Goal: Communication & Community: Answer question/provide support

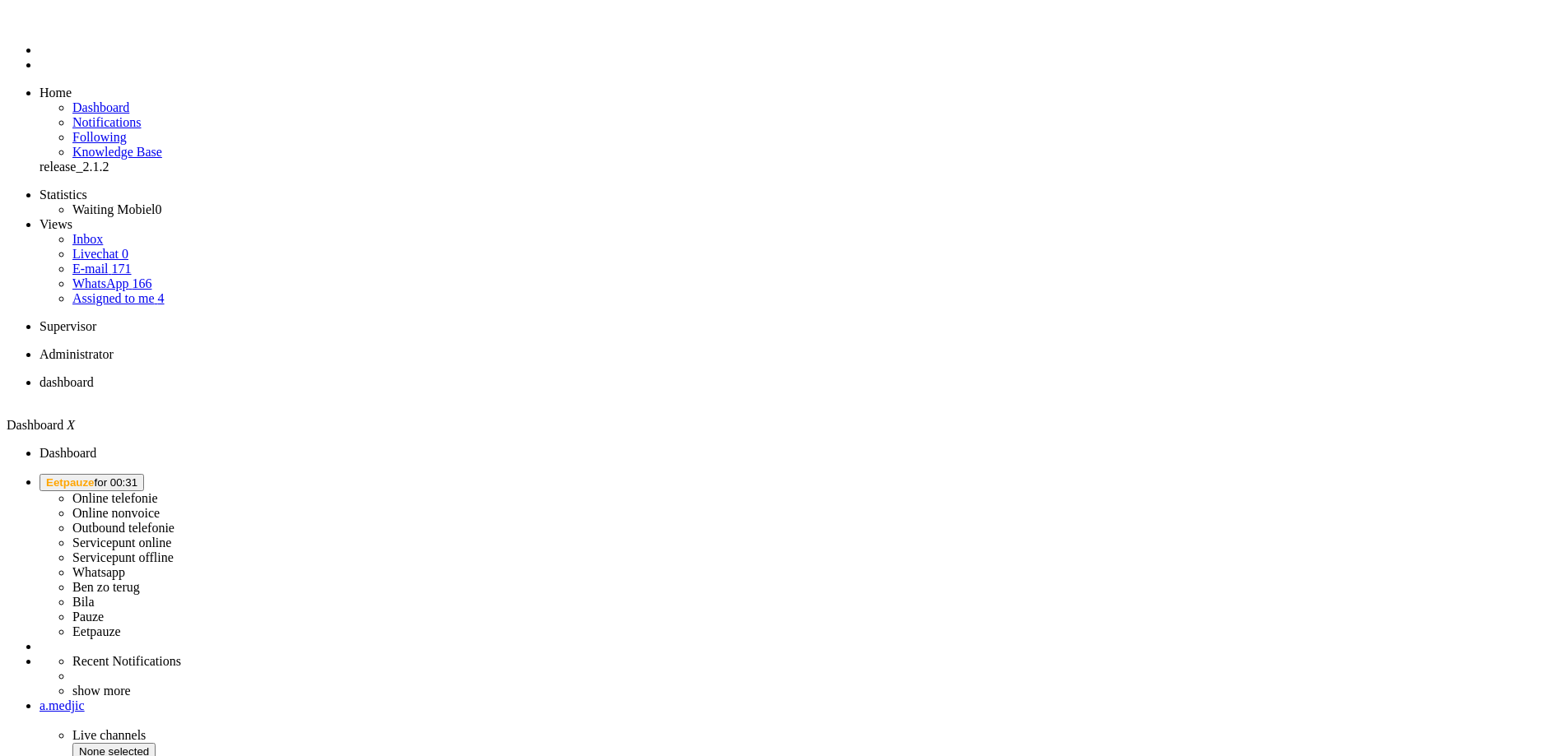
click at [138, 477] on span "Eetpauze for 00:31" at bounding box center [92, 482] width 92 height 12
click at [160, 506] on label "Online nonvoice" at bounding box center [116, 513] width 87 height 14
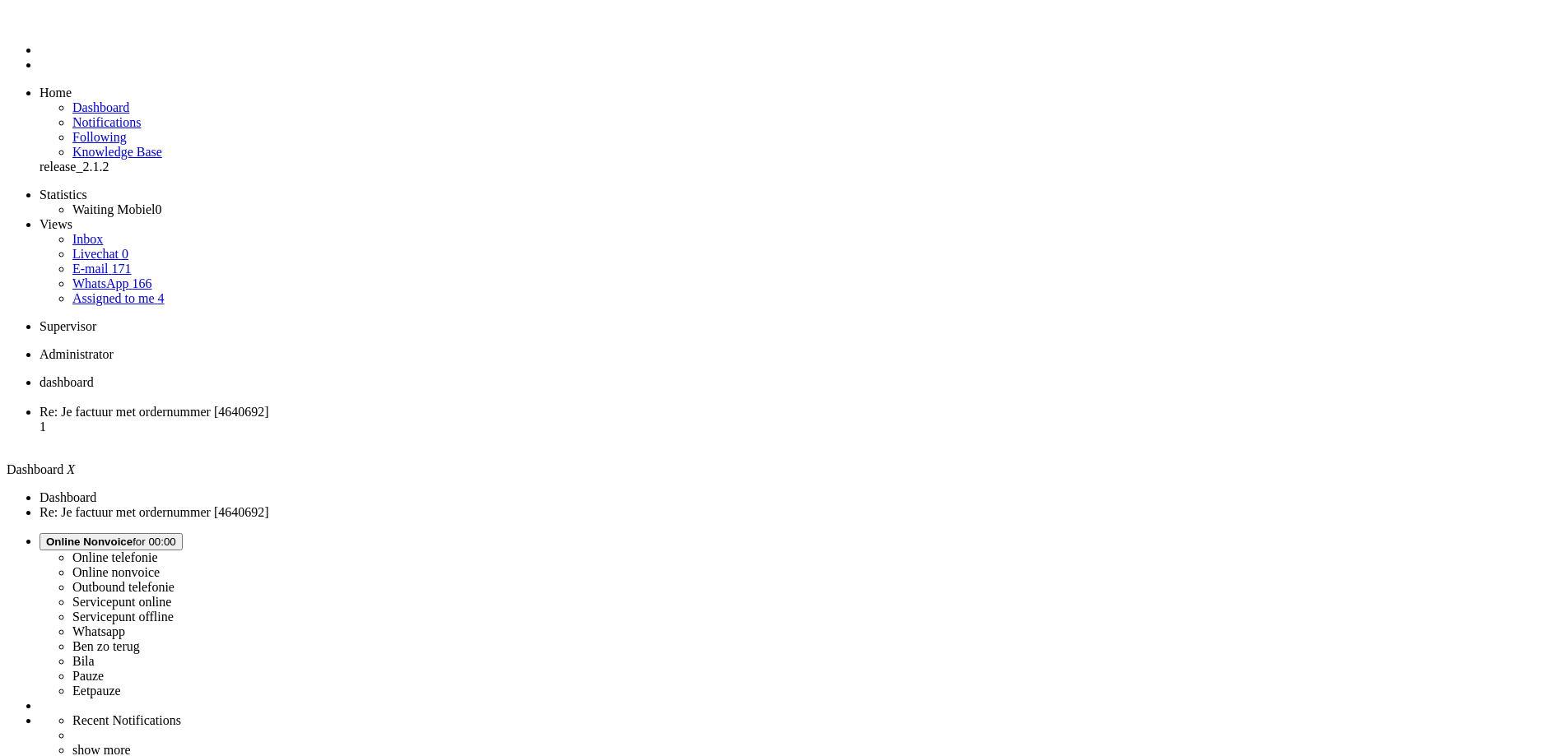
click at [269, 405] on span "Re: Je factuur met ordernummer [4640692]" at bounding box center [154, 411] width 229 height 14
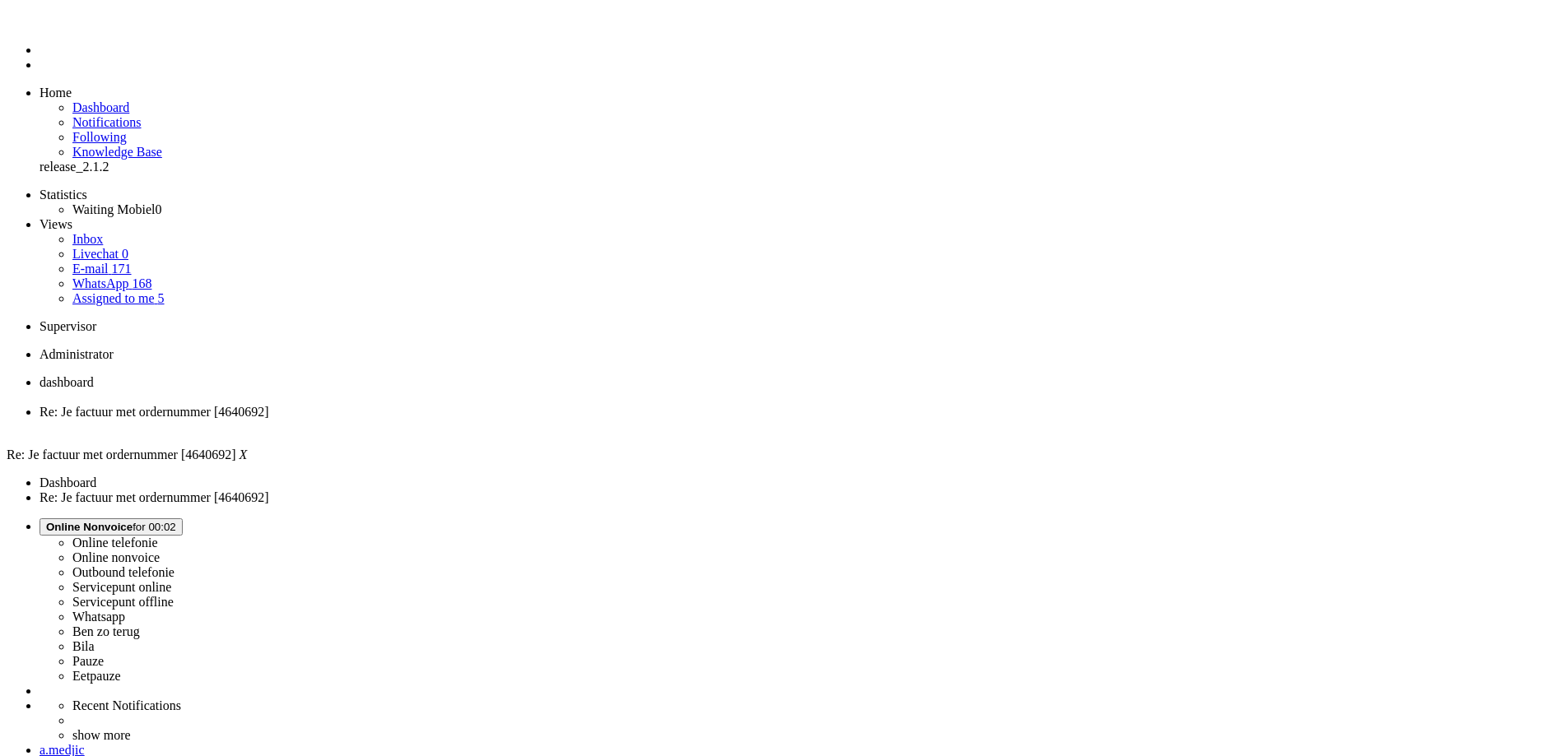
click at [238, 375] on li "dashboard" at bounding box center [800, 390] width 1522 height 30
click at [424, 405] on li "Re: Je factuur met ordernummer [4640692]" at bounding box center [800, 420] width 1522 height 30
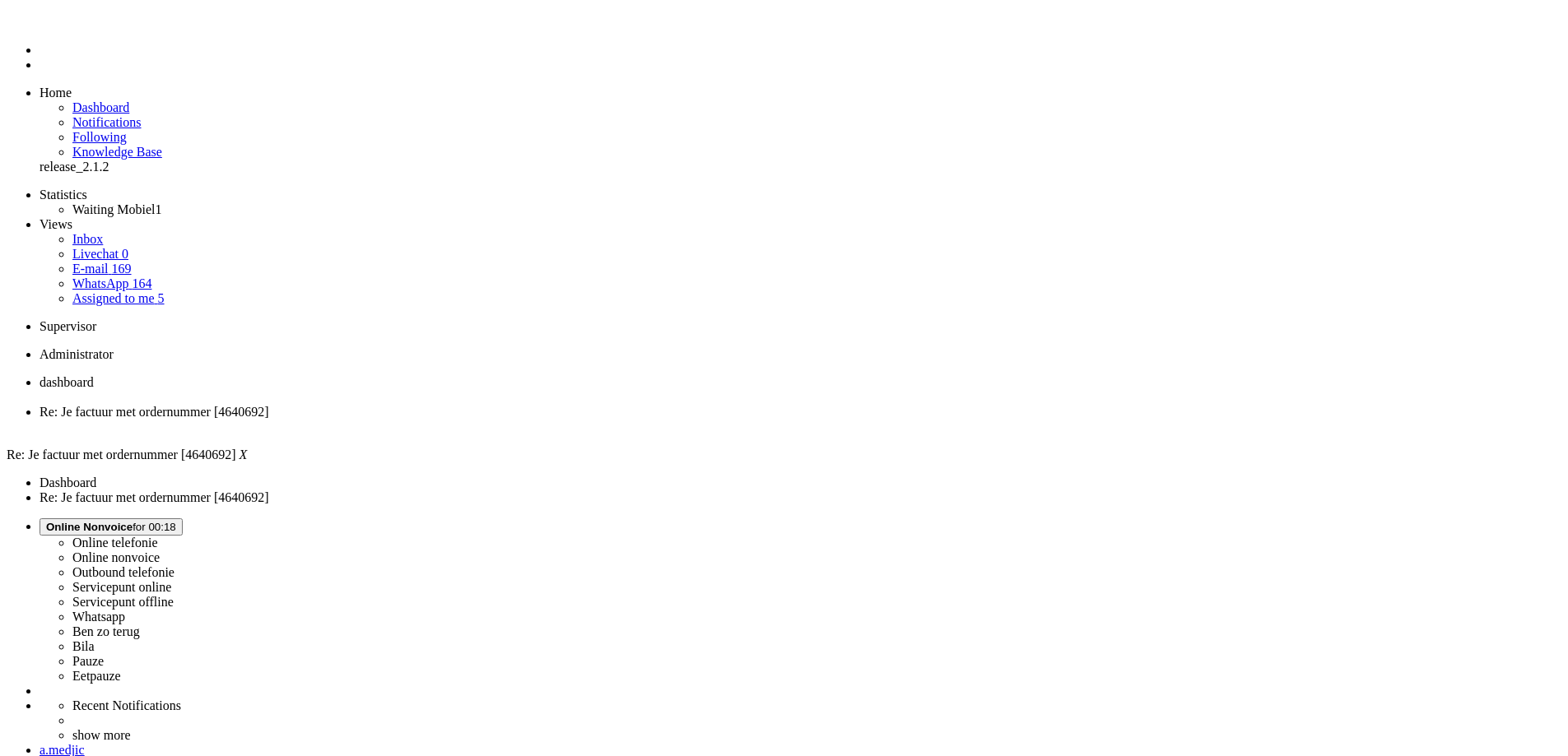
scroll to position [247, 0]
click at [478, 420] on div "Close tab" at bounding box center [800, 427] width 1522 height 15
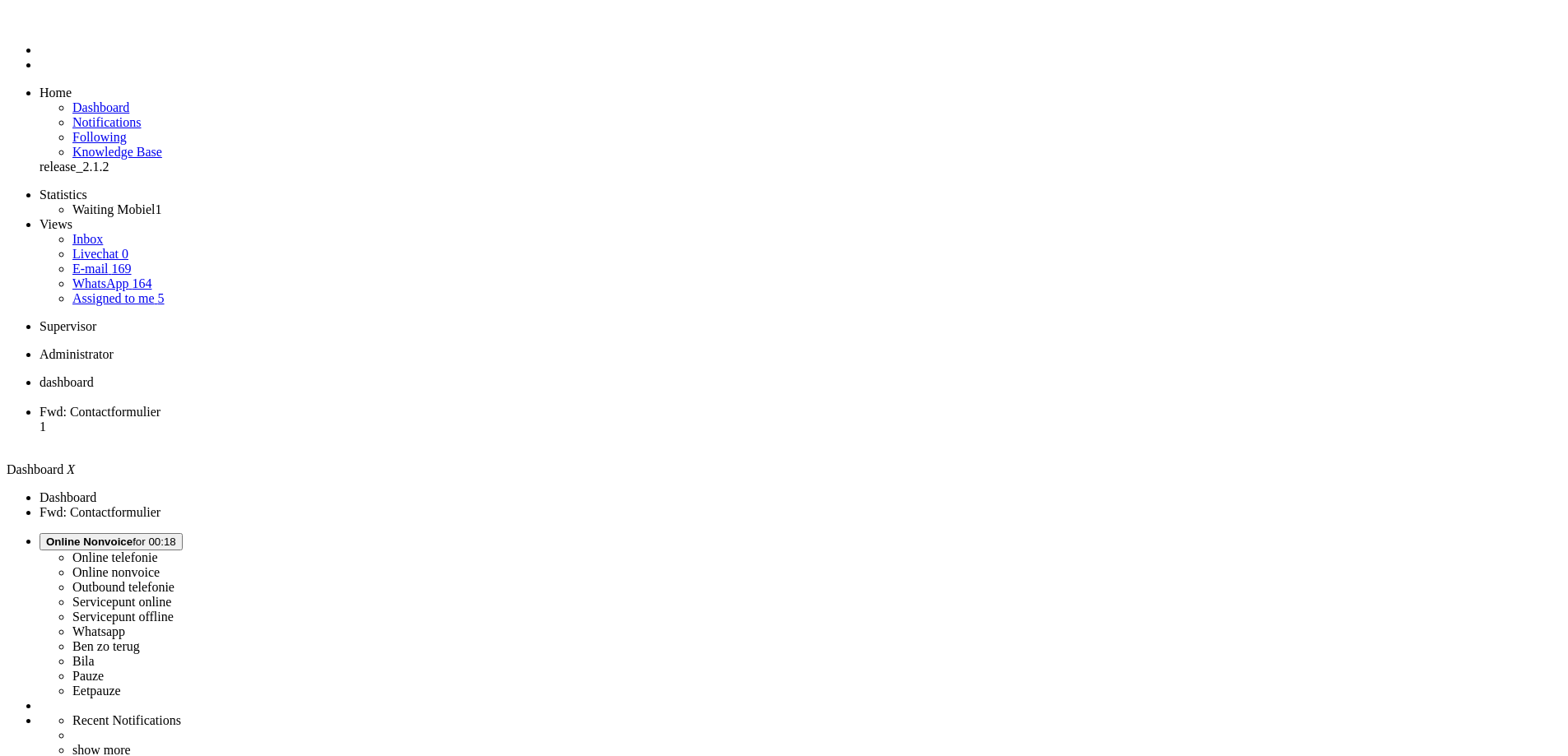
click at [161, 405] on span "Fwd: Contactformulier" at bounding box center [100, 411] width 121 height 14
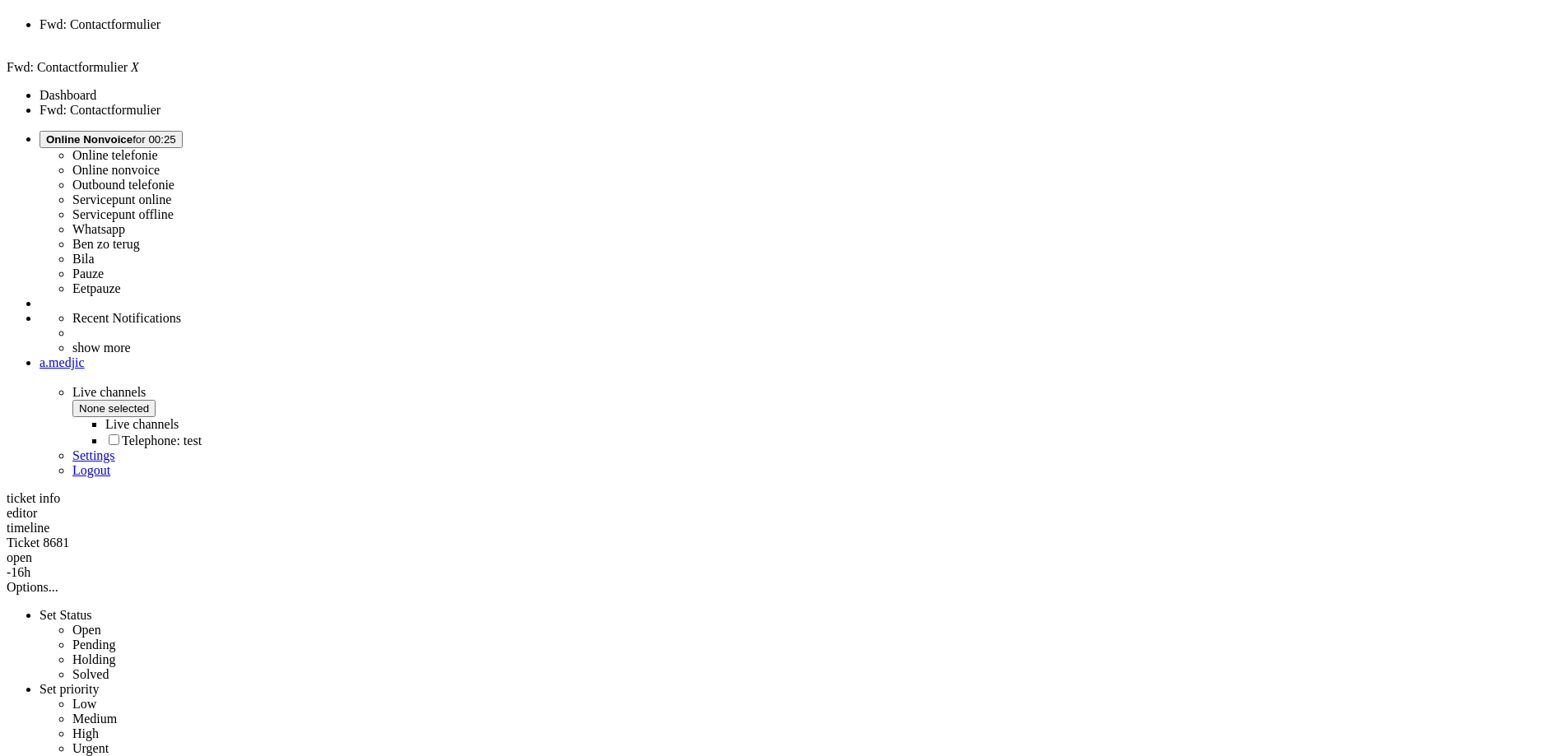
scroll to position [652, 0]
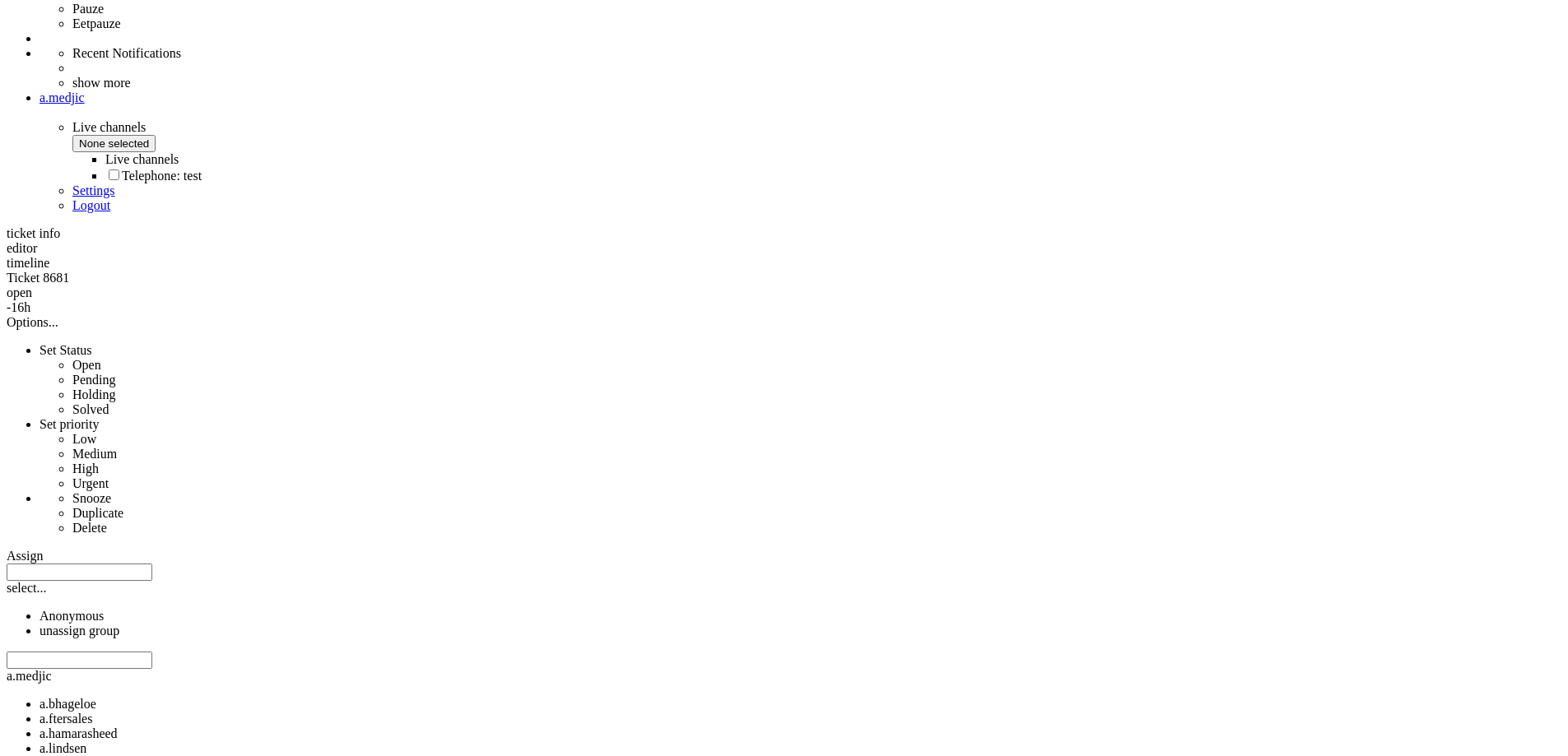
drag, startPoint x: 582, startPoint y: 487, endPoint x: 1341, endPoint y: 493, distance: 759.0
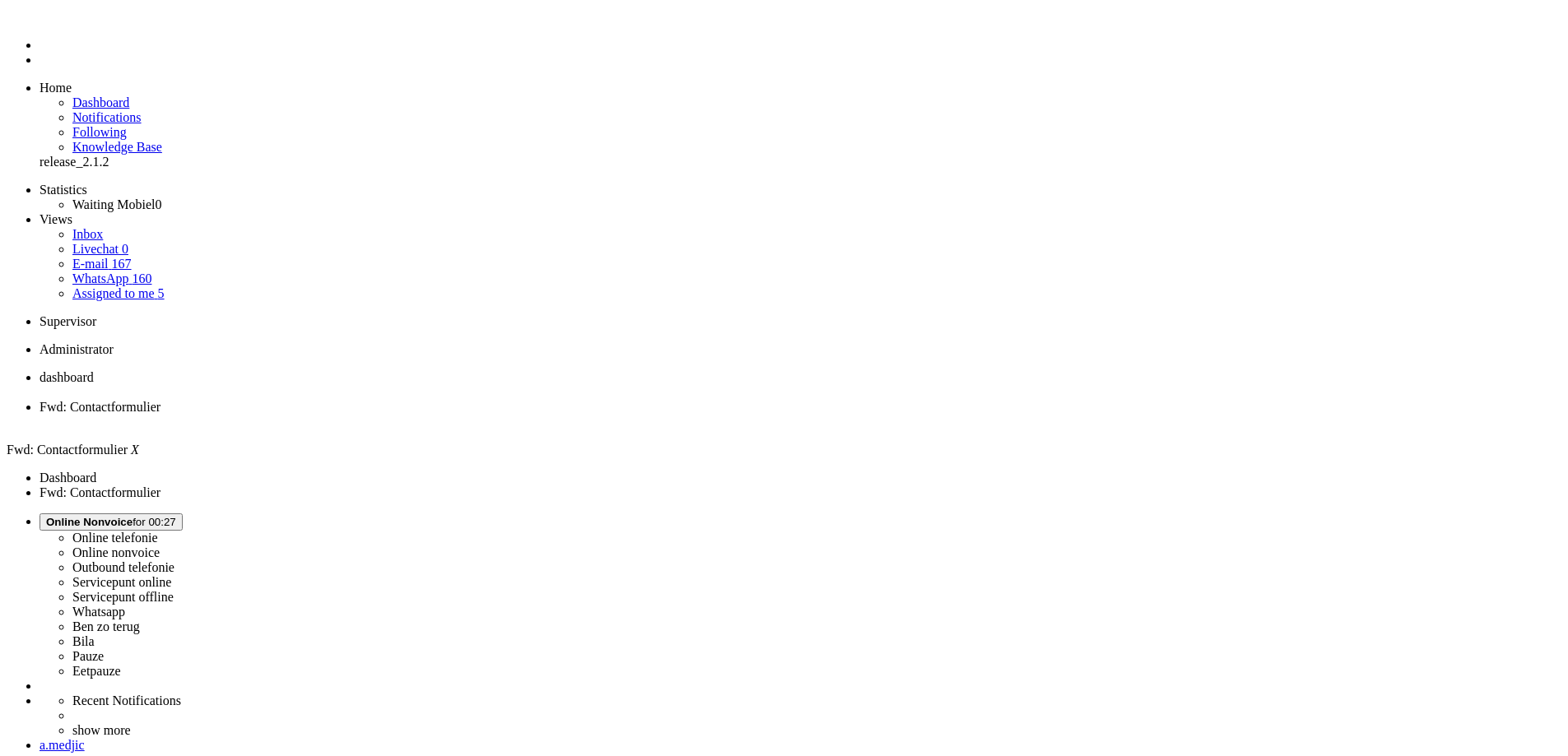
scroll to position [0, 0]
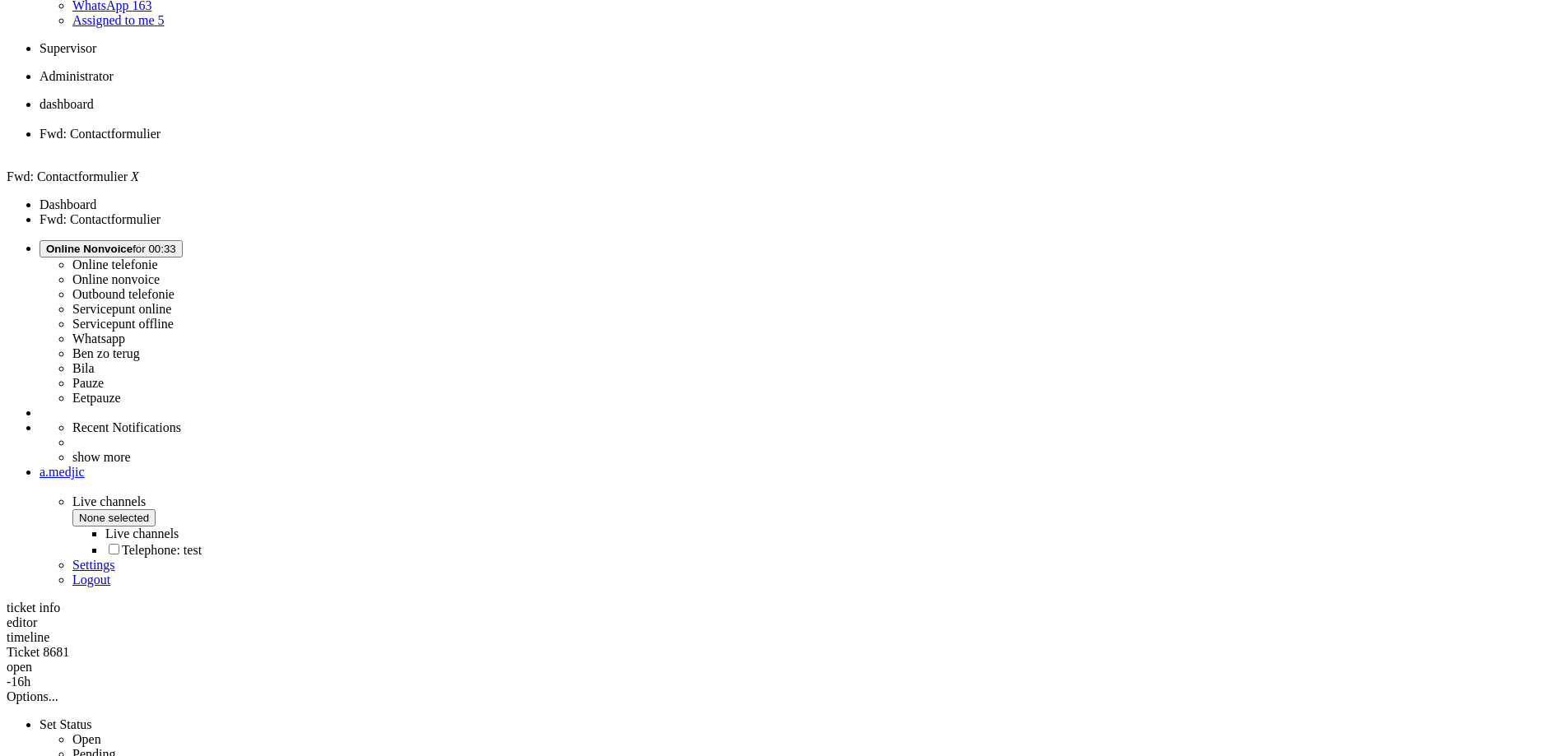
scroll to position [652, 0]
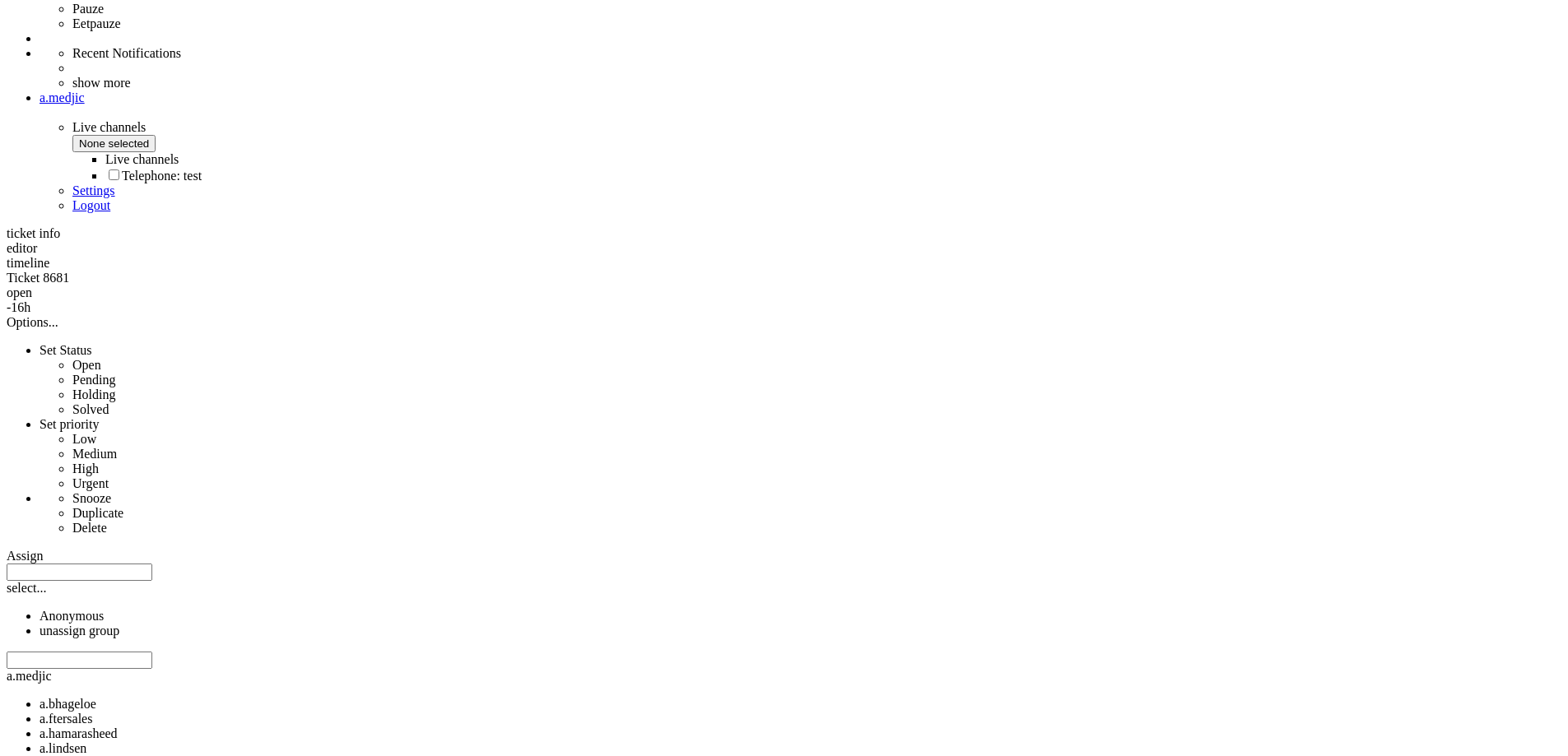
drag, startPoint x: 451, startPoint y: 404, endPoint x: 811, endPoint y: 695, distance: 462.9
copy div "Lorem ipsumdolorsita, Con adipi, elit sed doe te incid utlabor (207 etdo magnaa…"
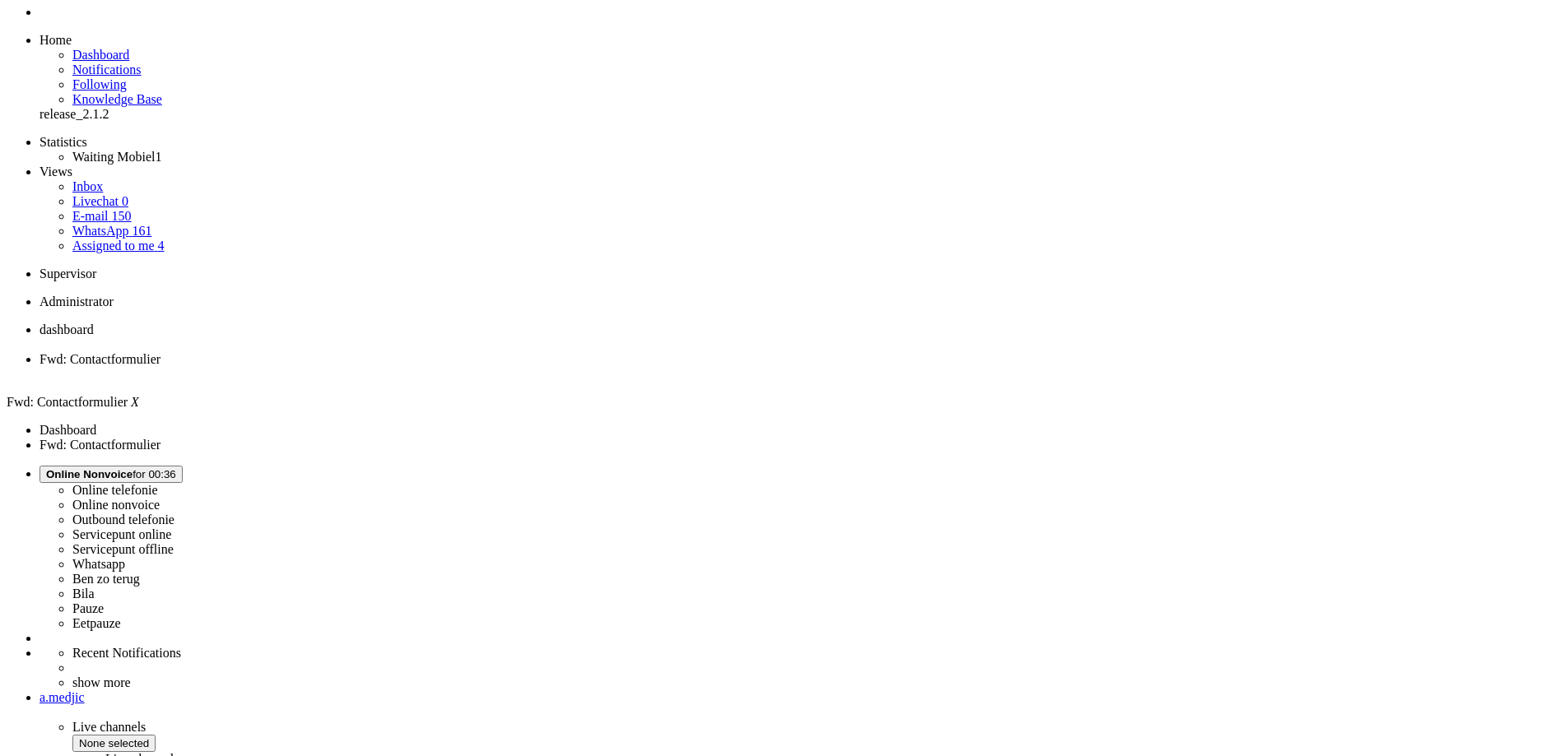
scroll to position [0, 0]
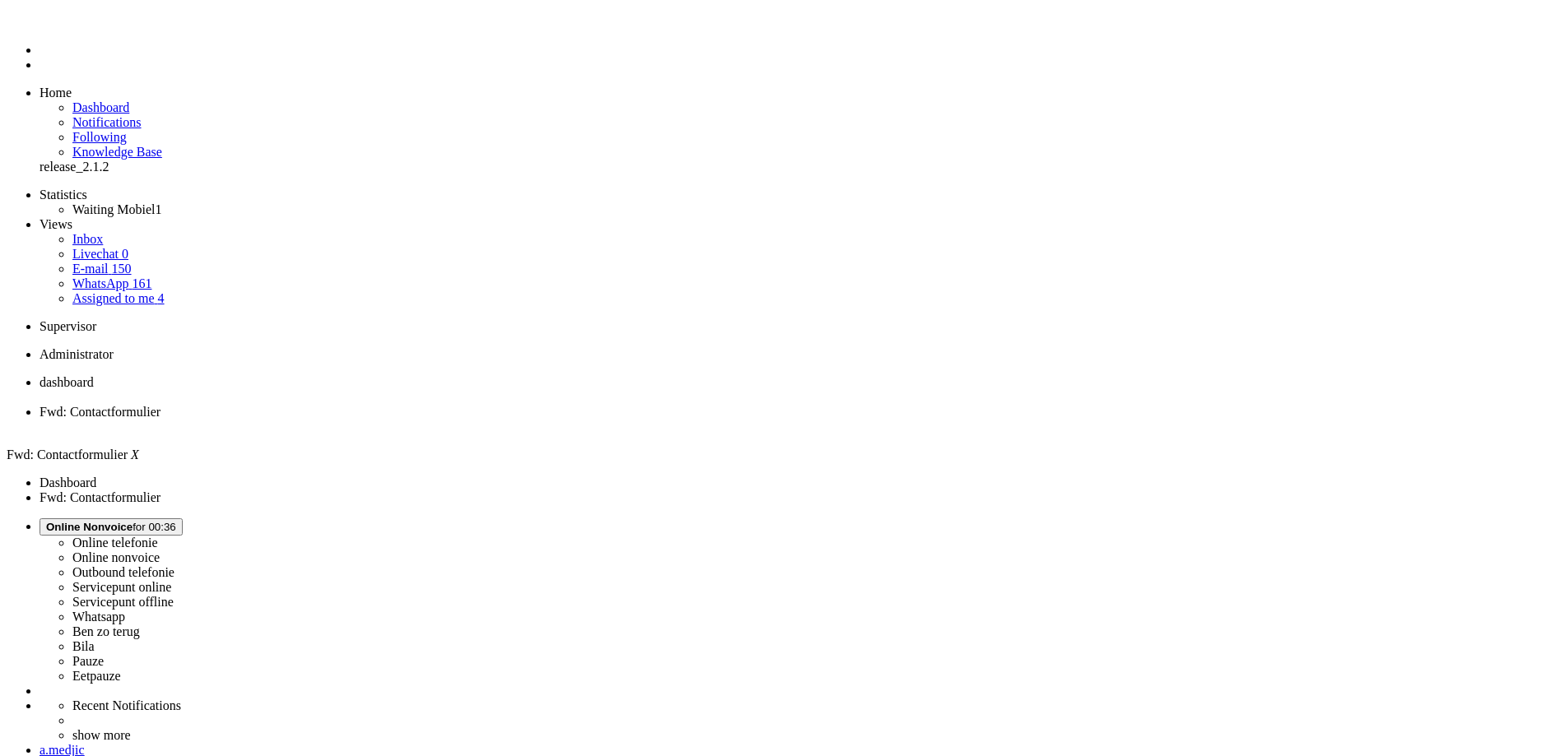
paste body "Rich Text Area. Press ALT-0 for help."
drag, startPoint x: 201, startPoint y: 2960, endPoint x: 106, endPoint y: 2960, distance: 95.0
drag, startPoint x: 158, startPoint y: 2984, endPoint x: 19, endPoint y: 2991, distance: 139.2
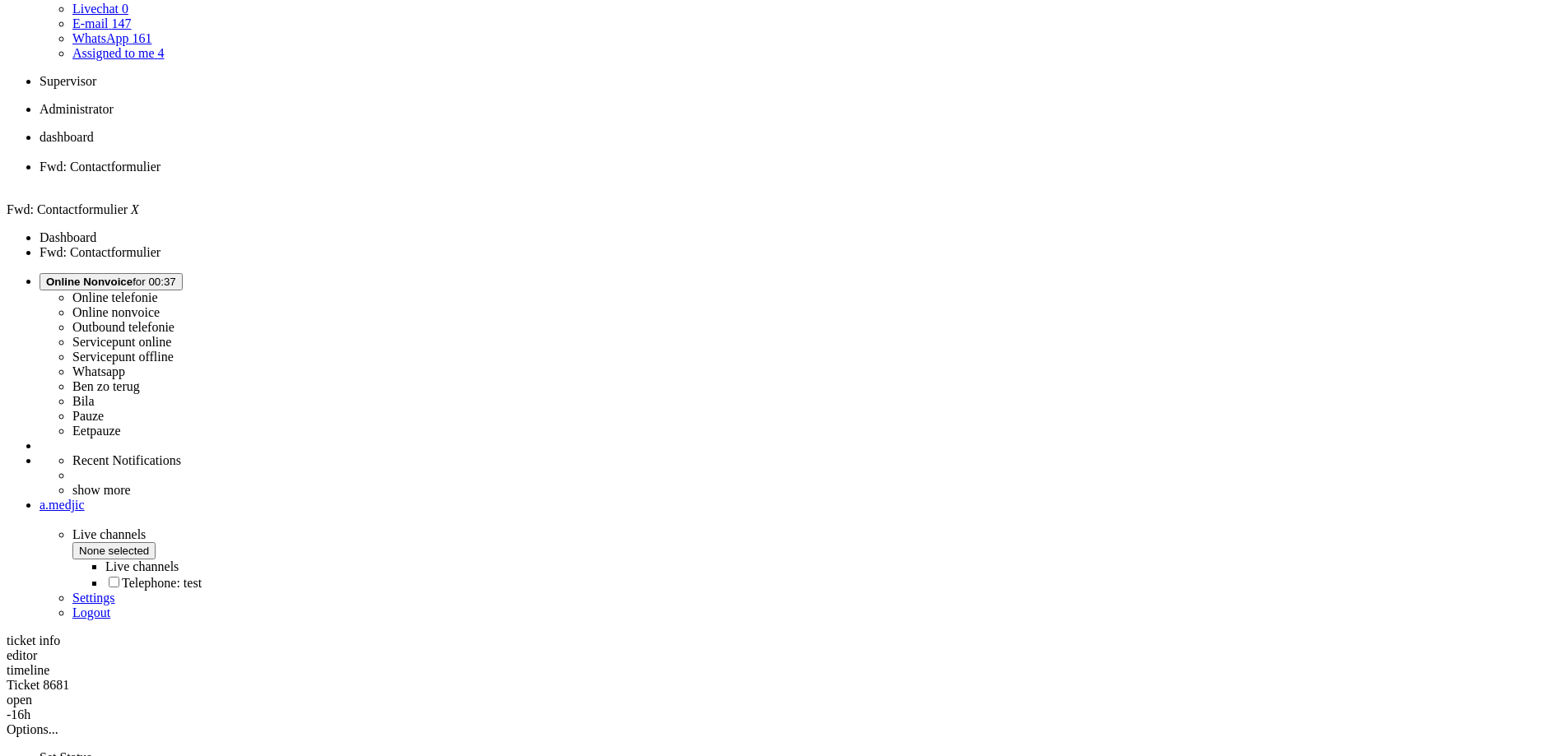
scroll to position [247, 0]
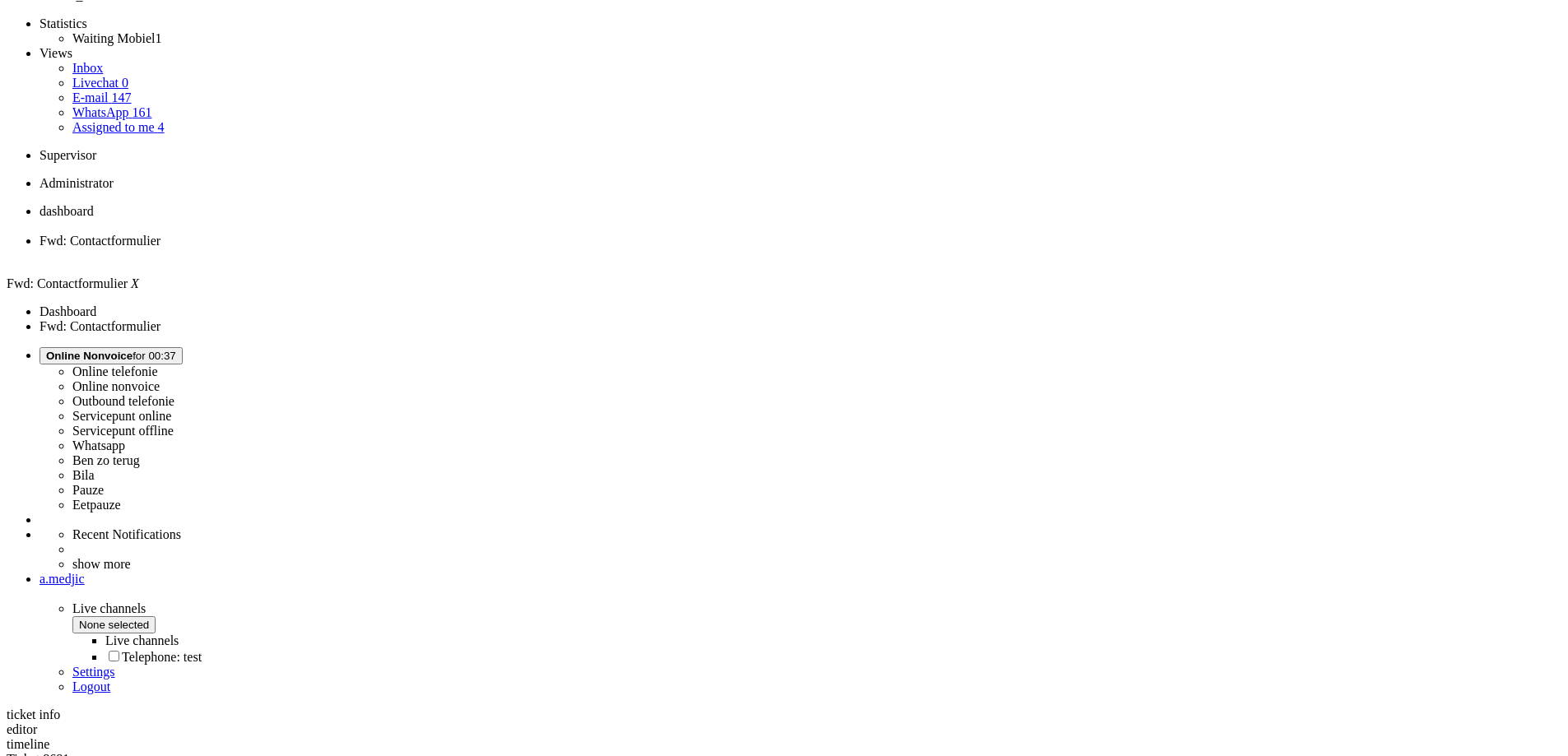
scroll to position [0, 0]
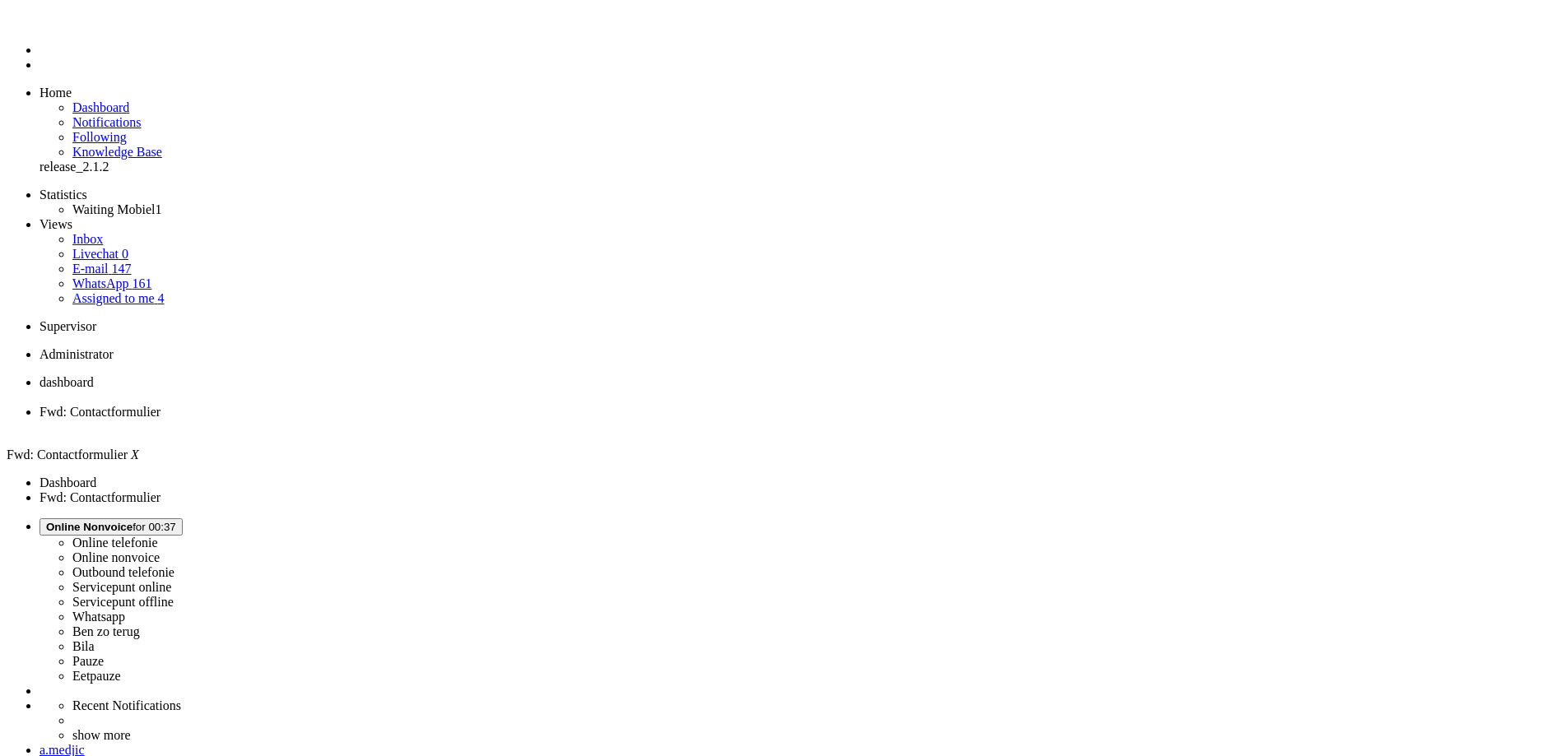
click at [474, 420] on div "Close tab" at bounding box center [800, 427] width 1522 height 15
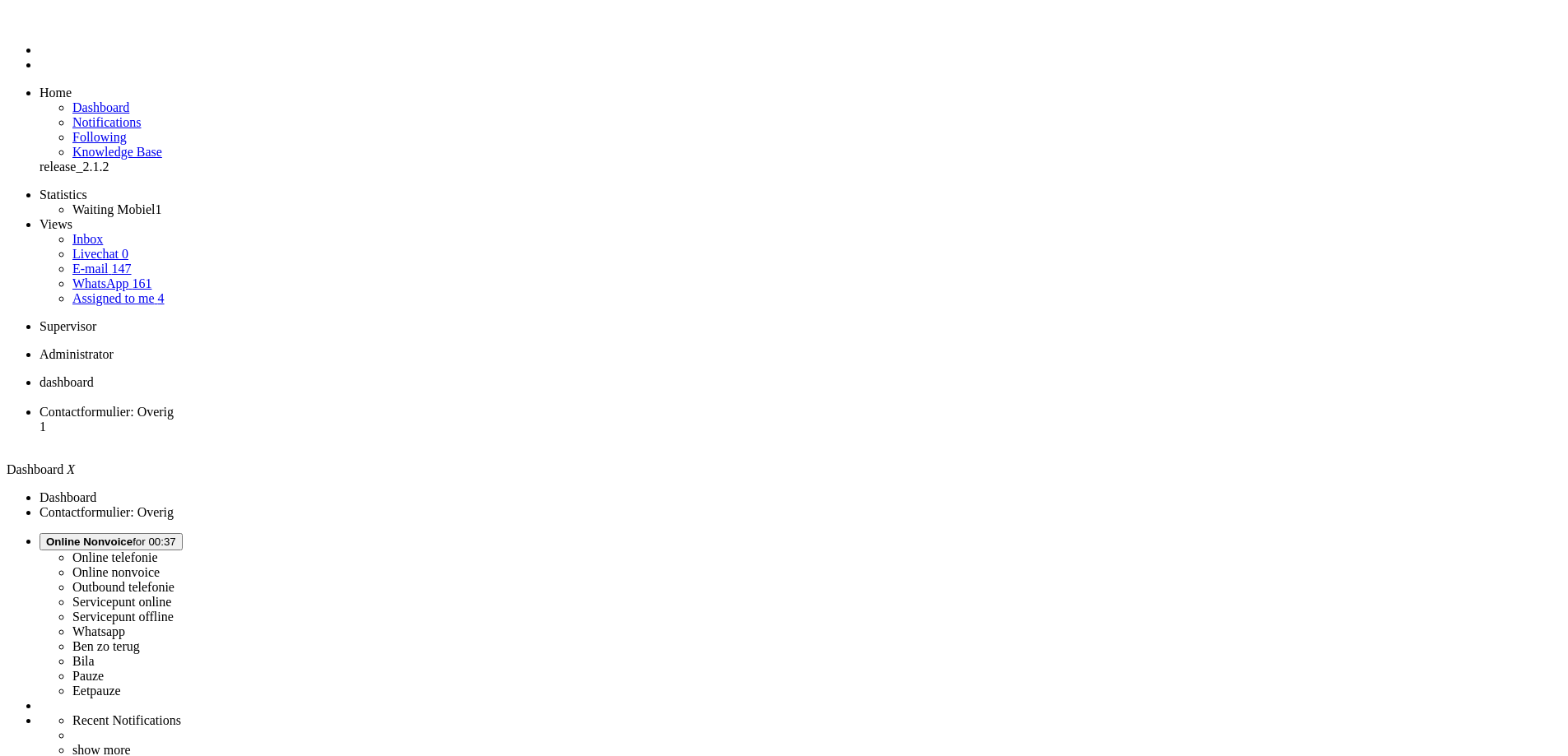
click at [174, 405] on span "Contactformulier: Overig" at bounding box center [106, 411] width 134 height 14
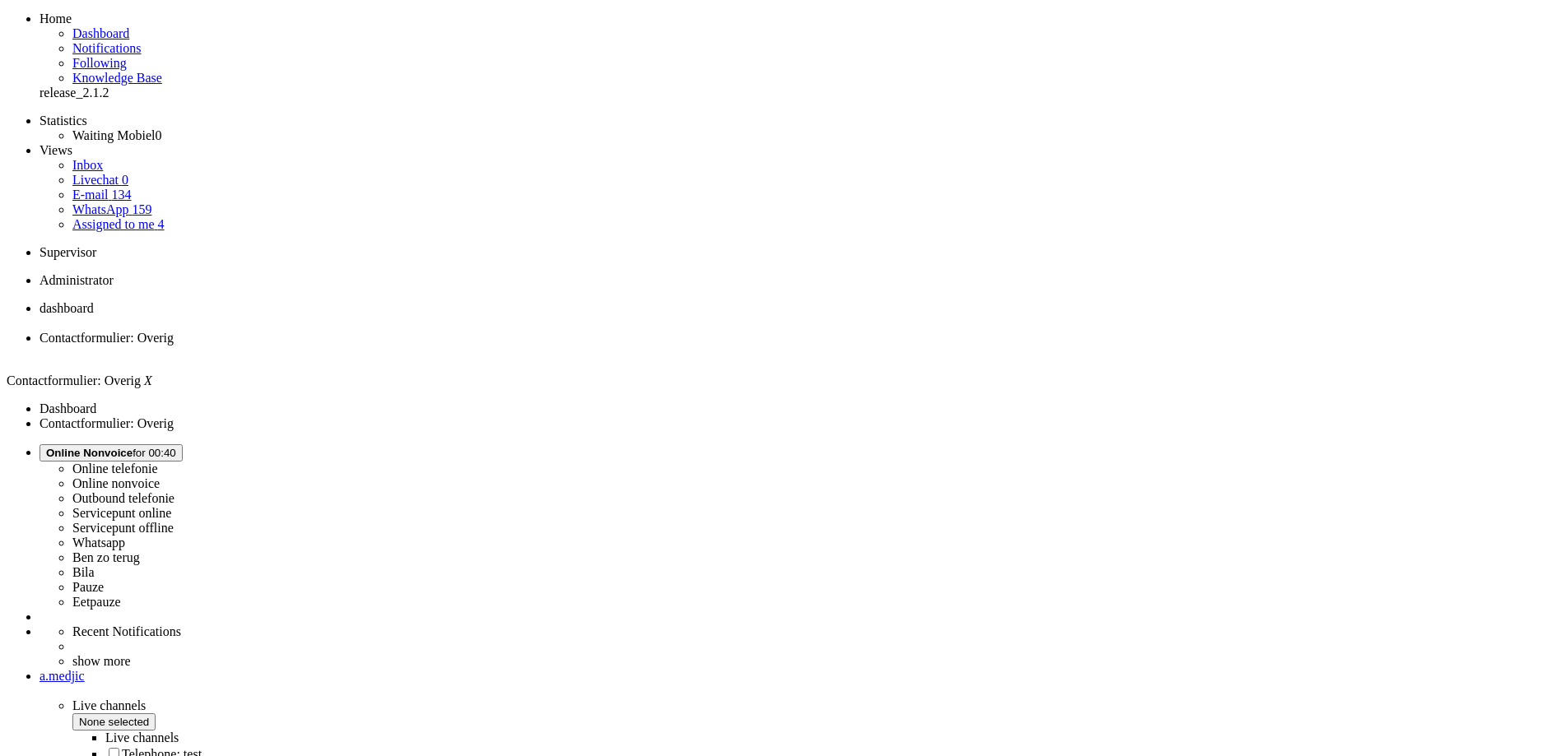
scroll to position [247, 0]
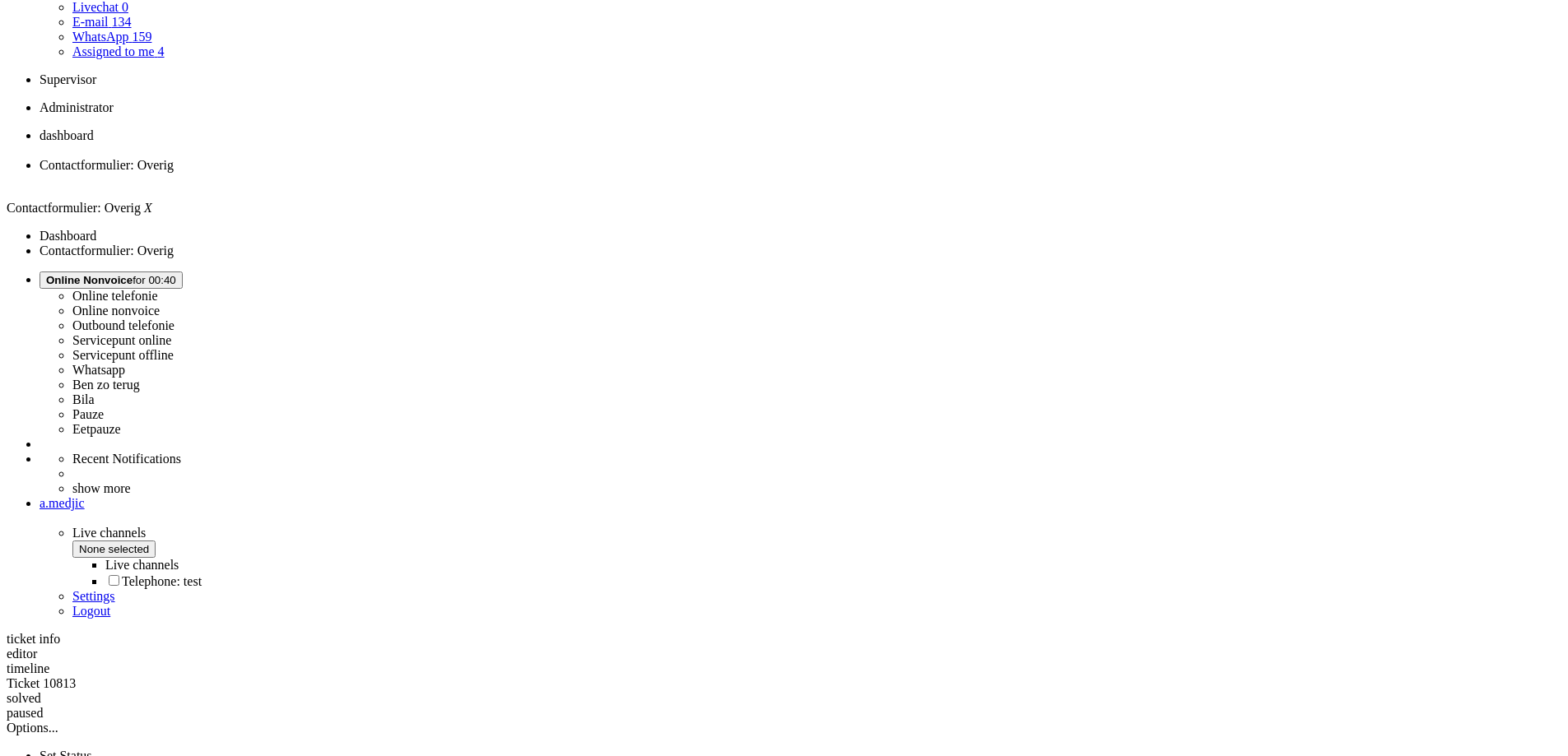
drag, startPoint x: 558, startPoint y: 531, endPoint x: 561, endPoint y: 501, distance: 30.1
copy div "Vandaag ontvang ik een bericht dat morgen mijn Odido-abonnement afloopt. Dat kl…"
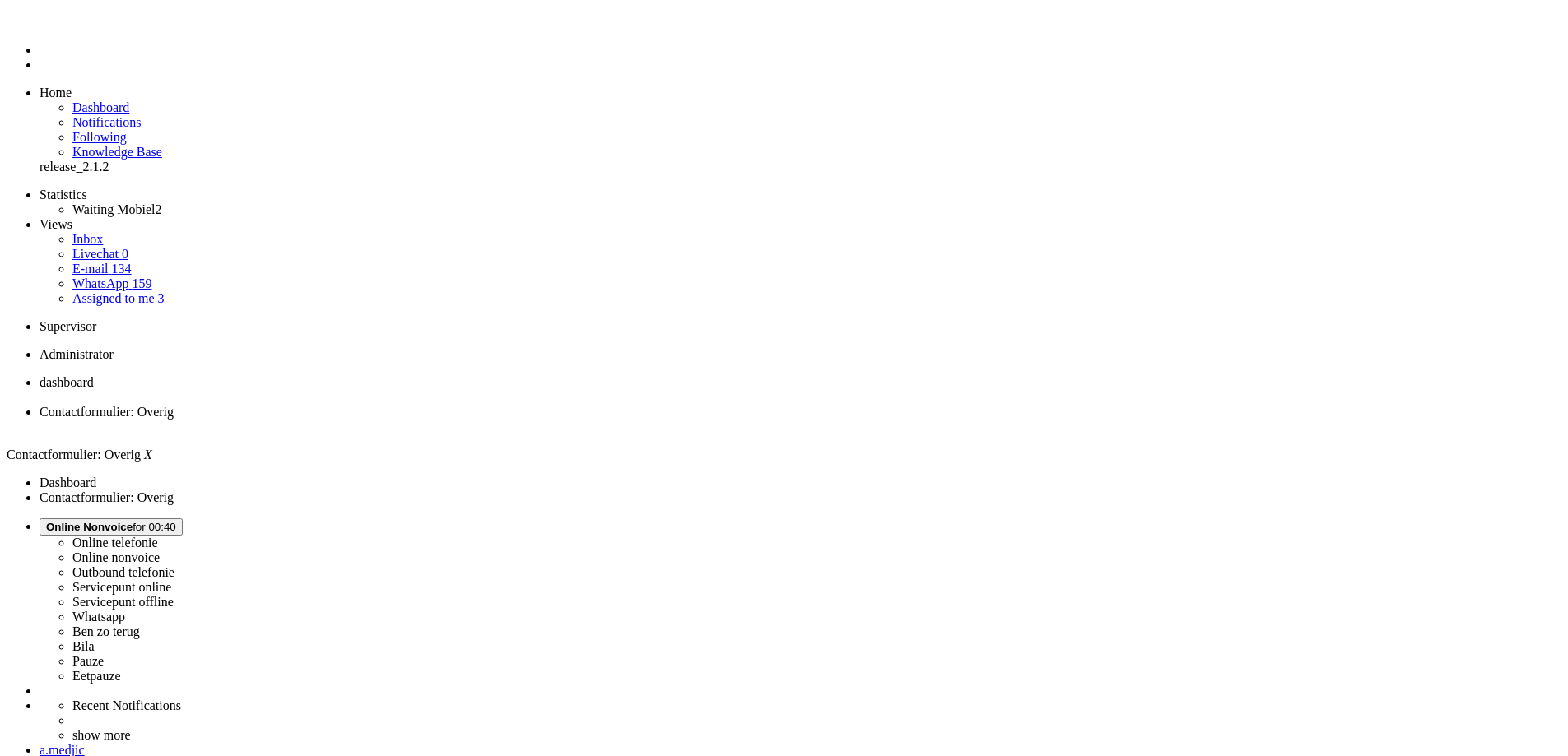
click at [480, 420] on div "Close tab" at bounding box center [800, 427] width 1522 height 15
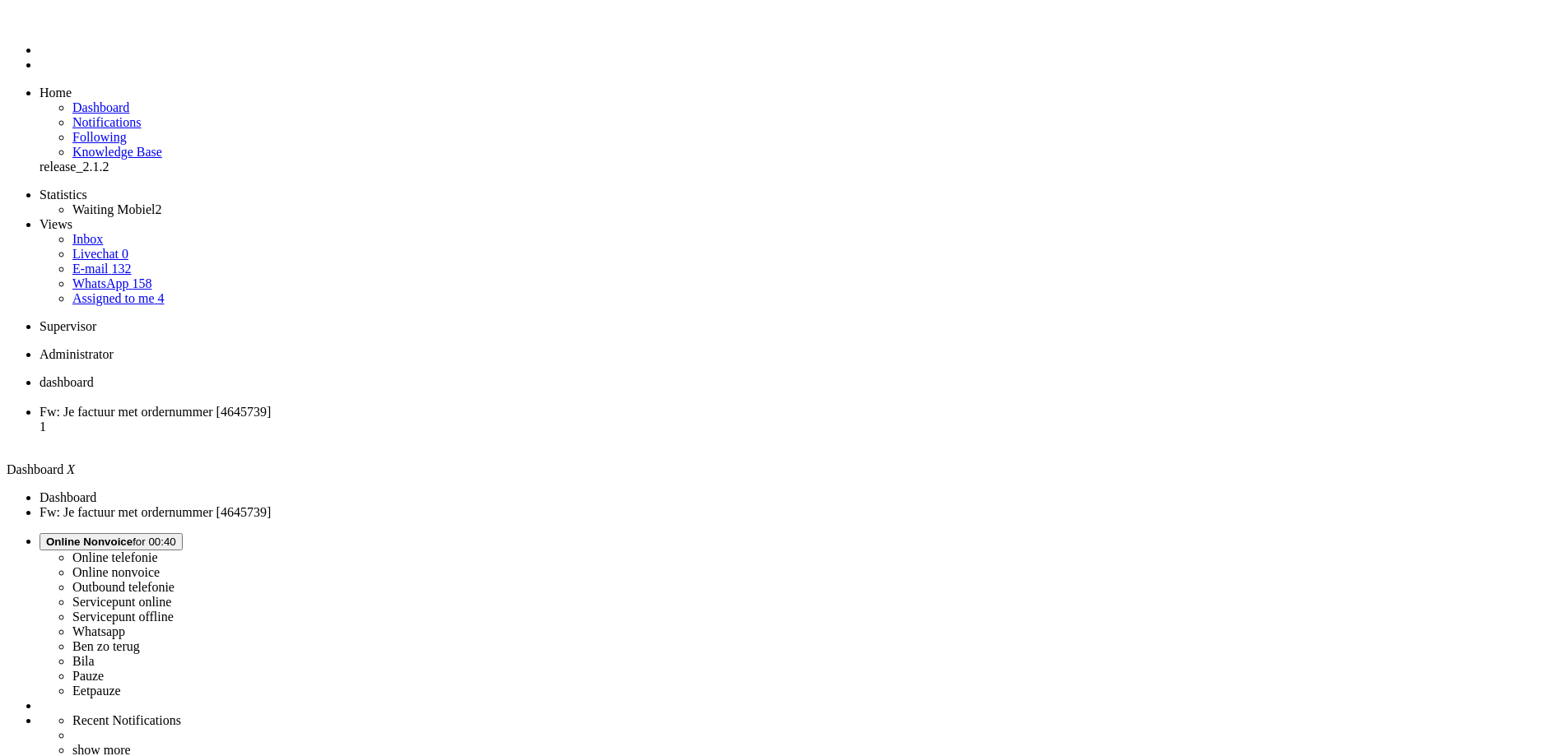
click at [440, 405] on li "Fw: Je factuur met ordernummer [4645739] 1" at bounding box center [800, 427] width 1522 height 45
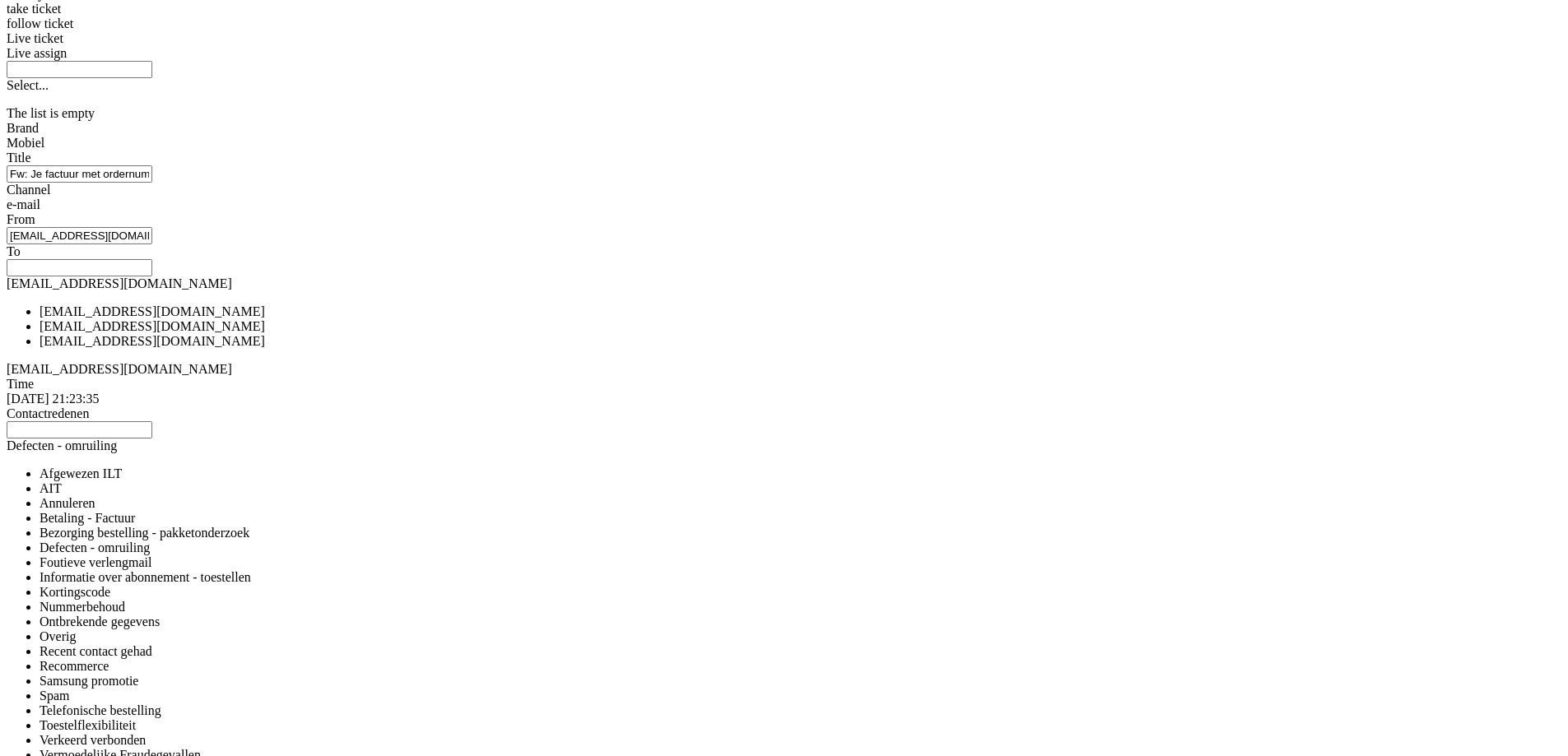
scroll to position [247, 0]
copy font "4645739"
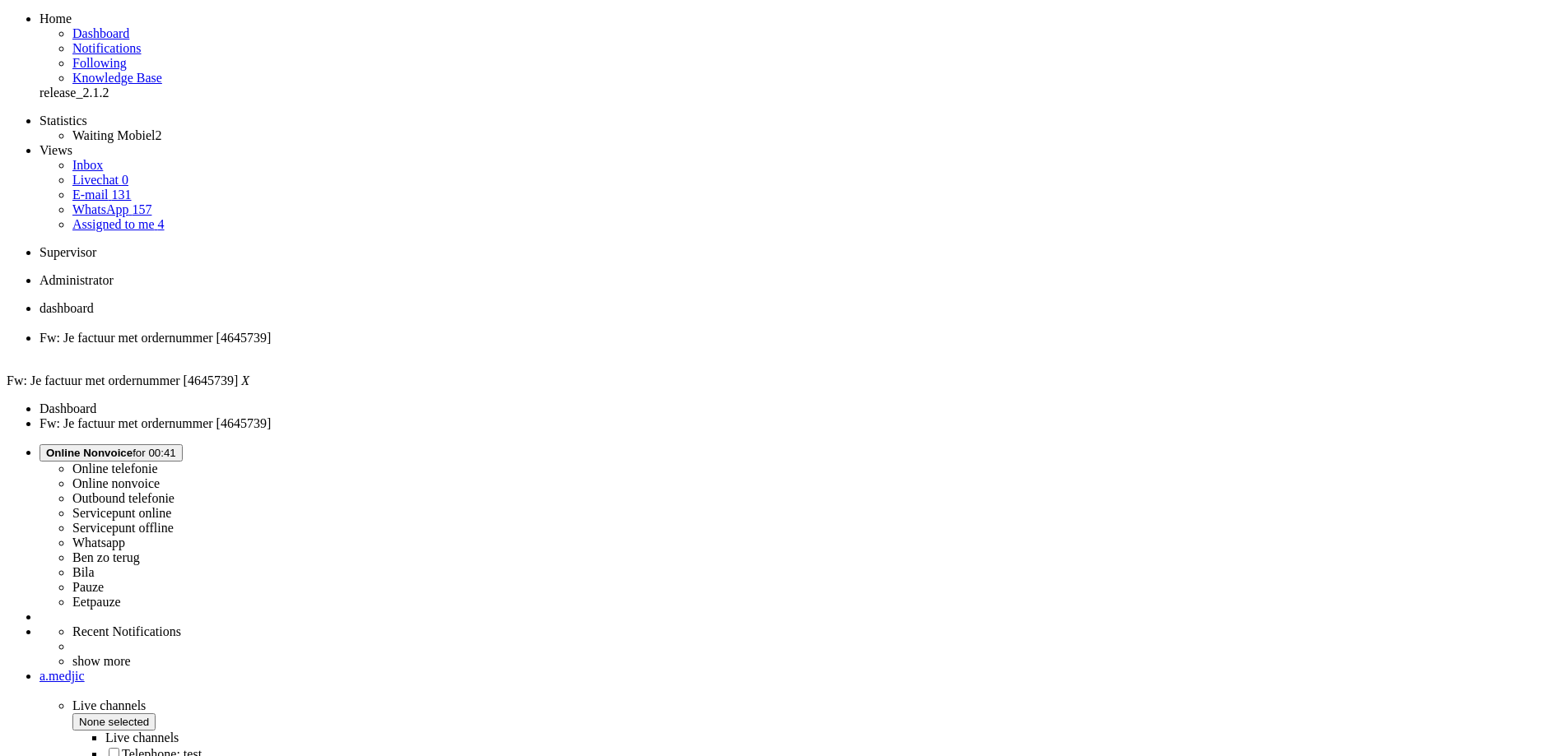
scroll to position [0, 0]
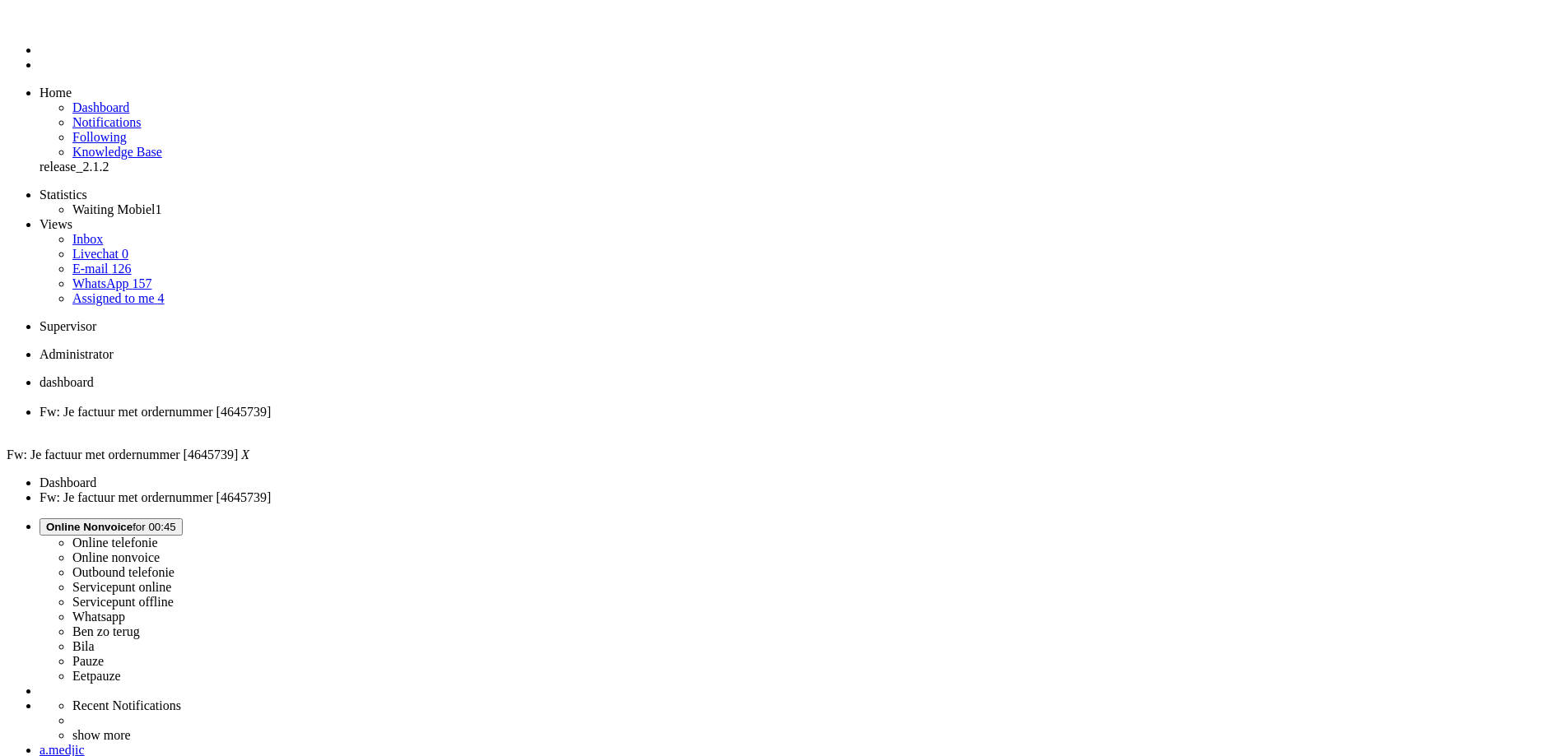
click at [476, 420] on div "Close tab" at bounding box center [800, 427] width 1522 height 15
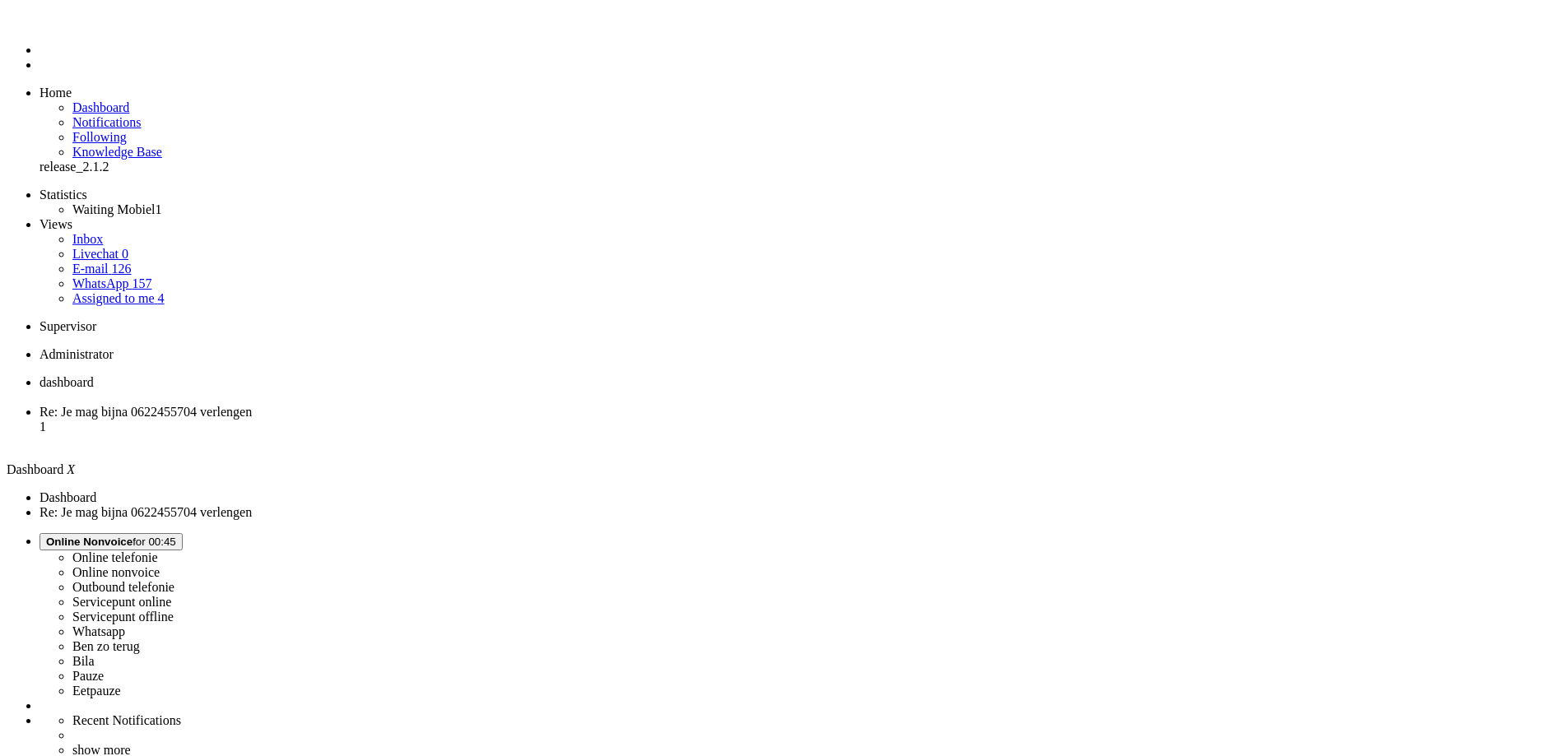
click at [389, 405] on li "Re: Je mag bijna 0622455704 verlengen 1" at bounding box center [800, 427] width 1522 height 45
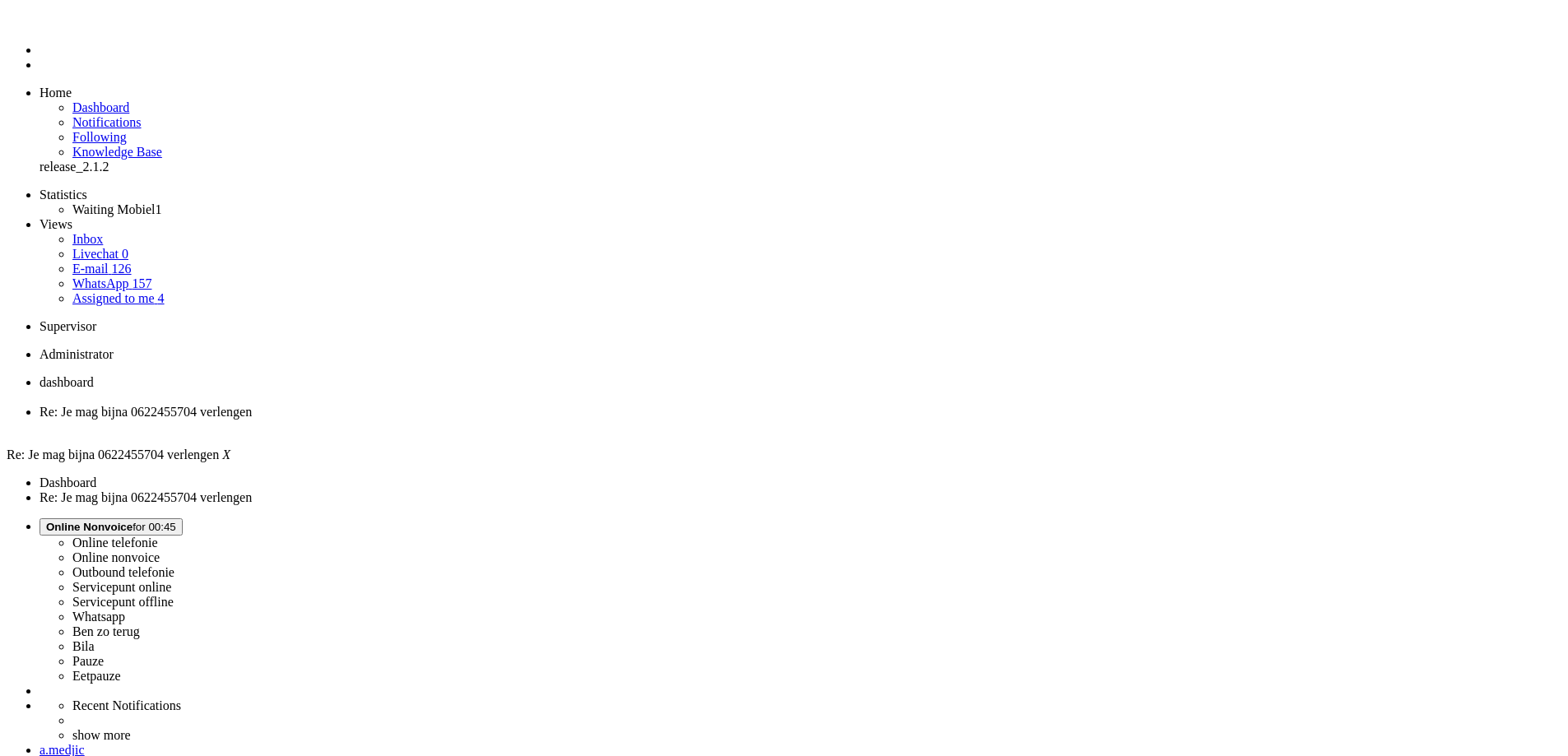
drag, startPoint x: 53, startPoint y: 2923, endPoint x: 175, endPoint y: 2925, distance: 122.0
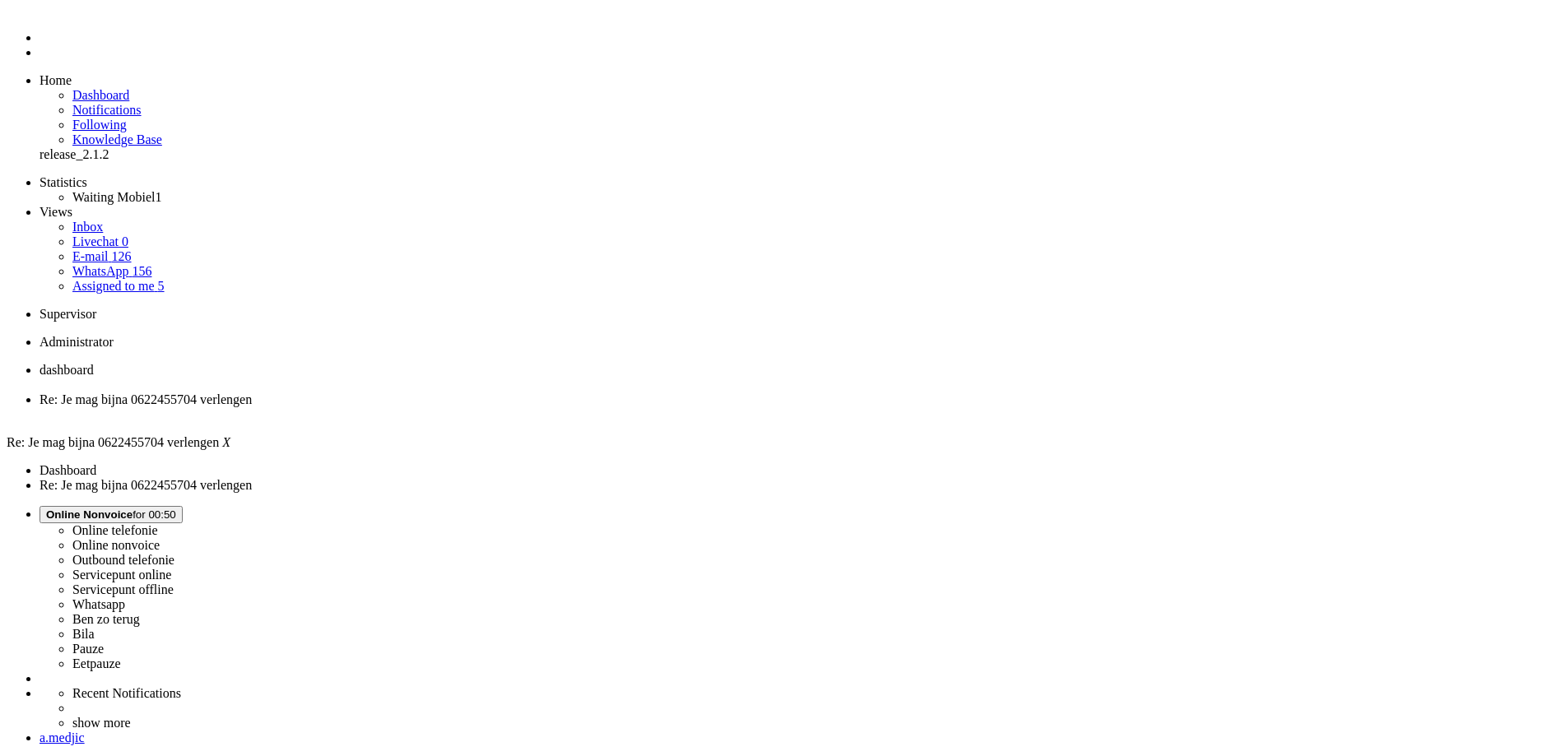
scroll to position [247, 0]
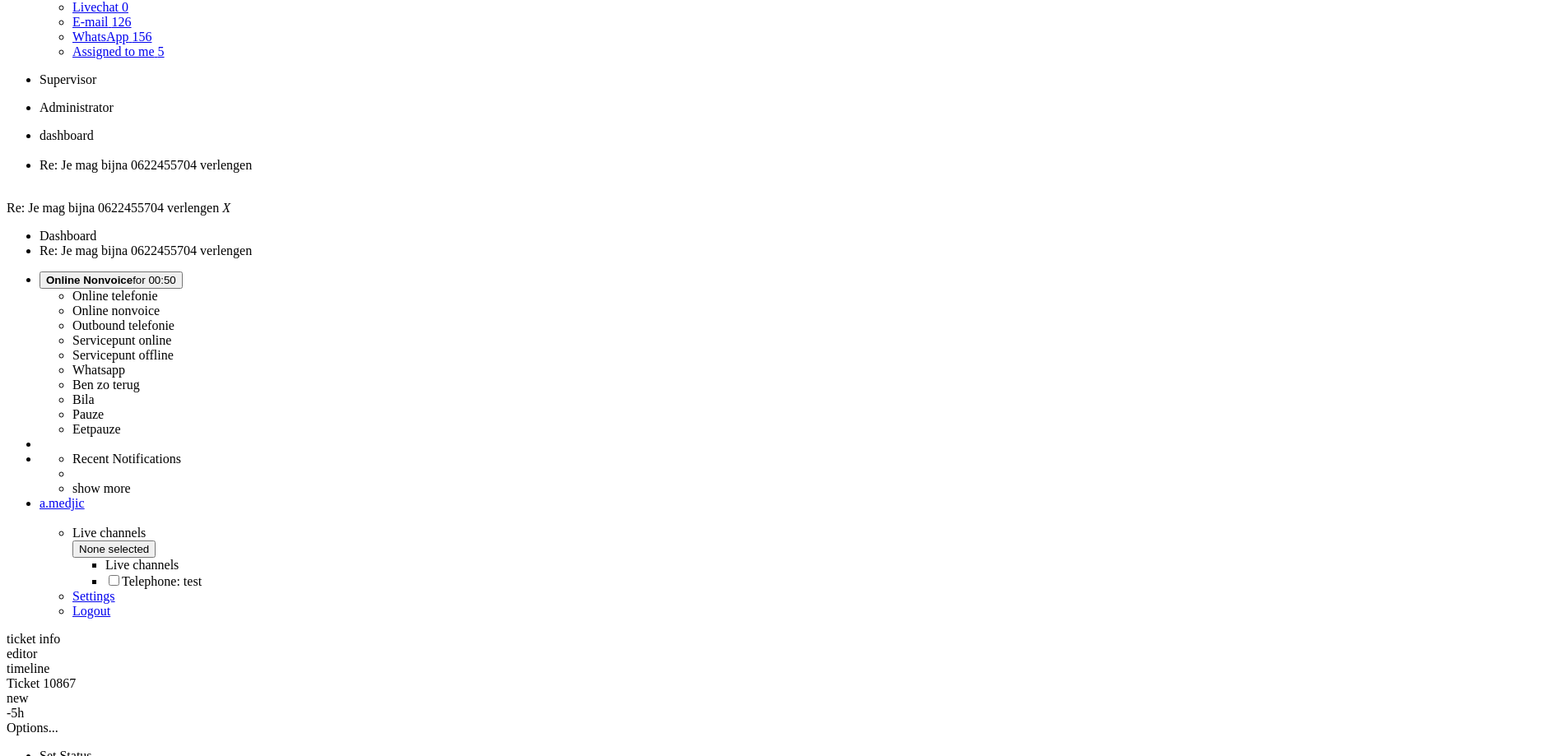
copy font "[PERSON_NAME]"
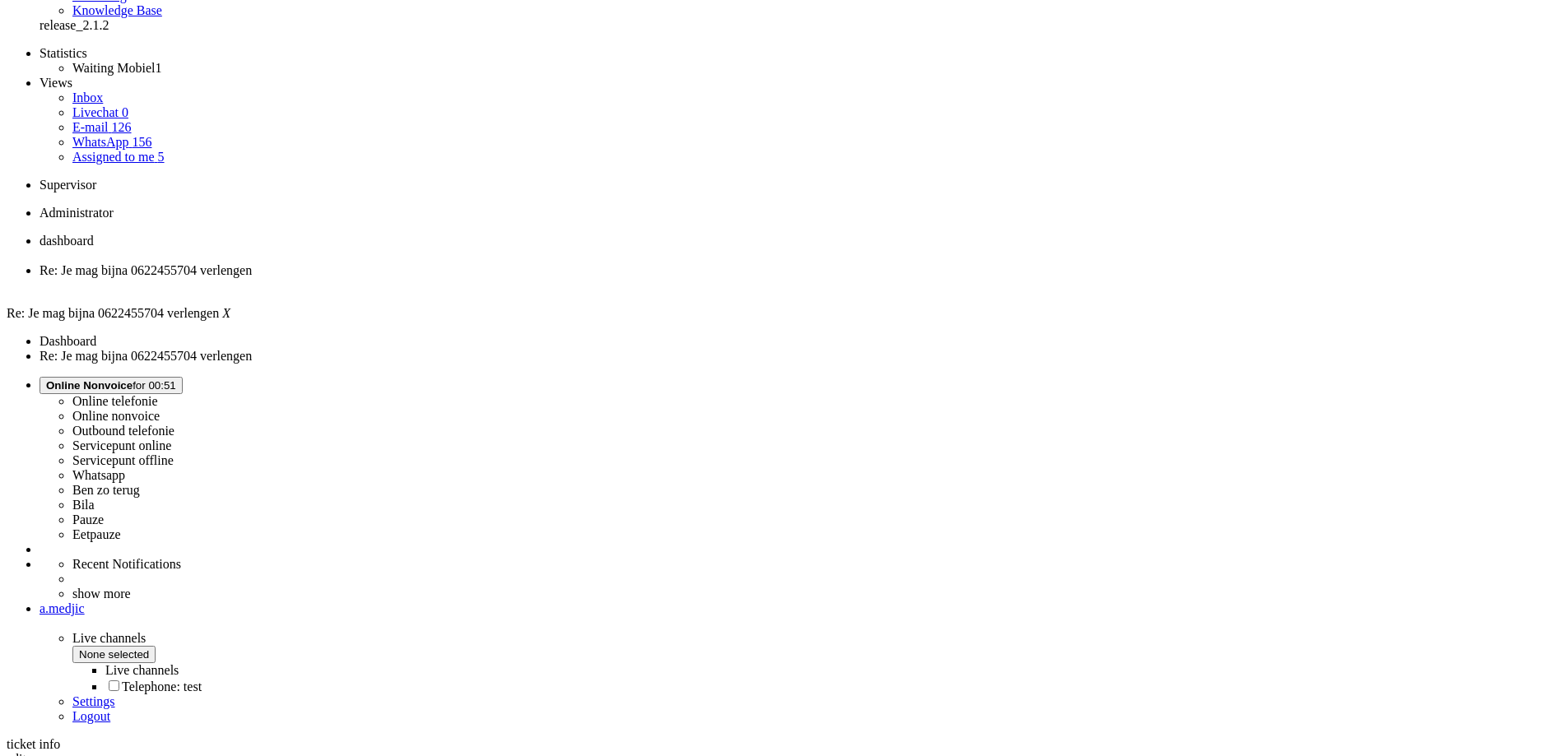
scroll to position [0, 0]
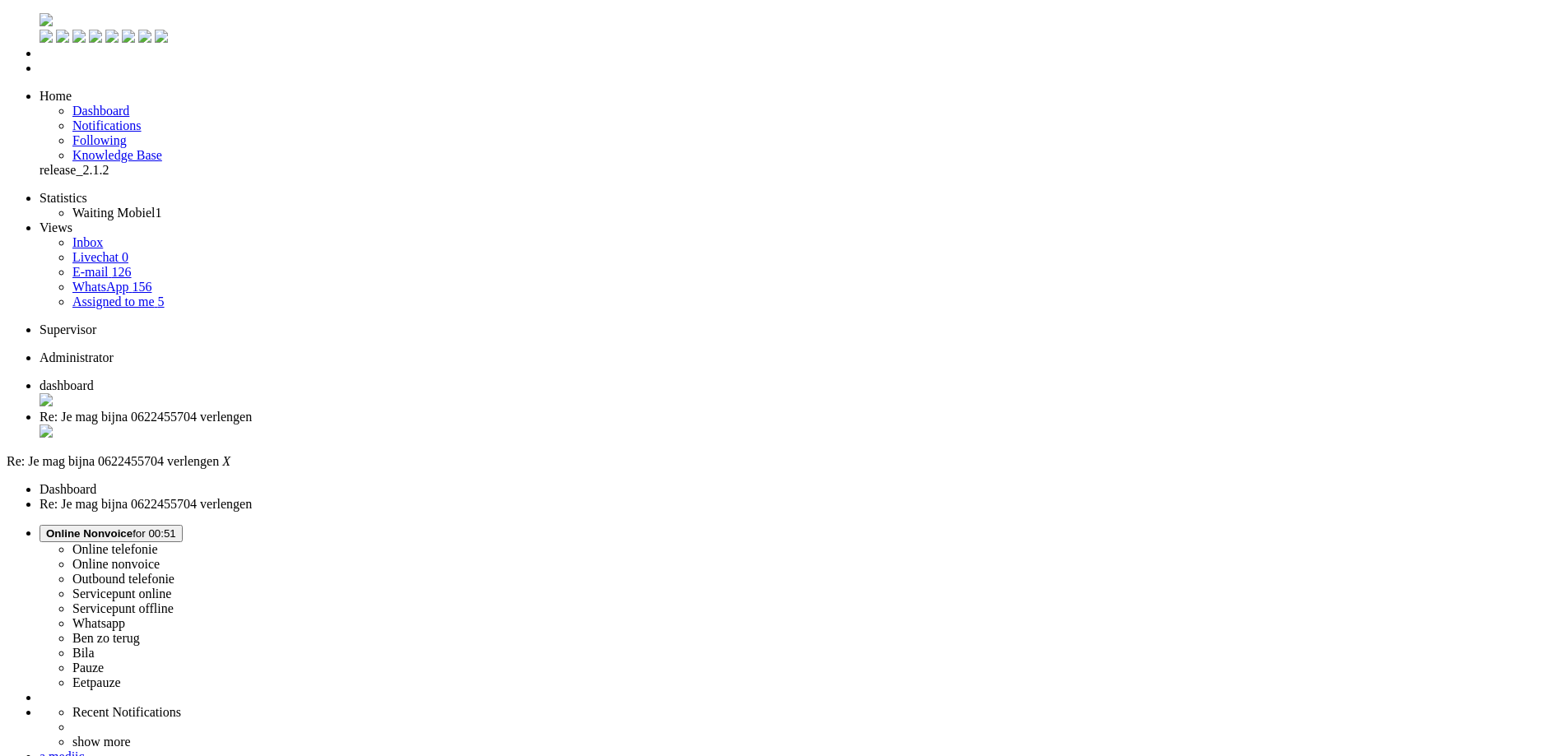
drag, startPoint x: 51, startPoint y: 2929, endPoint x: 178, endPoint y: 2928, distance: 127.0
paste body "Rich Text Area. Press ALT-0 for help."
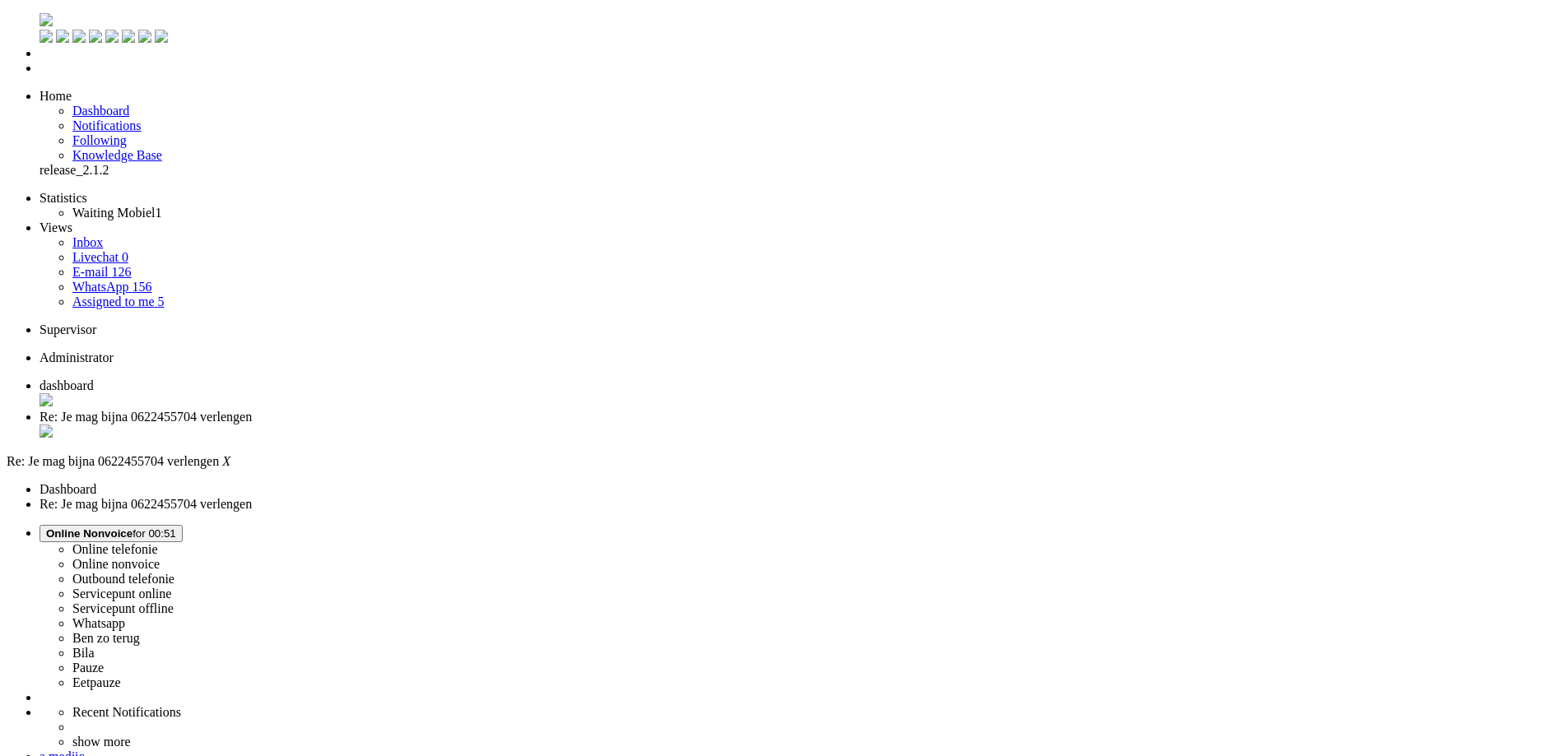
scroll to position [247, 0]
click at [474, 425] on div "Close tab" at bounding box center [800, 433] width 1522 height 16
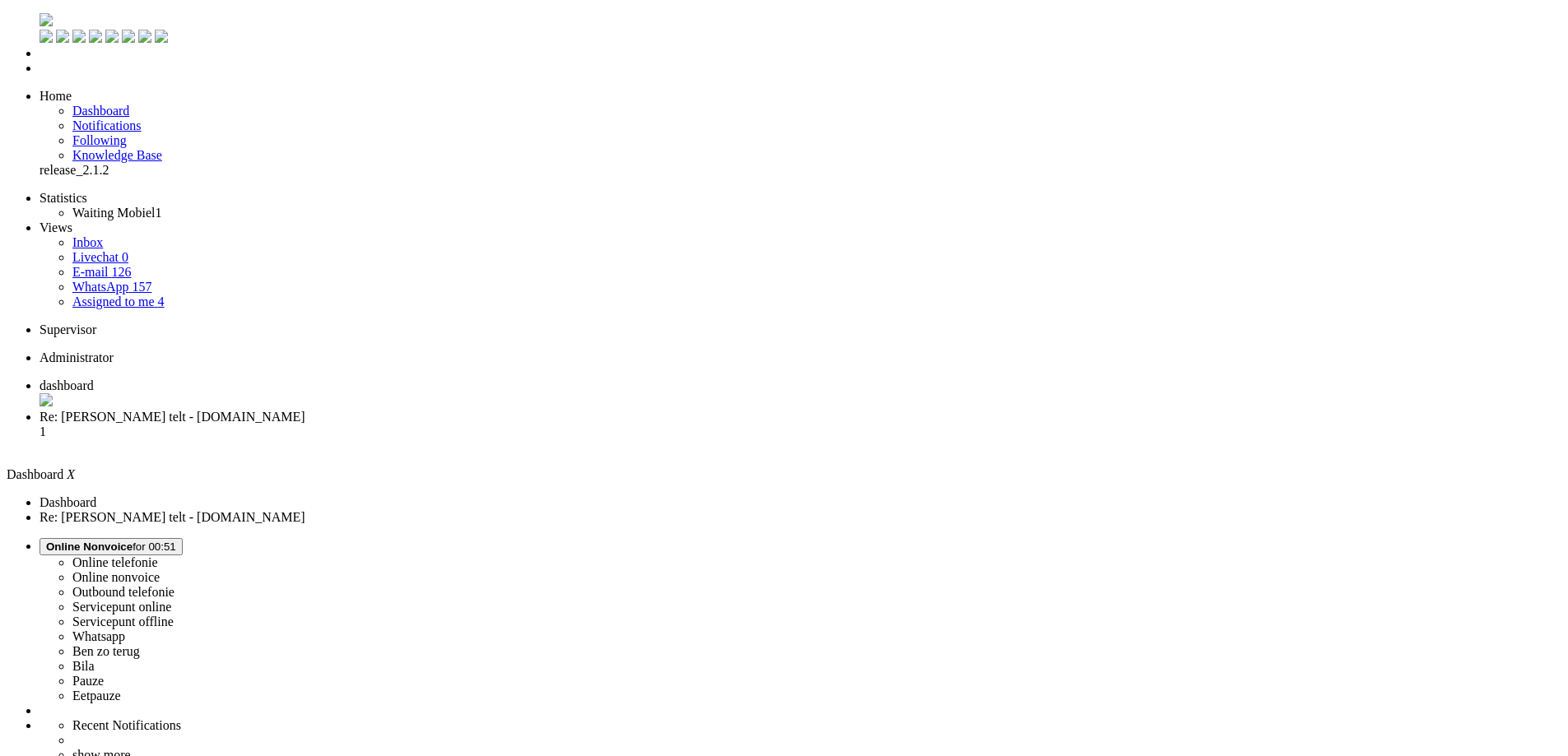
click at [407, 410] on li "Re: [PERSON_NAME] telt - [DOMAIN_NAME] 1" at bounding box center [800, 432] width 1522 height 45
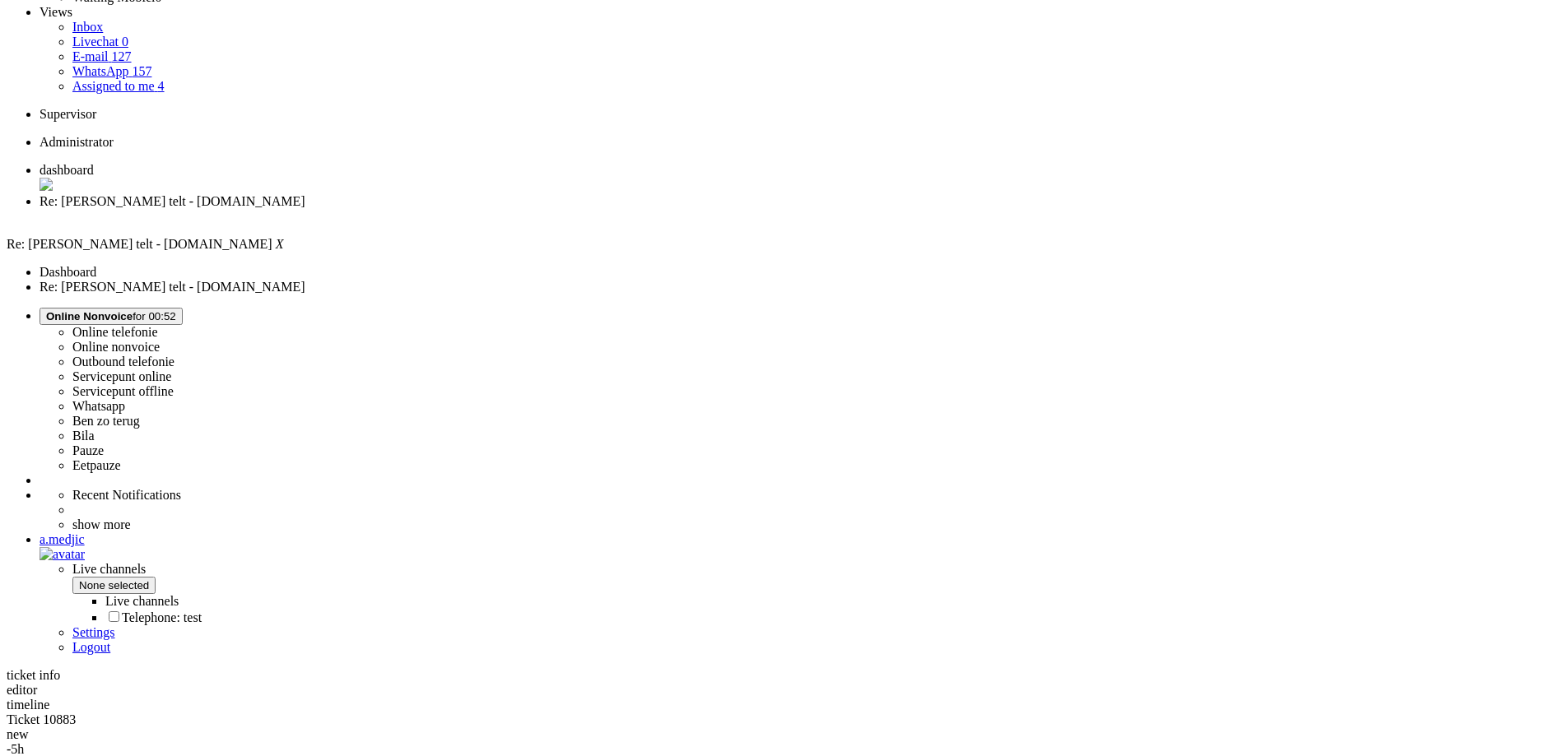
scroll to position [217, 0]
copy div "[PERSON_NAME]"
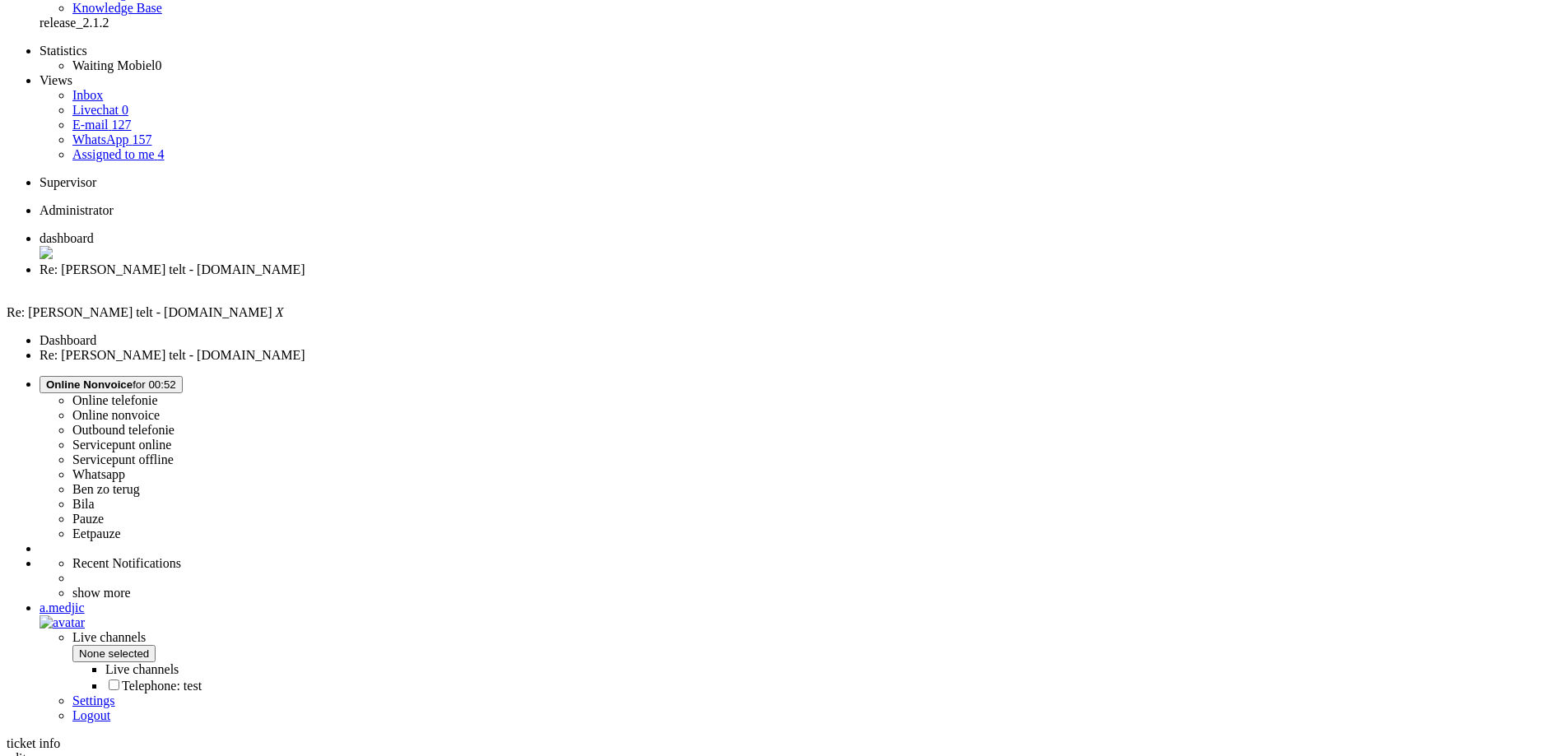
scroll to position [0, 0]
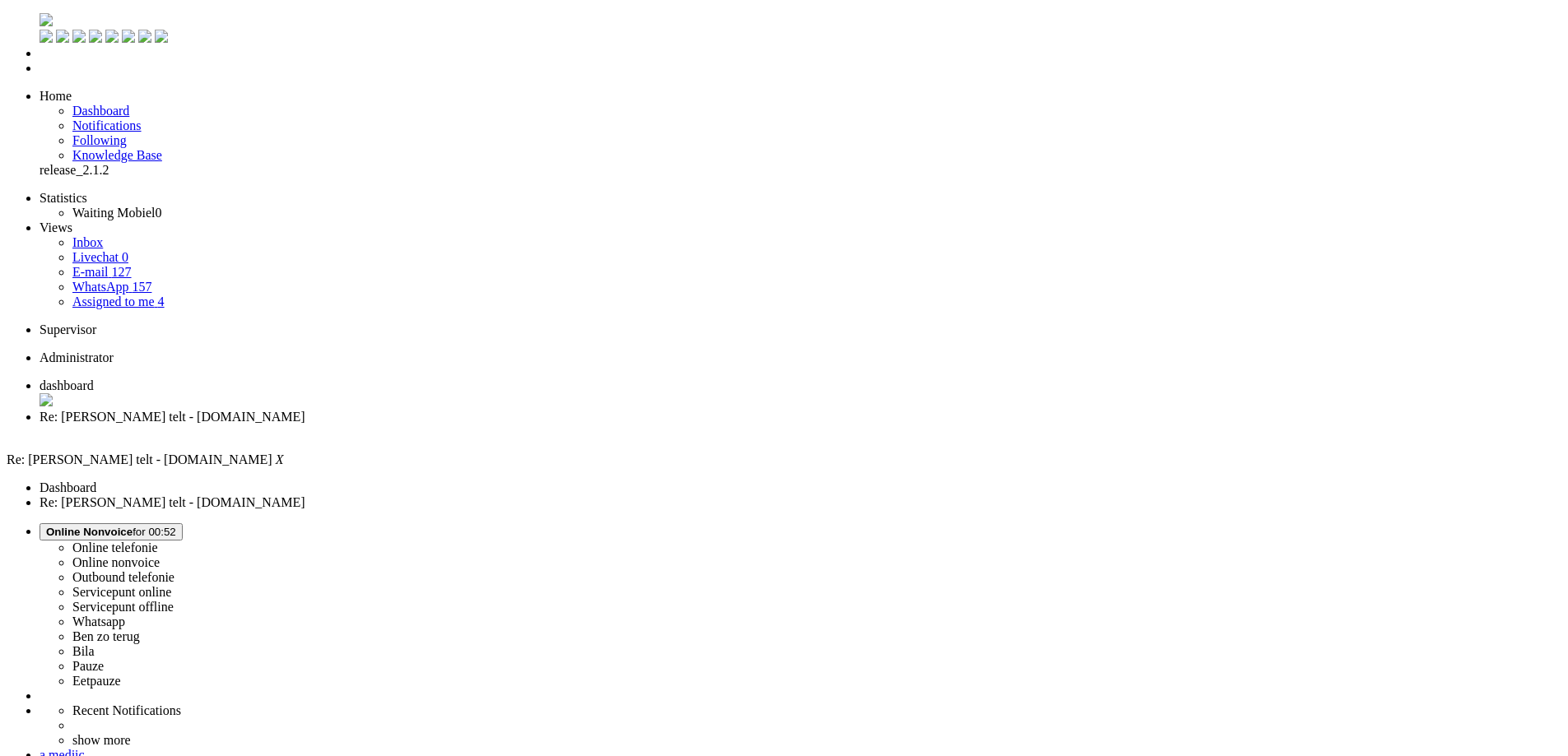
drag, startPoint x: 580, startPoint y: 3007, endPoint x: -5, endPoint y: 2934, distance: 589.5
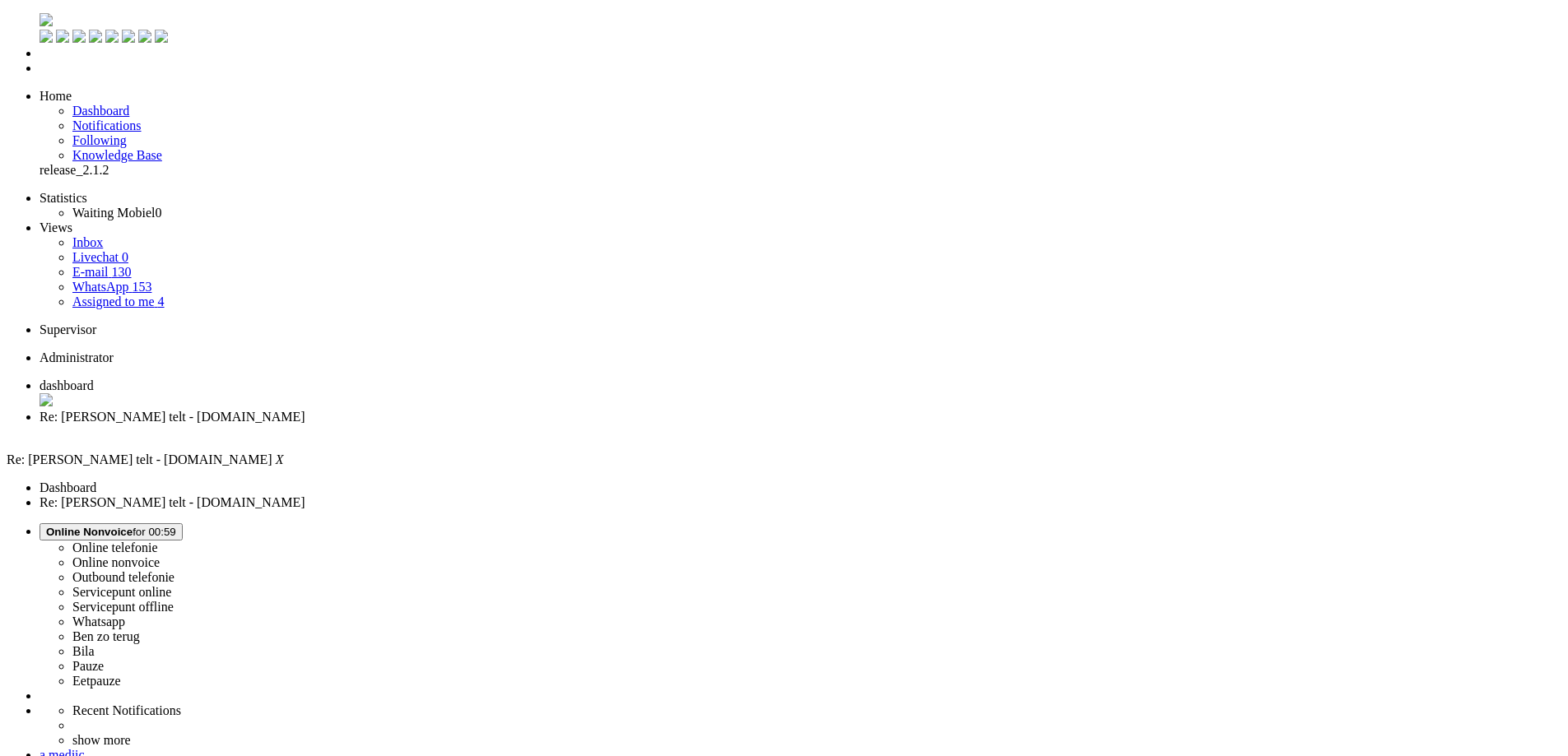
click at [400, 82] on span at bounding box center [400, 82] width 0 height 0
drag, startPoint x: 37, startPoint y: 2983, endPoint x: -9, endPoint y: 2984, distance: 46.0
drag, startPoint x: 702, startPoint y: 2979, endPoint x: 694, endPoint y: 2981, distance: 8.2
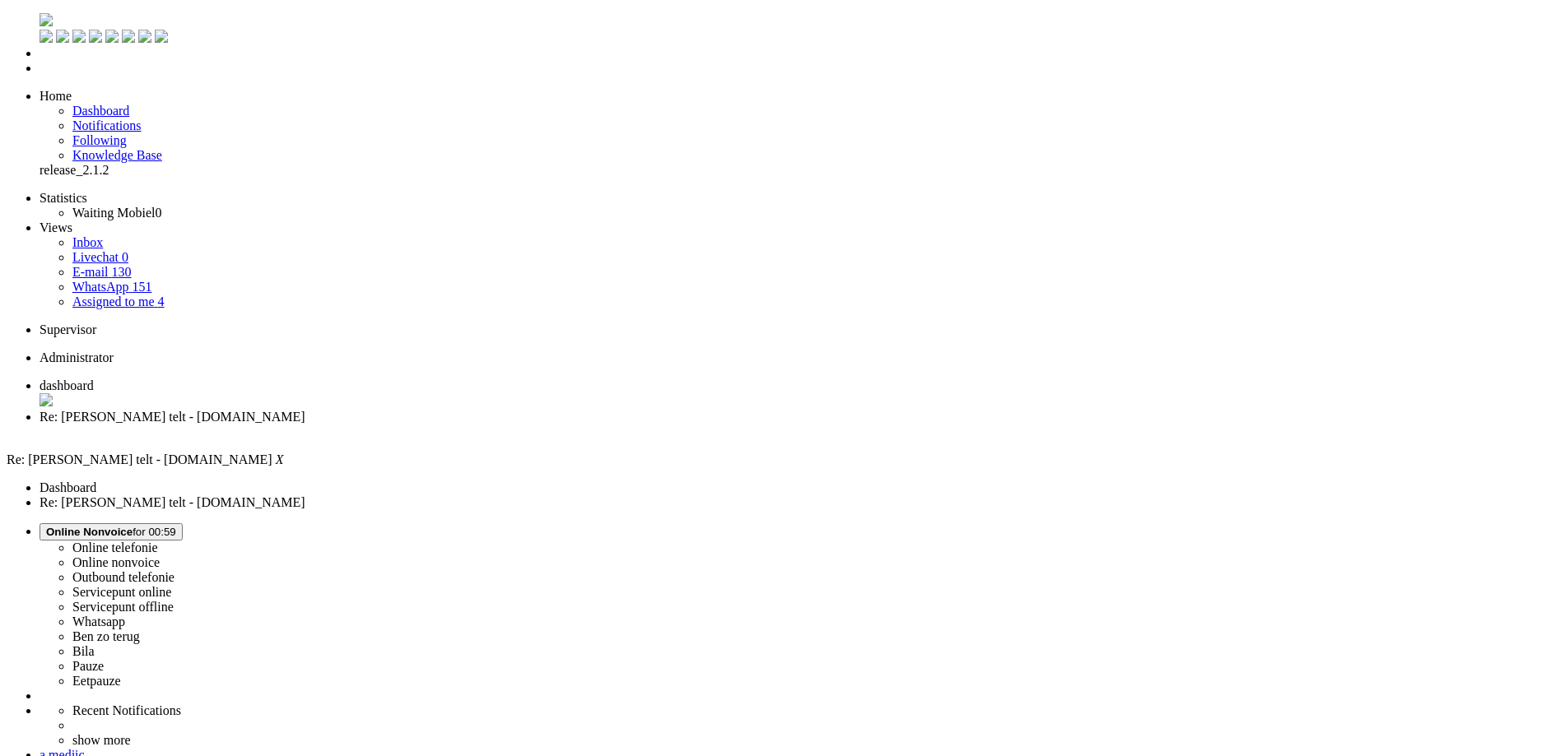
click at [473, 425] on div "Close tab" at bounding box center [800, 432] width 1522 height 15
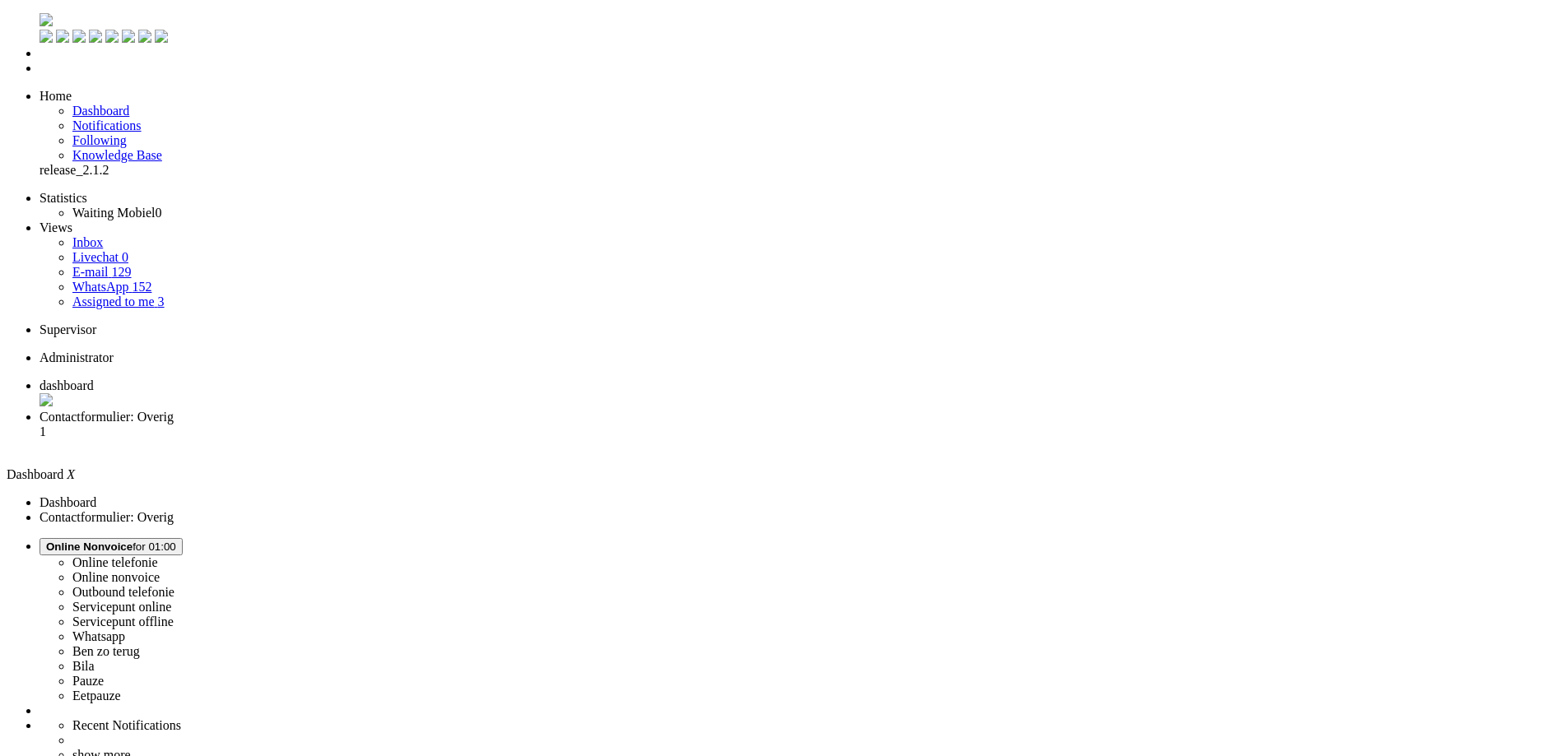
click at [174, 410] on span "Contactformulier: Overig" at bounding box center [106, 416] width 134 height 14
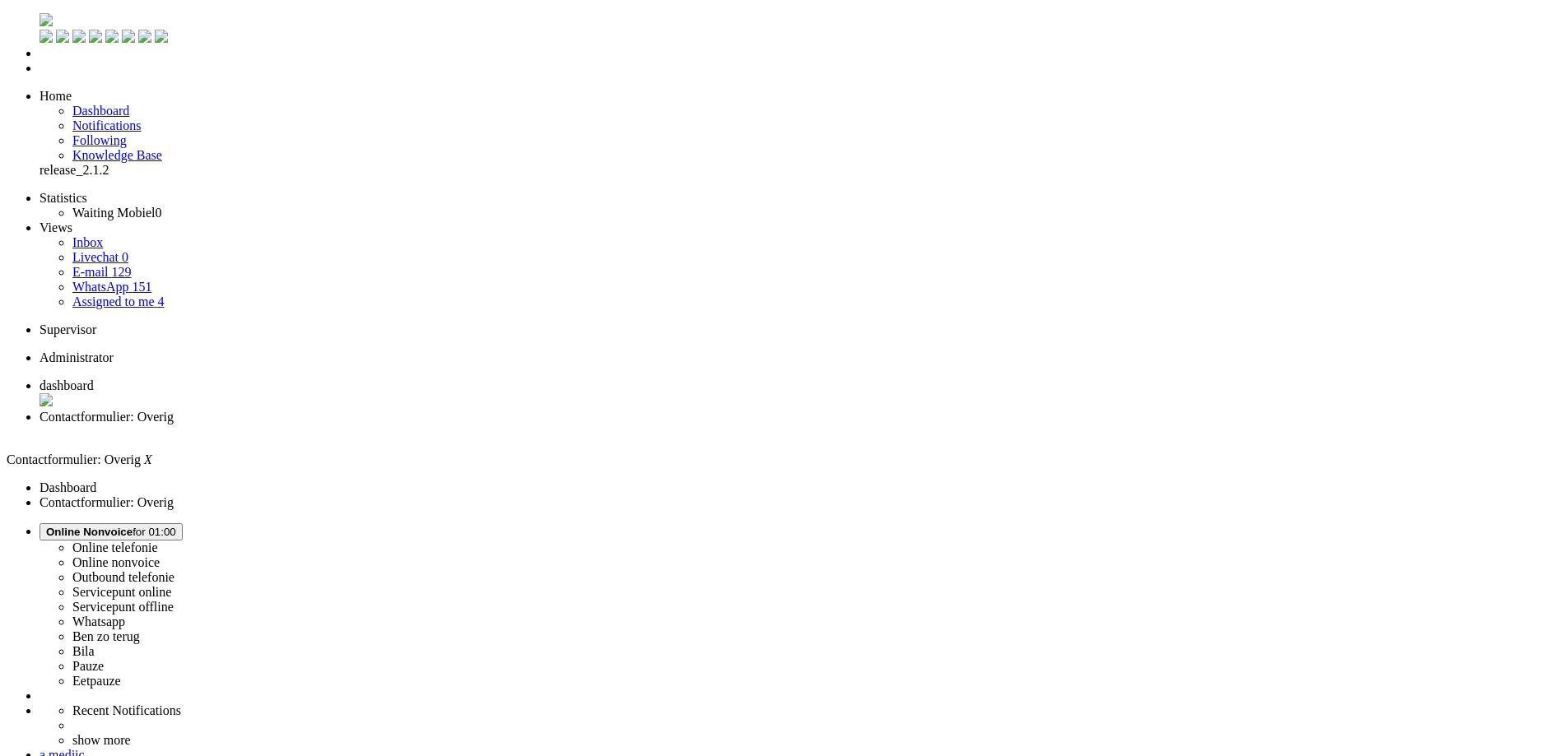
click at [471, 425] on div "Close tab" at bounding box center [800, 432] width 1522 height 15
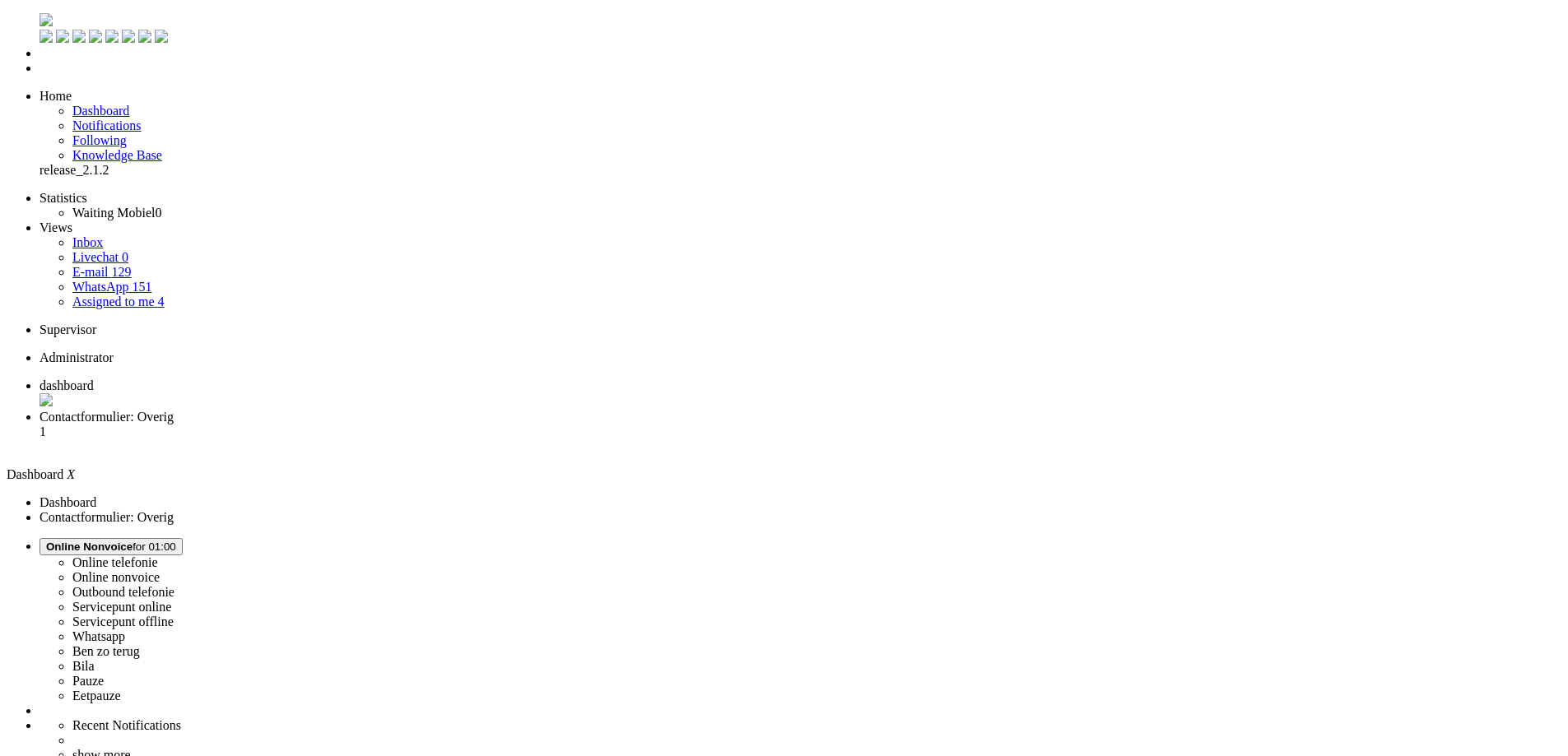
click at [174, 410] on span "Contactformulier: Overig" at bounding box center [106, 416] width 134 height 14
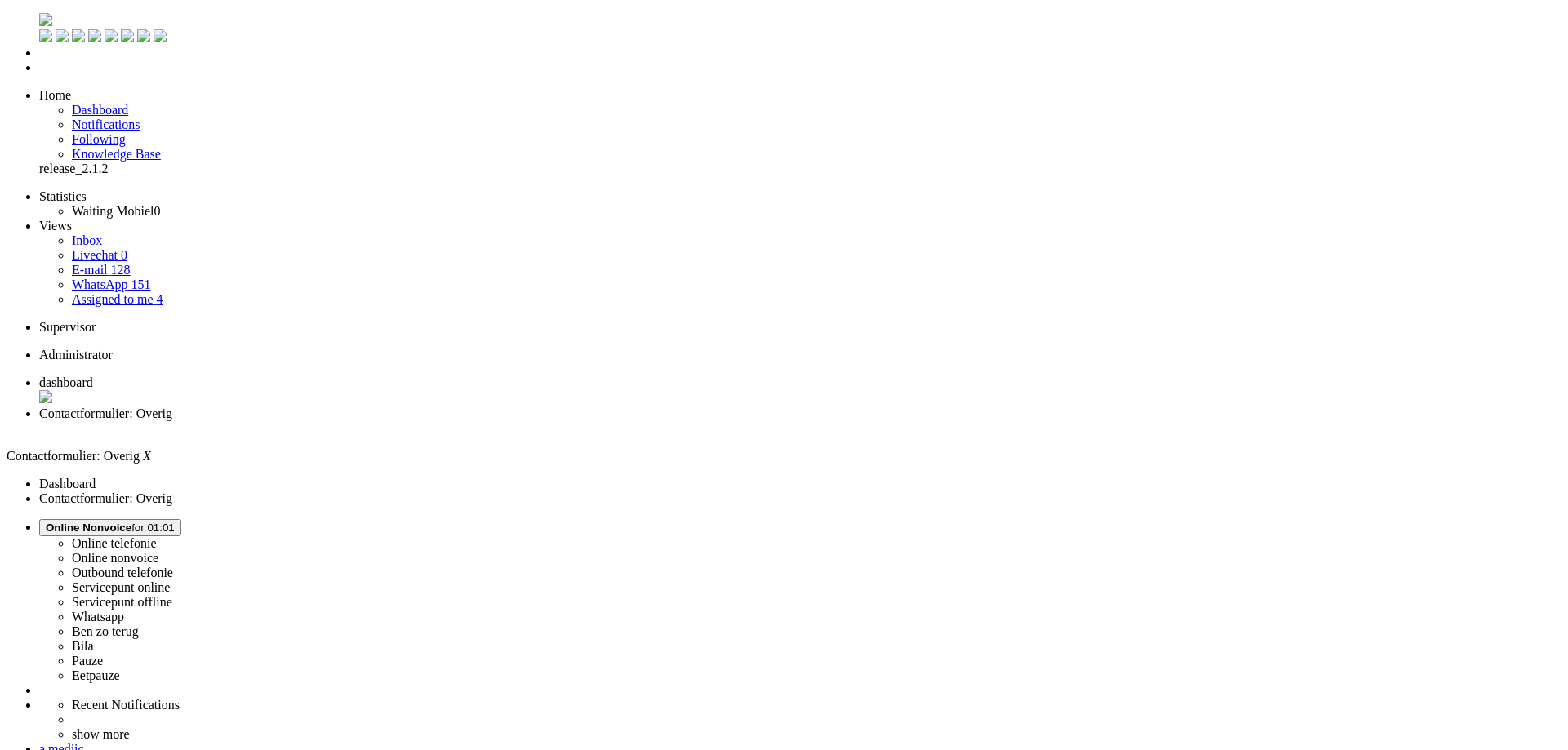
click at [397, 82] on span at bounding box center [397, 82] width 0 height 0
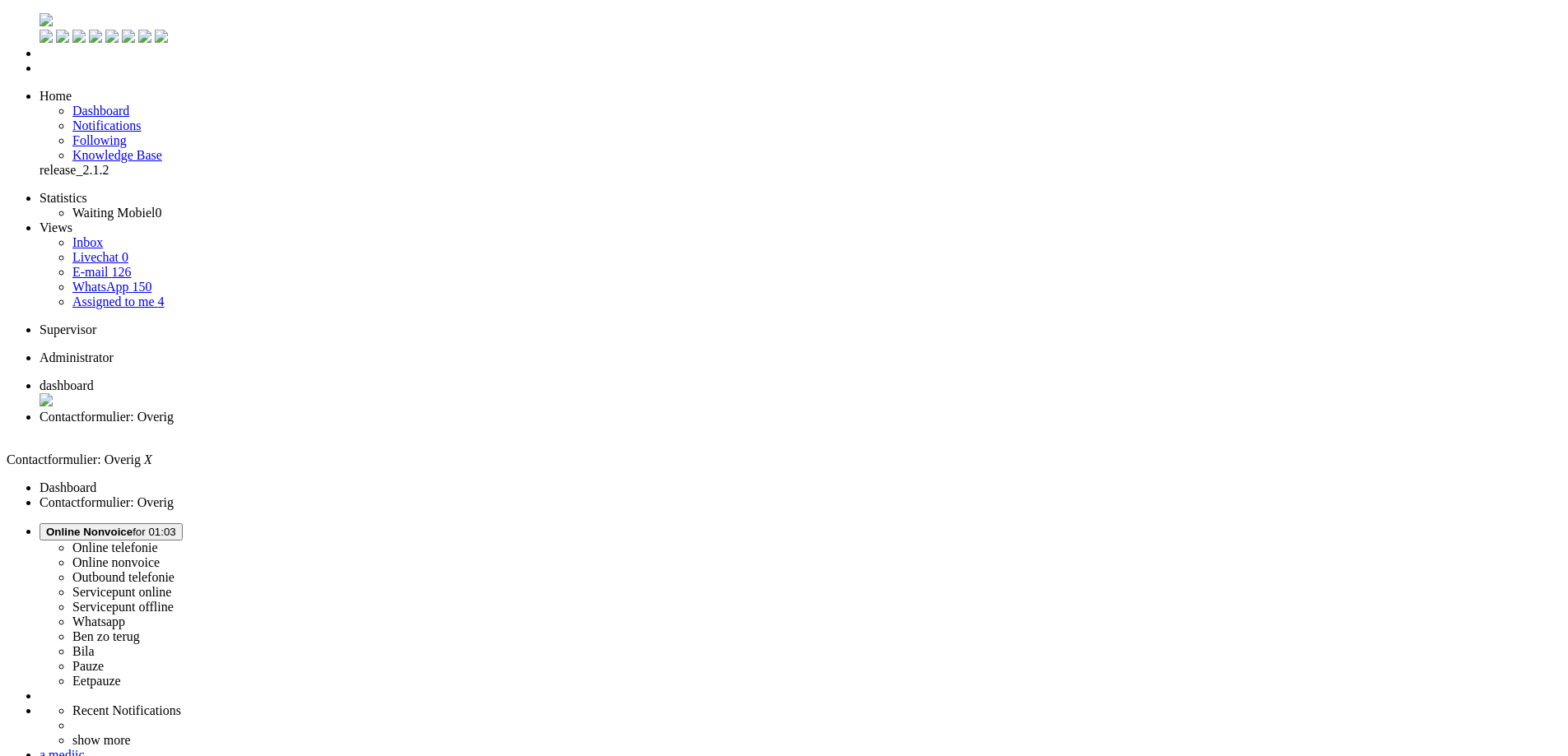
drag, startPoint x: 619, startPoint y: 2986, endPoint x: 8, endPoint y: 2929, distance: 613.7
click at [400, 82] on span at bounding box center [400, 82] width 0 height 0
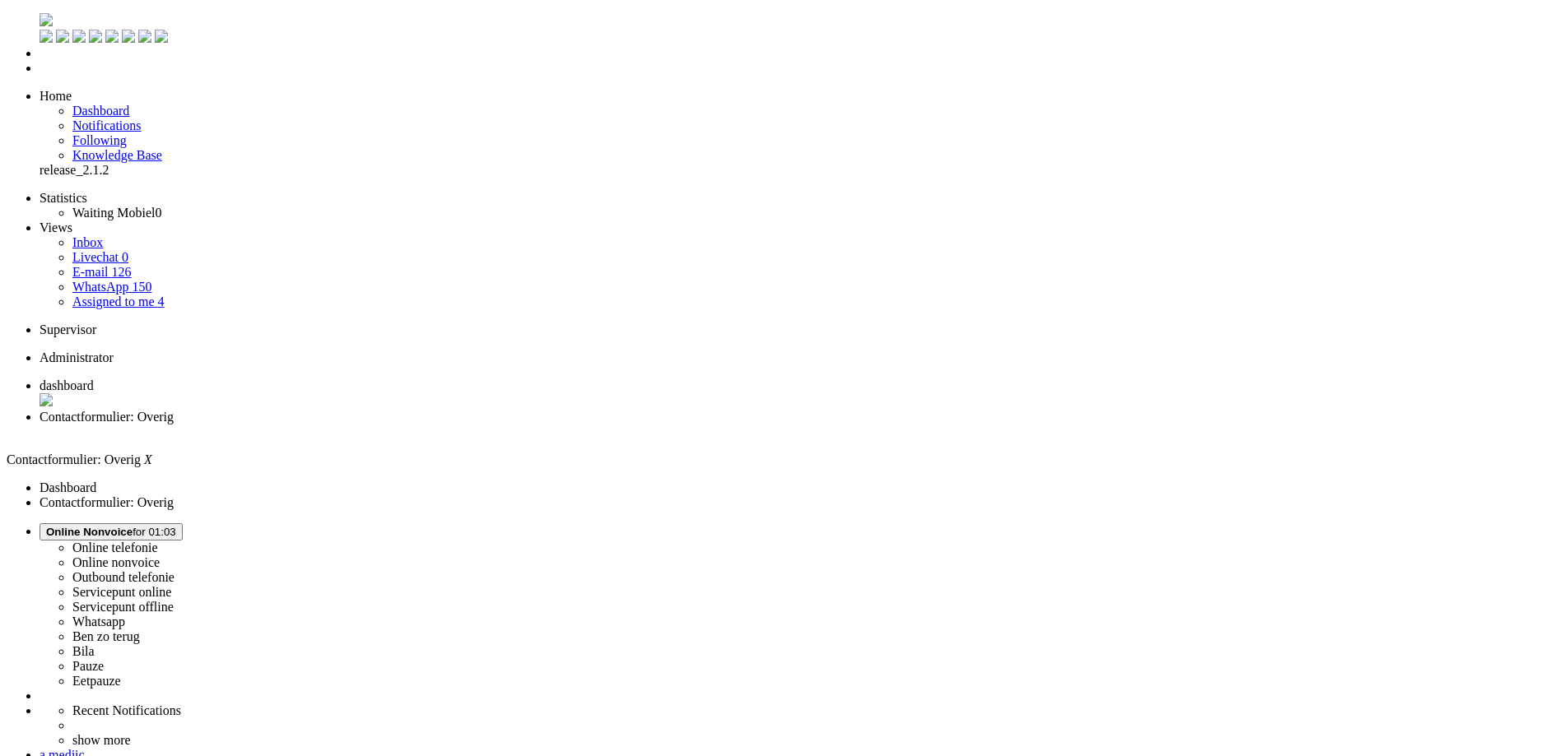
scroll to position [247, 0]
click at [473, 425] on div "Close tab" at bounding box center [800, 432] width 1522 height 15
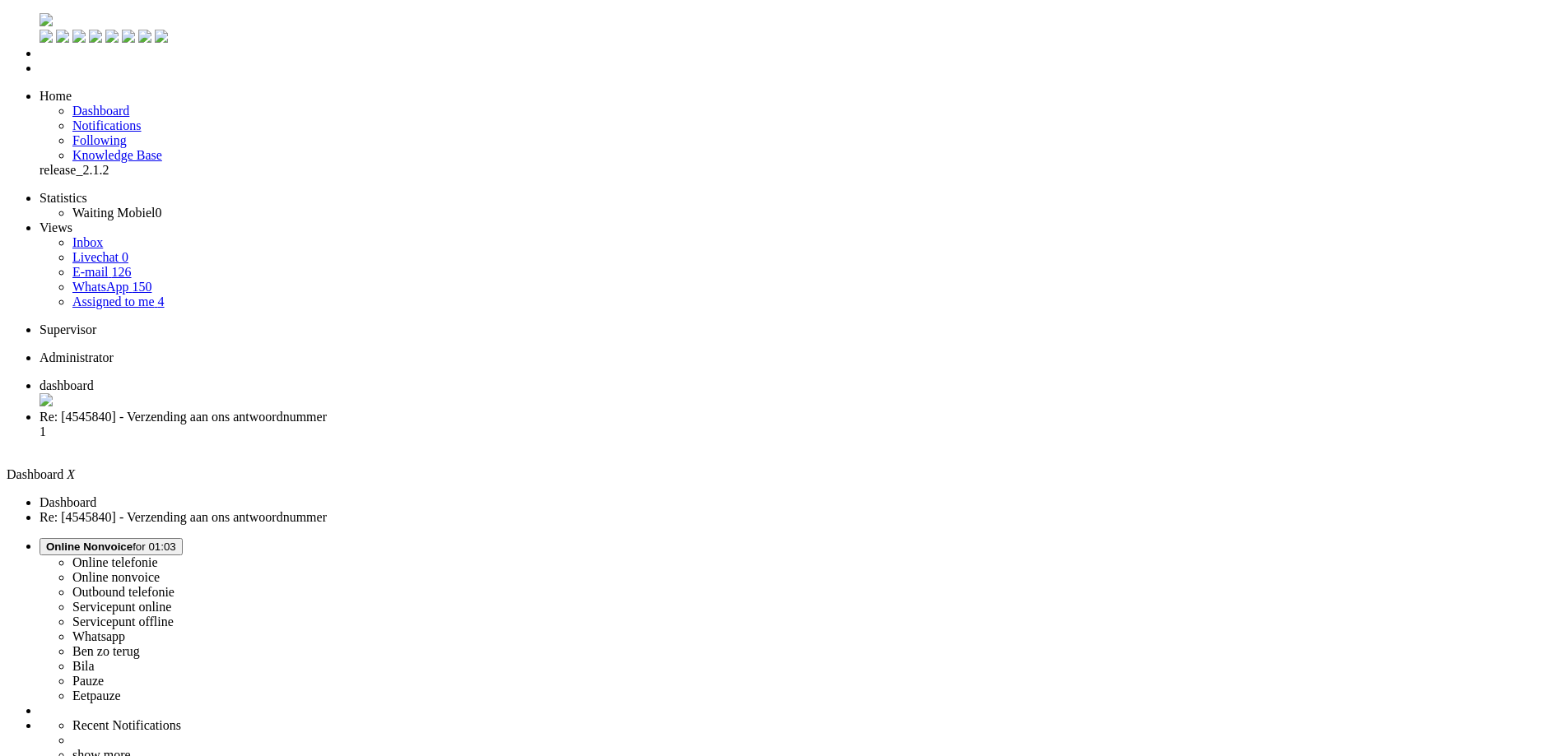
click at [442, 410] on li "Re: [4545840] - Verzending aan ons antwoordnummer 1" at bounding box center [800, 432] width 1522 height 45
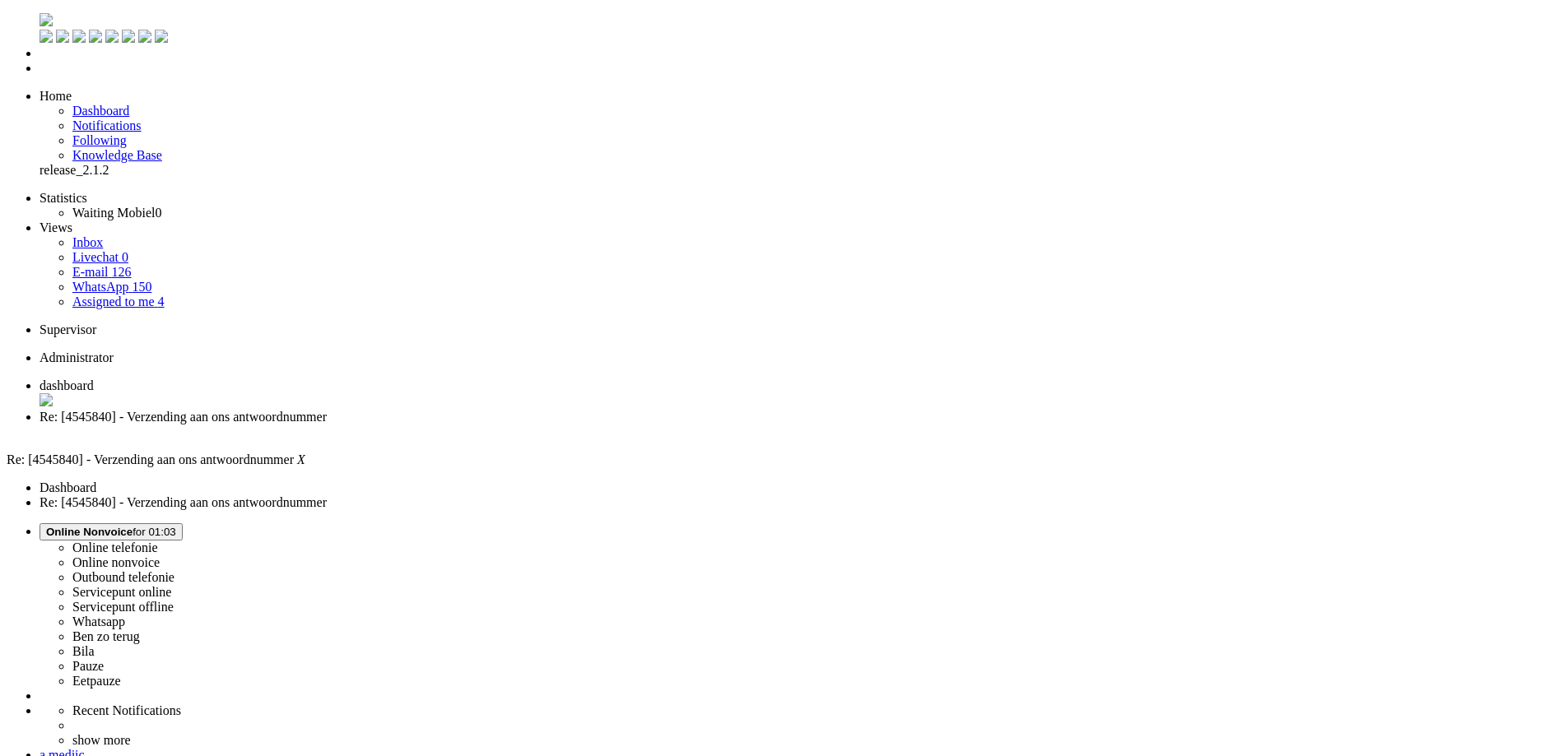
click at [101, 294] on li "Assigned to me 4" at bounding box center [817, 302] width 1489 height 15
click at [120, 294] on span "Assigned to me" at bounding box center [114, 301] width 82 height 14
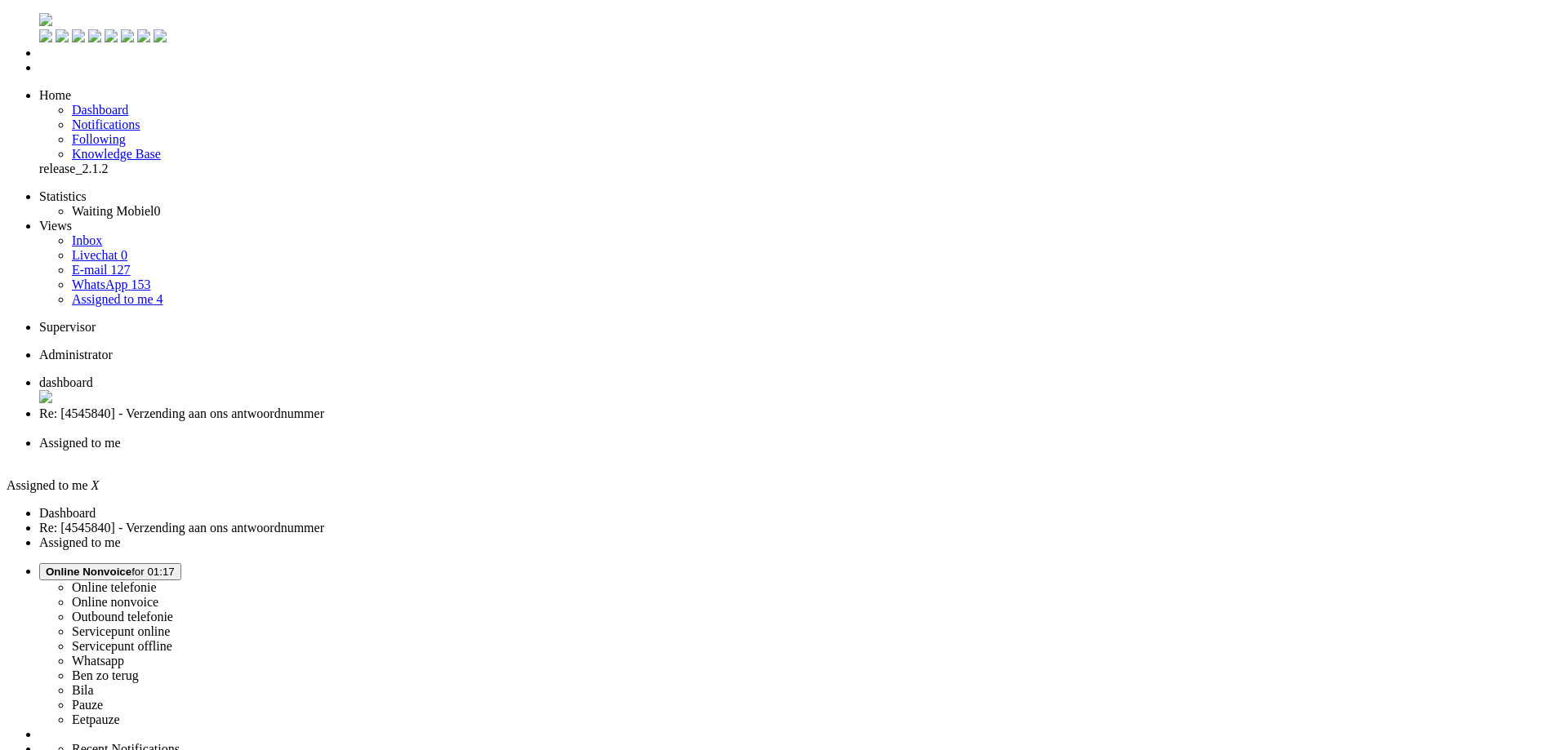
click at [102, 233] on link "Inbox" at bounding box center [87, 240] width 30 height 14
click at [453, 406] on li "Re: [4545840] - Verzending aan ons antwoordnummer" at bounding box center [800, 421] width 1522 height 29
click at [469, 421] on div "Close tab" at bounding box center [794, 429] width 1510 height 15
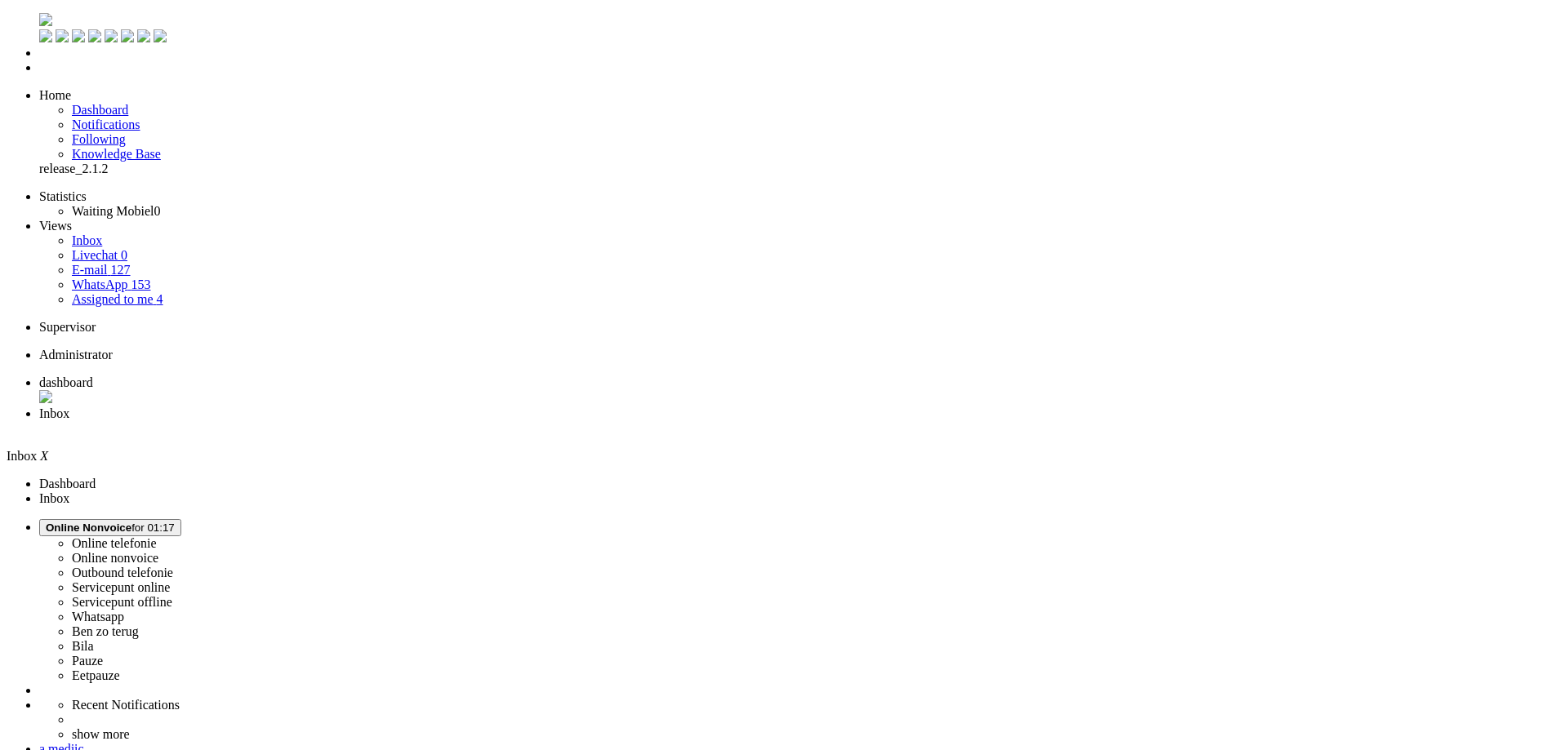
click at [469, 421] on div "Close tab" at bounding box center [800, 429] width 1522 height 15
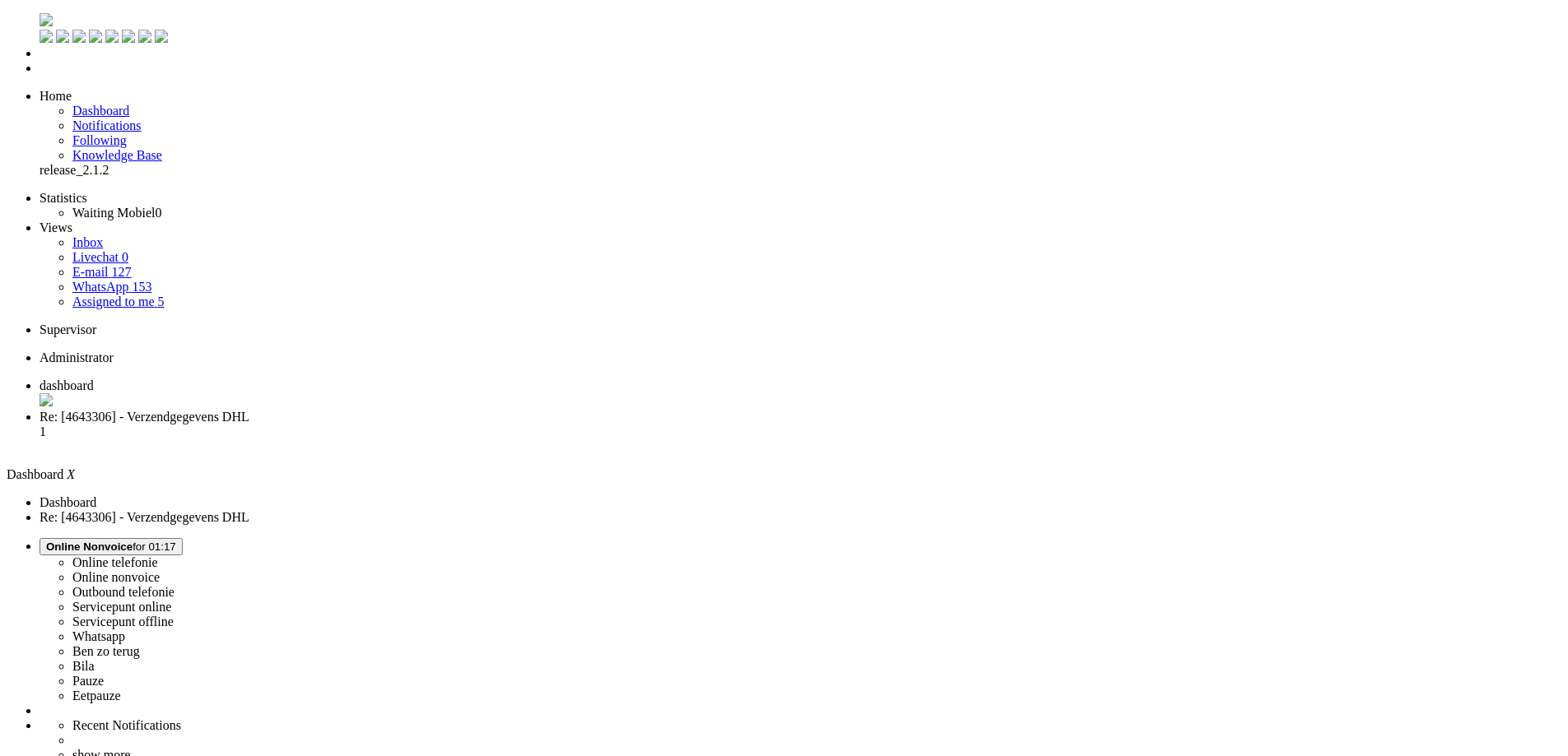
click at [249, 410] on span "Re: [4643306] - Verzendgegevens DHL" at bounding box center [144, 416] width 210 height 14
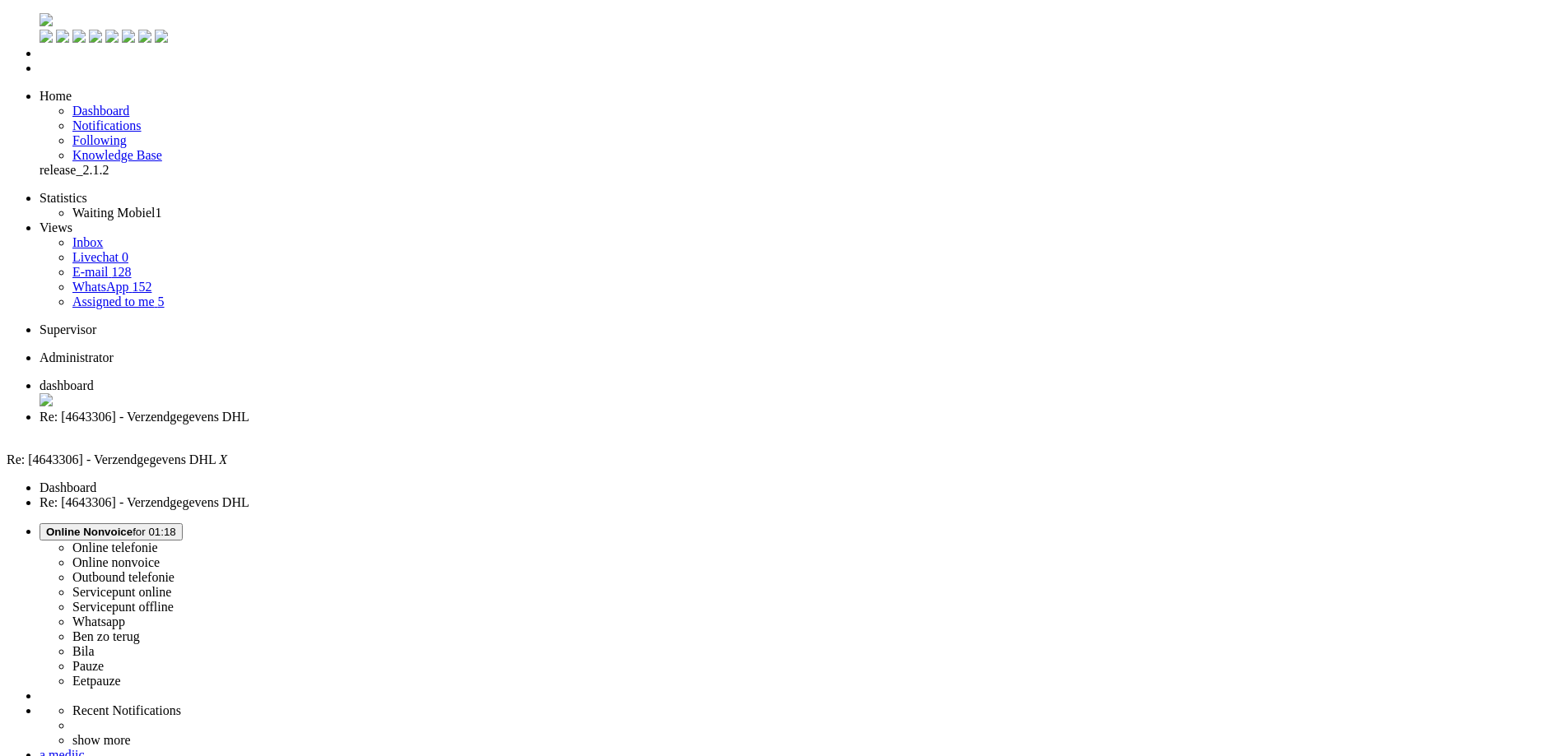
click at [478, 425] on div "Close tab" at bounding box center [800, 432] width 1522 height 15
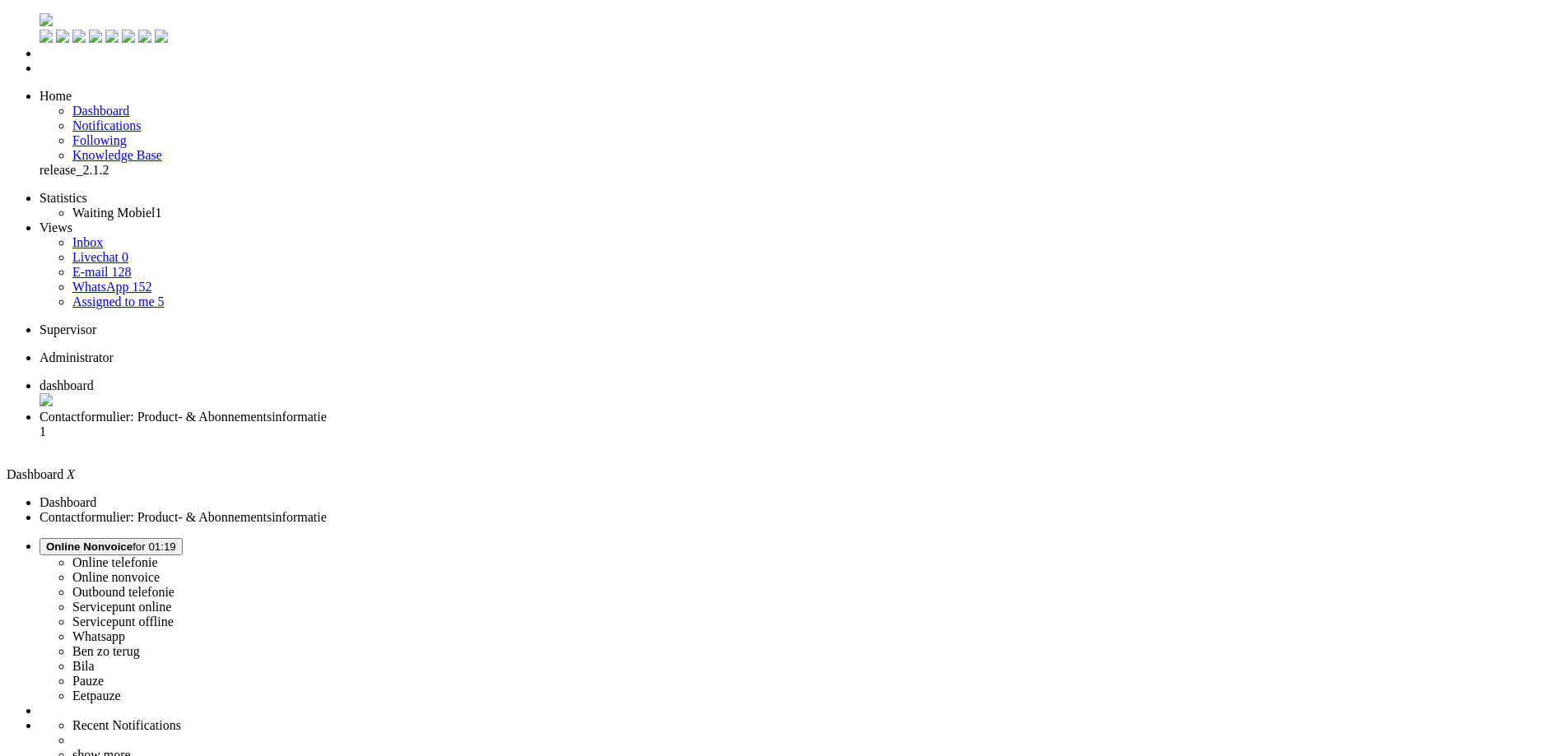
click at [419, 410] on li "Contactformulier: Product- & Abonnementsinformatie 1" at bounding box center [800, 432] width 1522 height 45
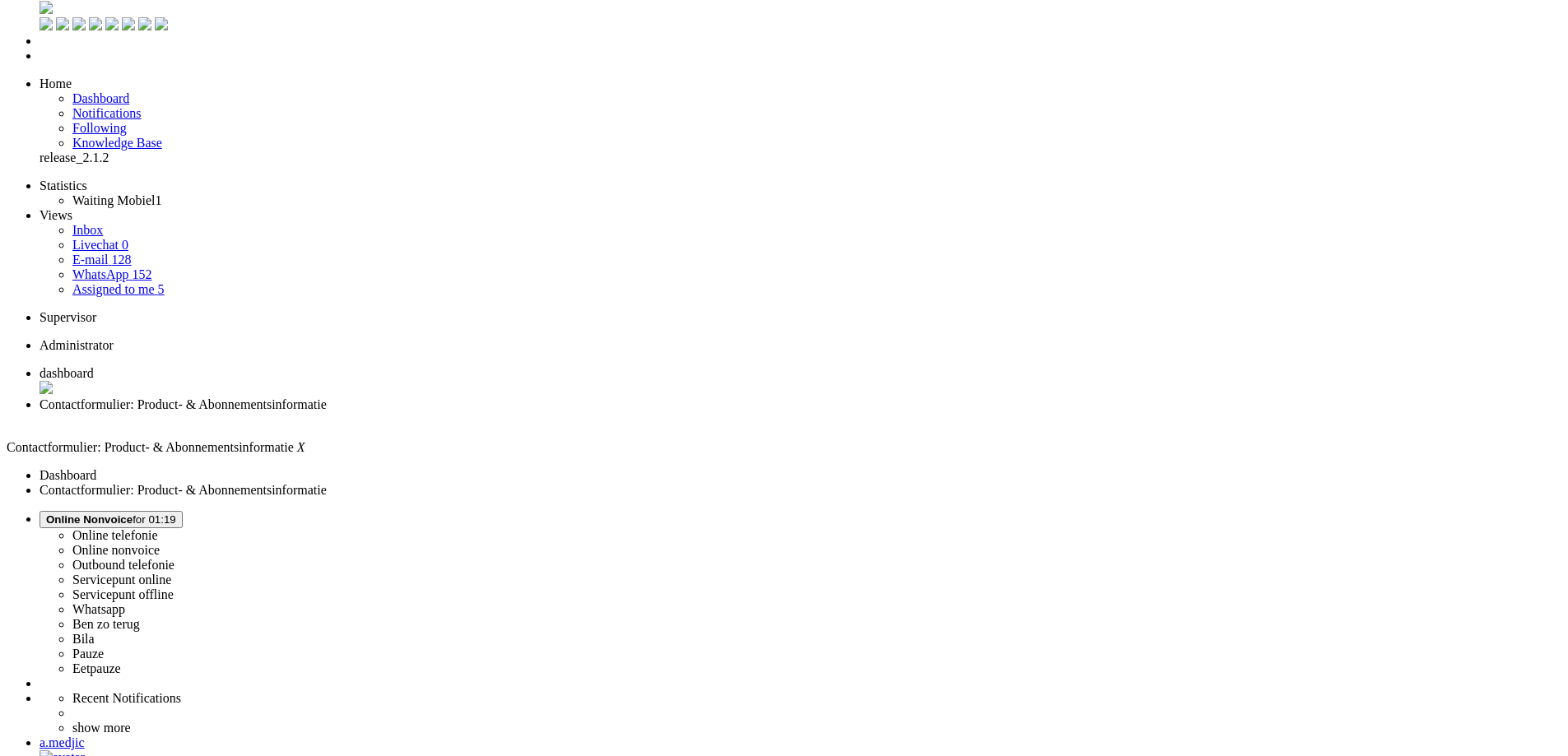
scroll to position [18, 0]
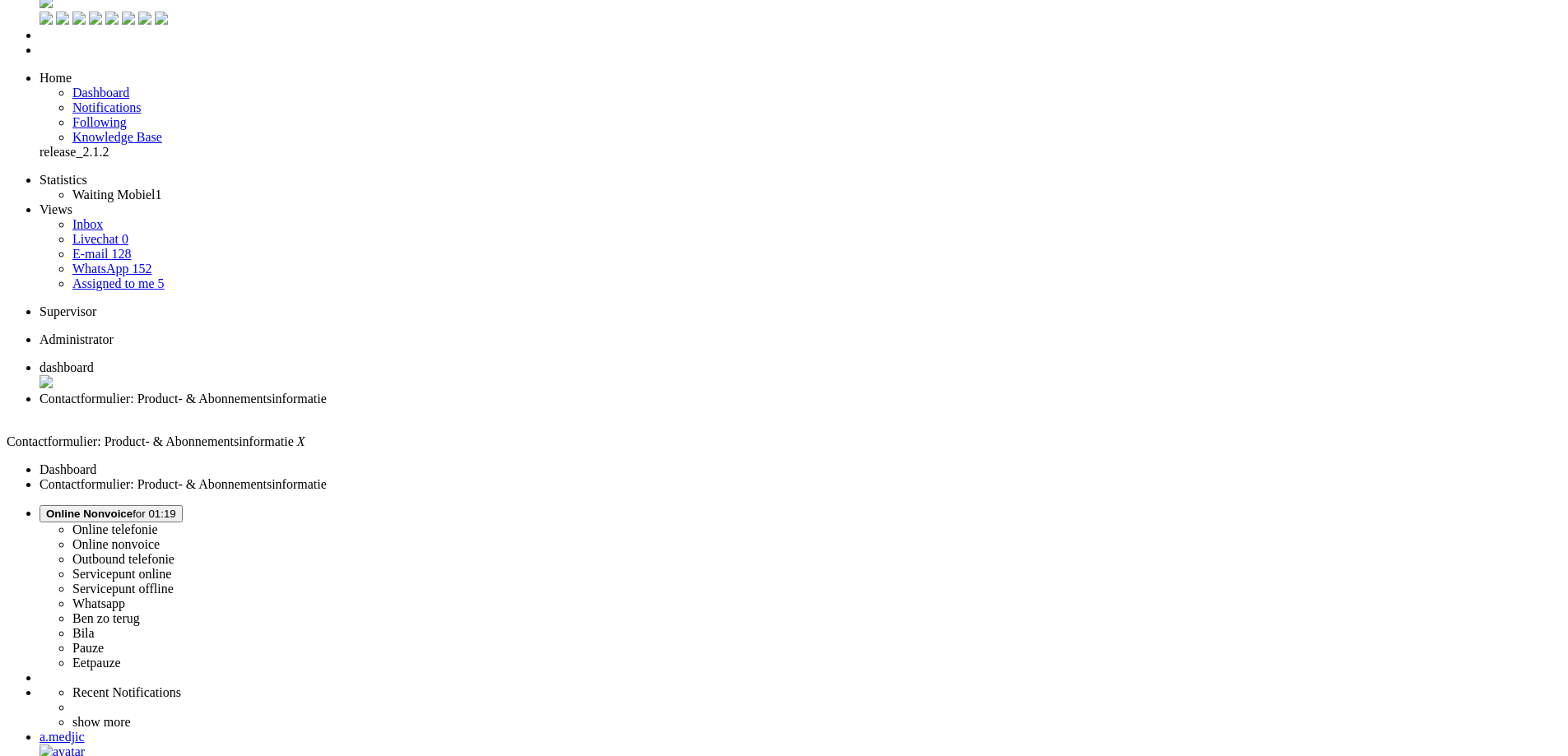
drag, startPoint x: 532, startPoint y: 721, endPoint x: 611, endPoint y: 719, distance: 79.0
click at [104, 276] on li "Assigned to me 6" at bounding box center [817, 284] width 1489 height 15
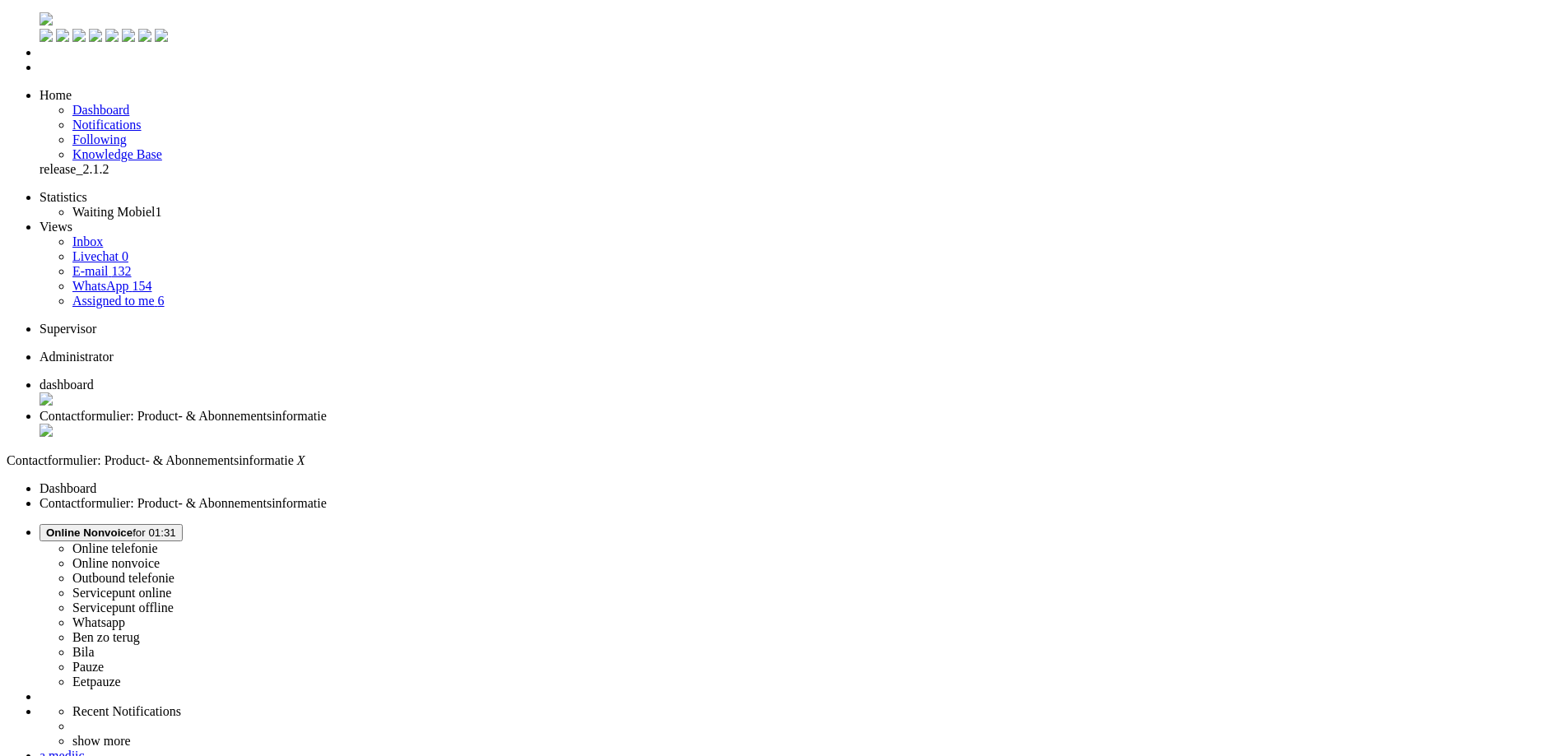
scroll to position [0, 0]
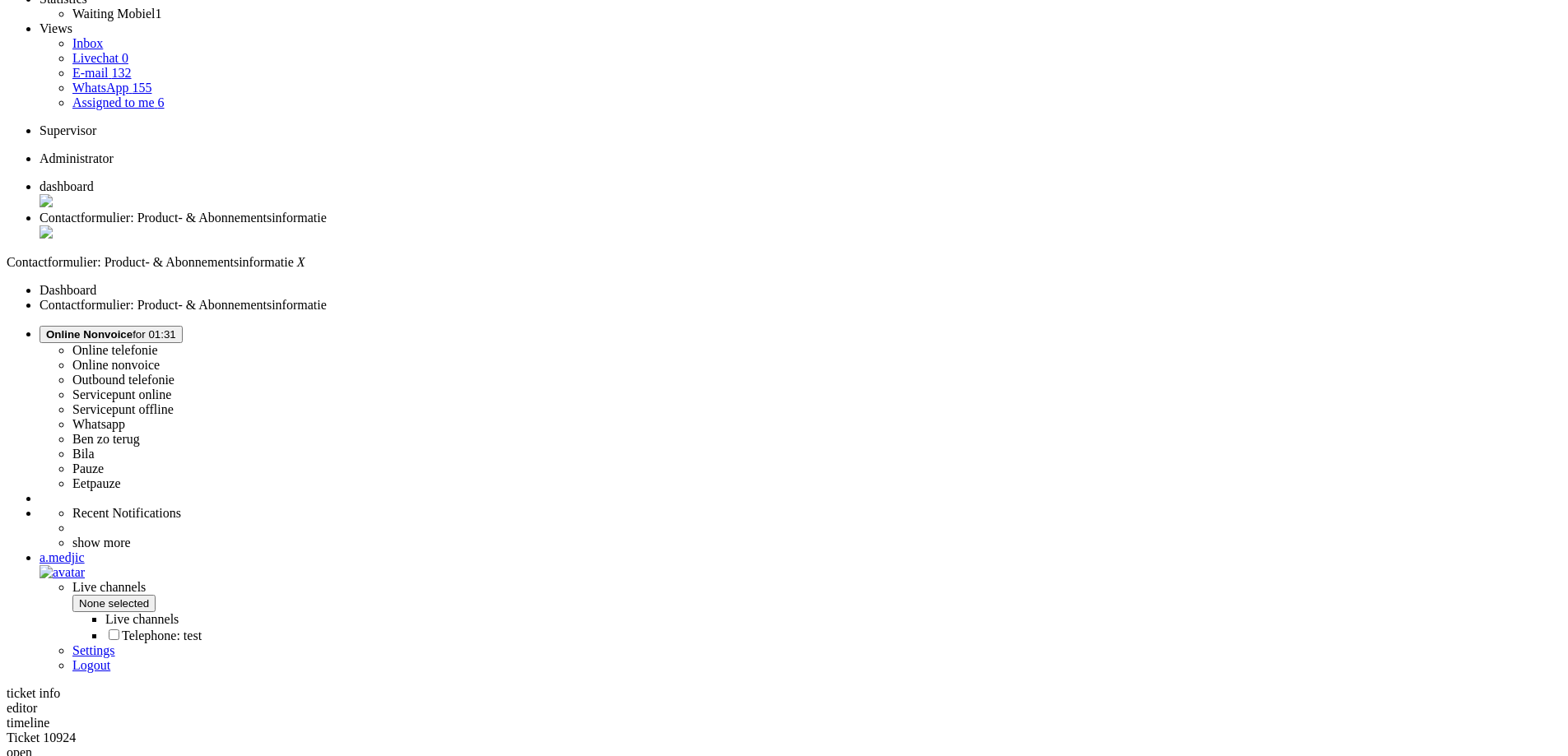
scroll to position [218, 0]
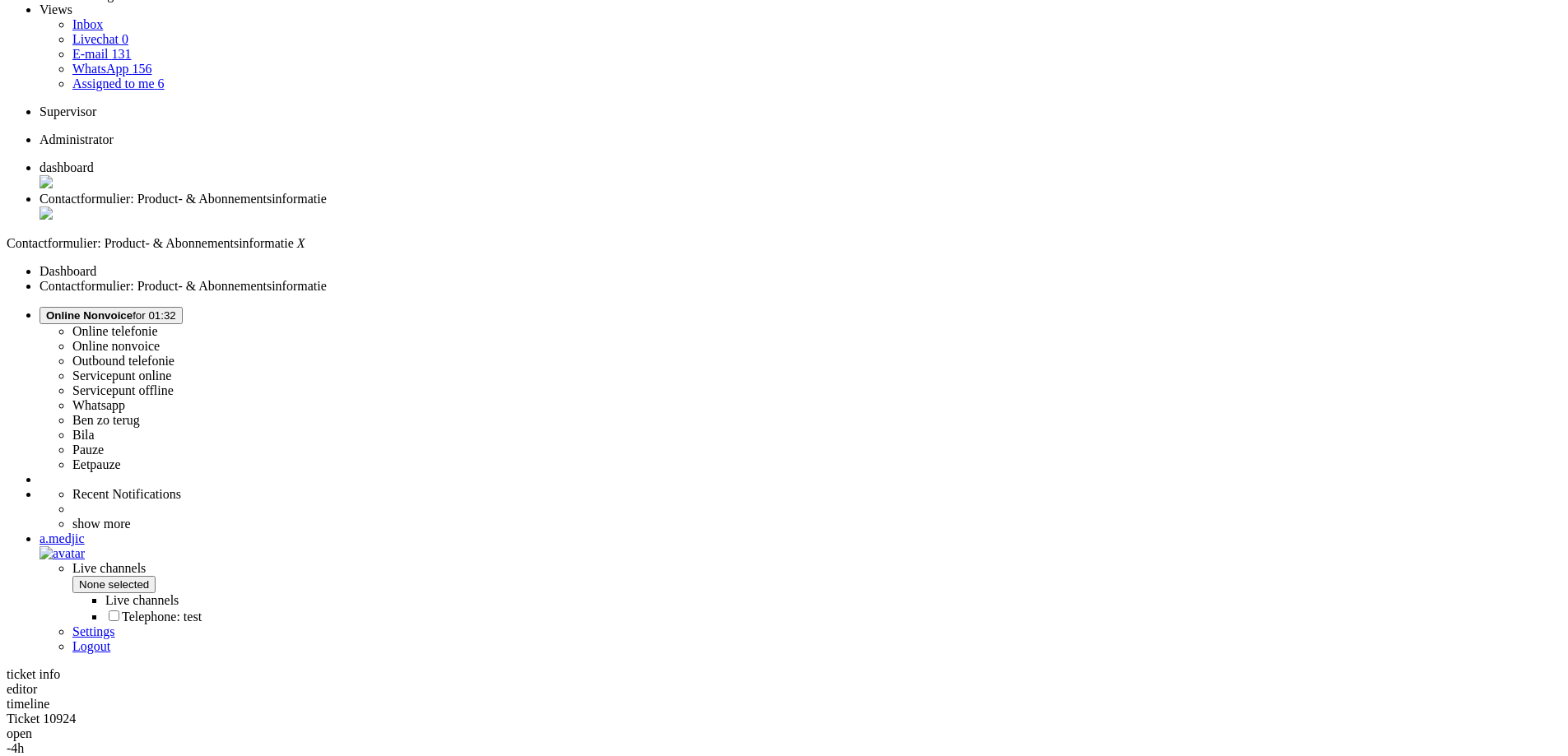
drag, startPoint x: 536, startPoint y: 721, endPoint x: 610, endPoint y: 725, distance: 74.1
copy div "CMF Watch 3 Pro"
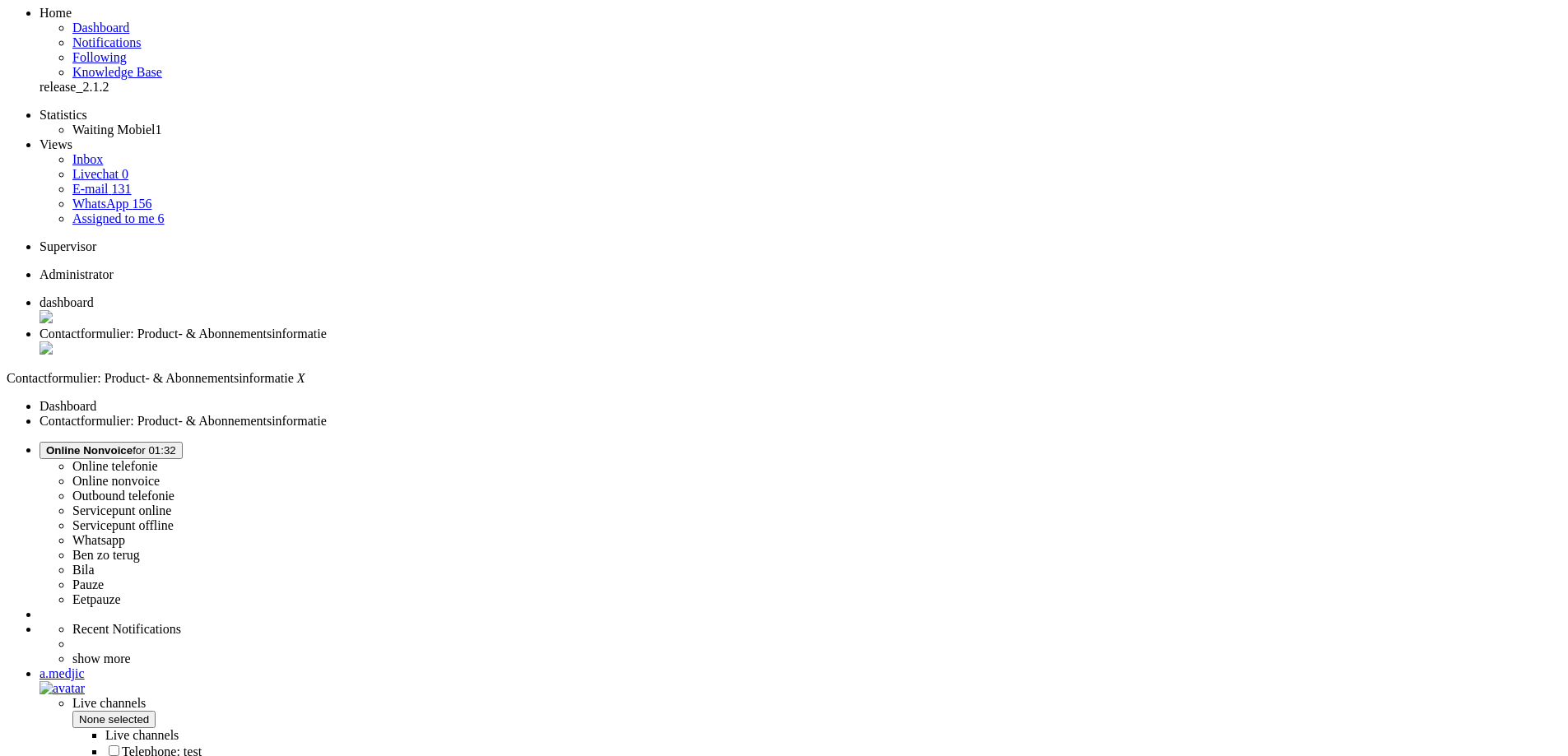
scroll to position [0, 0]
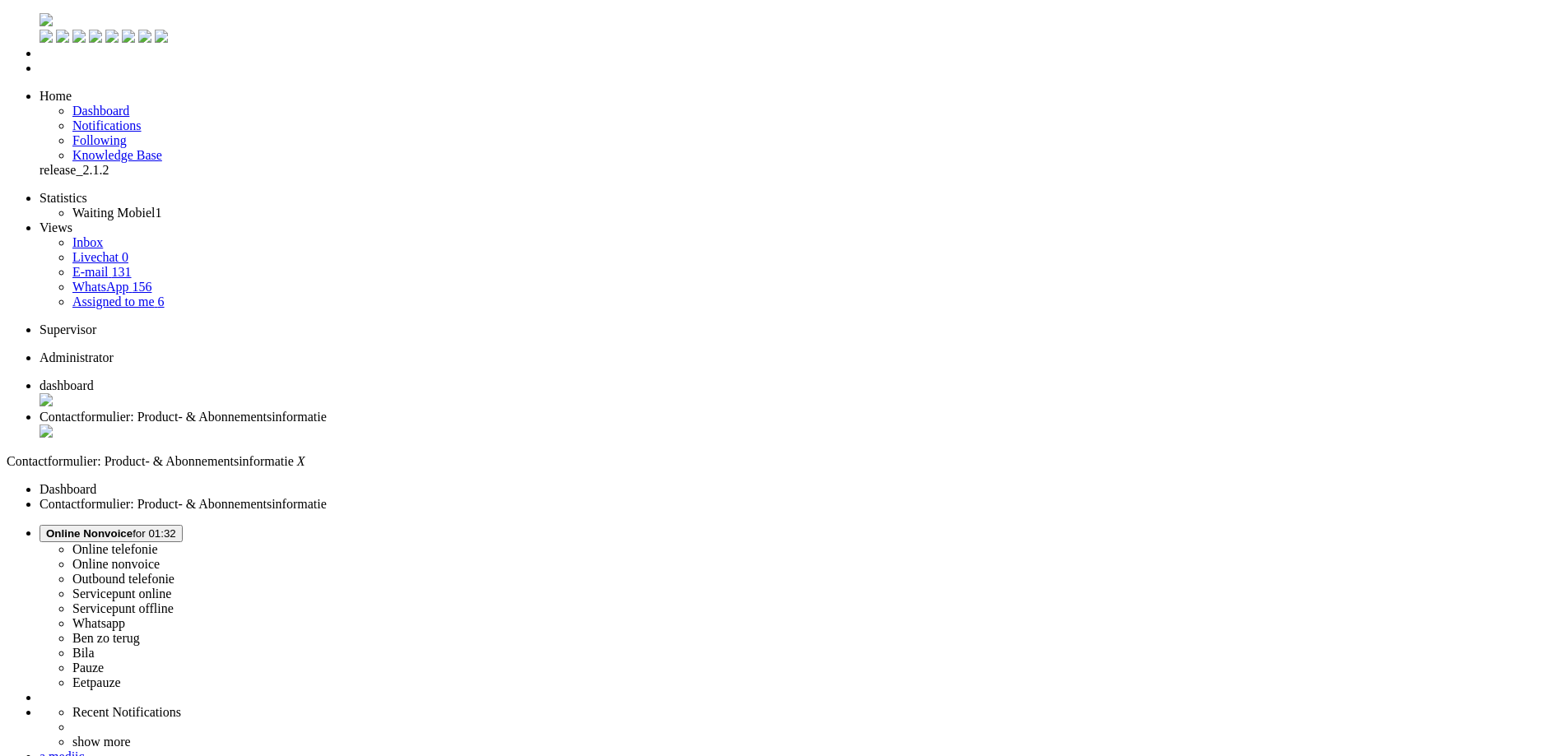
drag, startPoint x: 309, startPoint y: 2983, endPoint x: 277, endPoint y: 2984, distance: 32.0
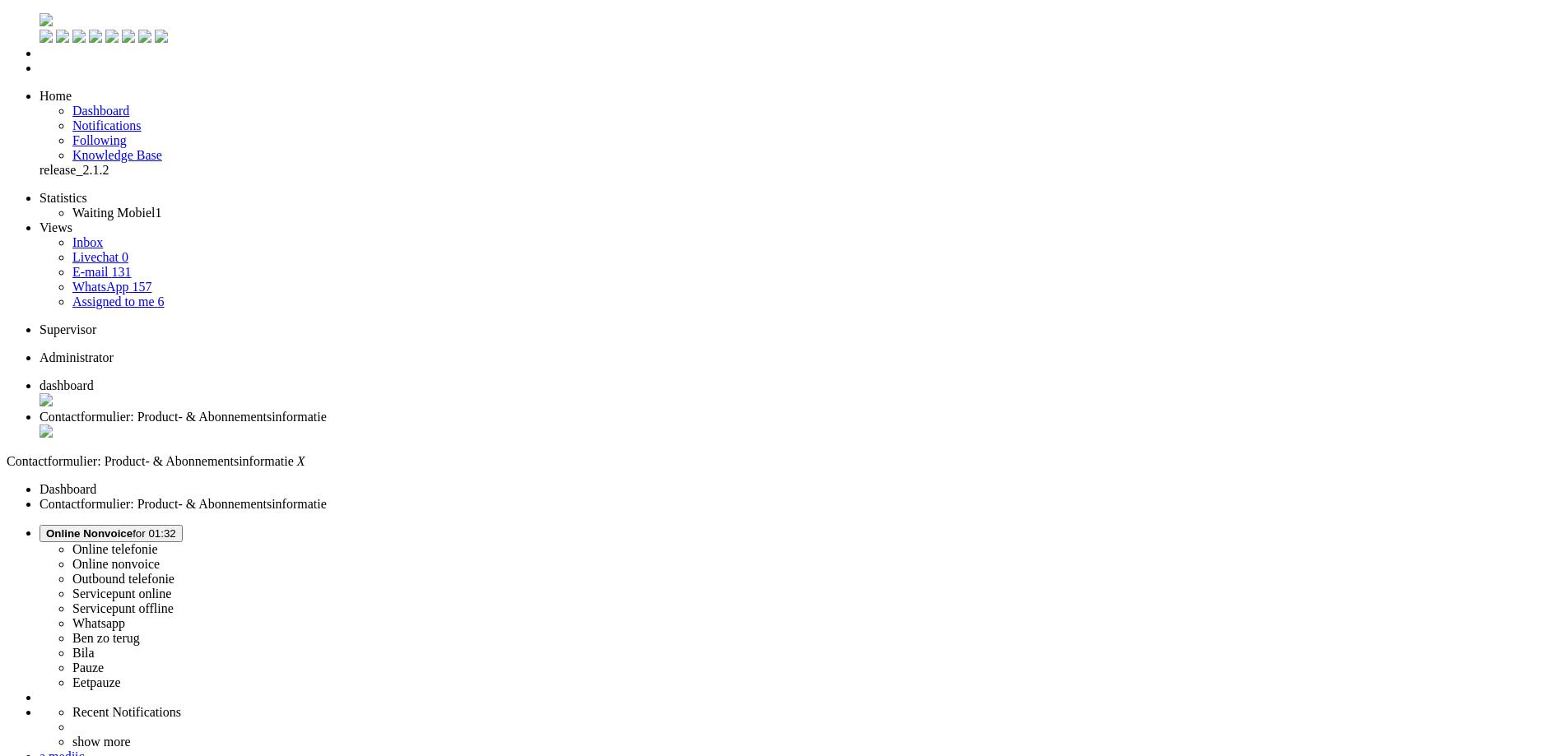
click at [476, 425] on div "Close tab" at bounding box center [800, 433] width 1522 height 16
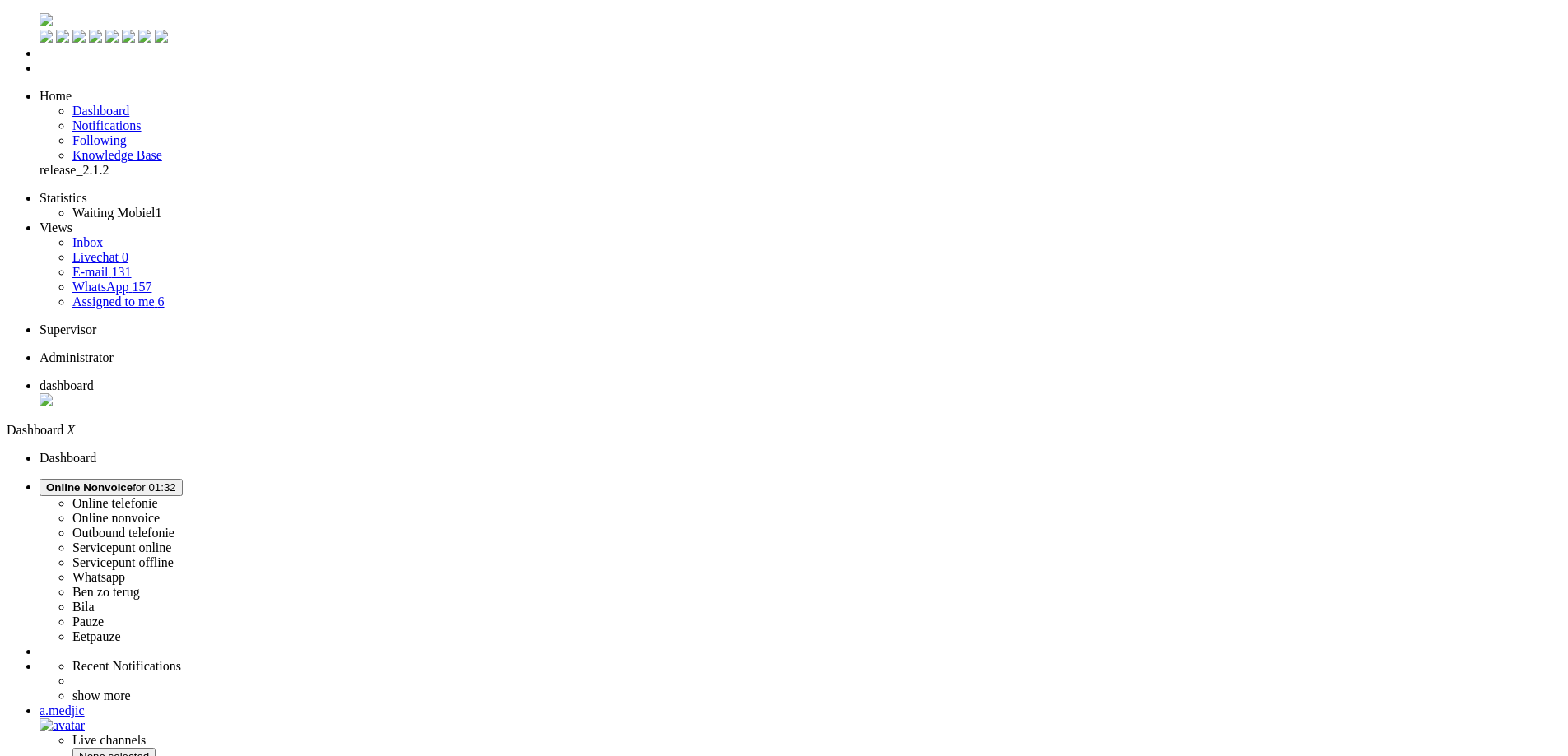
click at [125, 294] on span "Assigned to me" at bounding box center [114, 301] width 82 height 14
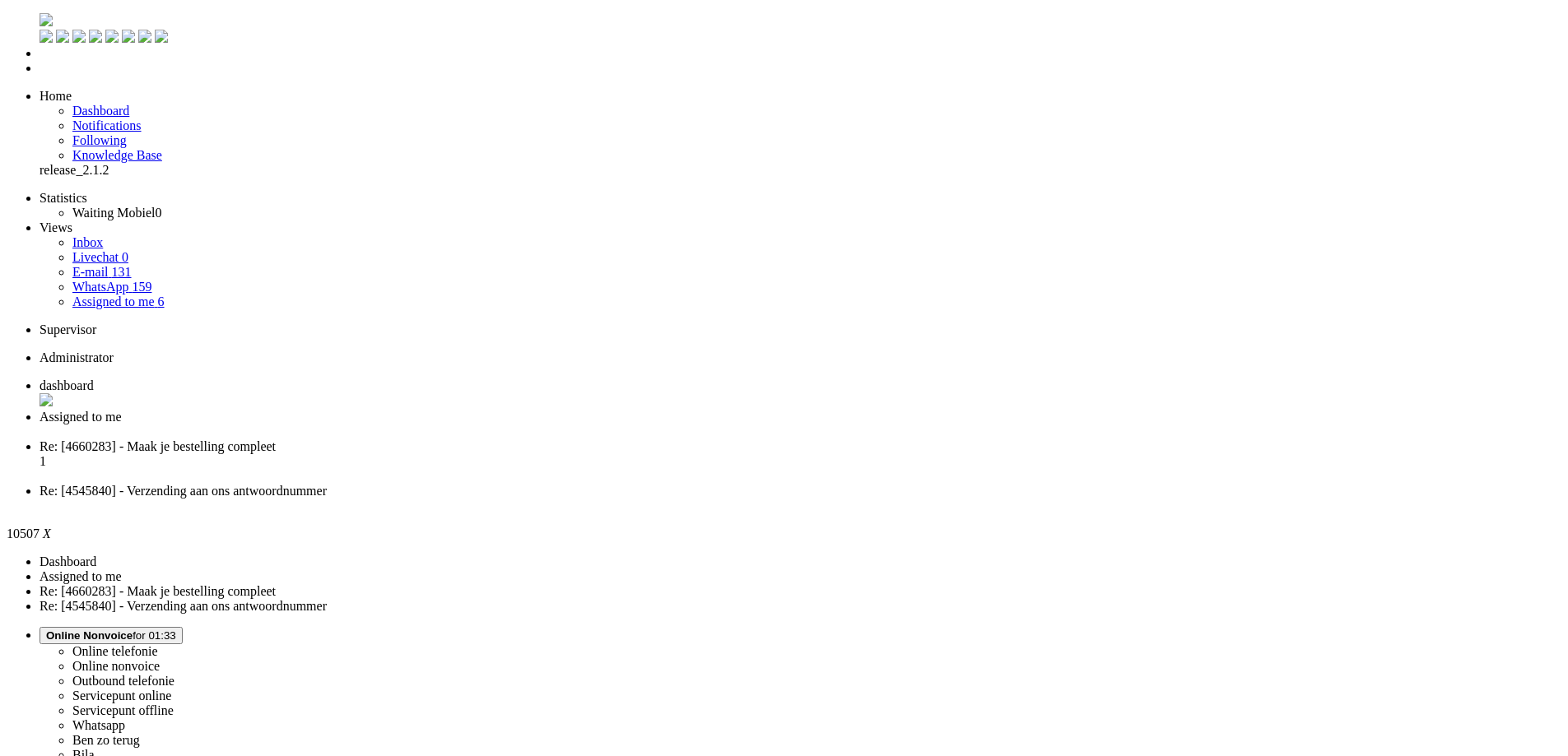
drag, startPoint x: 657, startPoint y: 3418, endPoint x: 273, endPoint y: 3090, distance: 505.0
click at [579, 439] on li "Re: [4660283] - Maak je bestelling compleet 1" at bounding box center [800, 462] width 1522 height 45
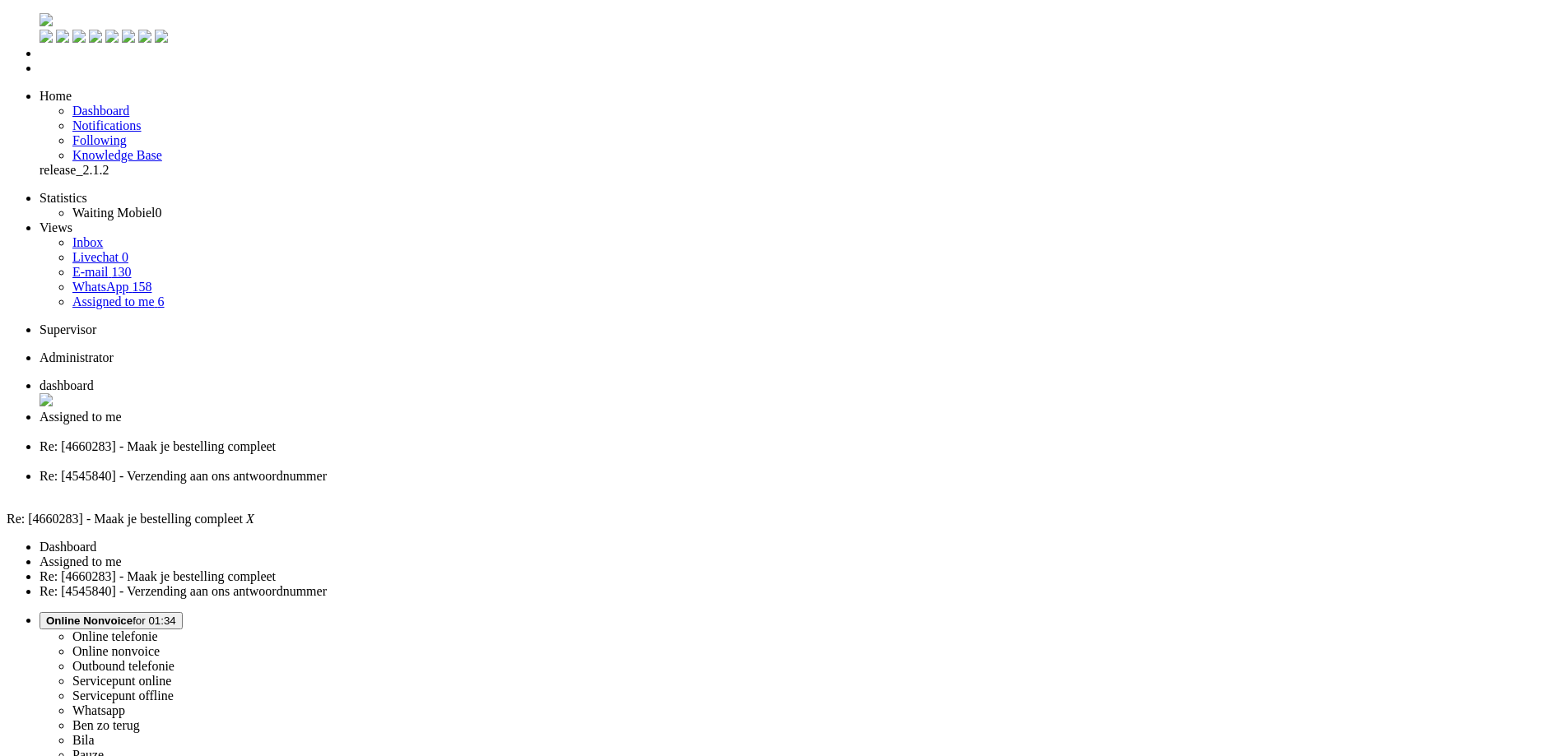
click at [476, 425] on div "Close tab" at bounding box center [800, 432] width 1522 height 15
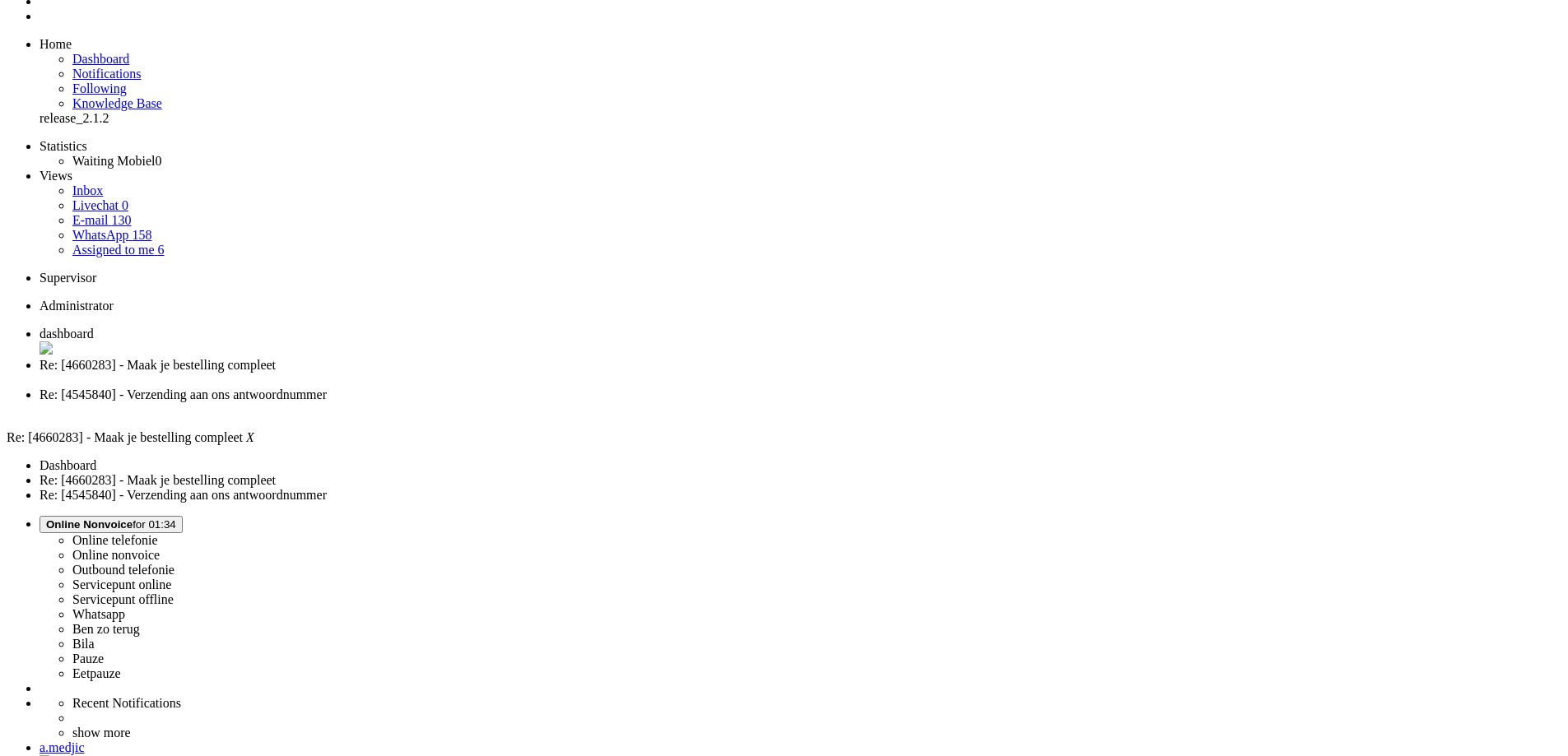
scroll to position [78, 0]
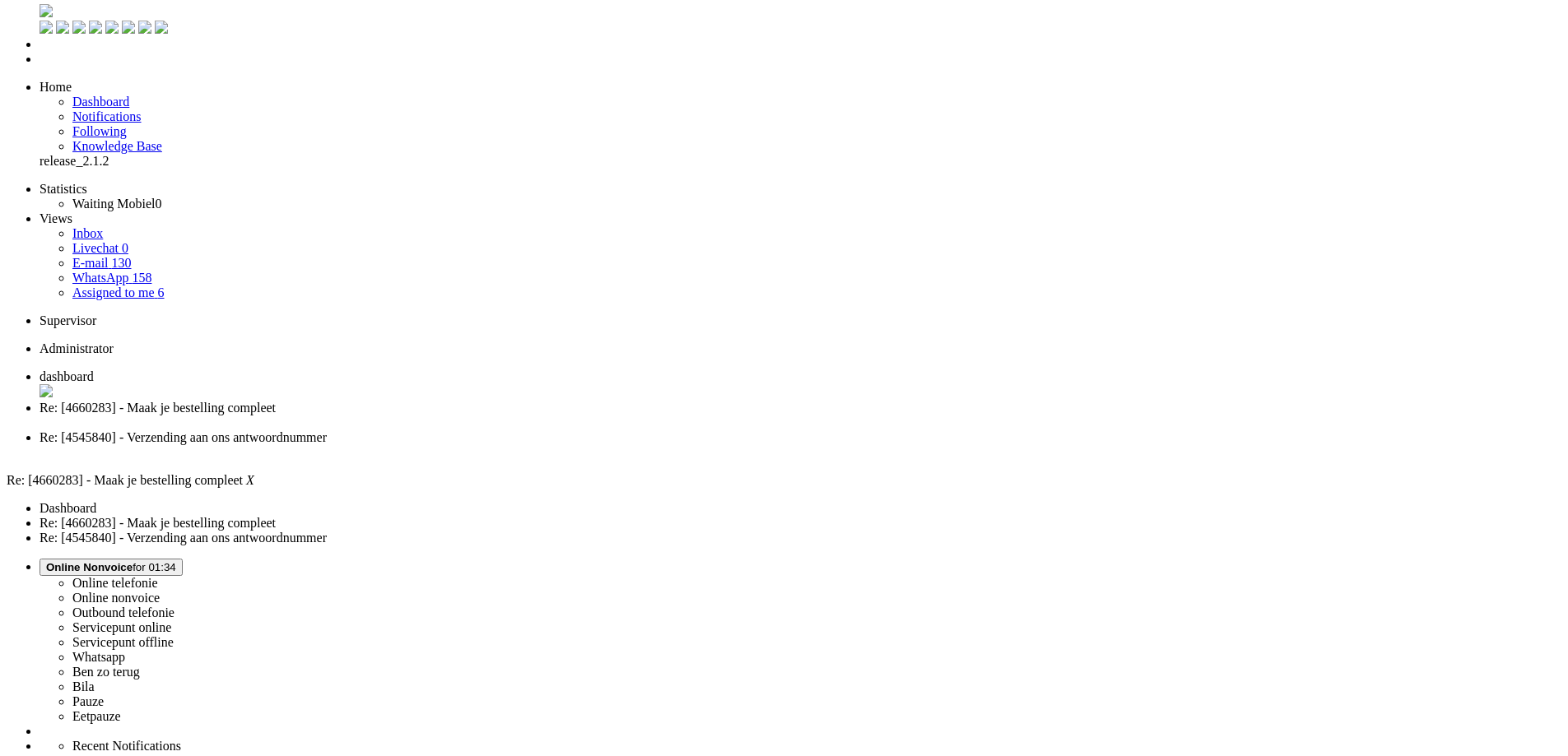
scroll to position [0, 0]
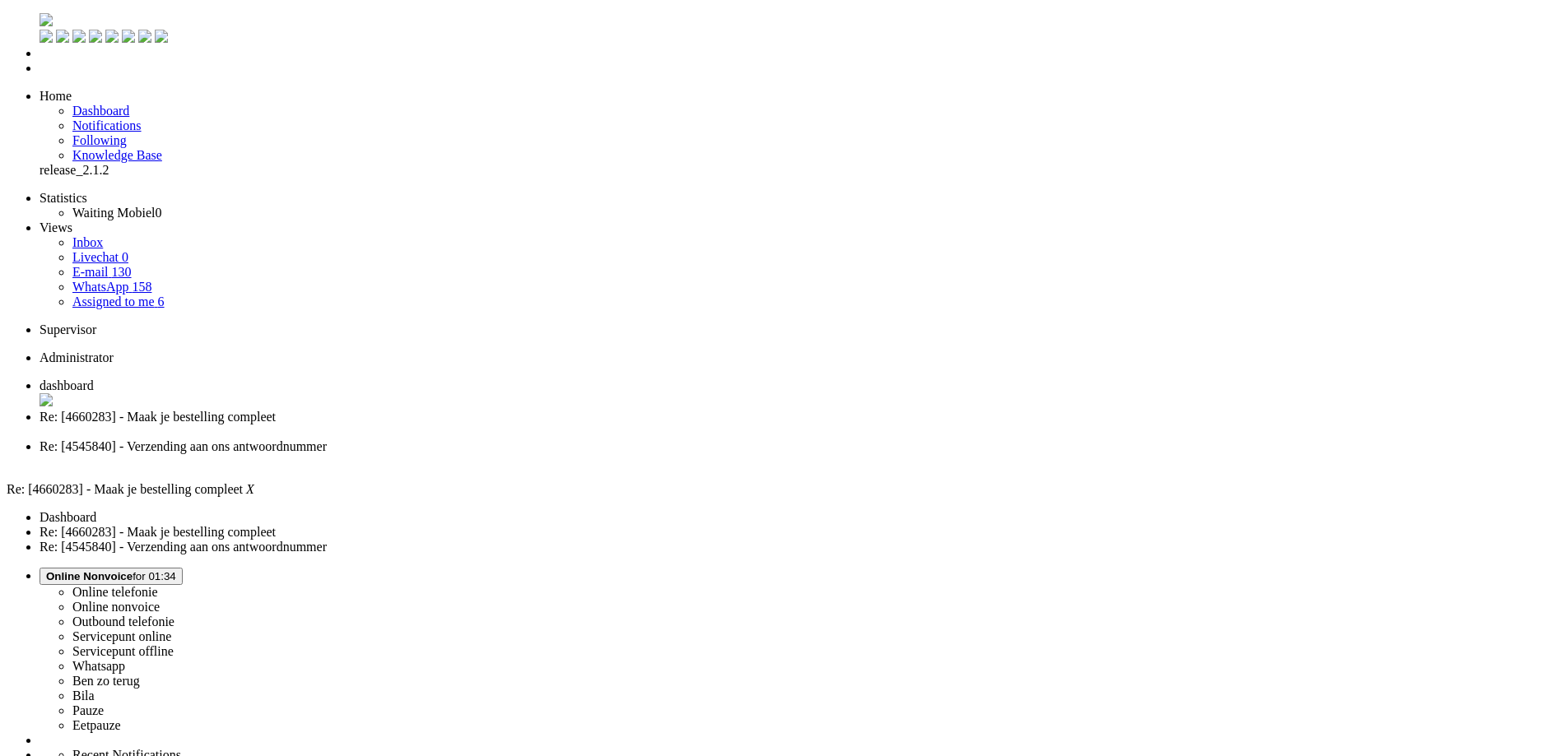
click at [470, 425] on div "Close tab" at bounding box center [800, 432] width 1522 height 15
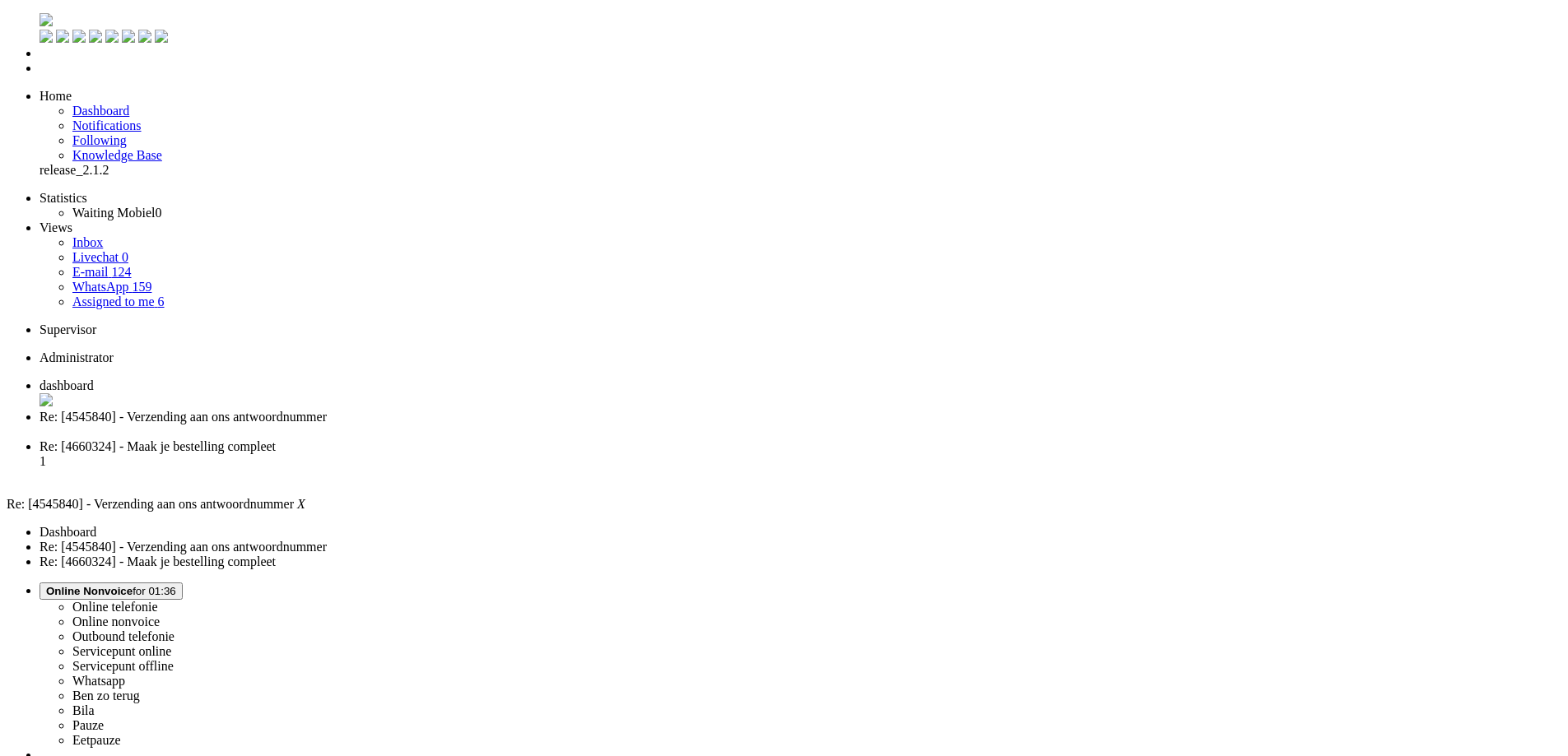
click at [275, 439] on span "Re: [4660324] - Maak je bestelling compleet" at bounding box center [158, 446] width 236 height 14
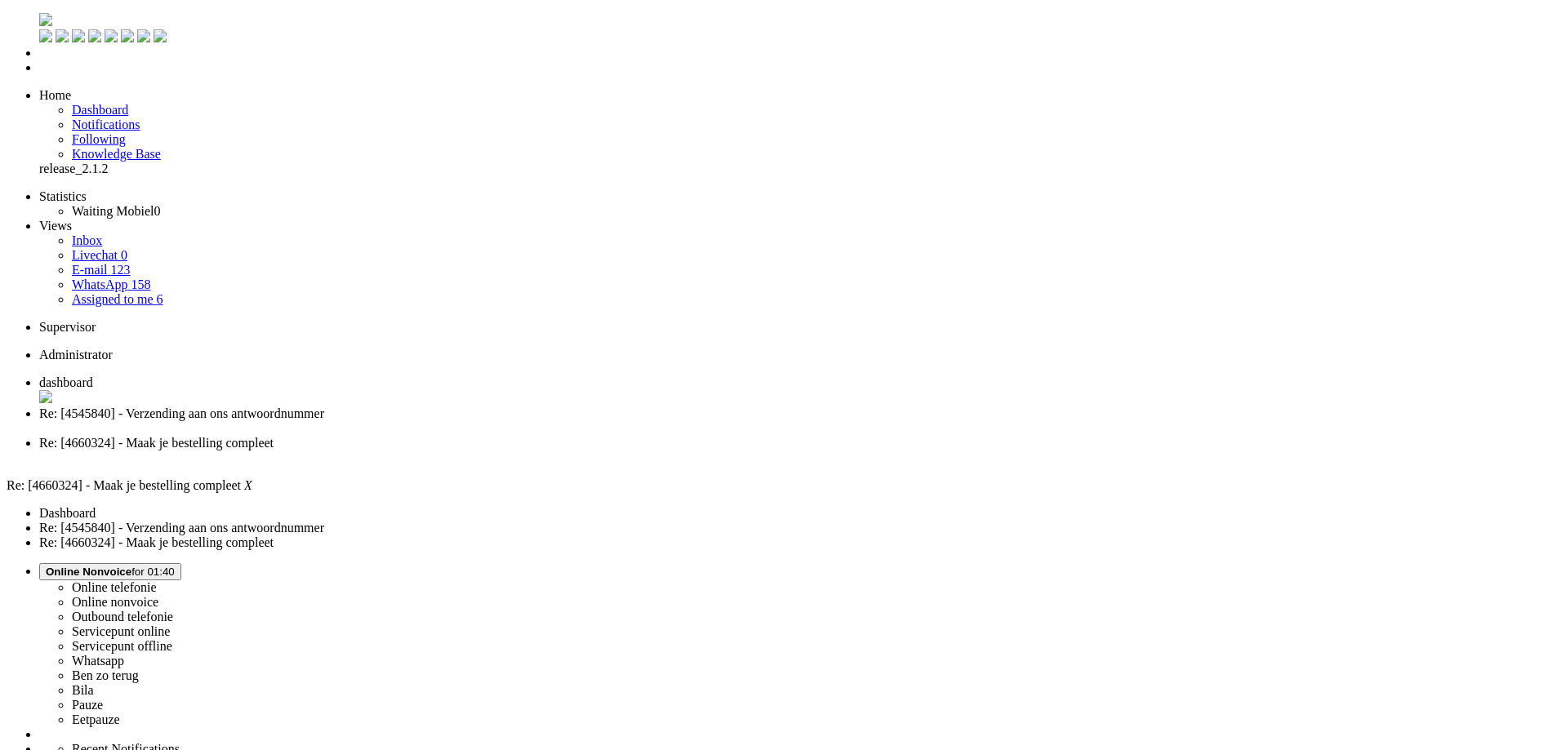
copy div "4660324"
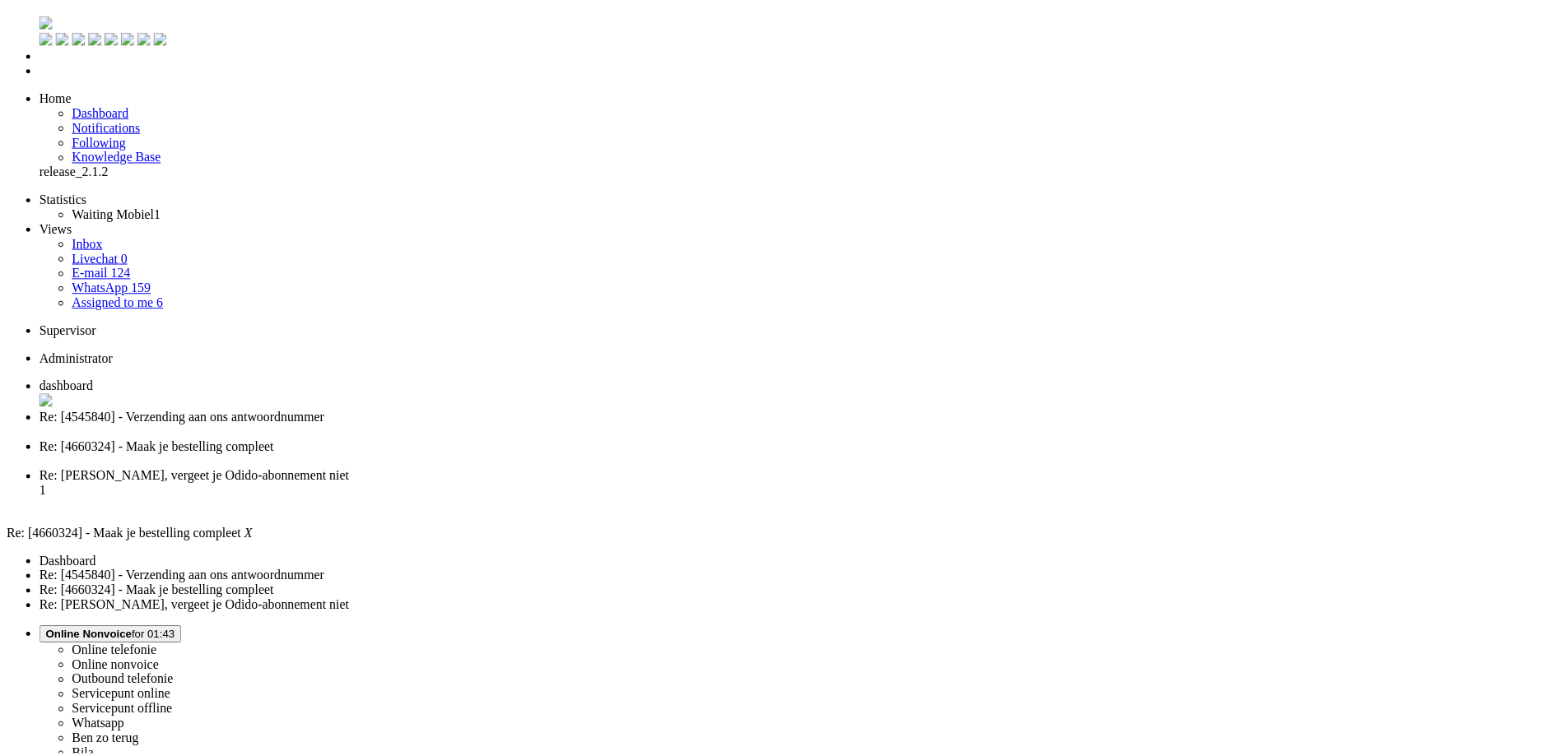
scroll to position [0, 0]
click at [618, 454] on div "Close tab" at bounding box center [807, 462] width 1534 height 15
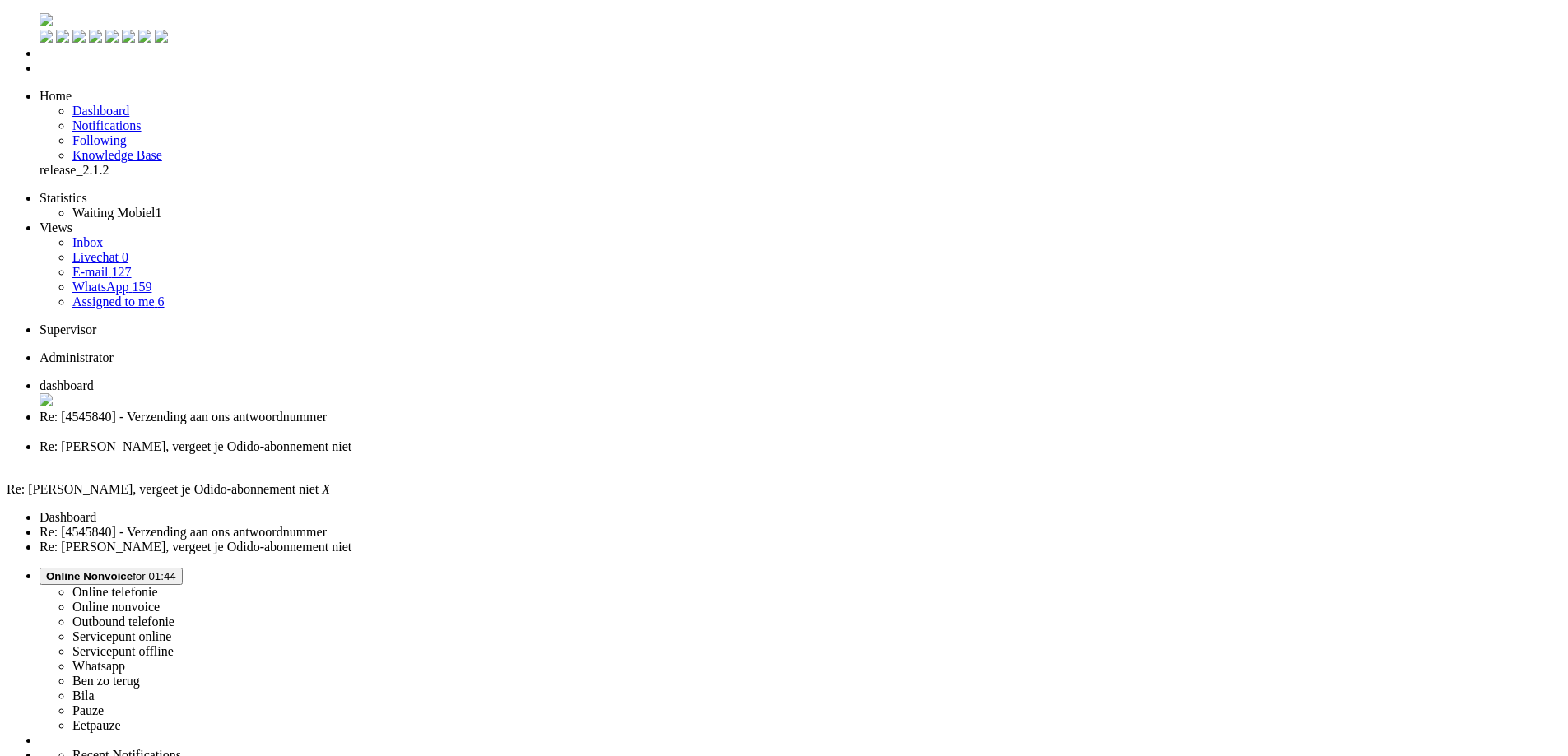
click at [327, 410] on span "Re: [4545840] - Verzending aan ons antwoordnummer" at bounding box center [183, 416] width 287 height 14
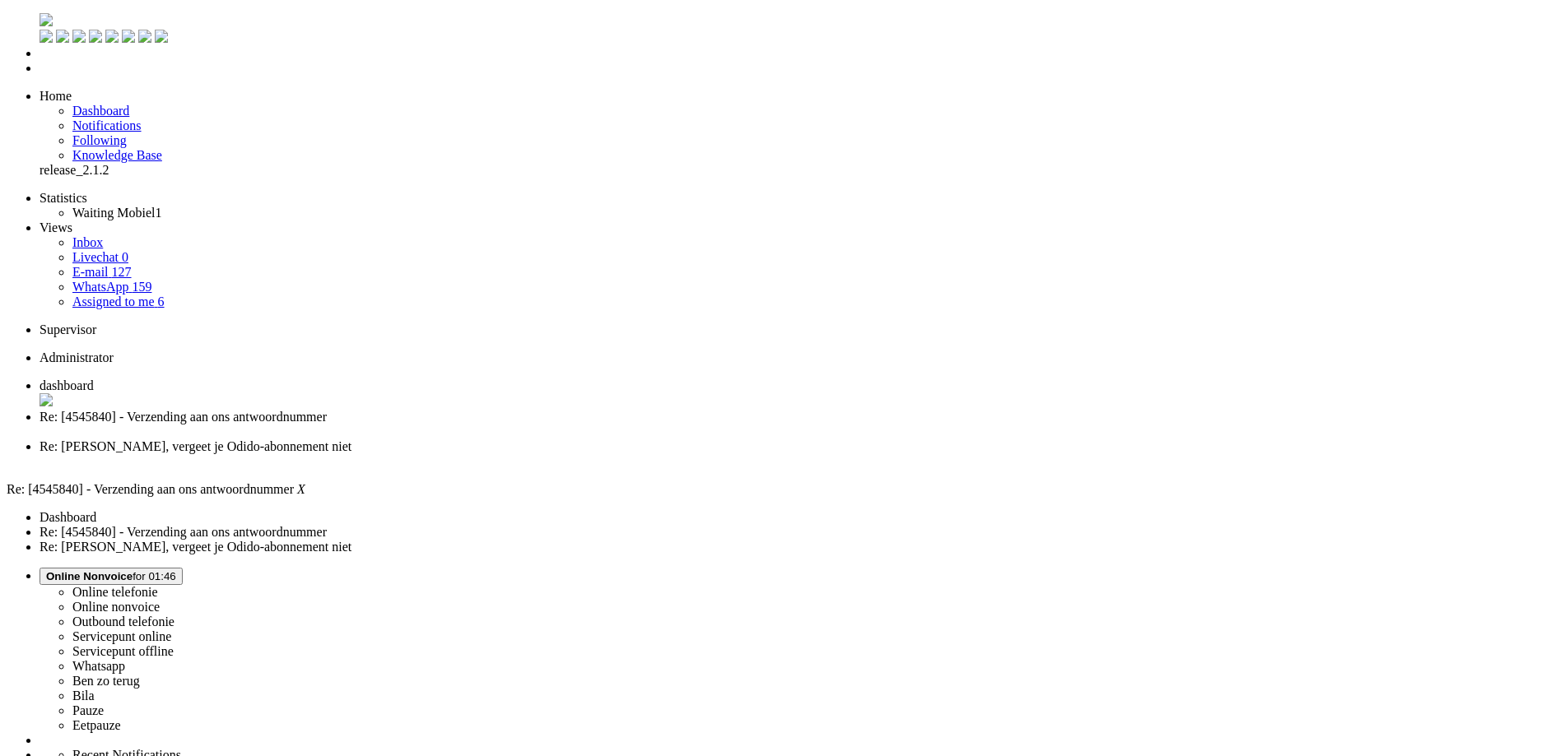
click at [473, 410] on li "Re: [4545840] - Verzending aan ons antwoordnummer" at bounding box center [800, 425] width 1522 height 30
click at [473, 425] on div "Close tab" at bounding box center [800, 432] width 1522 height 15
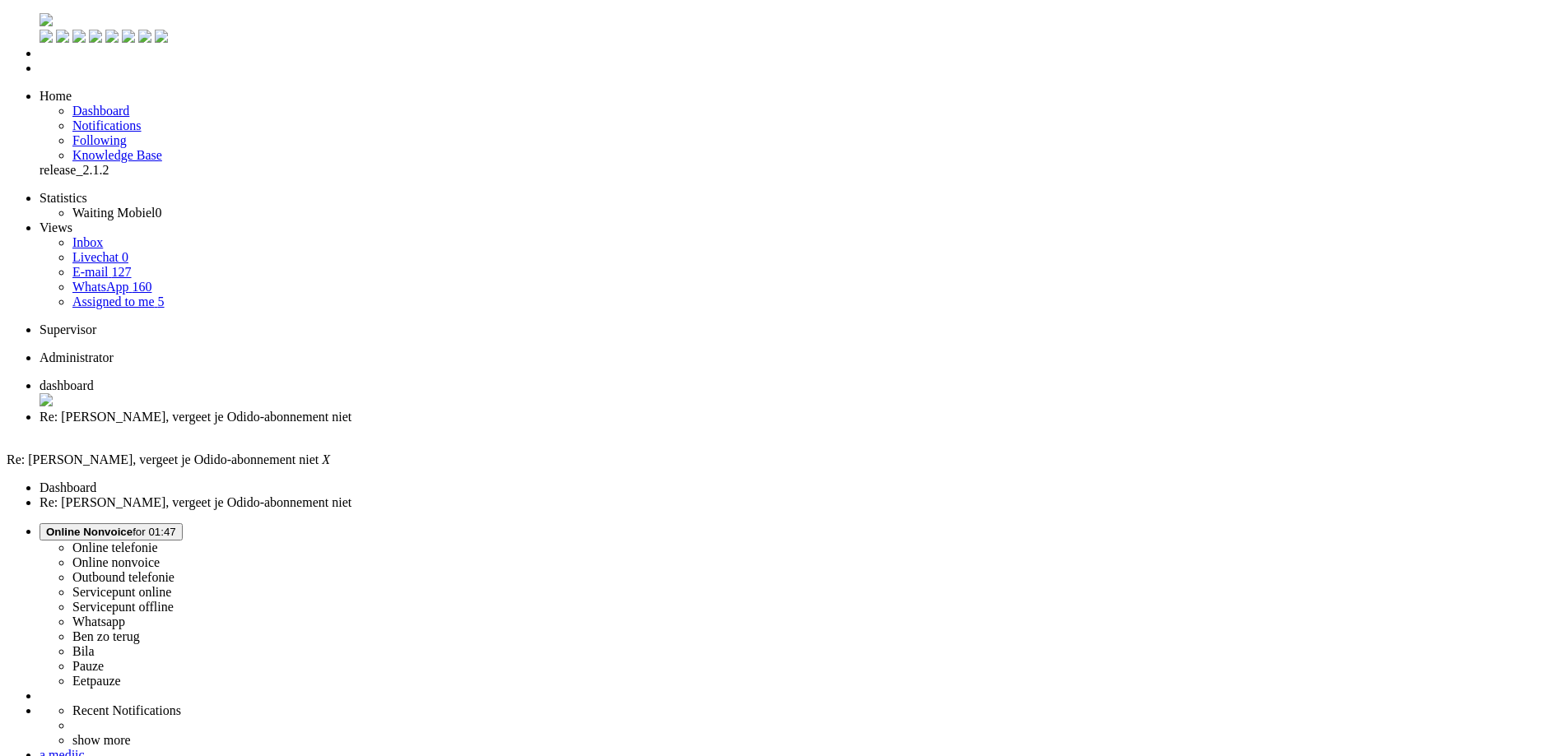
drag, startPoint x: 100, startPoint y: 2927, endPoint x: 92, endPoint y: 2925, distance: 8.2
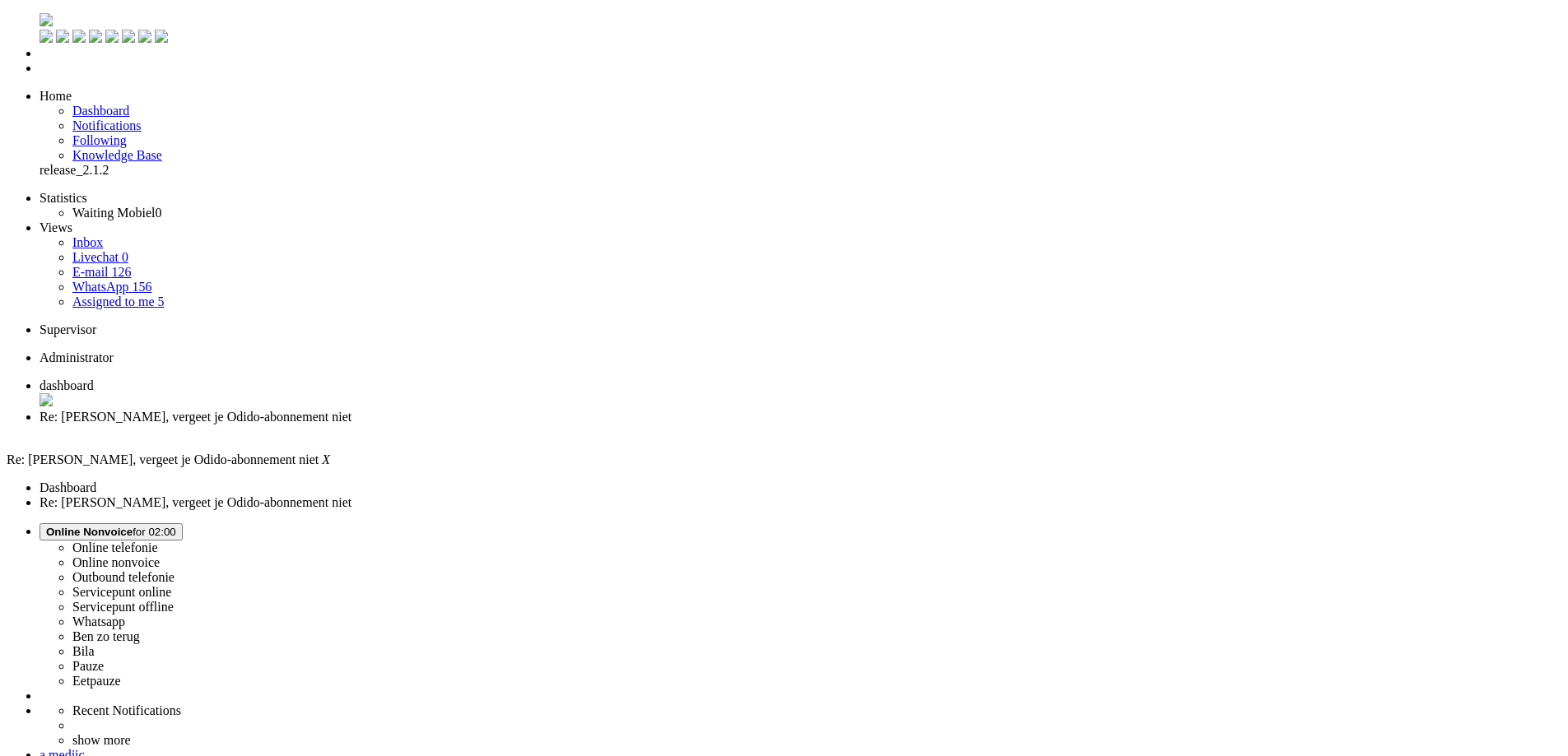
scroll to position [444, 0]
click at [478, 425] on div "Close tab" at bounding box center [800, 432] width 1522 height 15
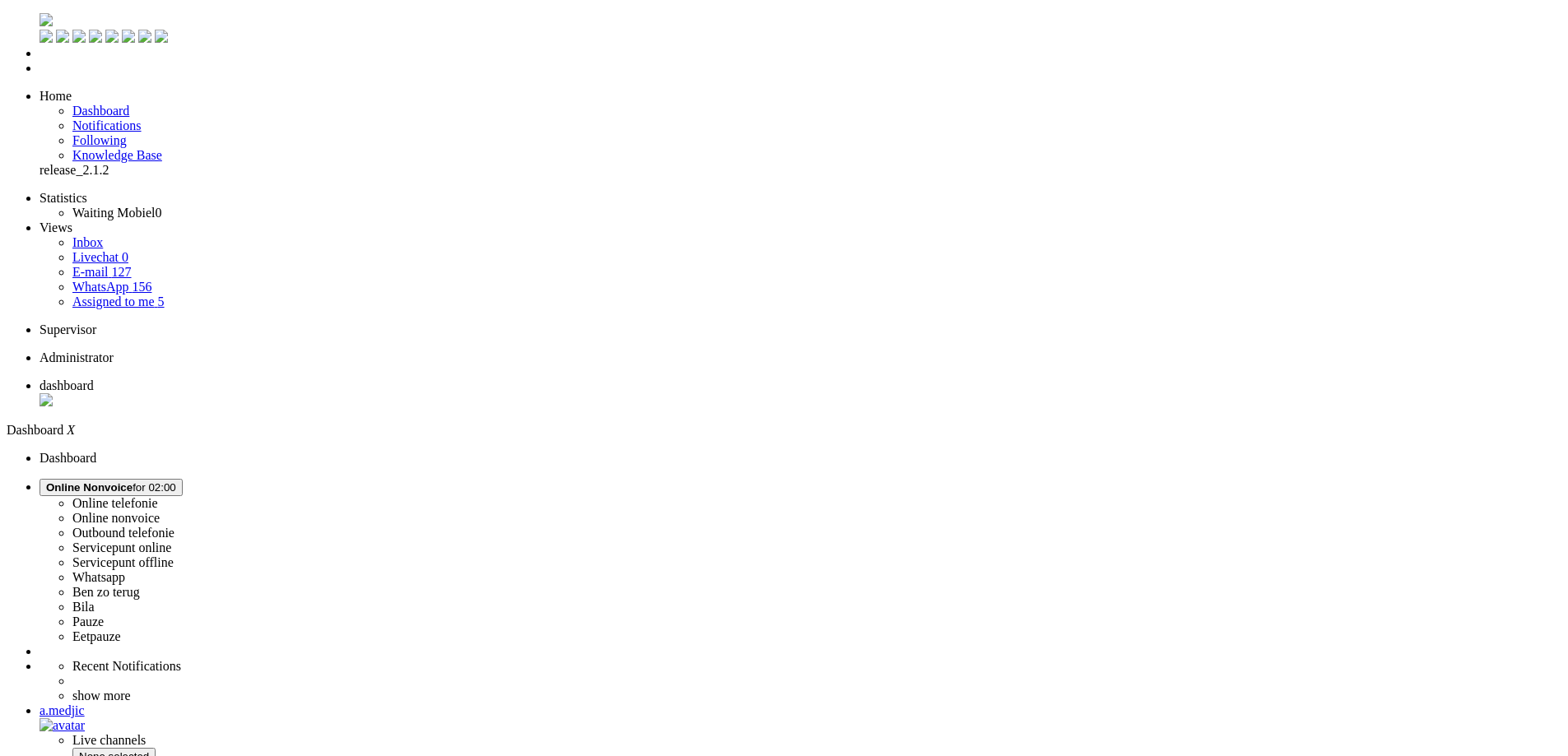
click at [177, 481] on span "Online Nonvoice for 02:00" at bounding box center [111, 487] width 130 height 12
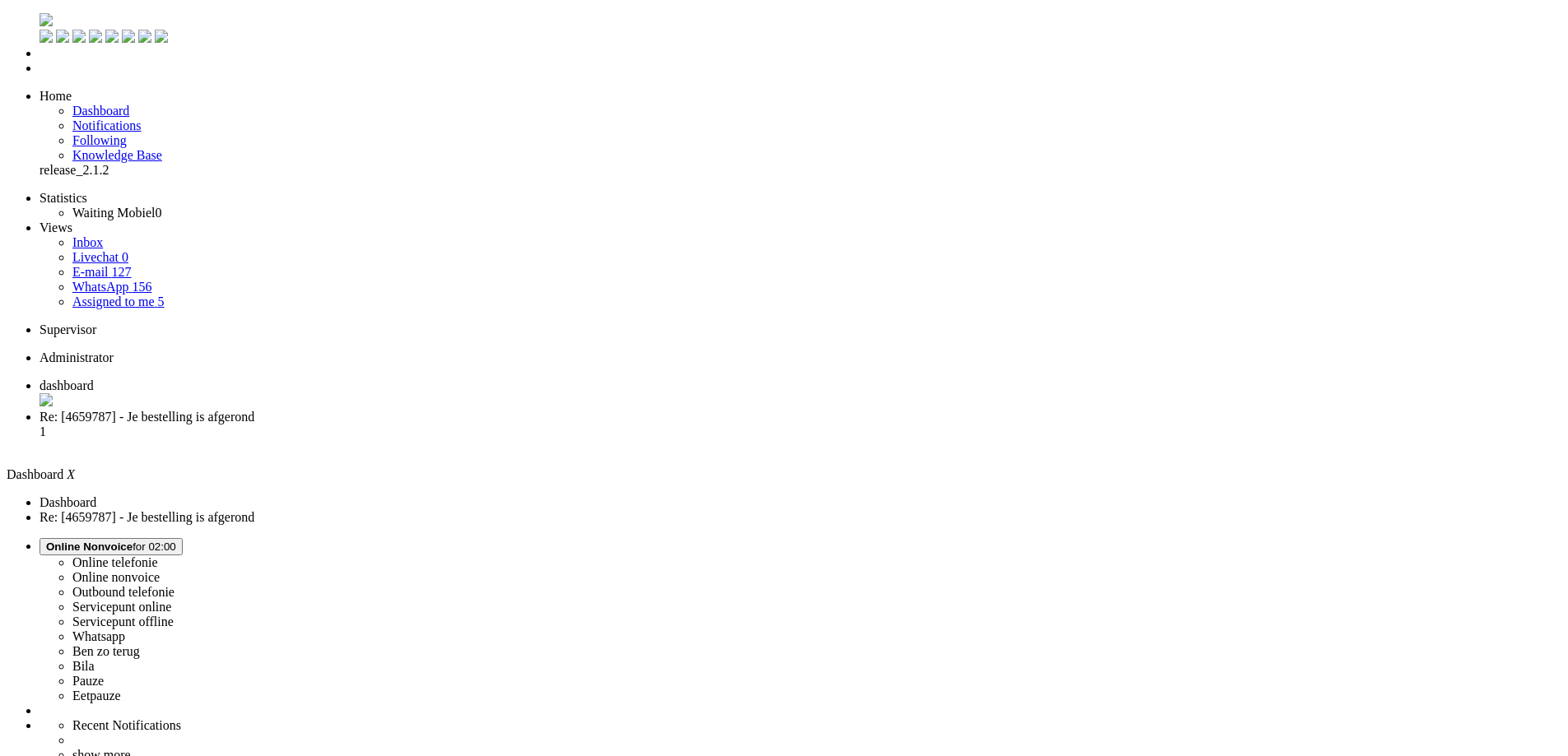
click at [104, 674] on label "Pauze" at bounding box center [88, 680] width 31 height 14
click at [254, 410] on span "Re: [4659787] - Je bestelling is afgerond" at bounding box center [147, 416] width 214 height 14
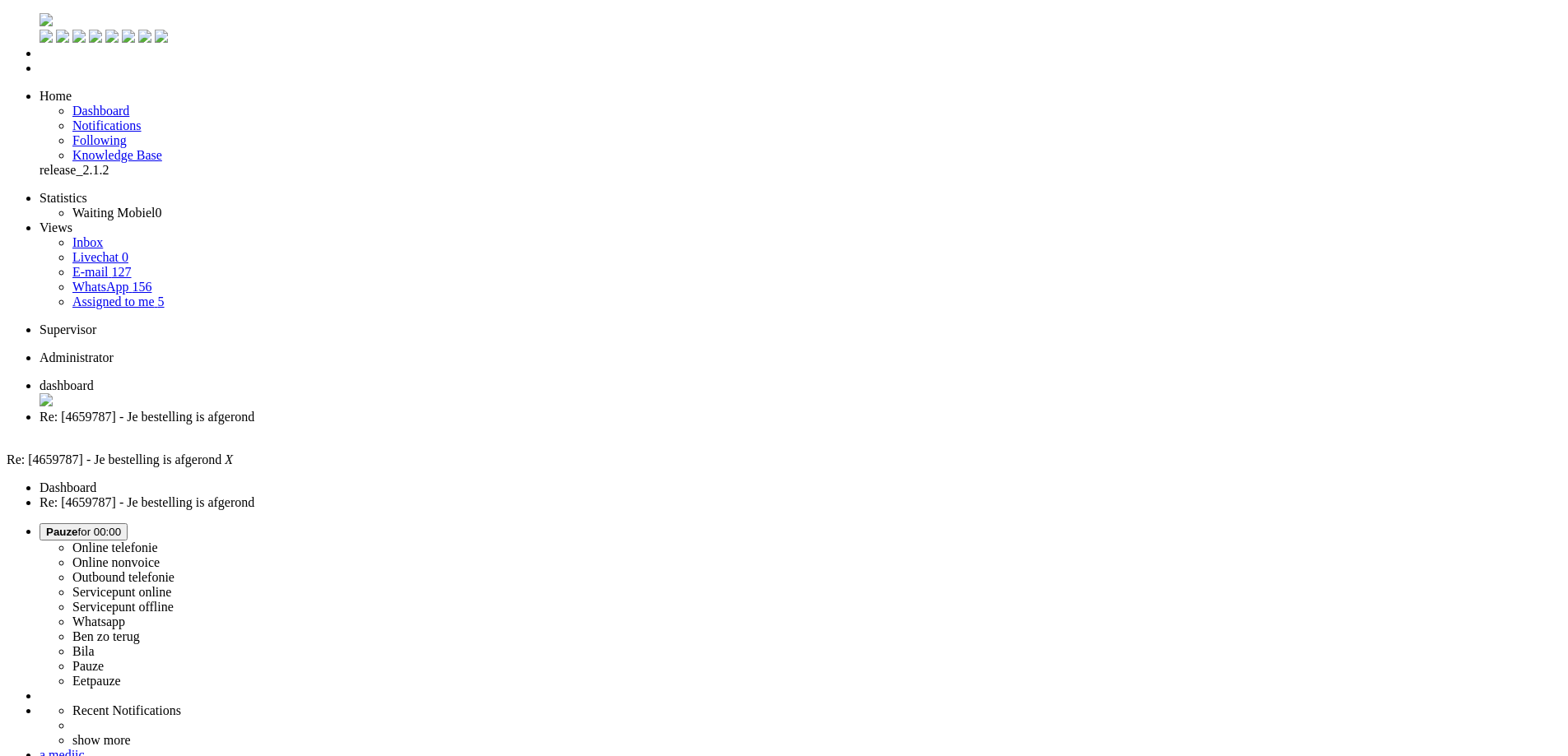
click at [294, 378] on li "dashboard" at bounding box center [800, 394] width 1522 height 31
click at [128, 524] on button "Pauze for 00:14" at bounding box center [83, 532] width 88 height 17
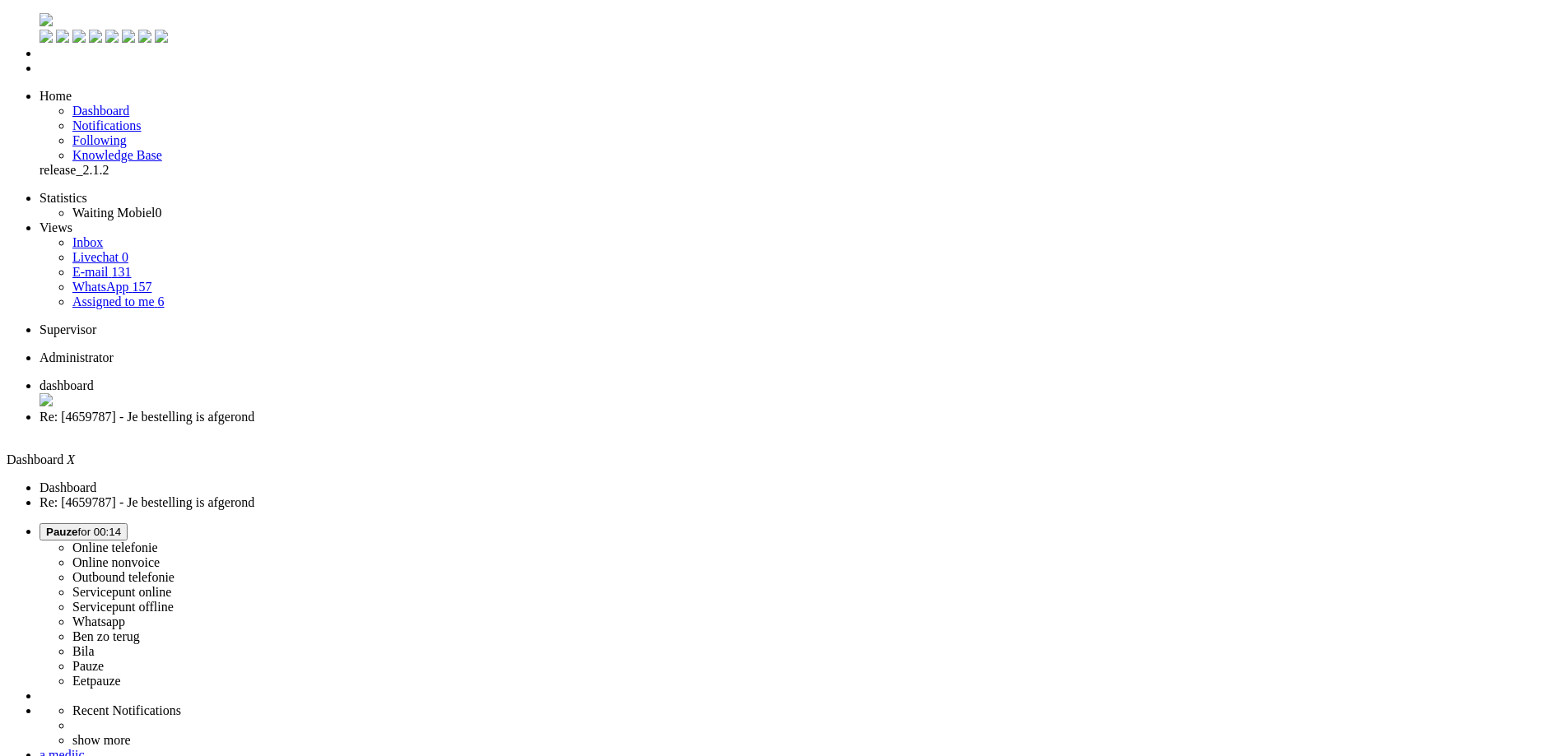
click at [160, 555] on label "Online nonvoice" at bounding box center [116, 561] width 87 height 14
click at [254, 410] on span "Re: [4659787] - Je bestelling is afgerond" at bounding box center [147, 416] width 214 height 14
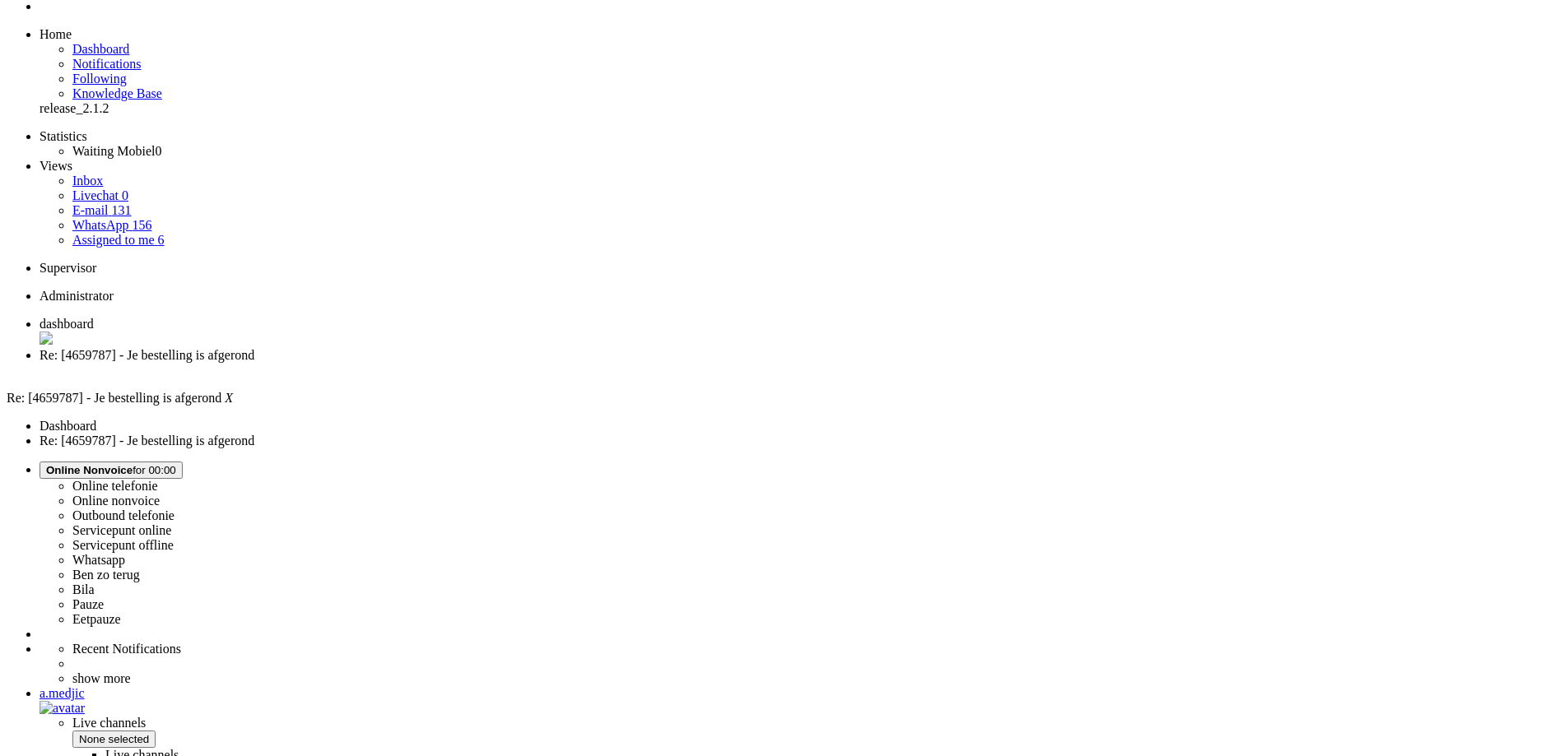
scroll to position [165, 0]
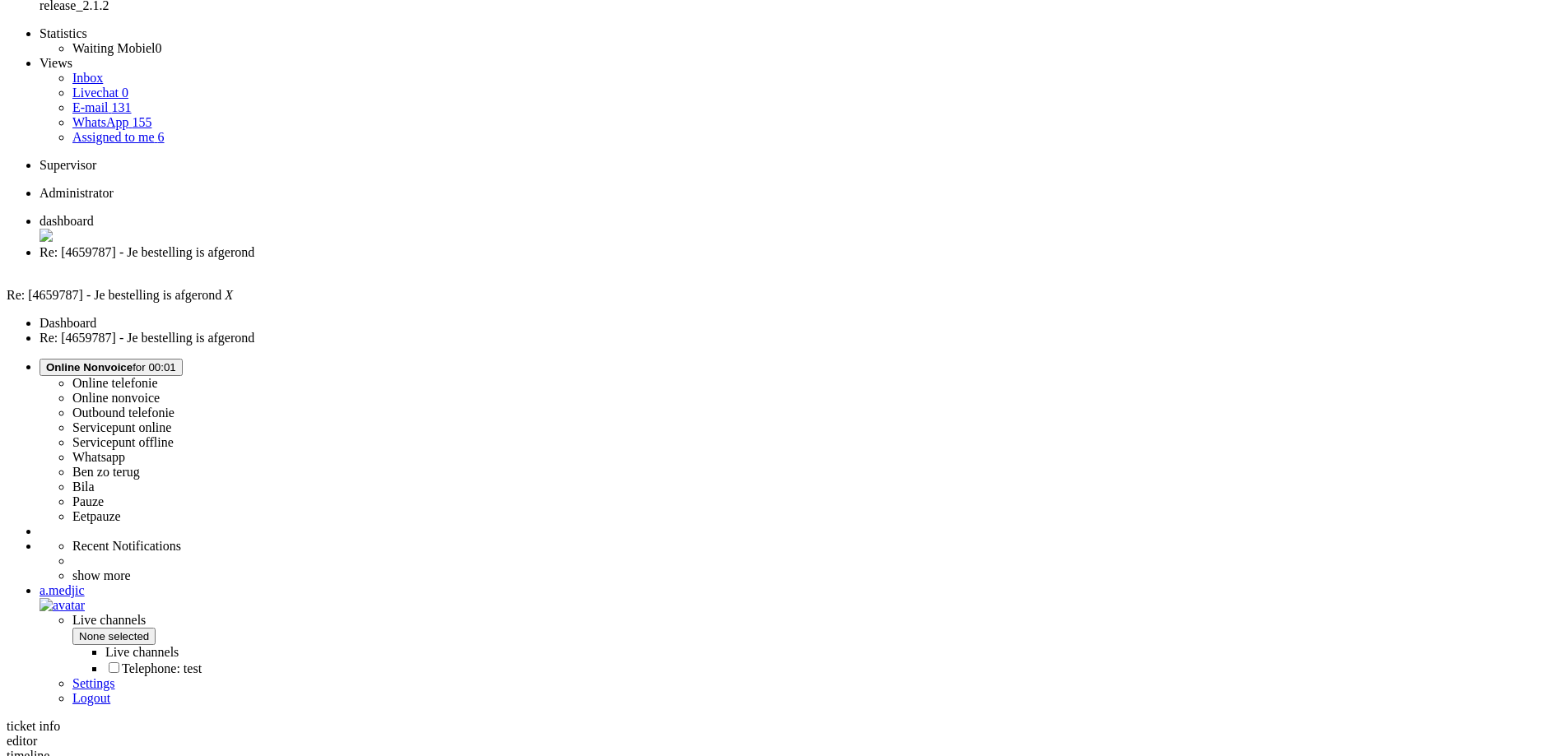
drag, startPoint x: 680, startPoint y: 594, endPoint x: 699, endPoint y: 599, distance: 19.6
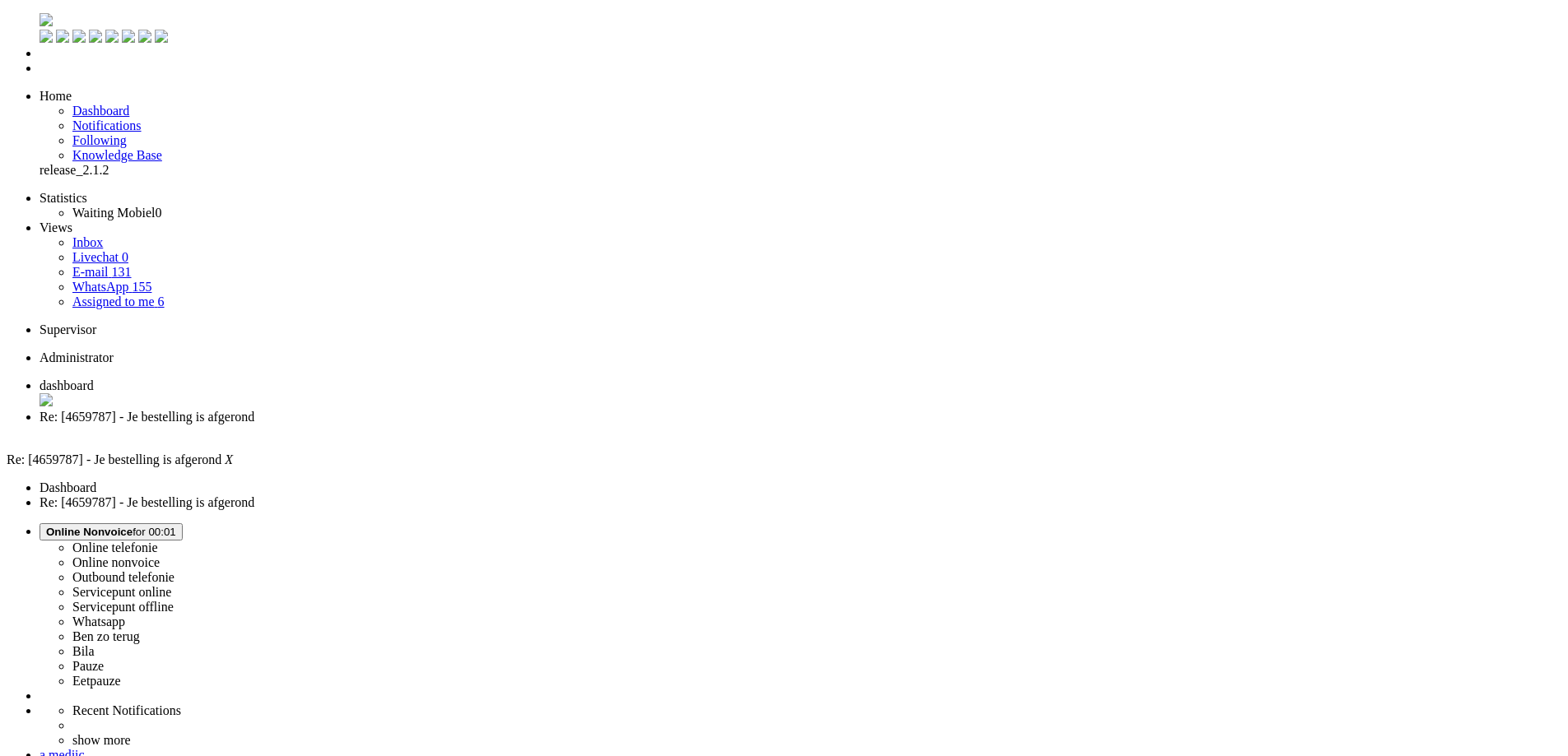
click at [474, 425] on div "Close tab" at bounding box center [800, 432] width 1522 height 15
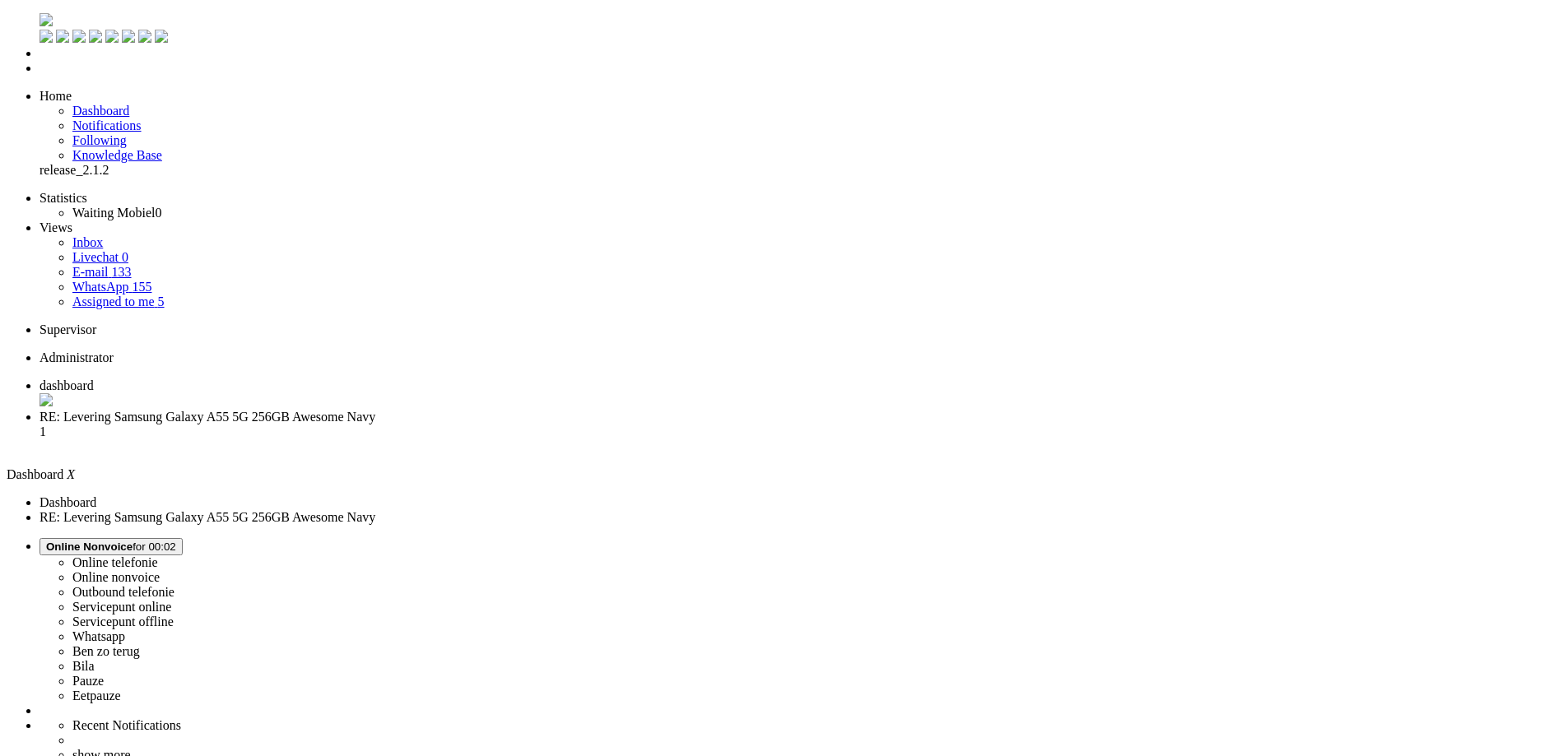
click at [415, 410] on li "RE: Levering Samsung Galaxy A55 5G 256GB Awesome Navy 1" at bounding box center [800, 432] width 1522 height 45
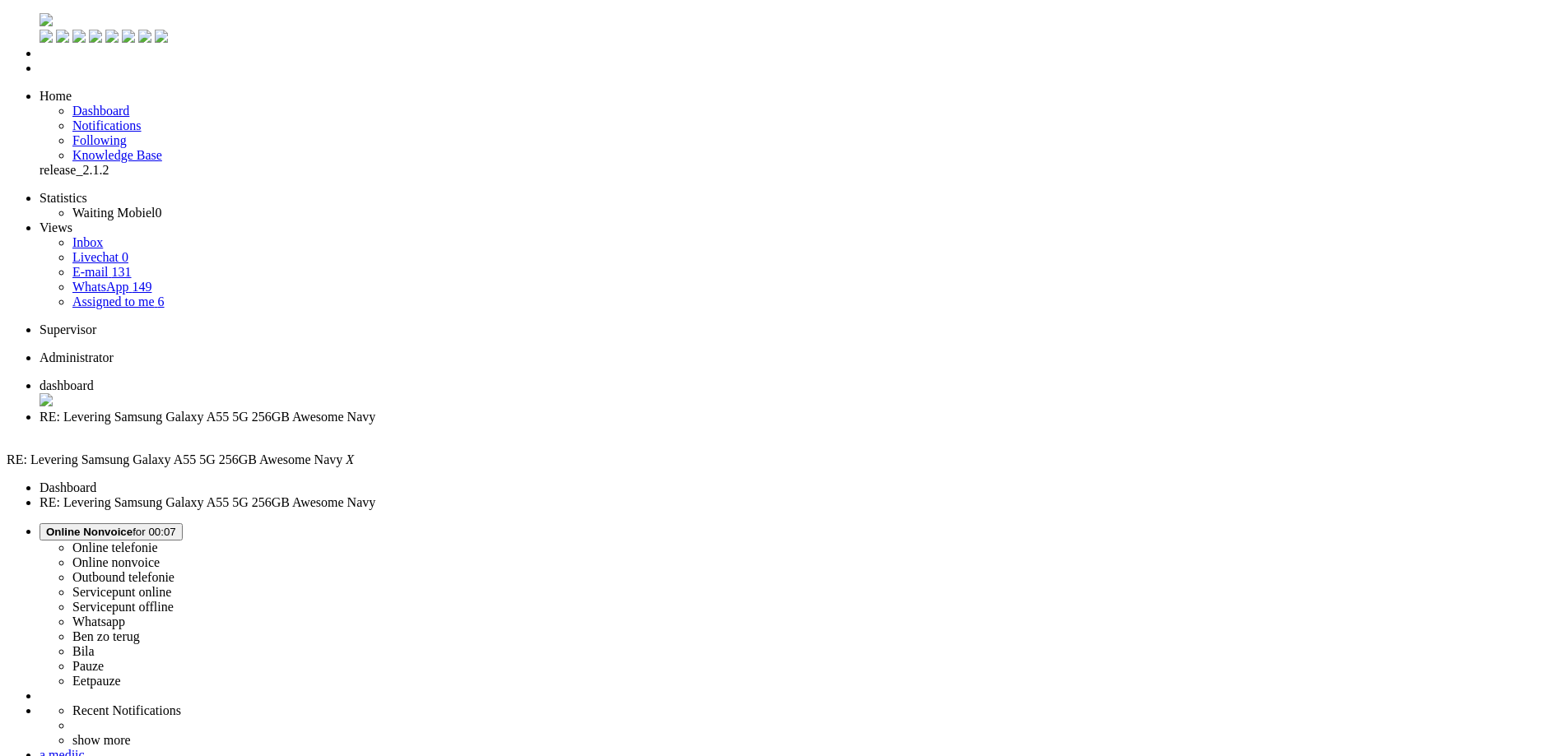
click at [475, 425] on div "Close tab" at bounding box center [800, 432] width 1522 height 15
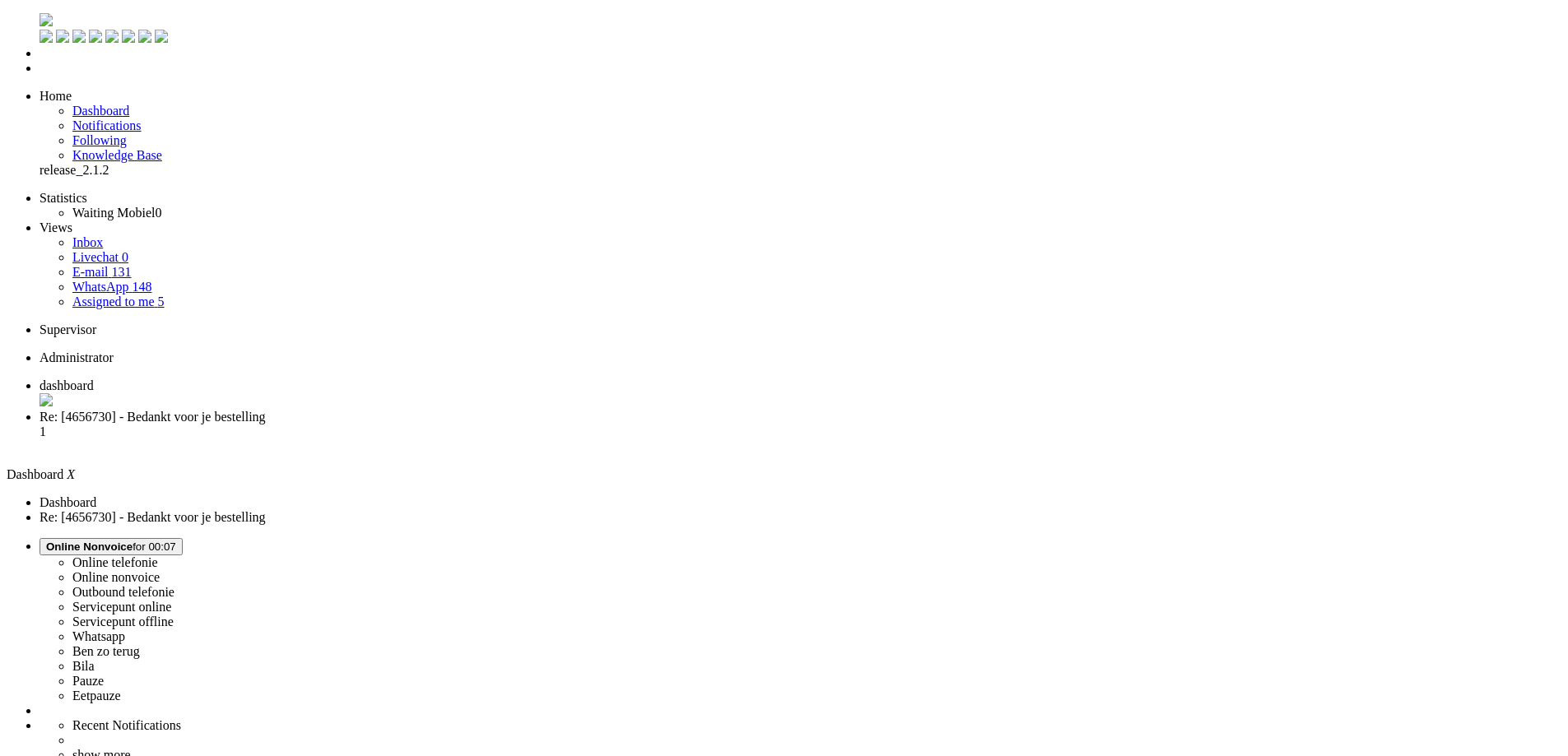
click at [266, 410] on span "Re: [4656730] - Bedankt voor je bestelling" at bounding box center [153, 416] width 226 height 14
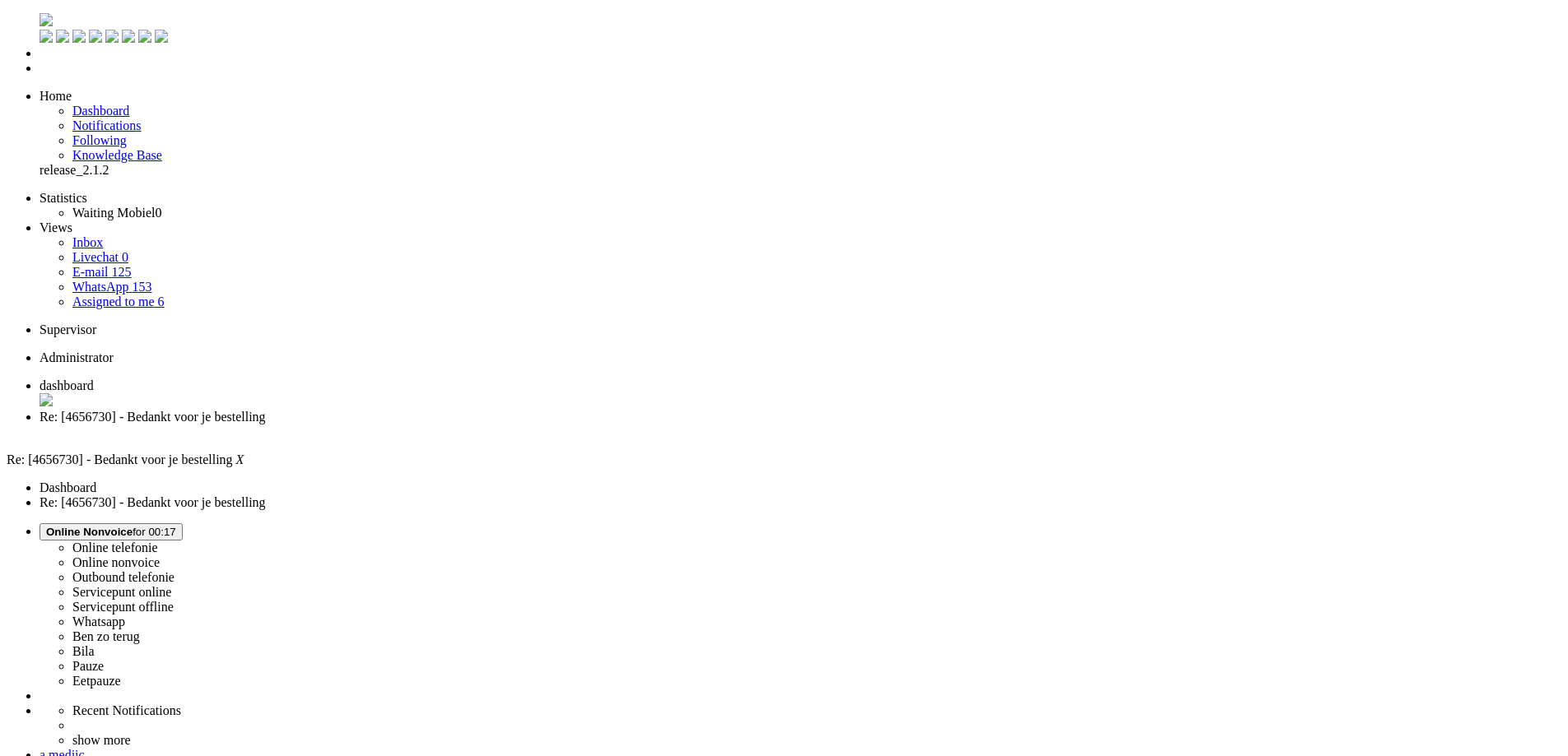
click at [474, 425] on div "Close tab" at bounding box center [800, 432] width 1522 height 15
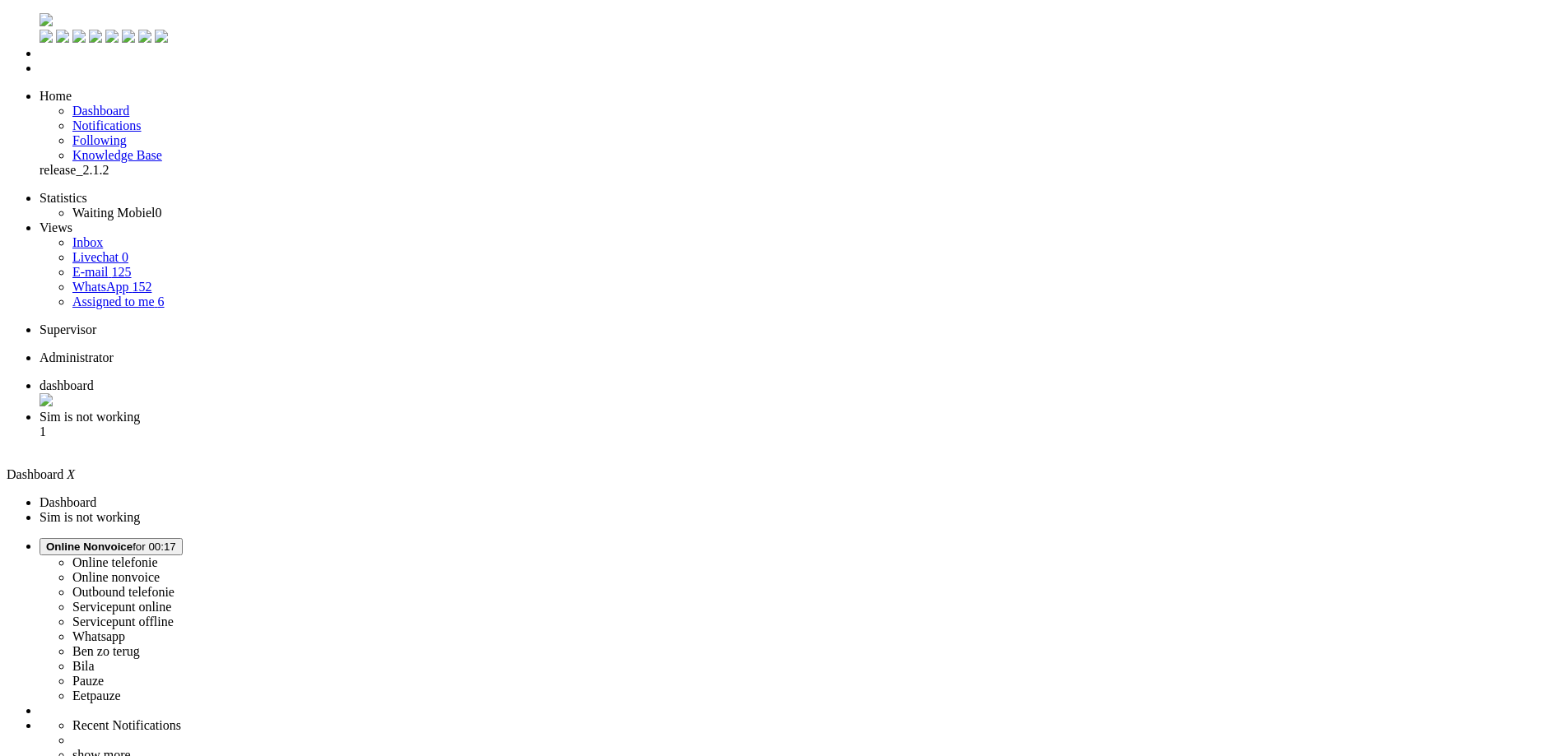
click at [140, 410] on span "Sim is not working" at bounding box center [90, 416] width 101 height 14
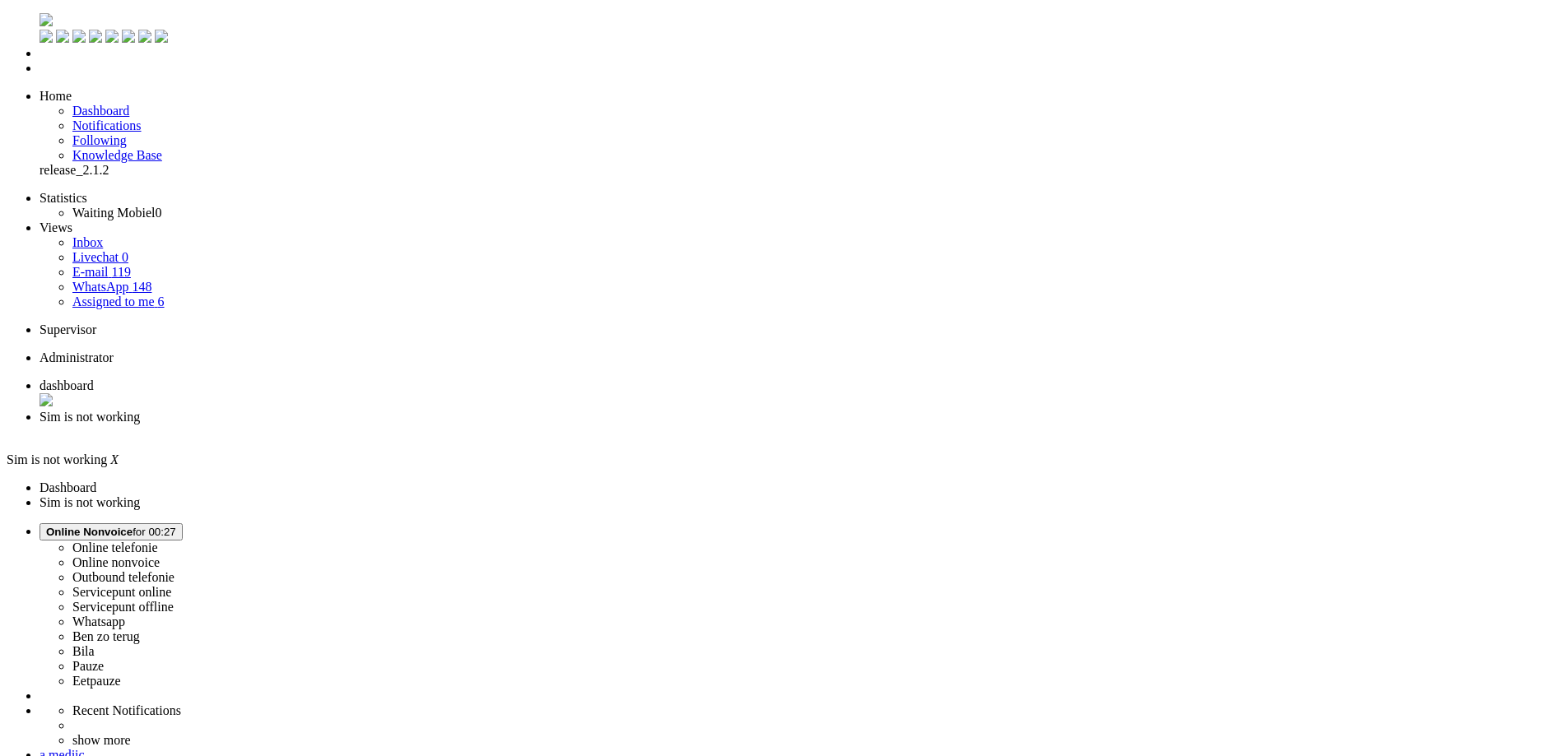
click at [481, 425] on div "Close tab" at bounding box center [800, 432] width 1522 height 15
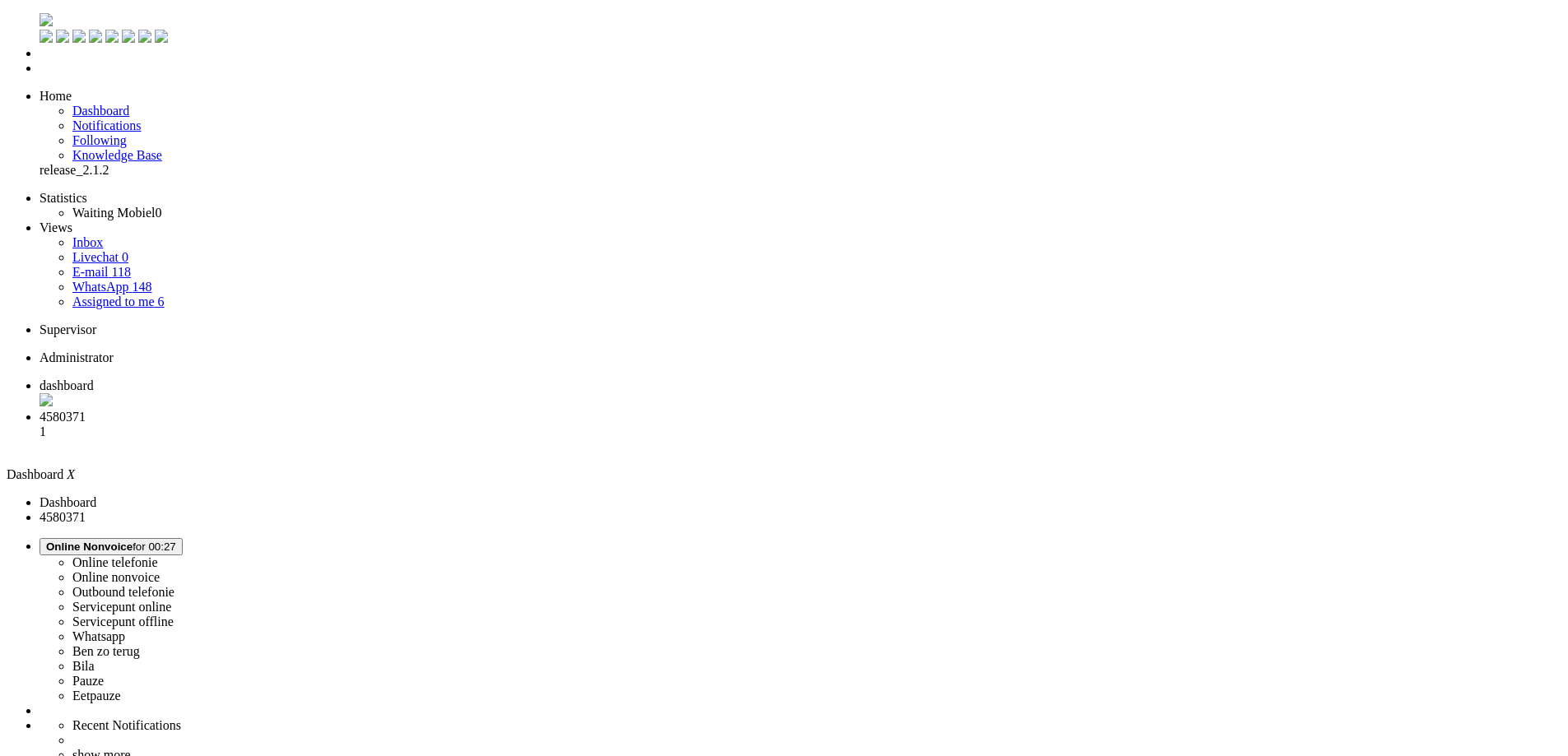
click at [86, 410] on span "4580371" at bounding box center [63, 416] width 46 height 14
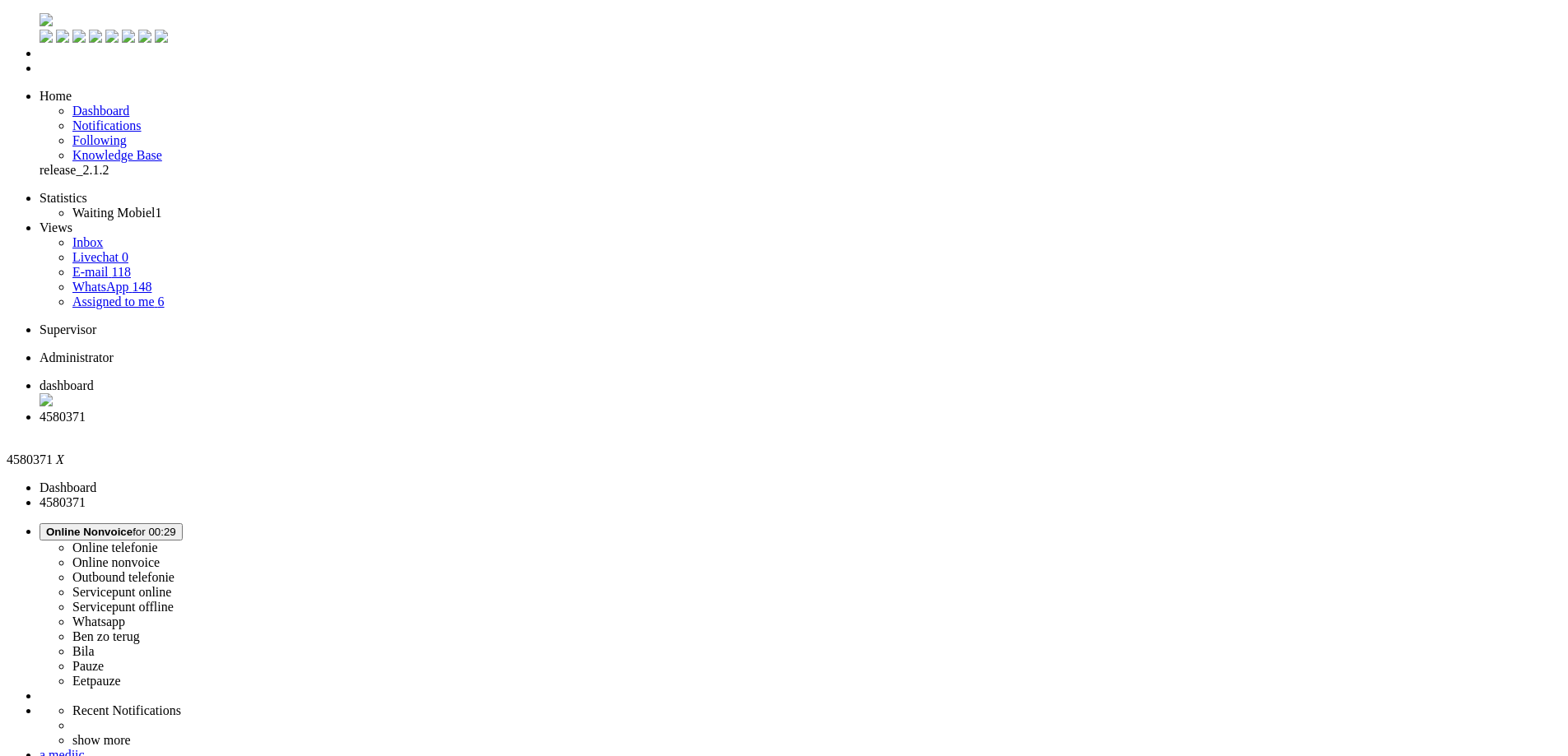
click at [182, 524] on button "Online Nonvoice for 00:29" at bounding box center [111, 532] width 144 height 17
click at [125, 614] on label "Whatsapp" at bounding box center [99, 621] width 53 height 14
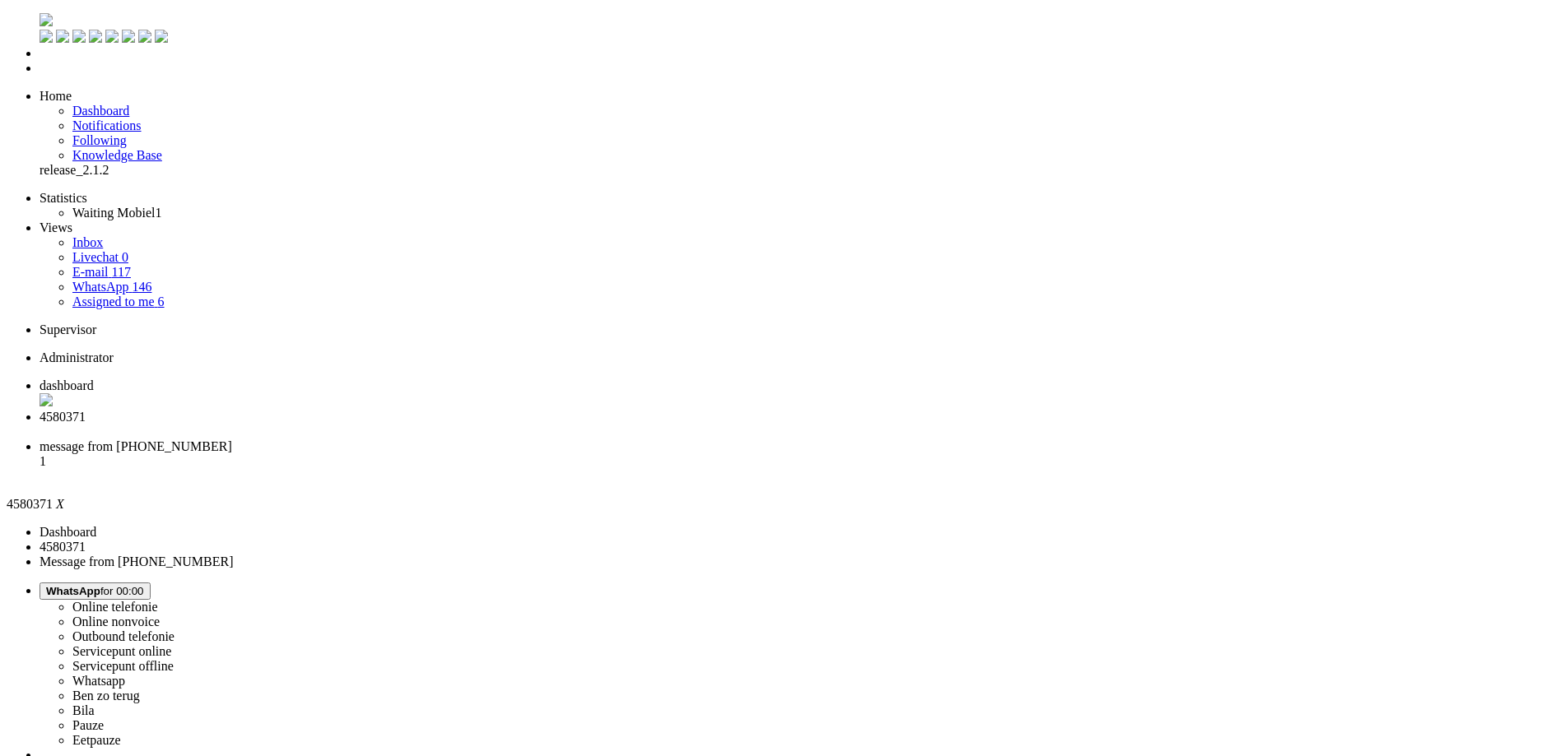
scroll to position [0, 0]
click at [475, 410] on li "4580371" at bounding box center [800, 425] width 1522 height 30
click at [475, 425] on div "Close tab" at bounding box center [800, 432] width 1522 height 15
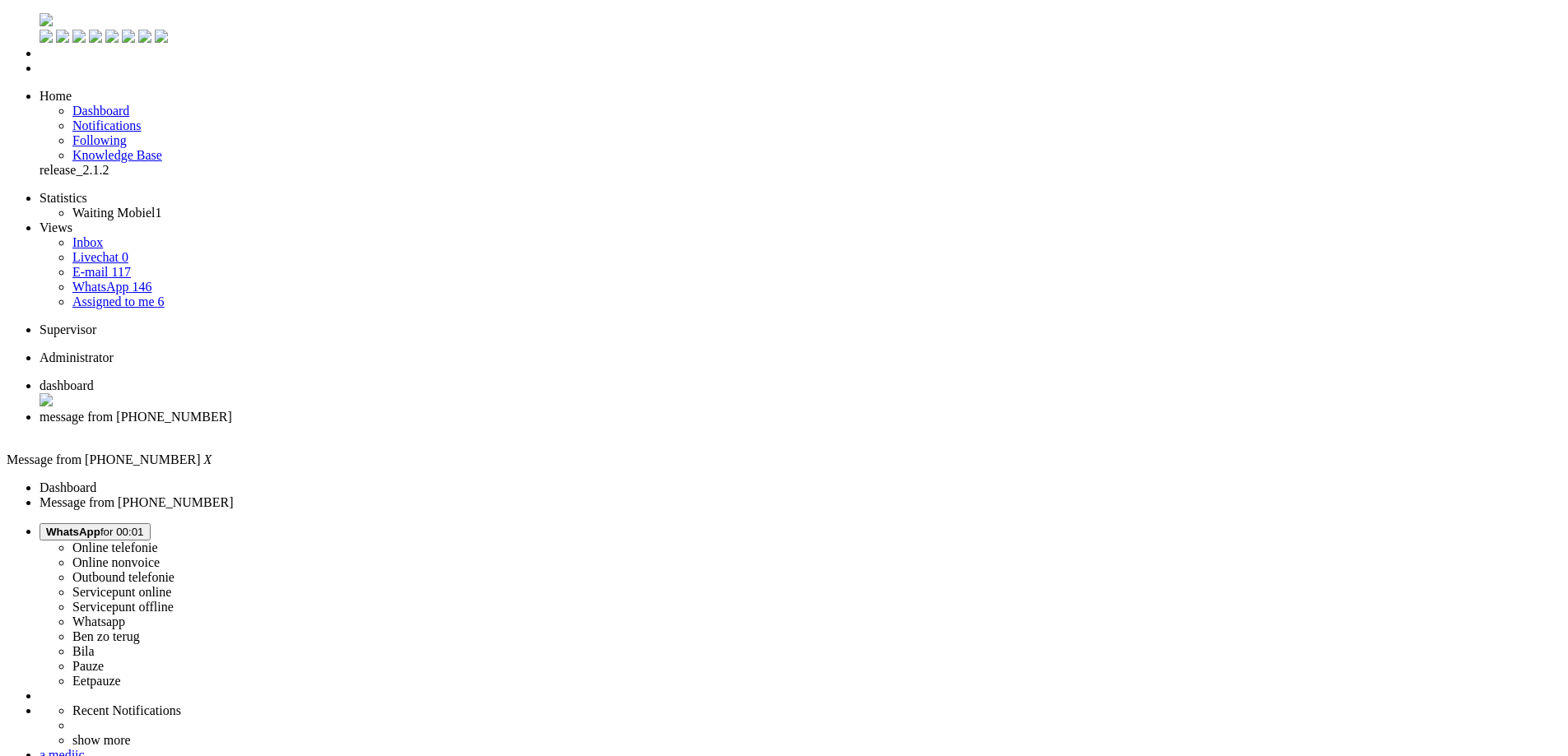
click at [587, 378] on ul "dashboard message from [PHONE_NUMBER]" at bounding box center [784, 409] width 1555 height 61
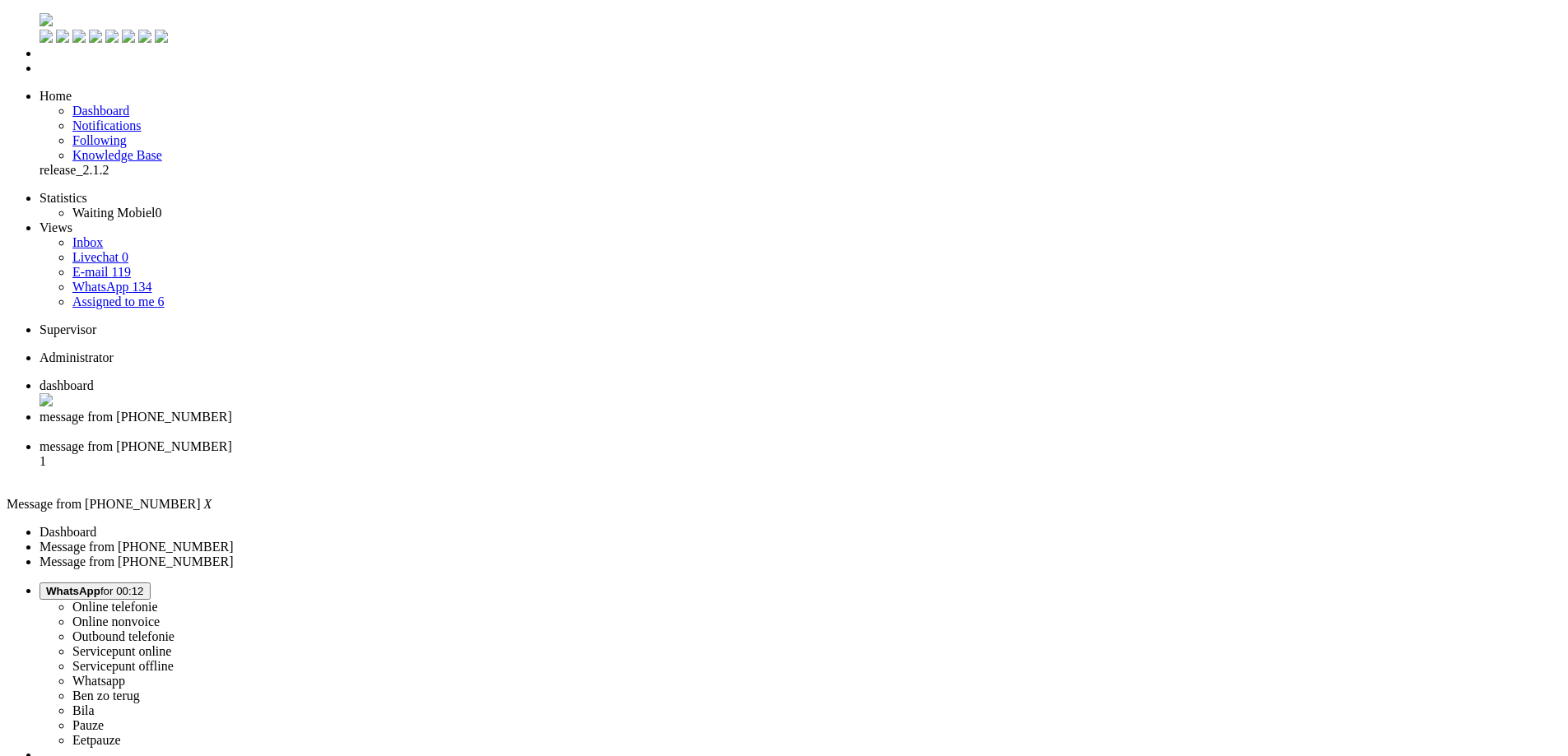
scroll to position [0, 0]
drag, startPoint x: 559, startPoint y: 422, endPoint x: 1233, endPoint y: 425, distance: 674.0
copy div "ik heb mijn telefoon retour gestuurd binnen de 31 dagen maar nu wordt deze zoma…"
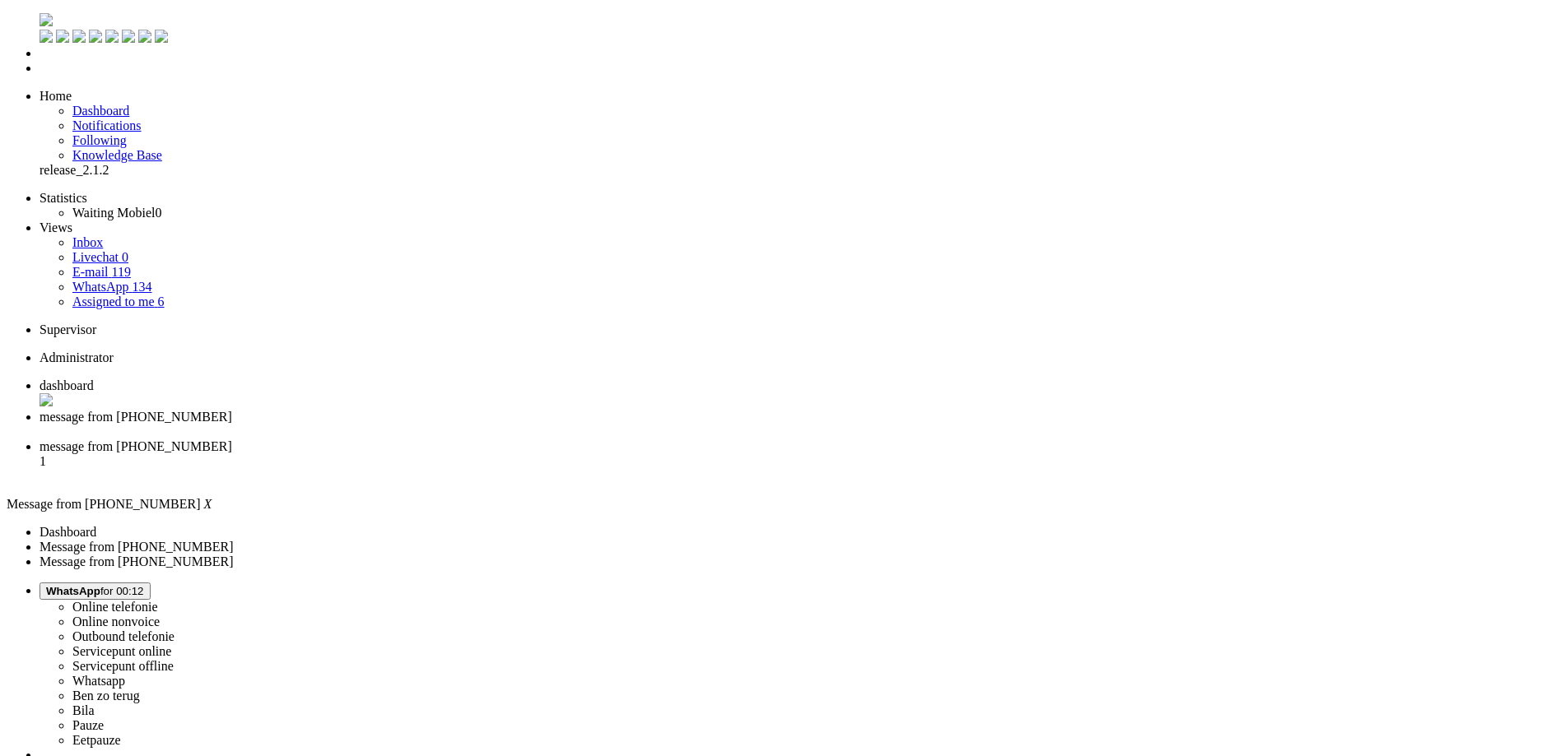
drag, startPoint x: 522, startPoint y: 427, endPoint x: 1224, endPoint y: 422, distance: 702.0
copy div "ik heb mijn telefoon retour gestuurd binnen de 31 dagen maar nu wordt deze zoma…"
click at [469, 425] on div "Close tab" at bounding box center [800, 433] width 1522 height 16
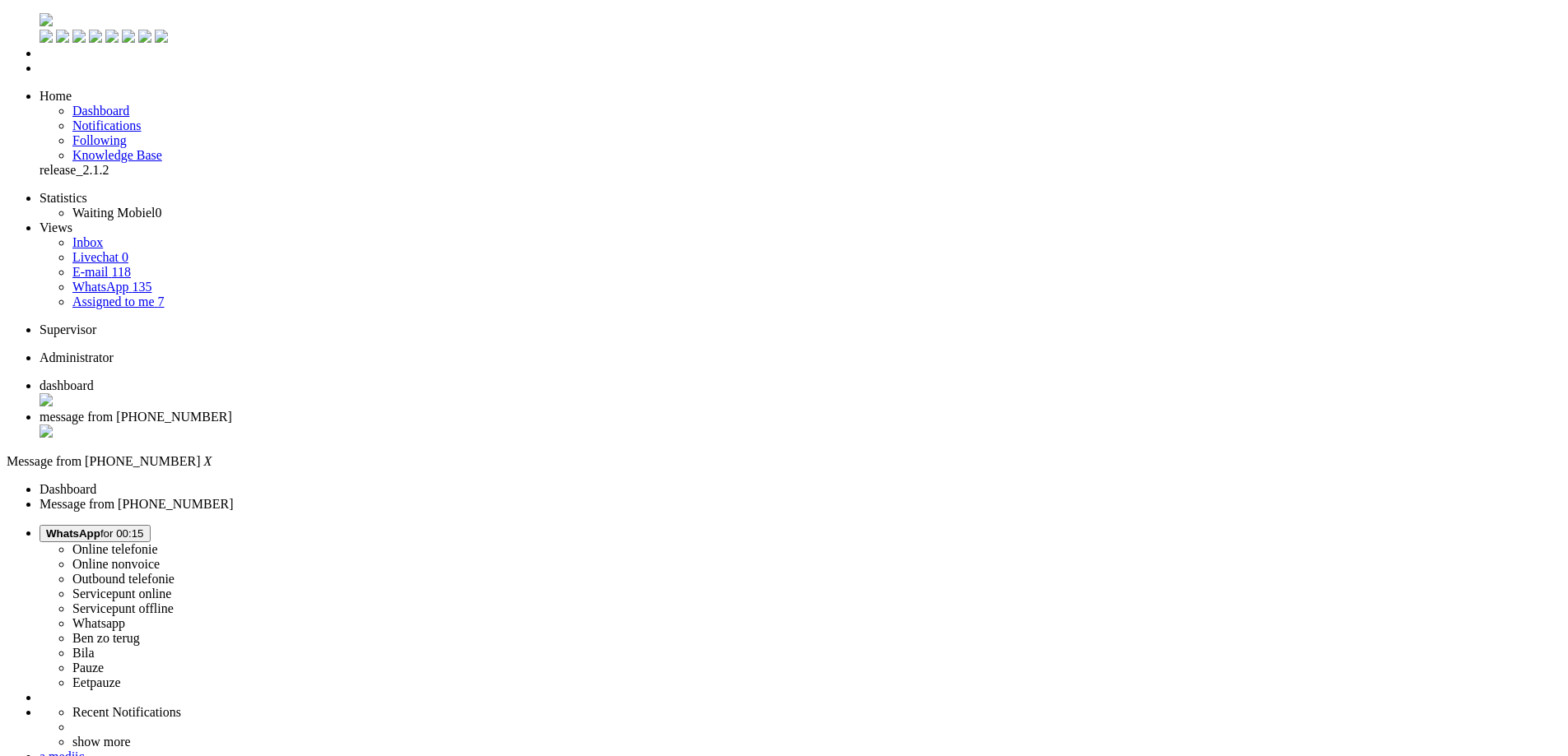
copy div "4659024"
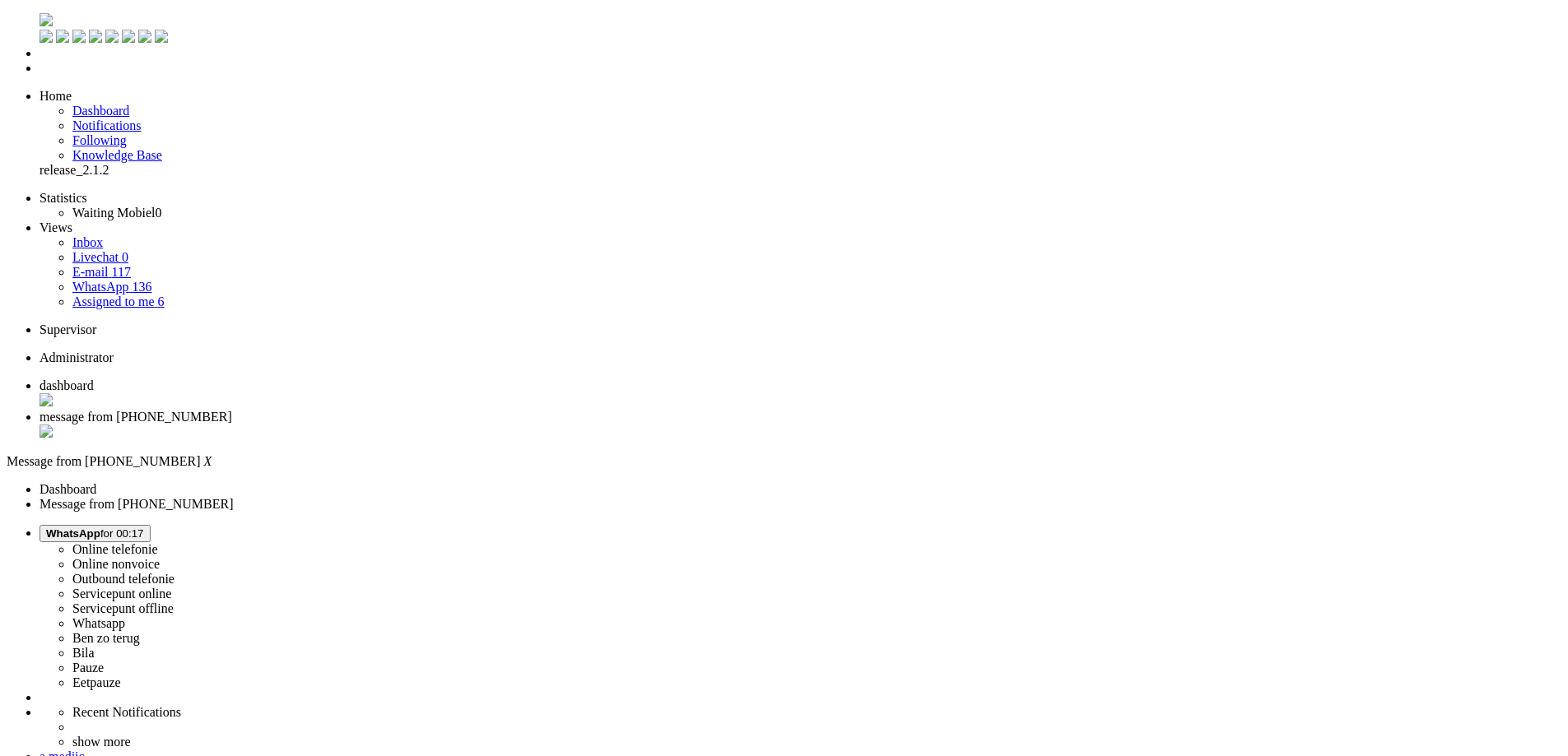
drag, startPoint x: 631, startPoint y: 2846, endPoint x: 583, endPoint y: 2839, distance: 48.5
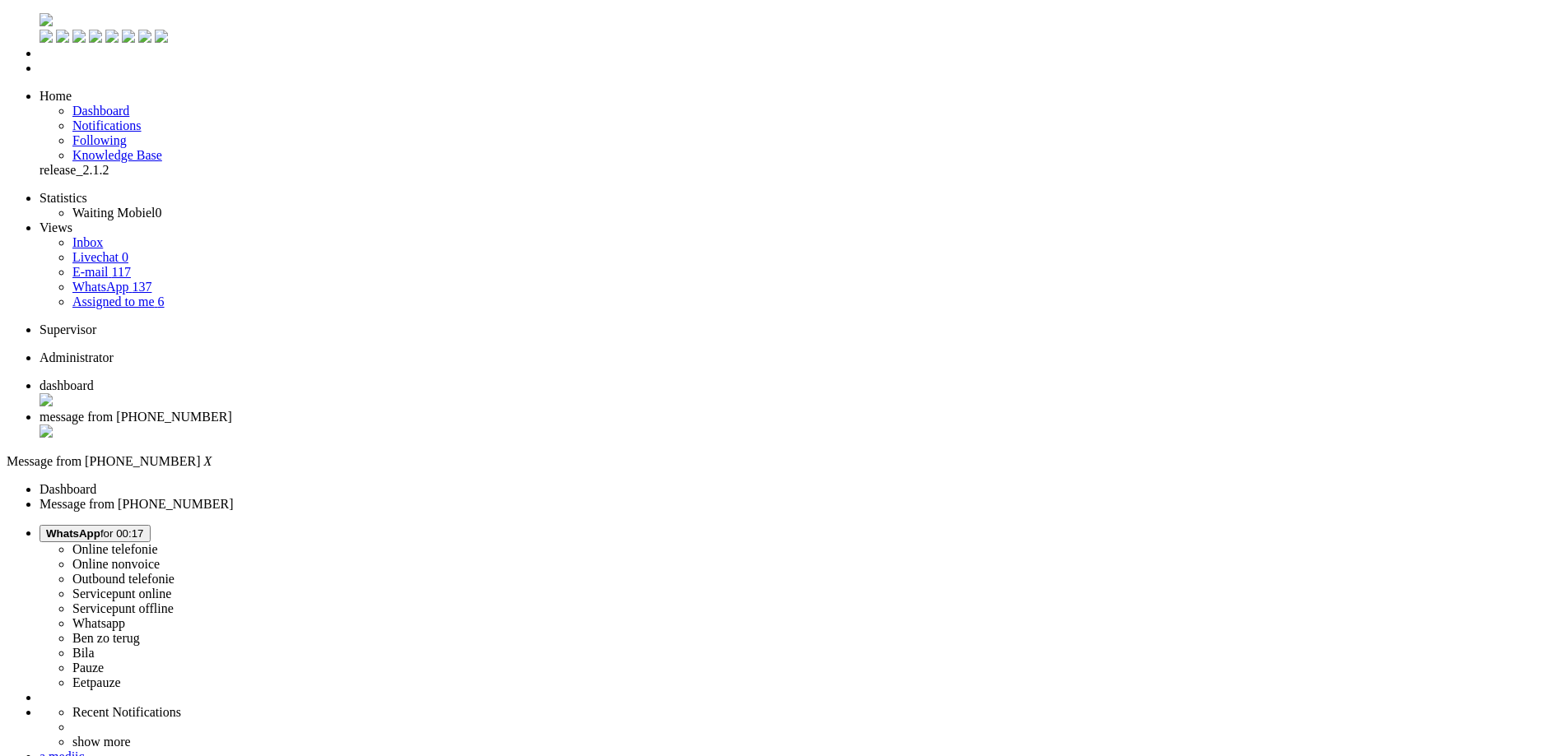
scroll to position [247, 0]
drag, startPoint x: 475, startPoint y: 26, endPoint x: 467, endPoint y: 45, distance: 20.6
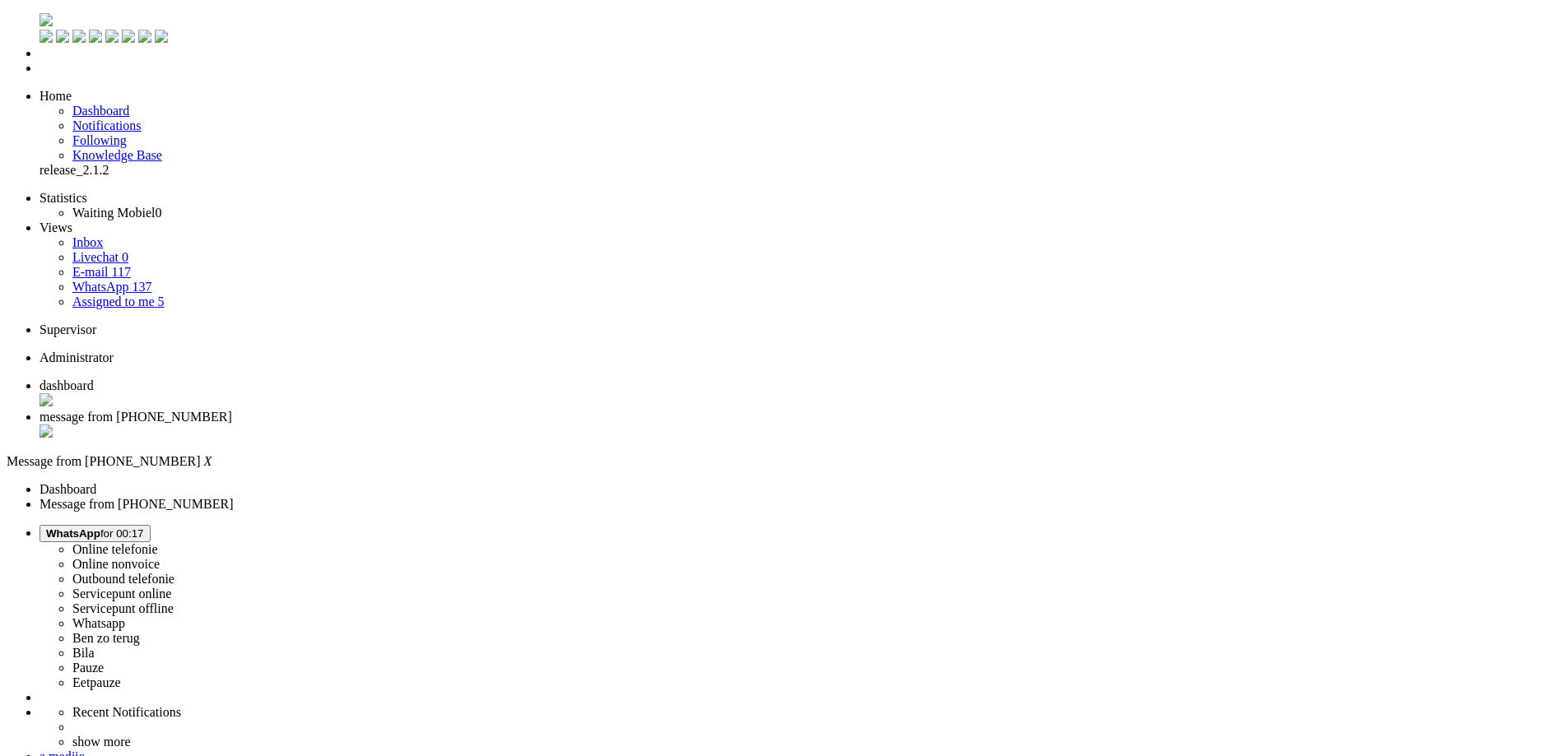
click at [475, 425] on div "Close tab" at bounding box center [800, 433] width 1522 height 16
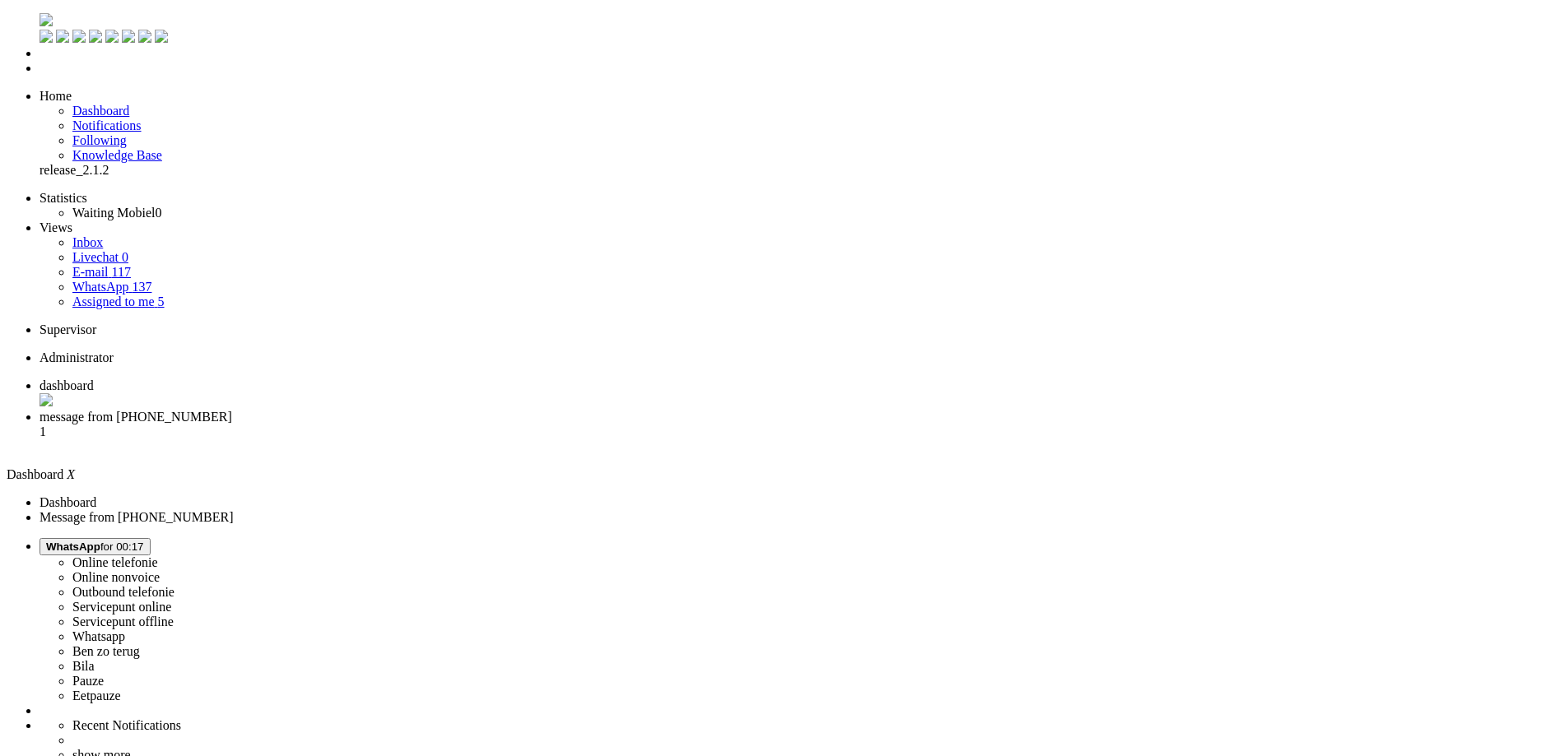
click at [422, 410] on li "message from [PHONE_NUMBER] 1" at bounding box center [800, 432] width 1522 height 45
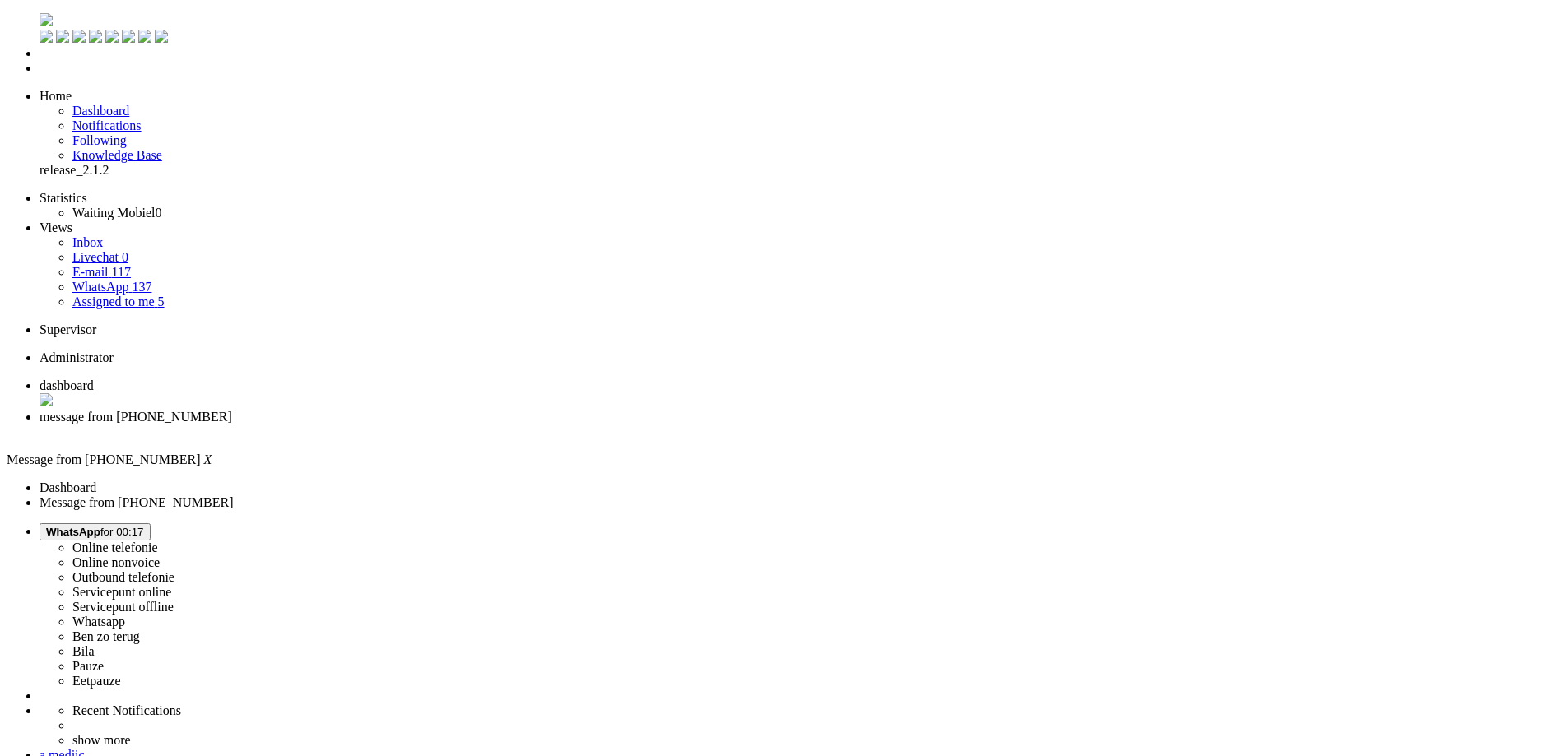
drag, startPoint x: 580, startPoint y: 356, endPoint x: 614, endPoint y: 352, distance: 34.2
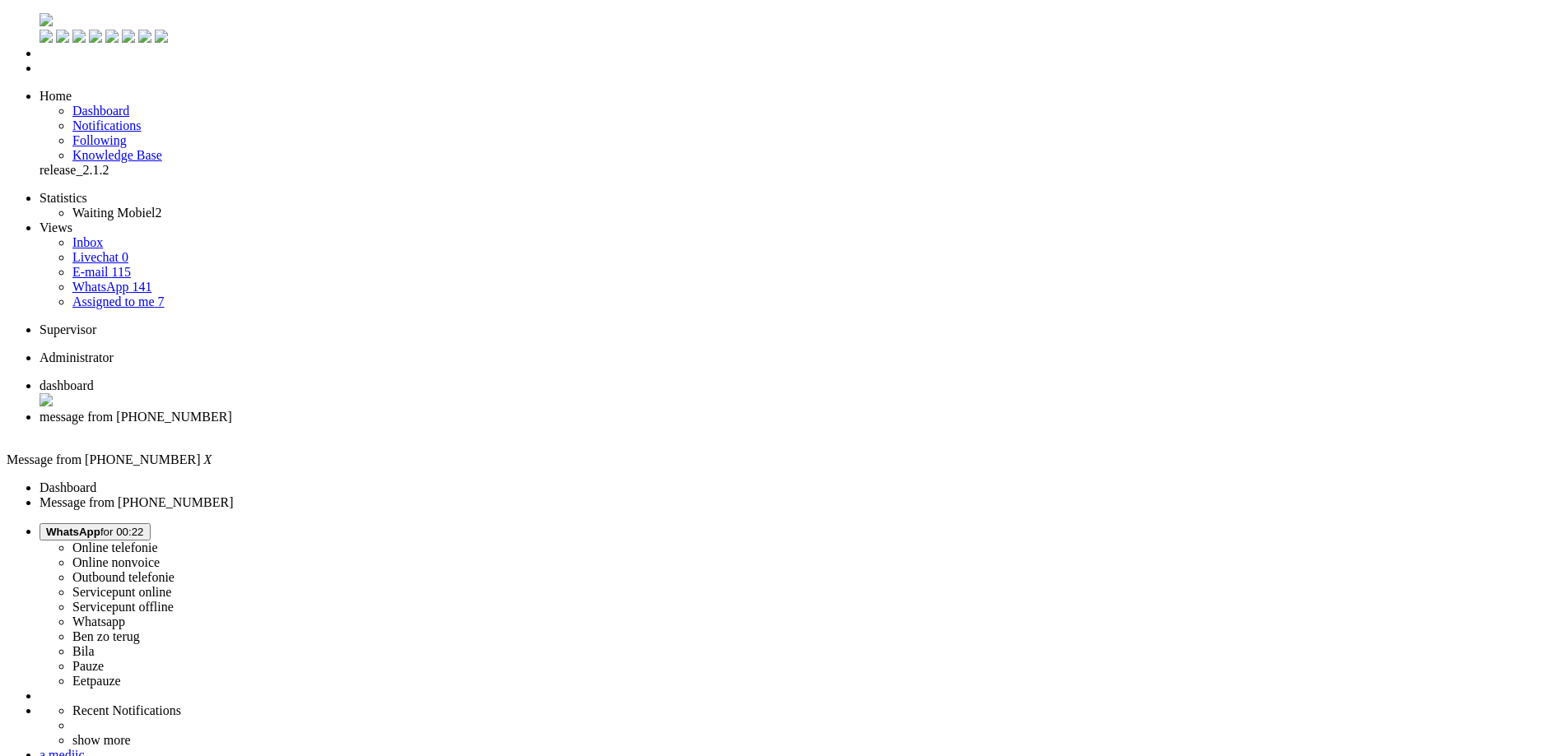
drag, startPoint x: 841, startPoint y: 2858, endPoint x: 766, endPoint y: 2857, distance: 75.0
drag, startPoint x: 363, startPoint y: 2869, endPoint x: 112, endPoint y: 2873, distance: 251.0
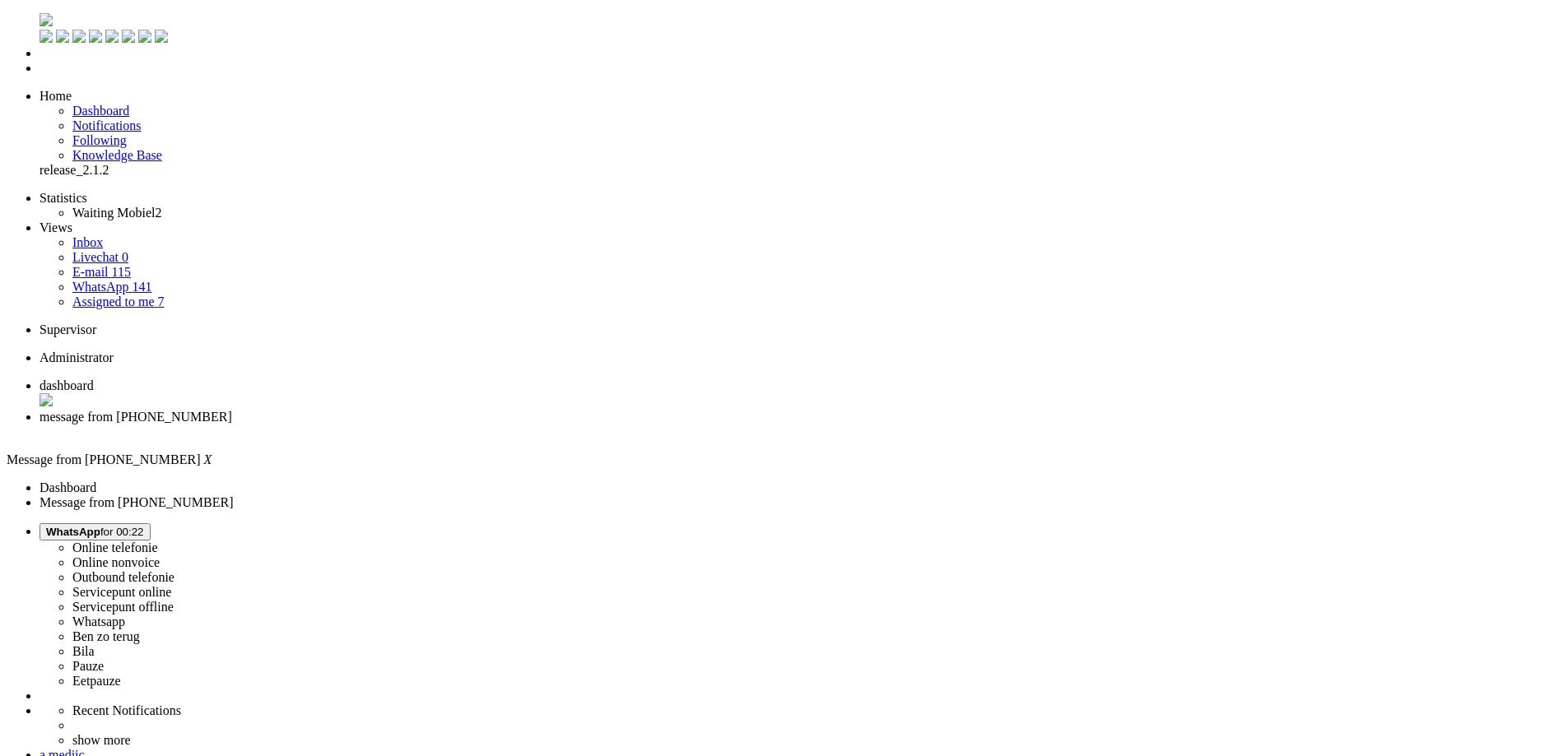
click at [479, 425] on div "Close tab" at bounding box center [800, 432] width 1522 height 15
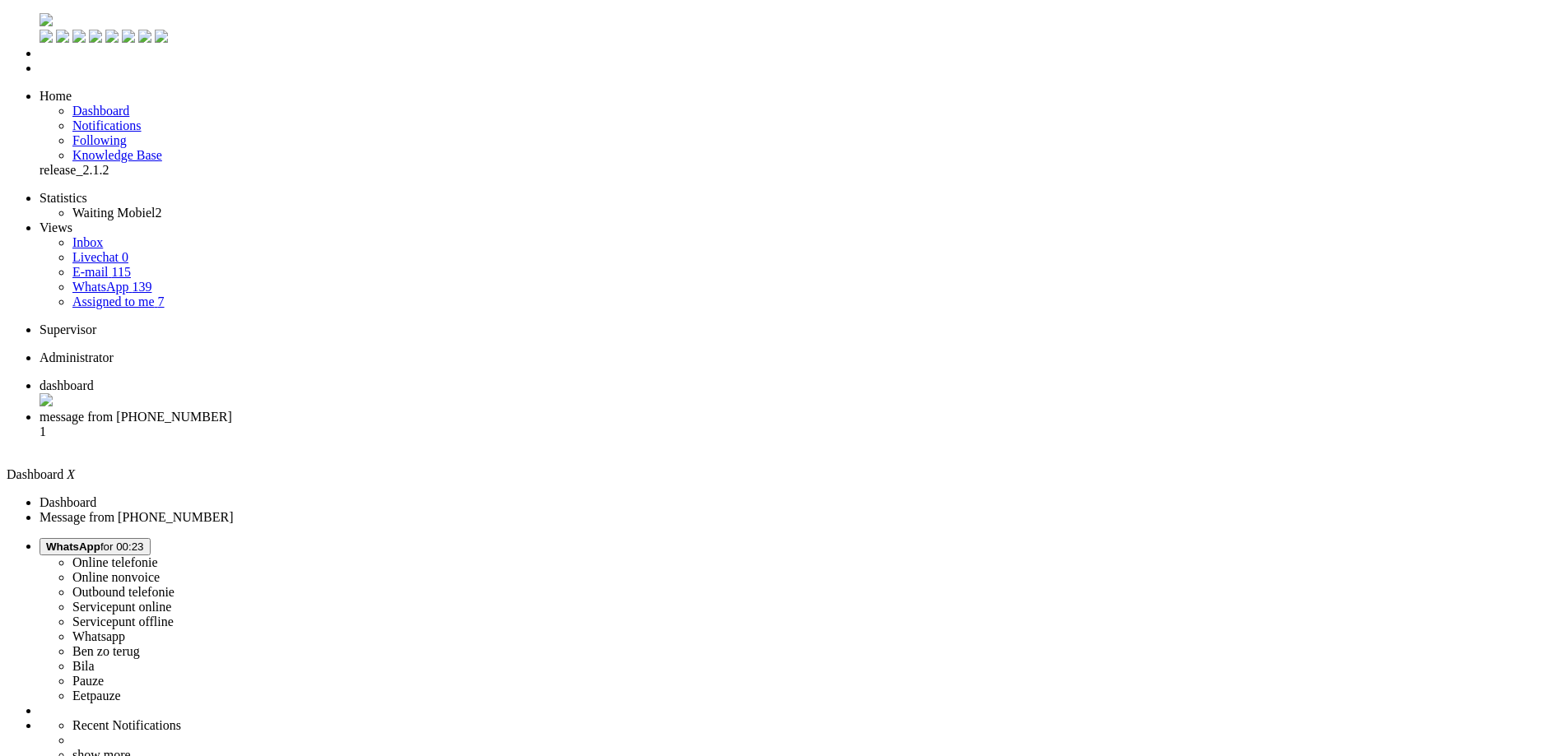
click at [409, 410] on li "message from [PHONE_NUMBER] 1" at bounding box center [800, 432] width 1522 height 45
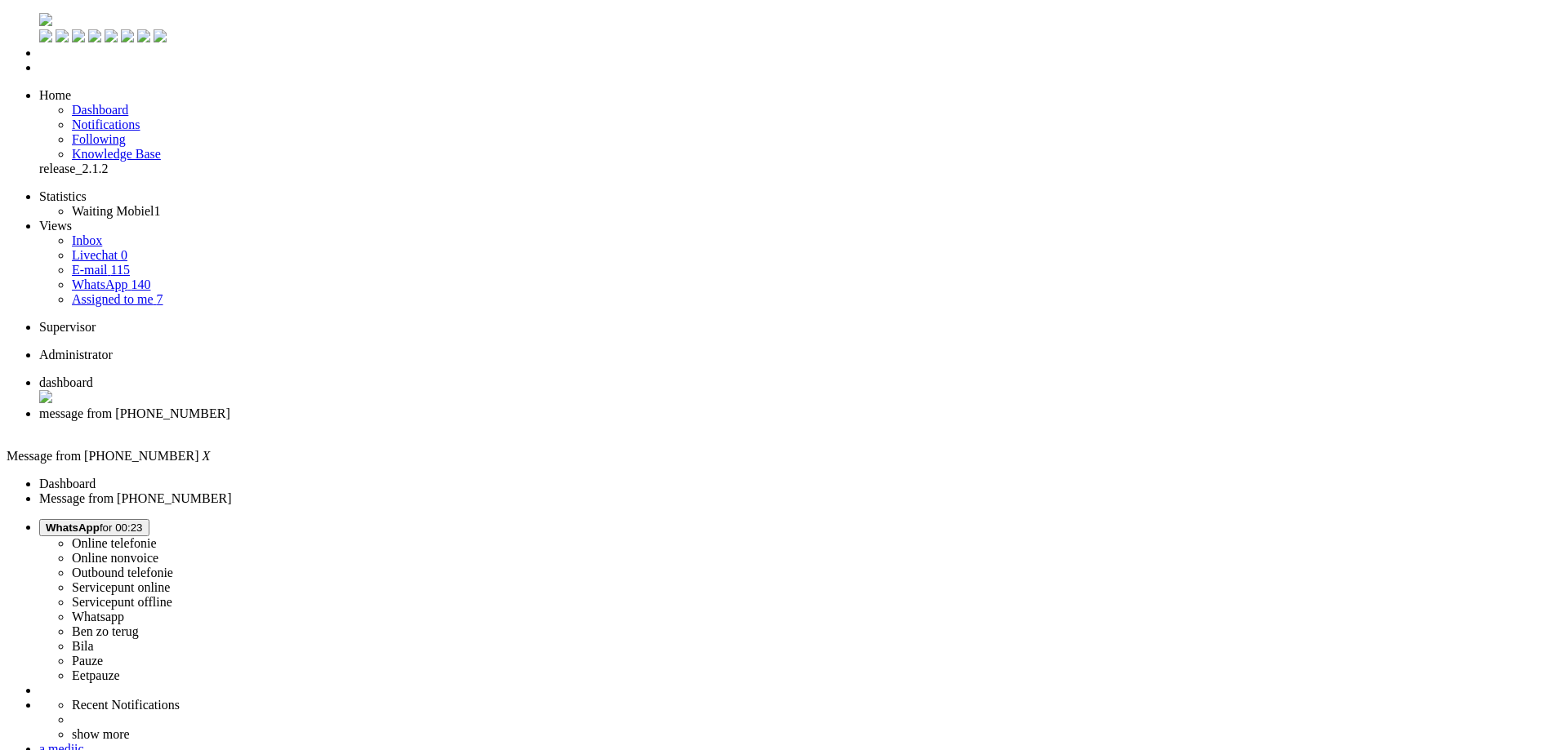
drag, startPoint x: 520, startPoint y: 319, endPoint x: 858, endPoint y: 310, distance: 338.1
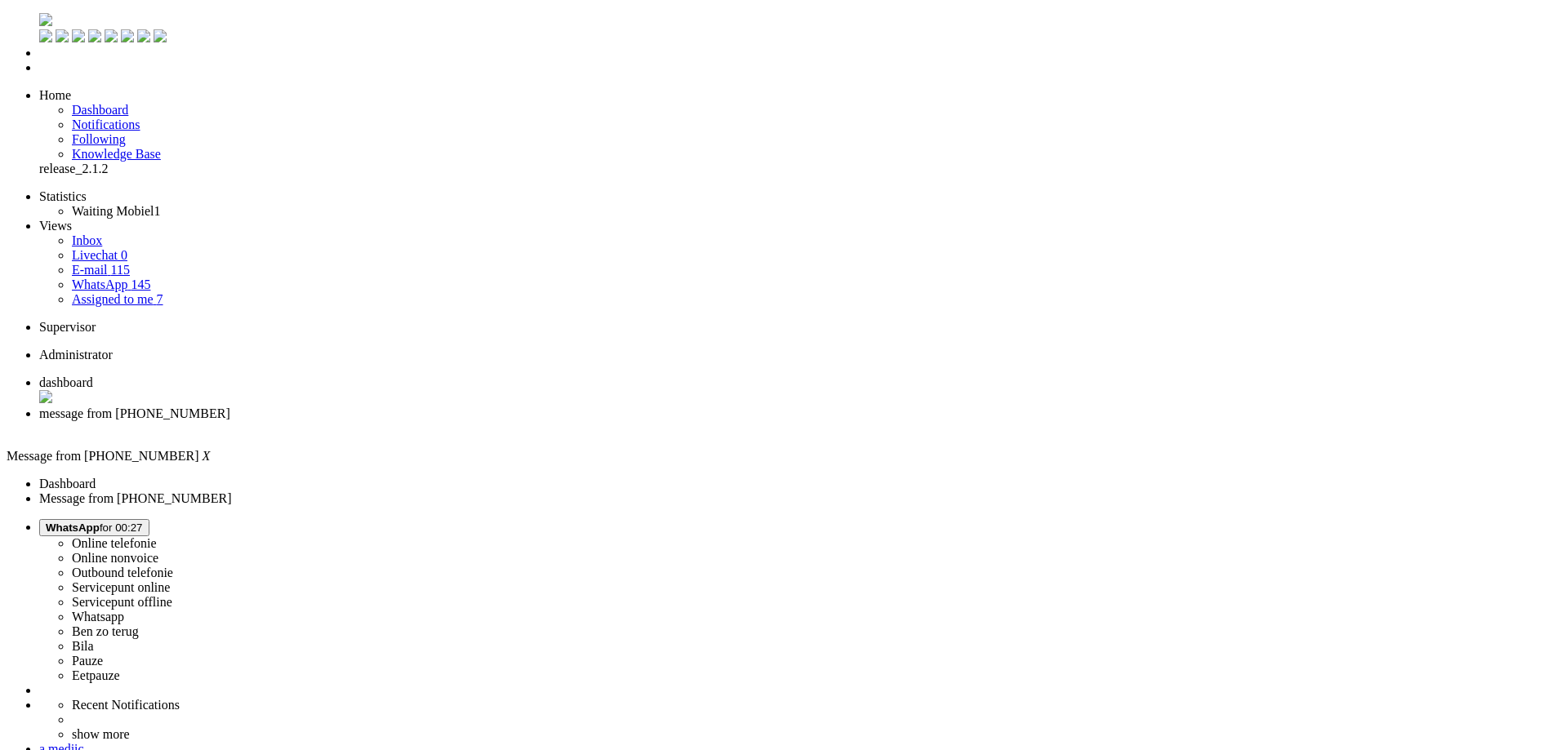
type input "levert"
drag, startPoint x: 180, startPoint y: 2833, endPoint x: 398, endPoint y: 2831, distance: 218.0
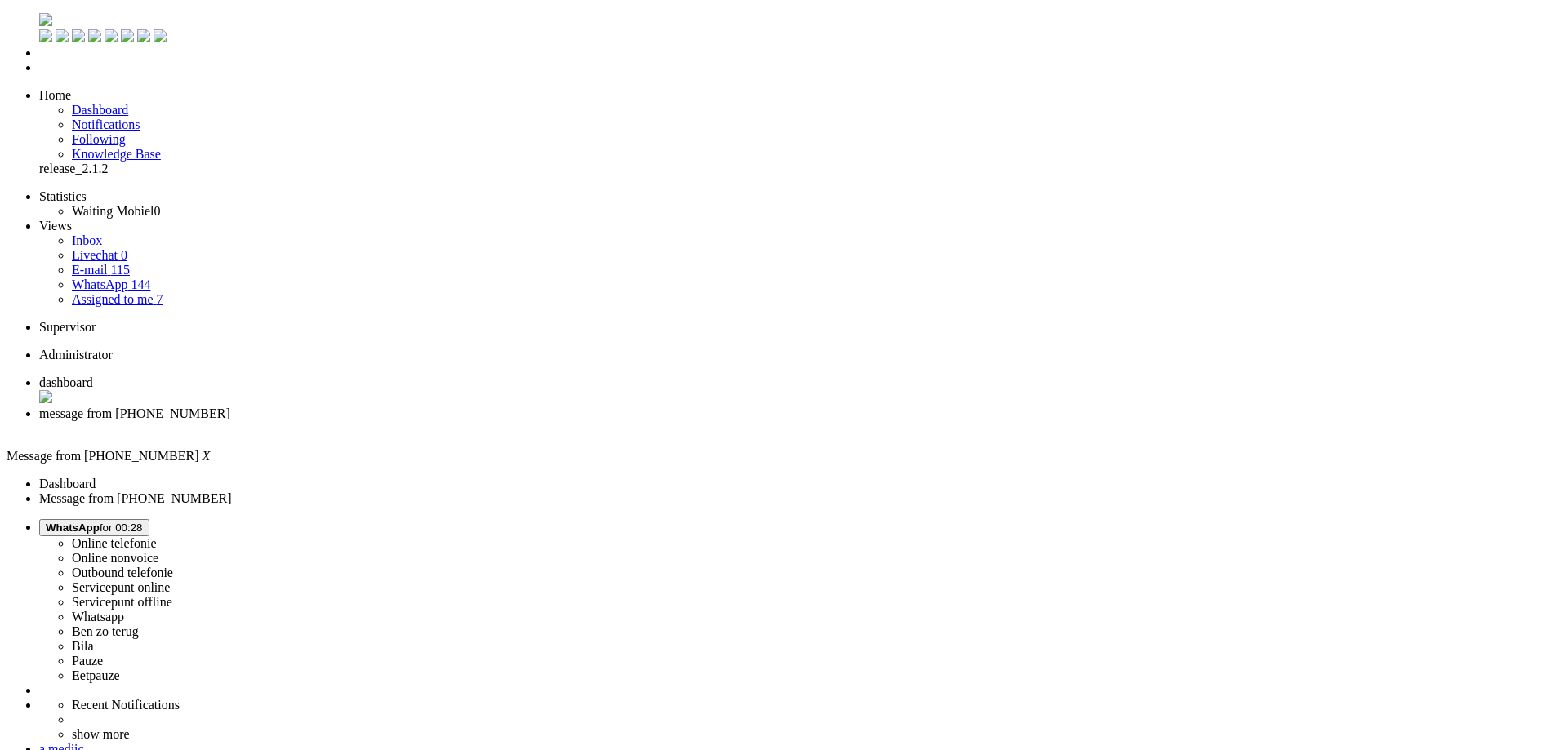
click at [468, 421] on div "Close tab" at bounding box center [800, 429] width 1522 height 15
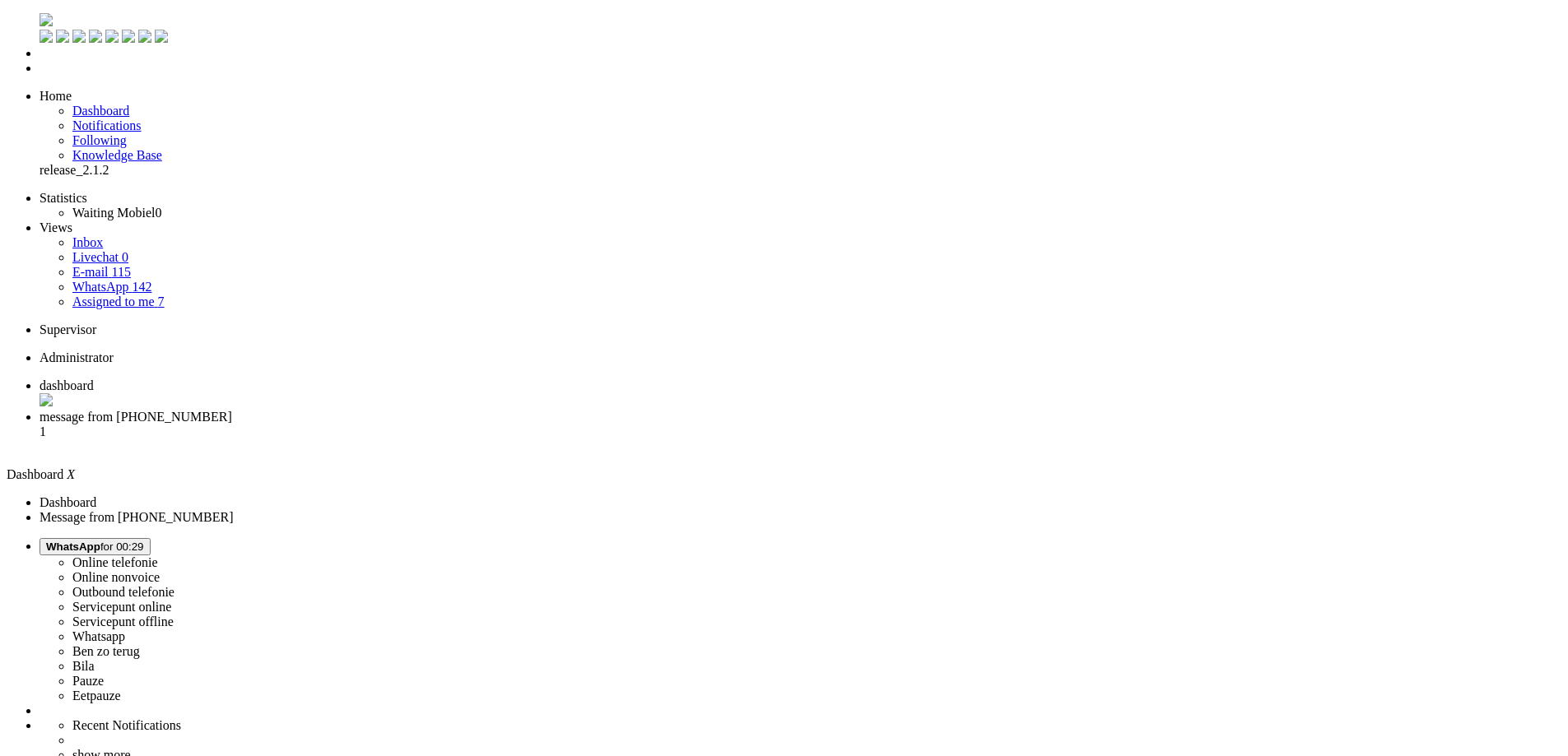
click at [232, 410] on span "message from [PHONE_NUMBER]" at bounding box center [135, 416] width 192 height 14
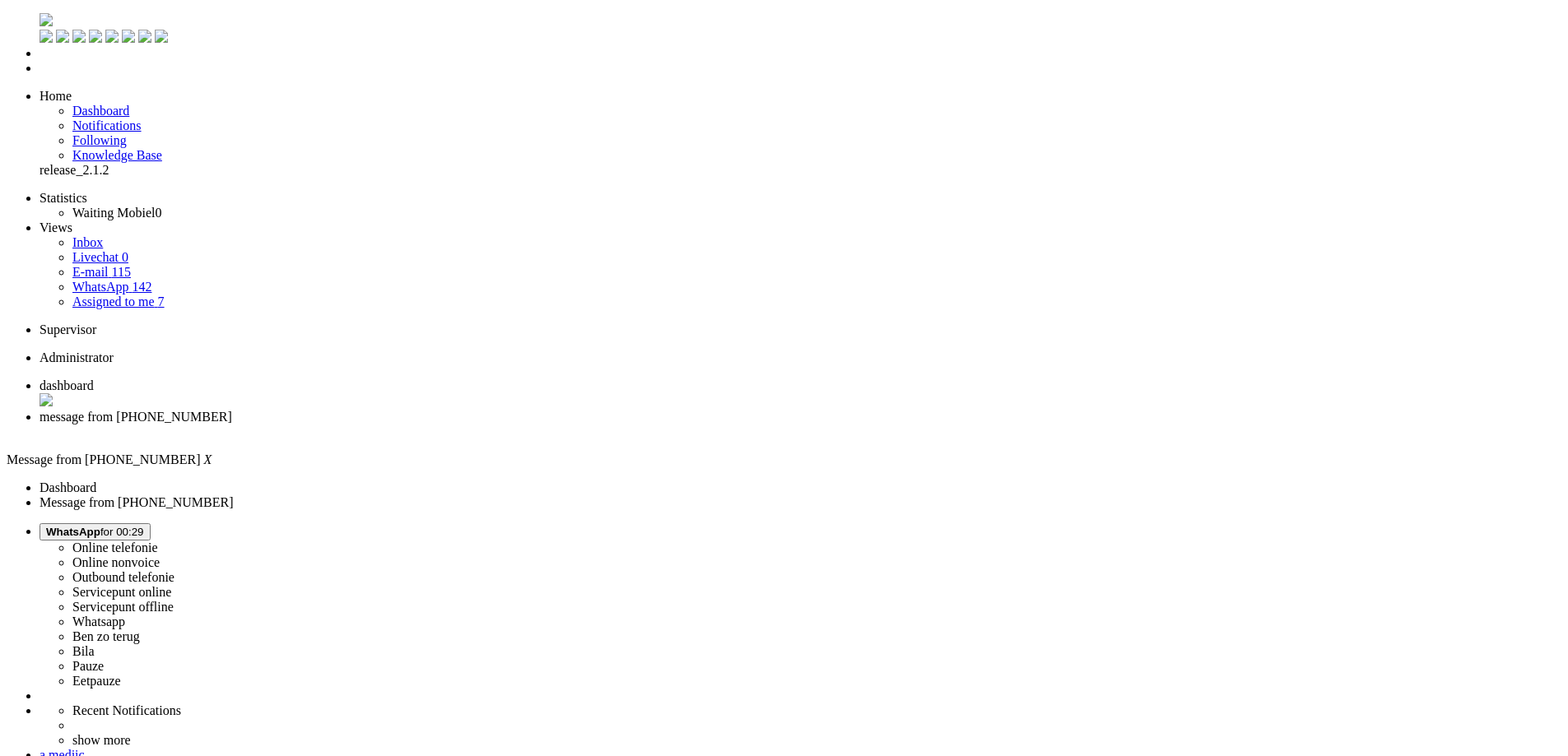
click at [94, 378] on span "dashboard" at bounding box center [67, 385] width 54 height 14
click at [400, 410] on li "message from [PHONE_NUMBER]" at bounding box center [800, 425] width 1522 height 30
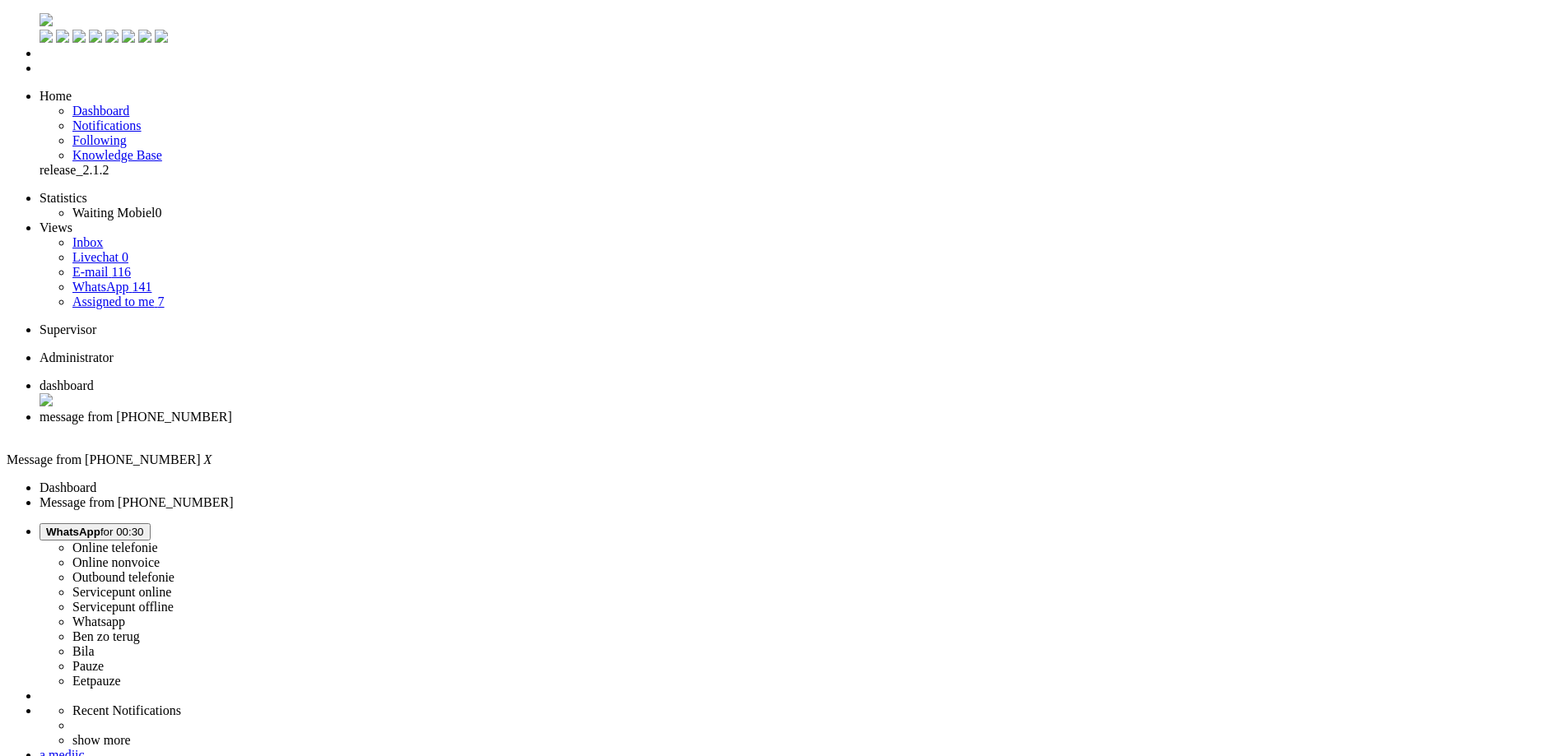
type input "levert"
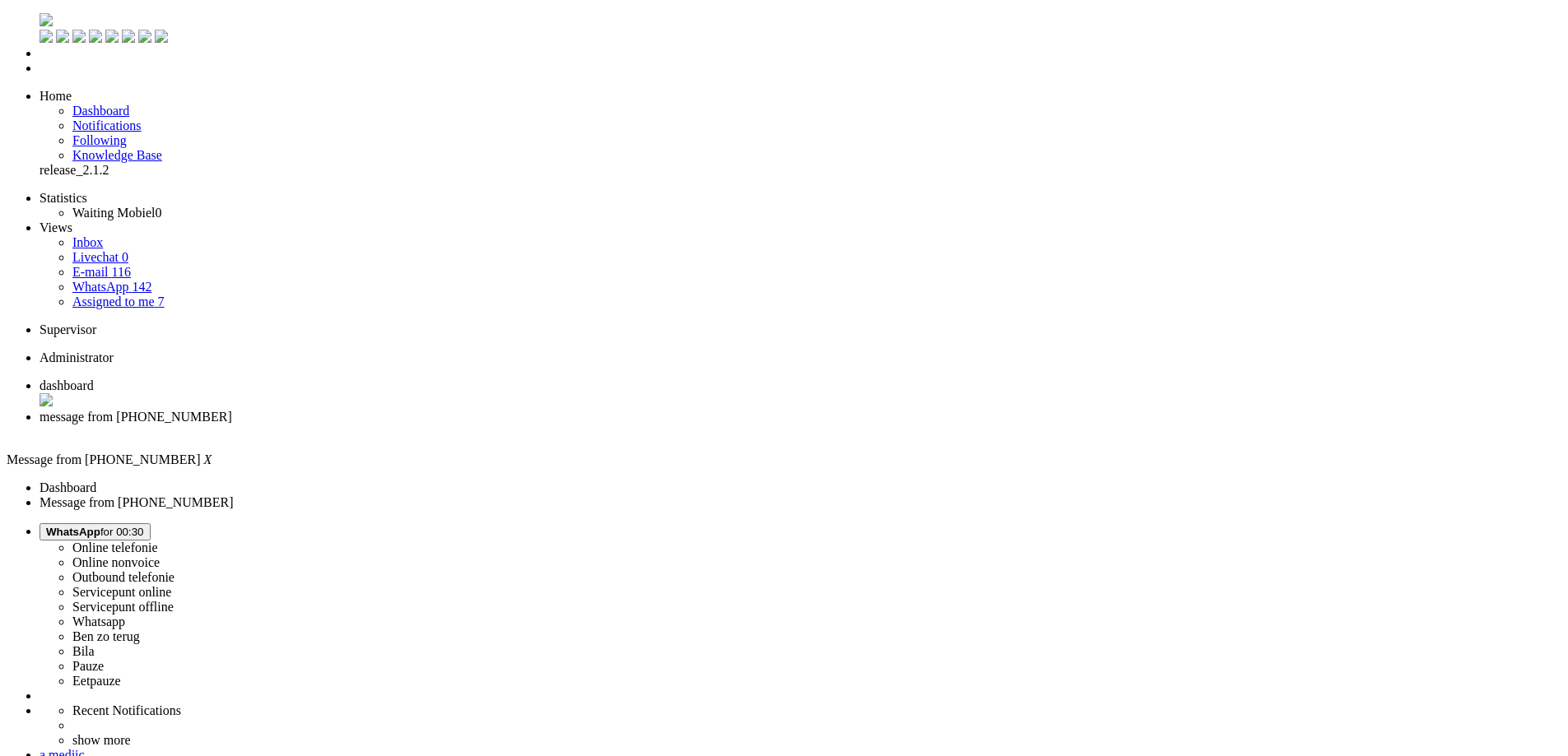
drag, startPoint x: 290, startPoint y: 2862, endPoint x: -96, endPoint y: 2814, distance: 389.0
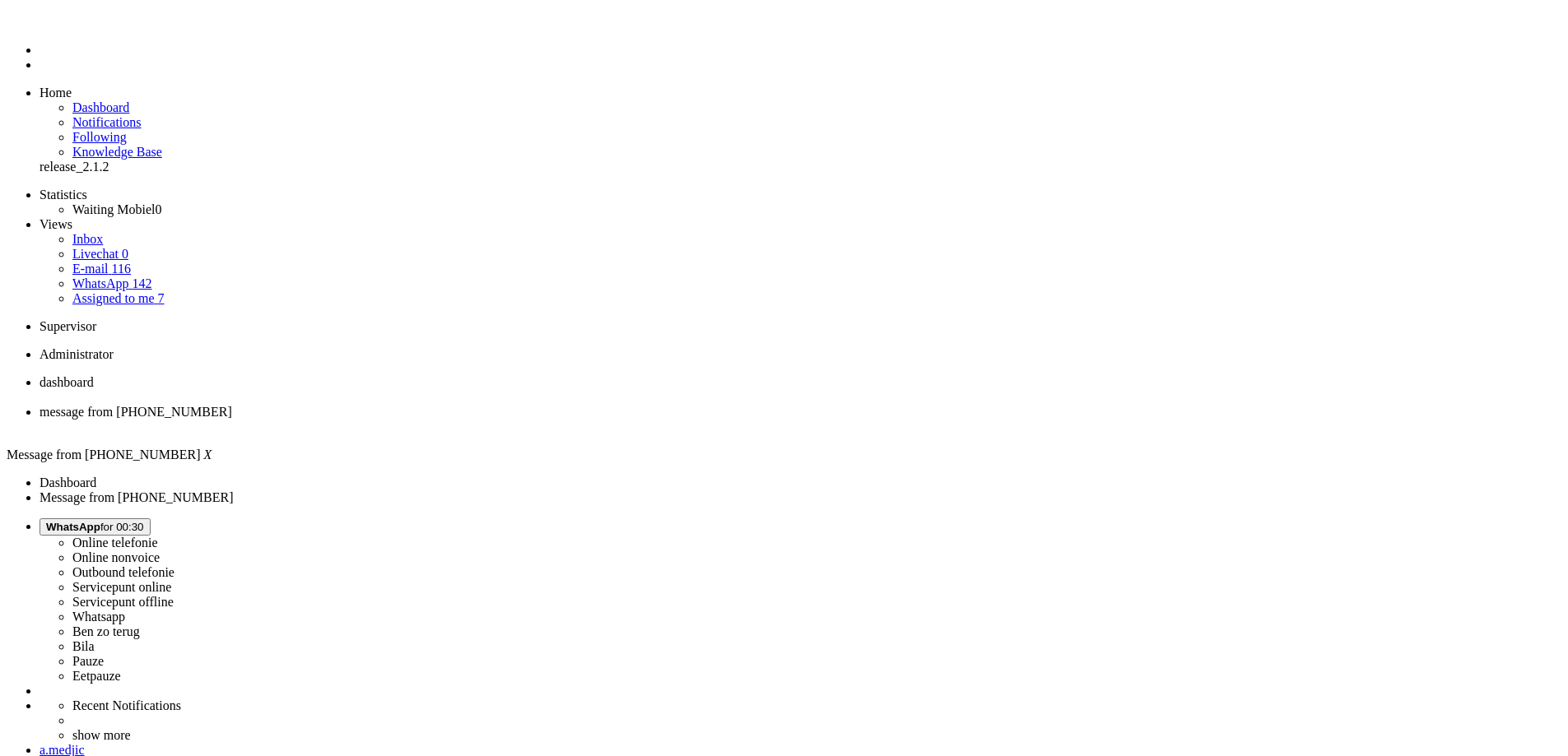
click at [481, 420] on div "Close tab" at bounding box center [800, 427] width 1522 height 15
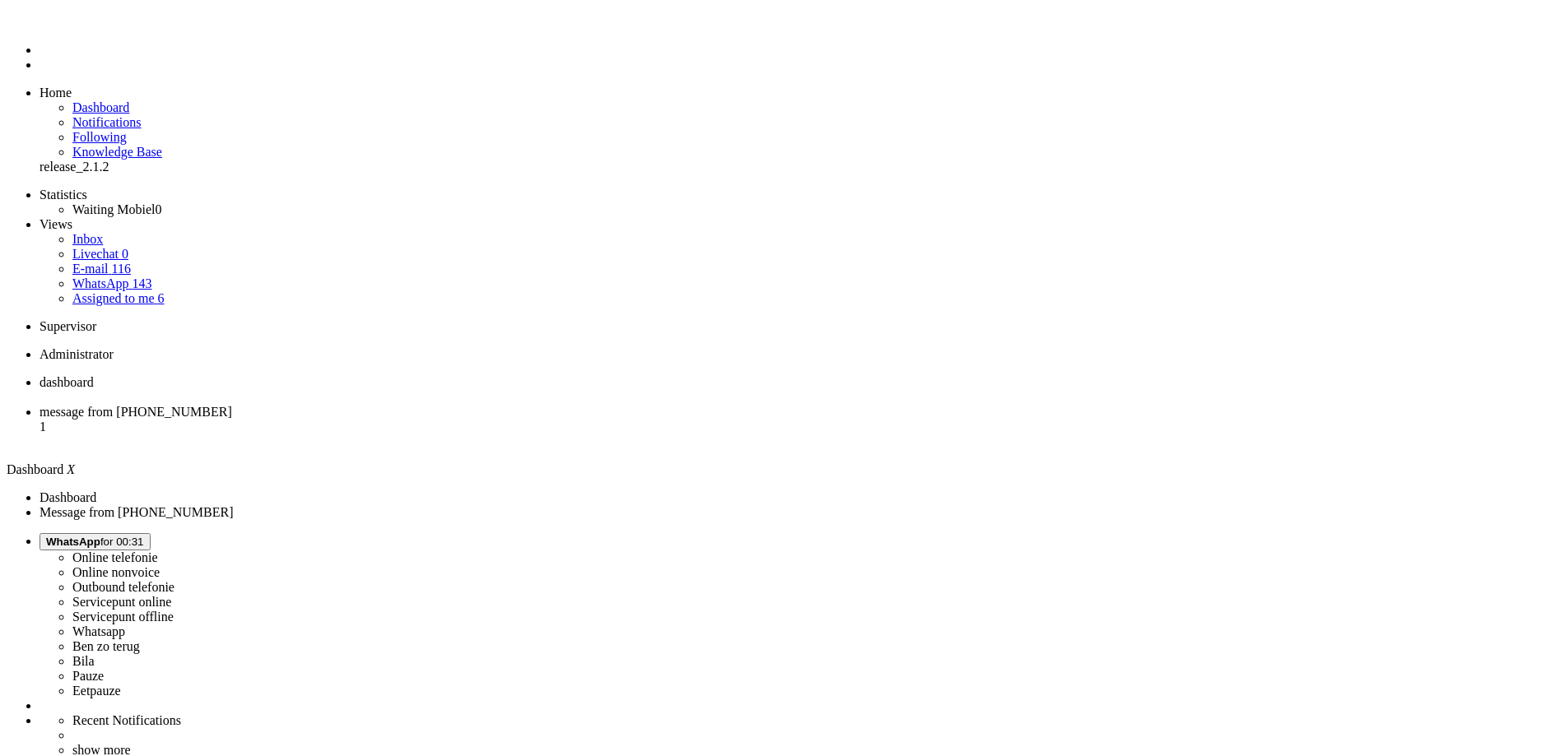
click at [420, 405] on li "message from [PHONE_NUMBER] 1" at bounding box center [800, 427] width 1522 height 45
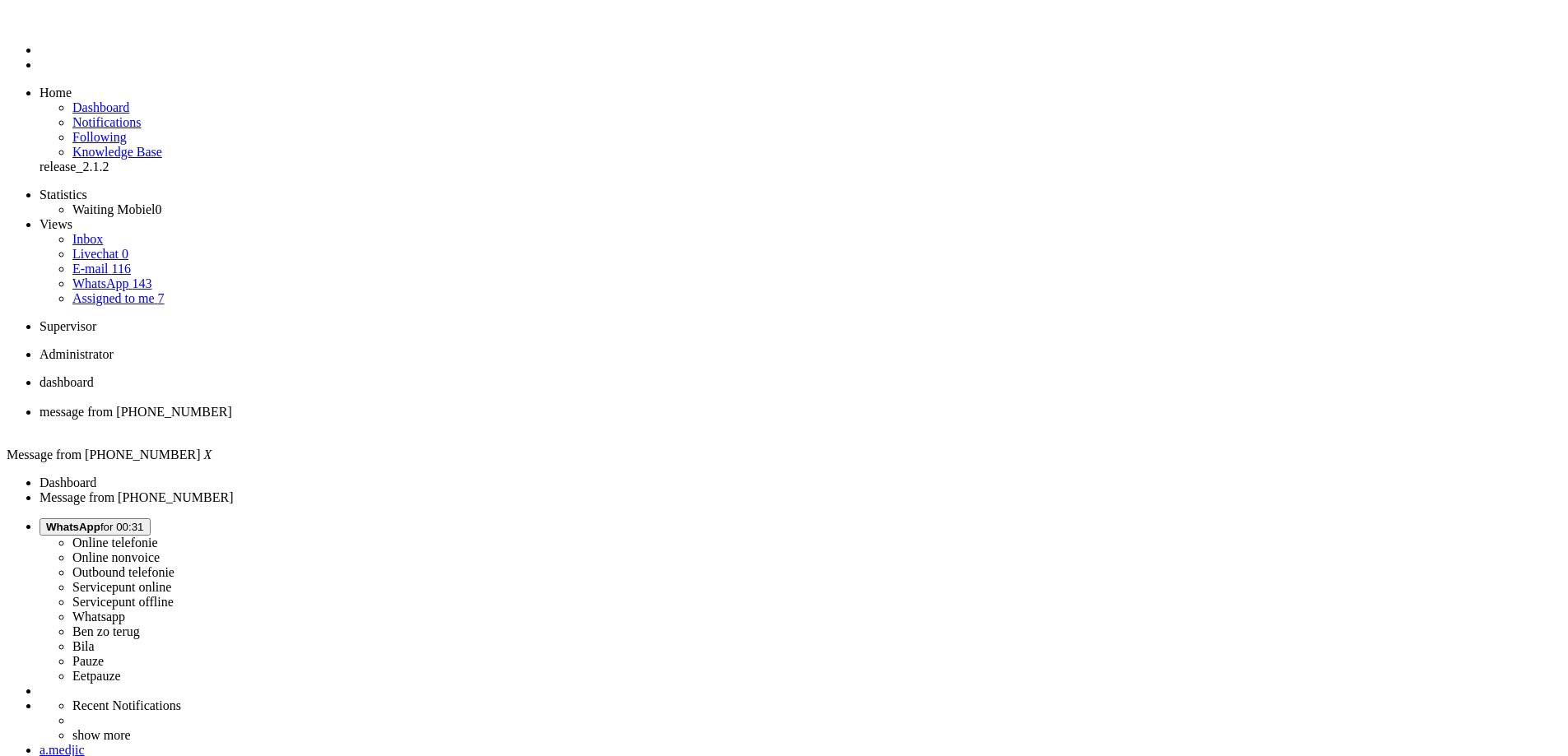
copy div "4660932"
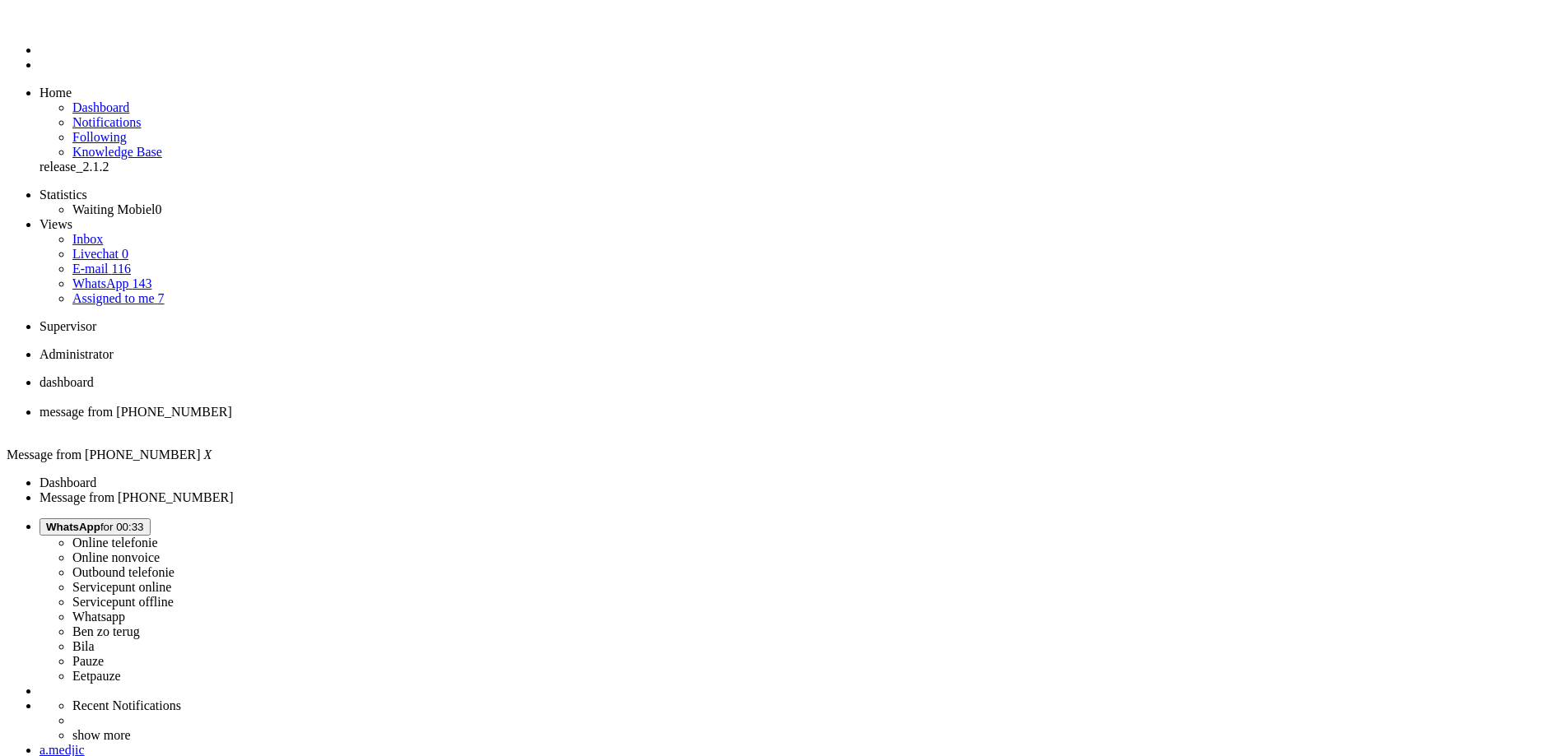
click at [478, 420] on div "Close tab" at bounding box center [800, 427] width 1522 height 15
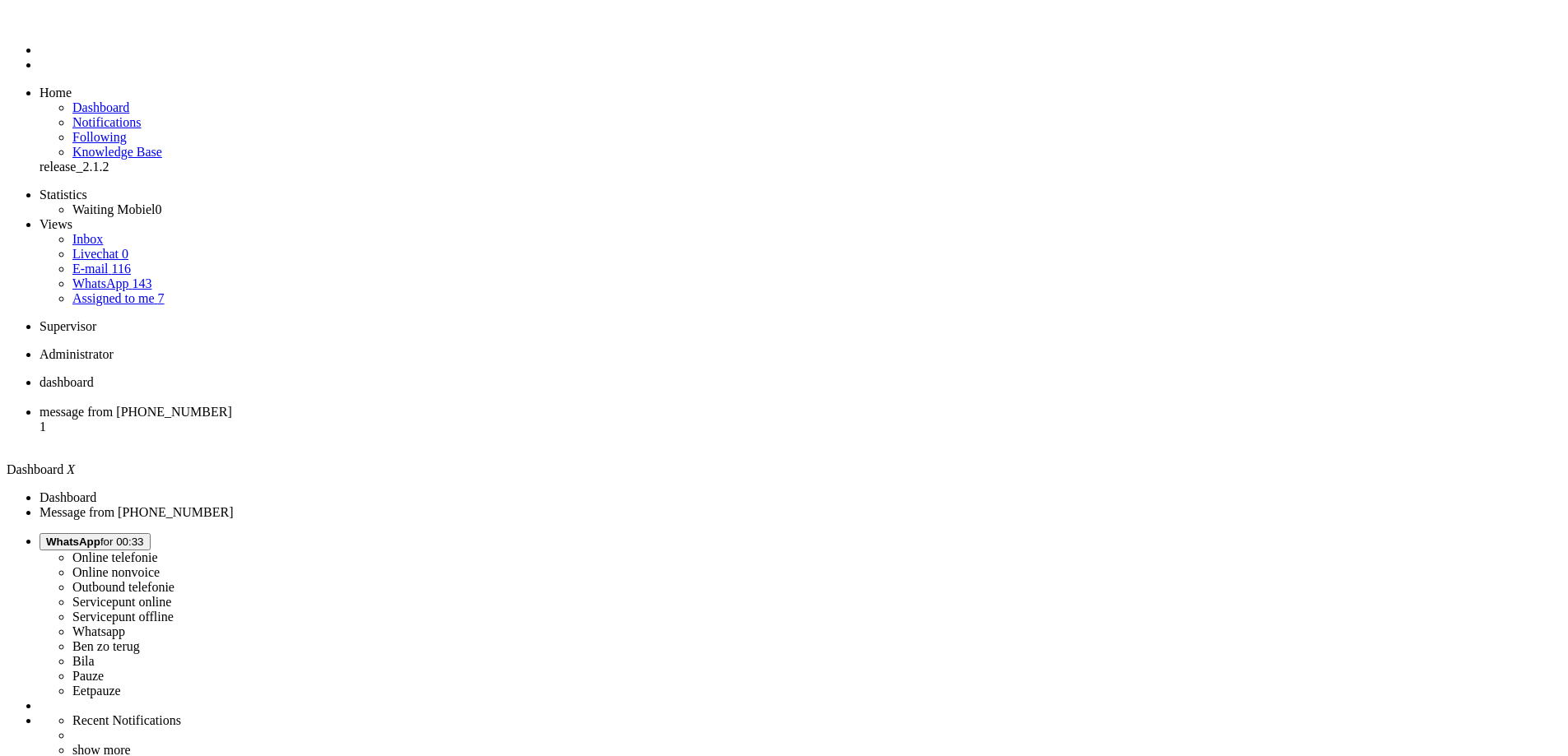
click at [232, 405] on span "message from +31643700290" at bounding box center [135, 411] width 192 height 14
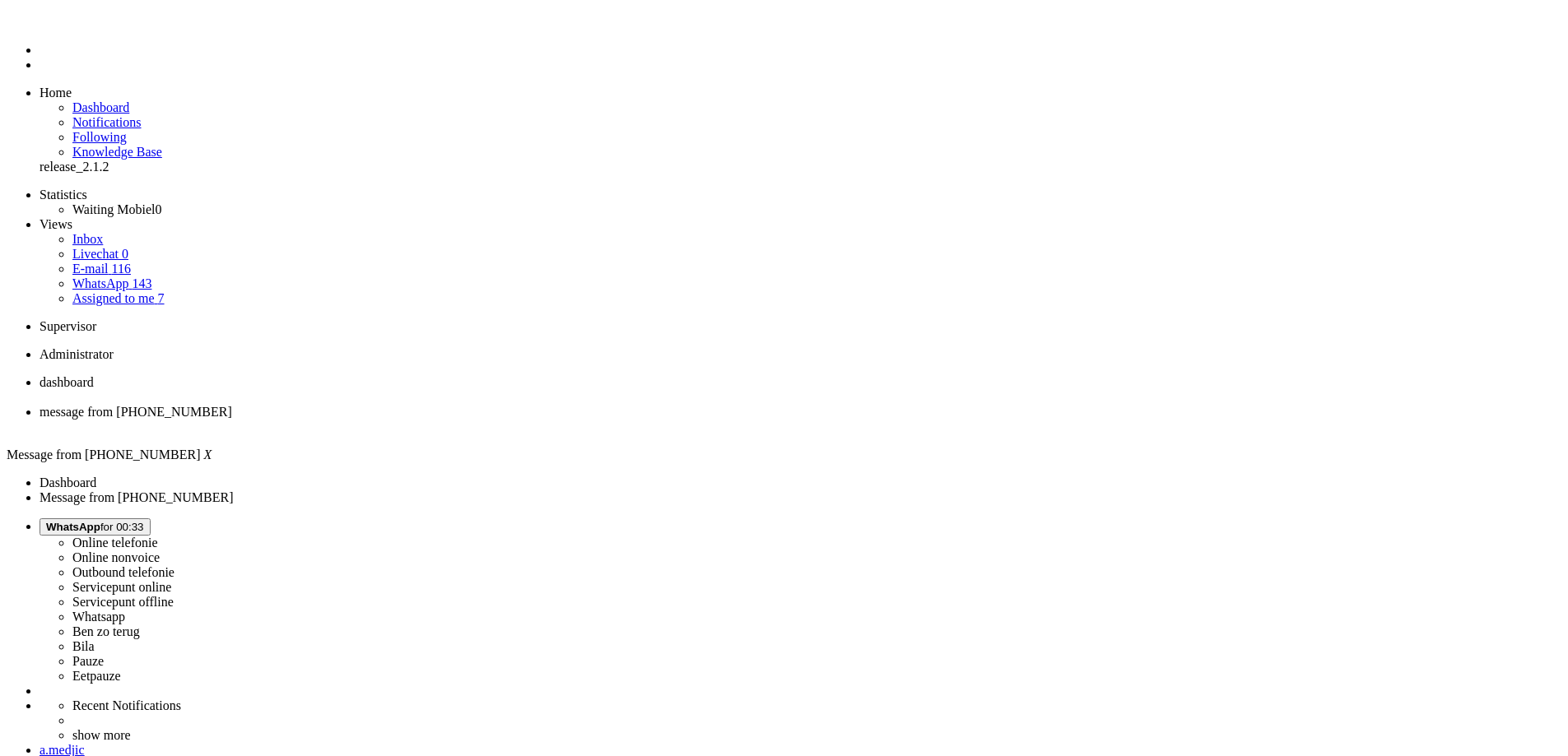
click at [476, 420] on div "Close tab" at bounding box center [800, 427] width 1522 height 15
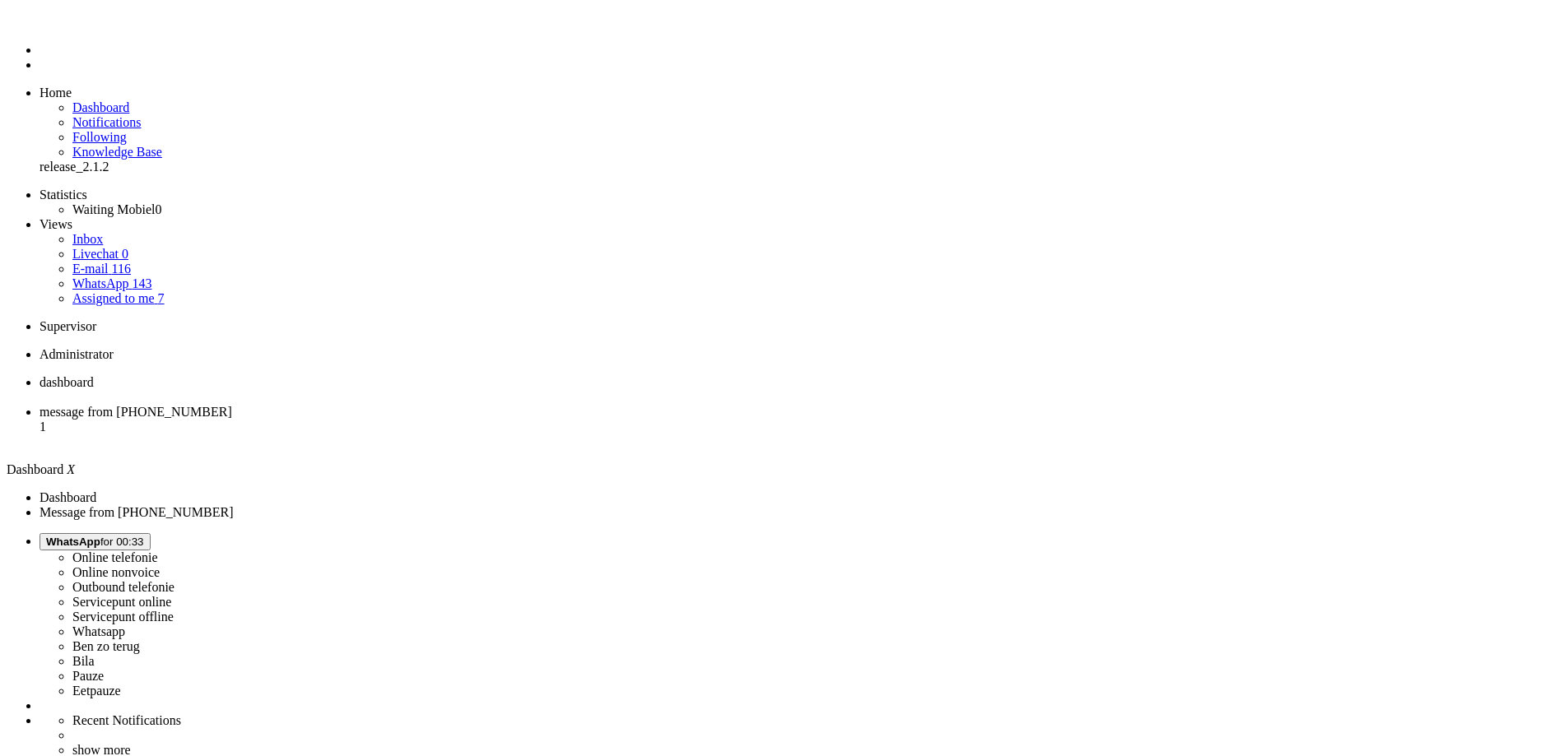
click at [435, 405] on li "message from +31652033851 1" at bounding box center [800, 427] width 1522 height 45
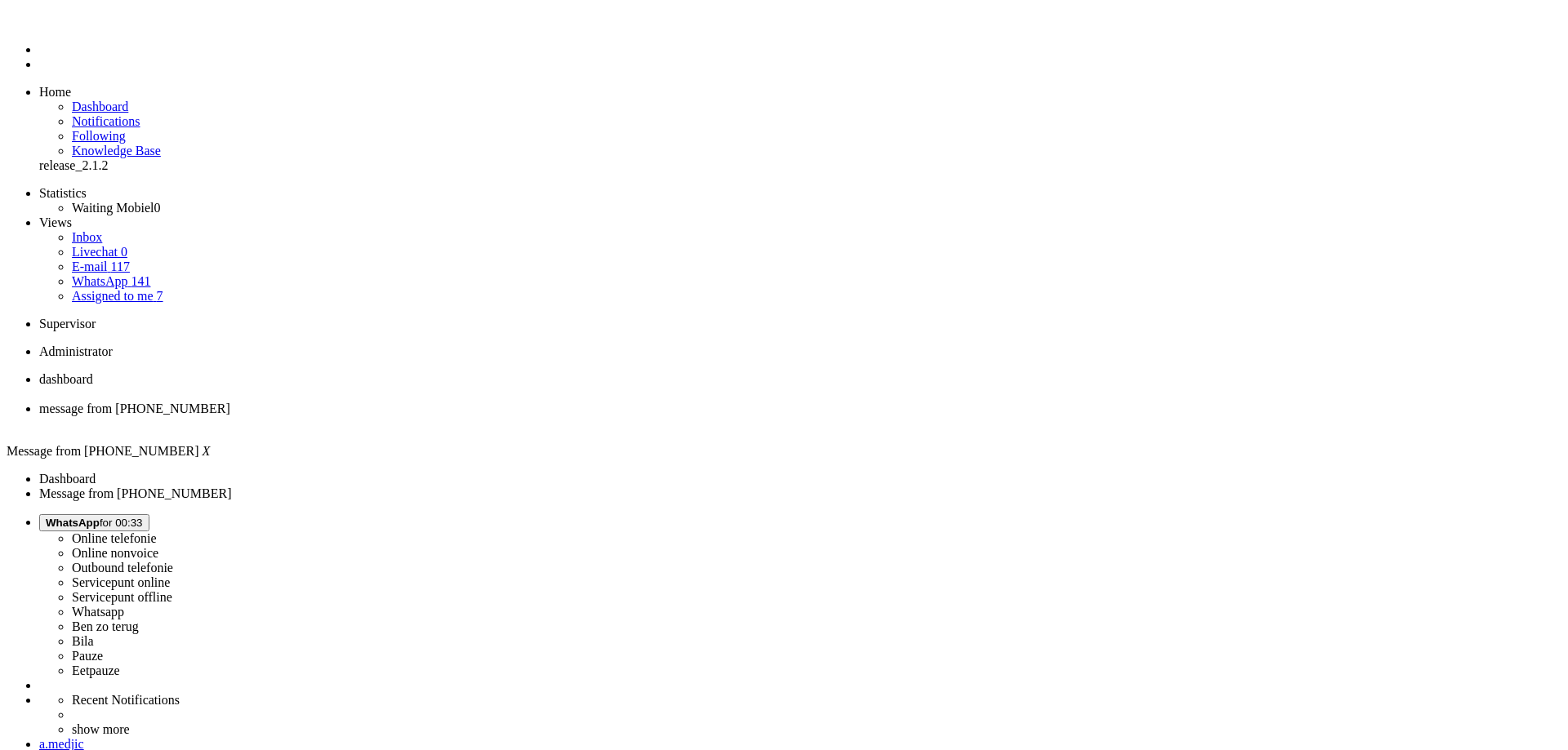
type input "reeds"
drag, startPoint x: 387, startPoint y: 2830, endPoint x: 373, endPoint y: 2833, distance: 14.3
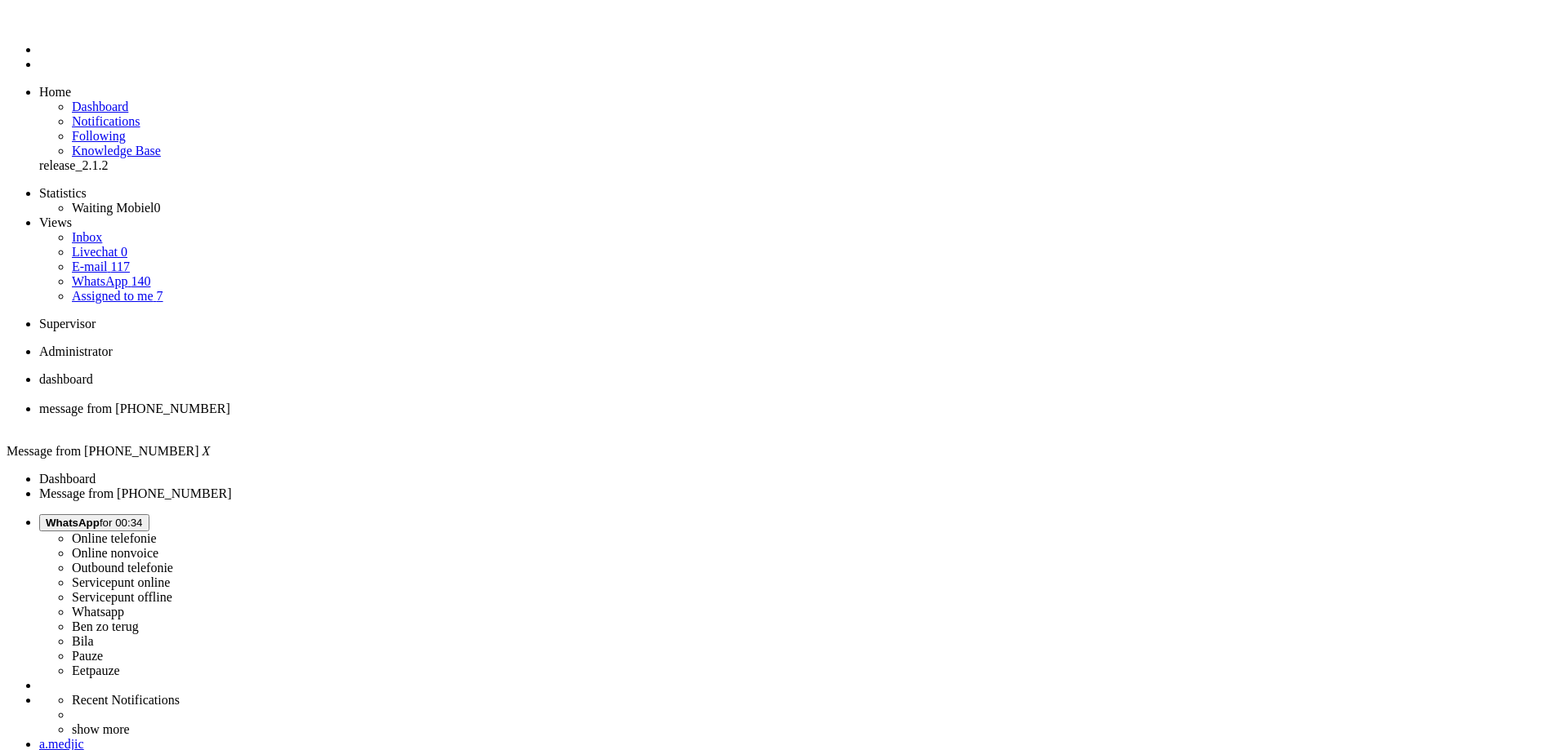
drag, startPoint x: 1371, startPoint y: 272, endPoint x: 1368, endPoint y: 282, distance: 10.4
click at [474, 416] on div "Close tab" at bounding box center [800, 424] width 1522 height 15
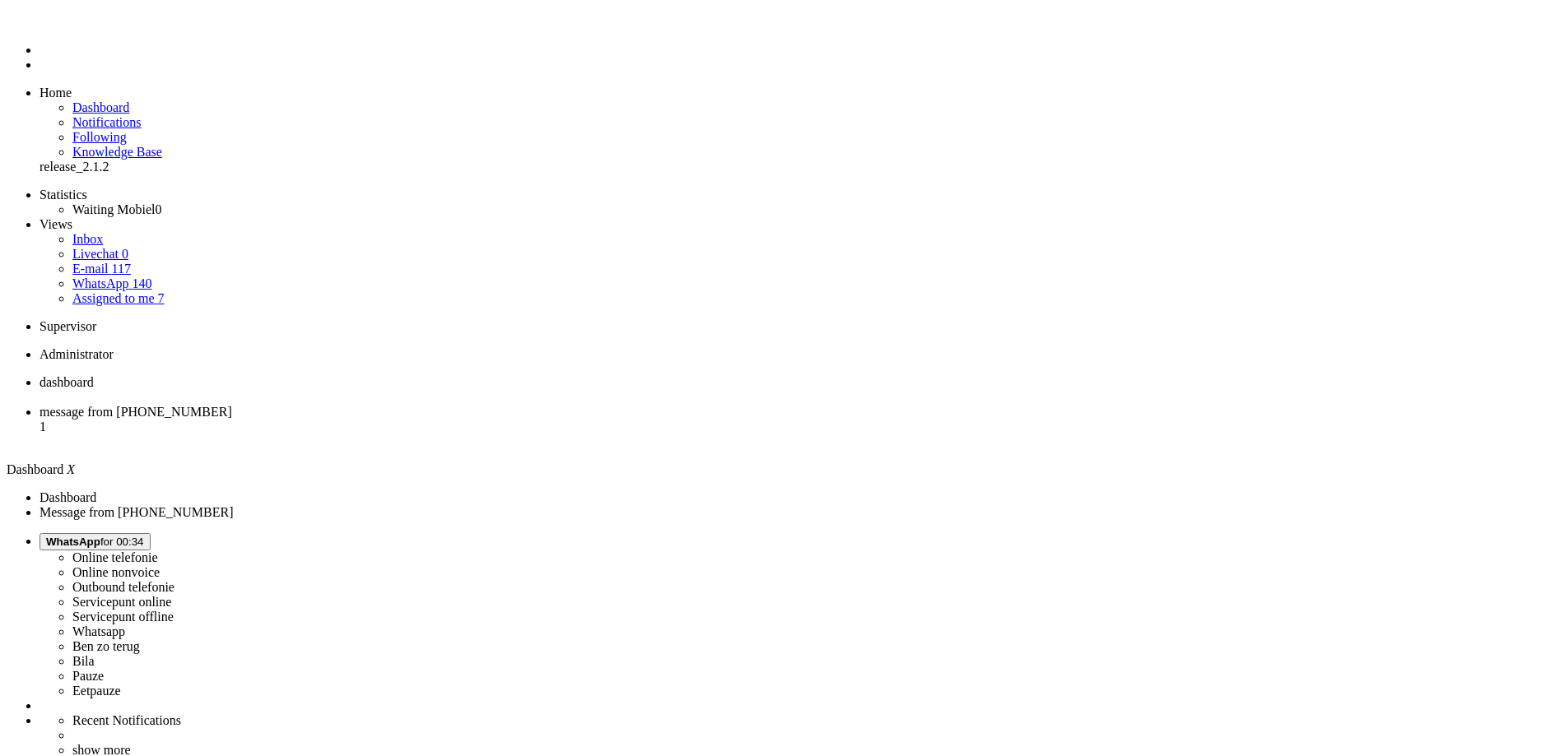
click at [414, 375] on ul "dashboard message from +31643800901 1" at bounding box center [784, 412] width 1555 height 74
click at [232, 405] on span "message from +31643800901" at bounding box center [135, 411] width 192 height 14
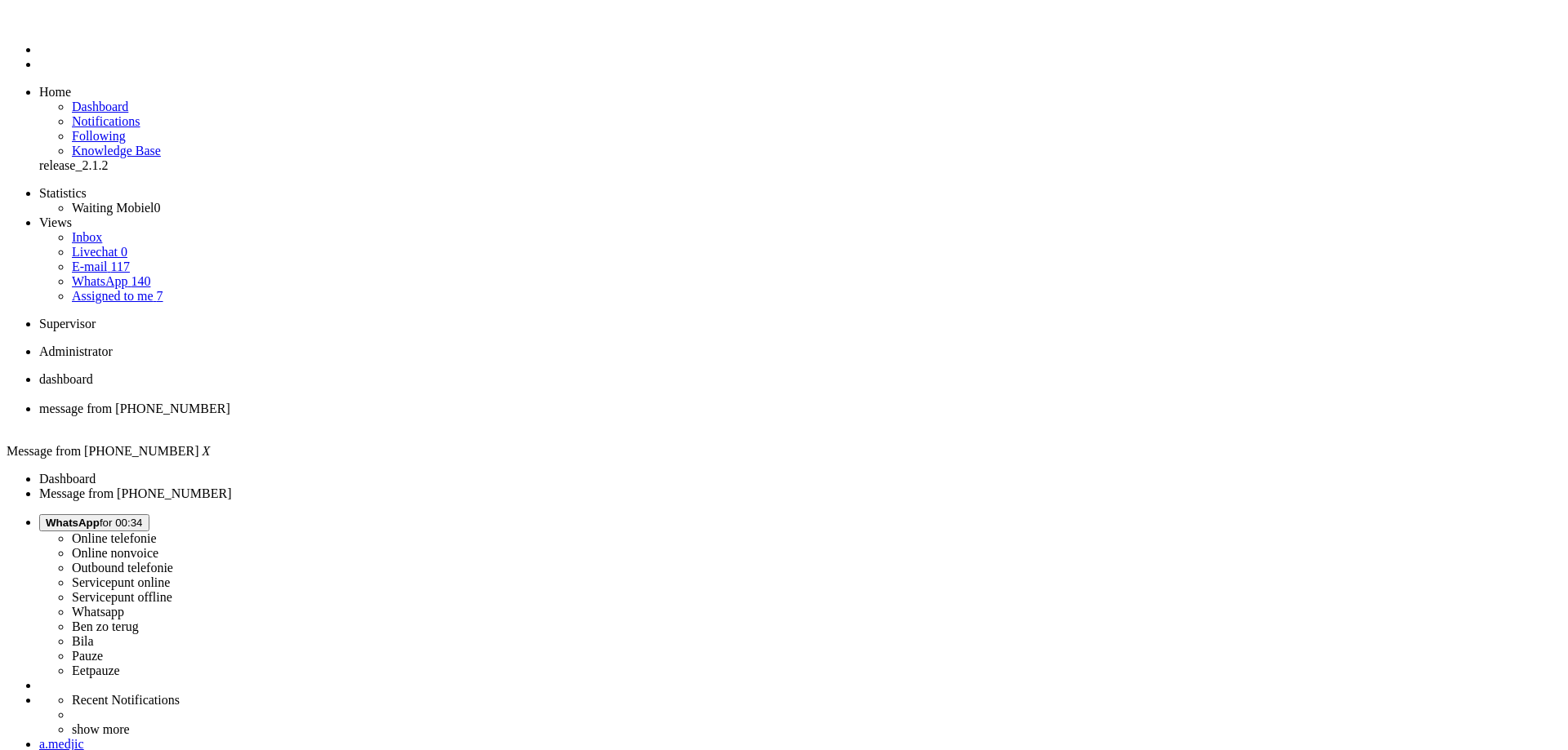
copy div "4627117"
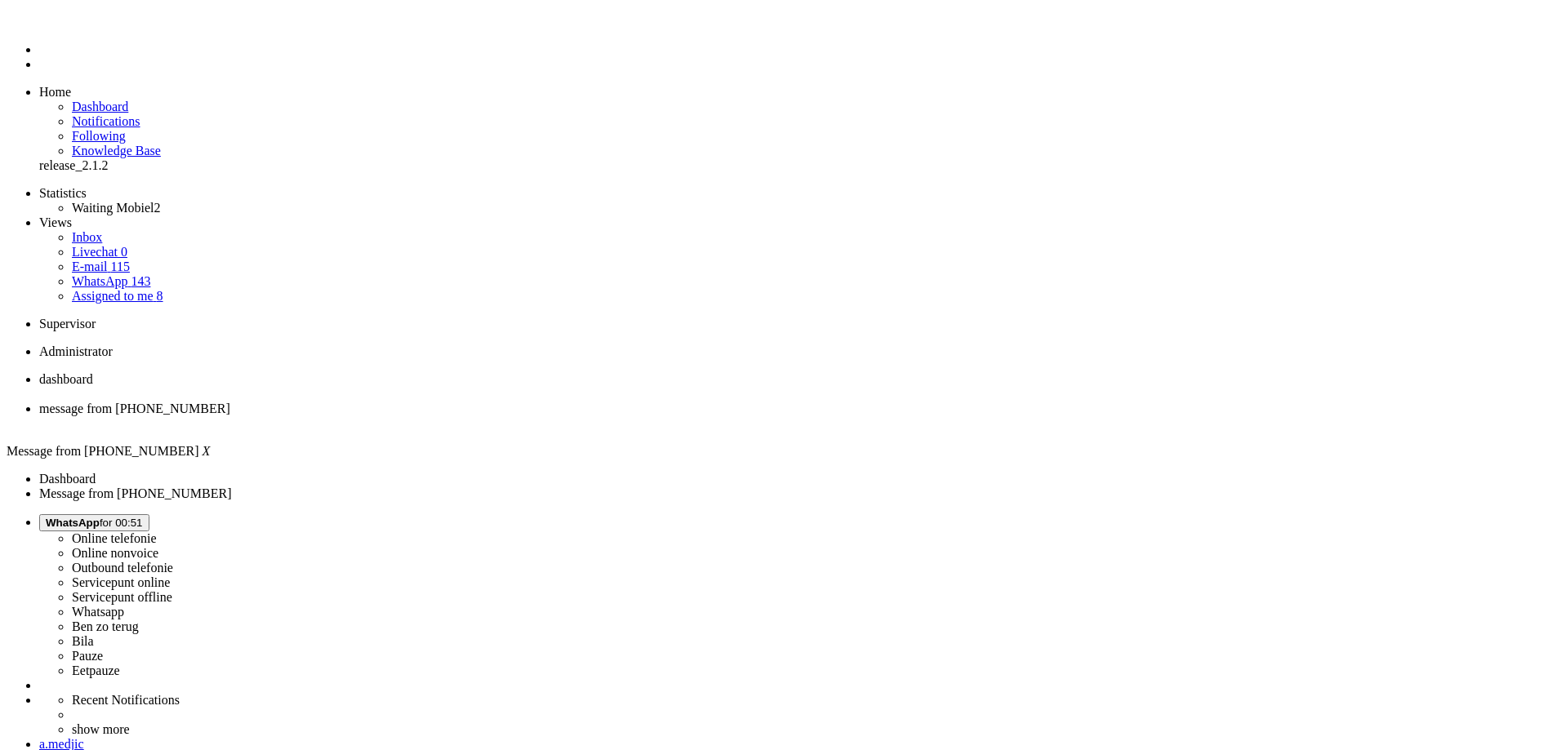
drag, startPoint x: 354, startPoint y: 2810, endPoint x: 272, endPoint y: 2806, distance: 82.1
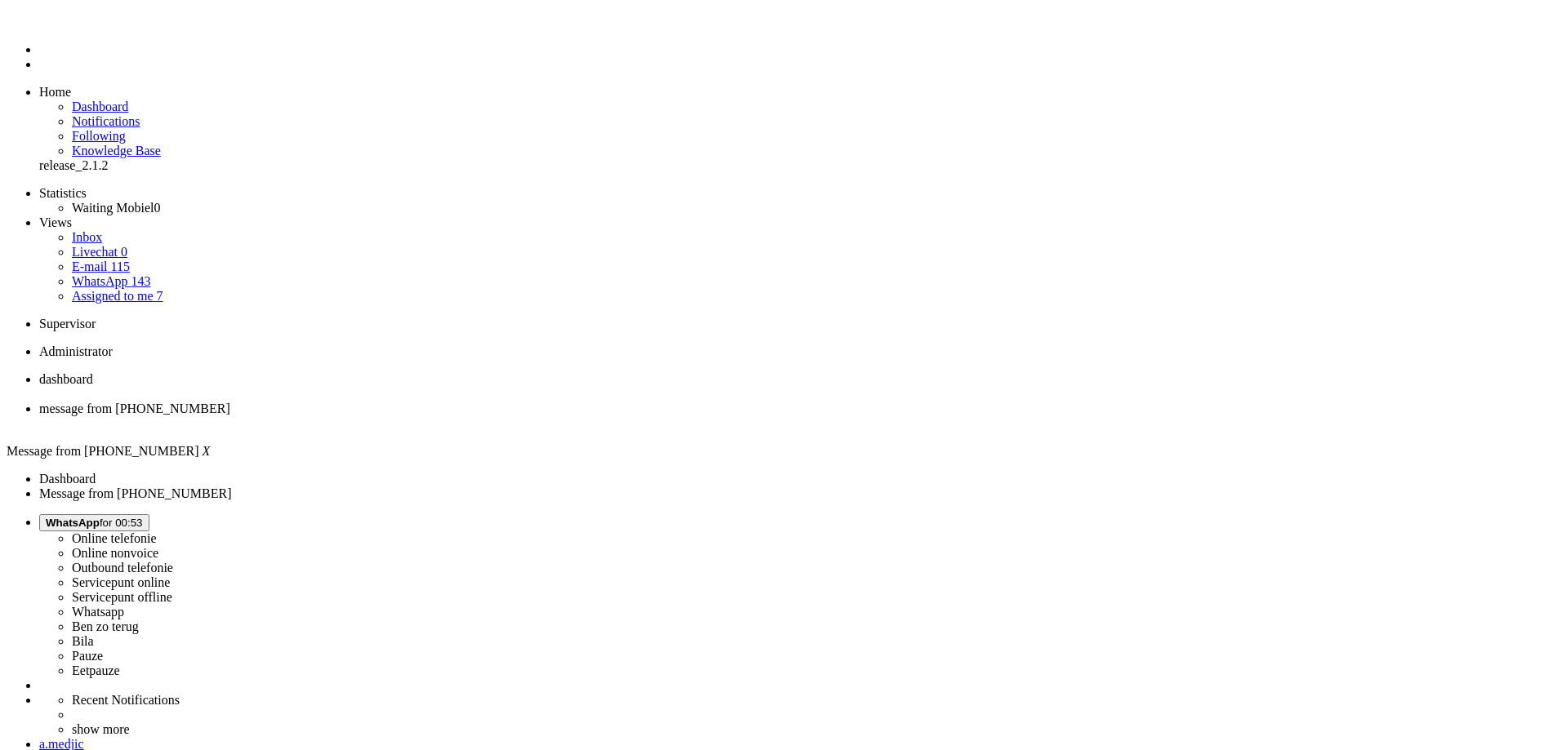
click at [471, 416] on div "Close tab" at bounding box center [800, 424] width 1522 height 15
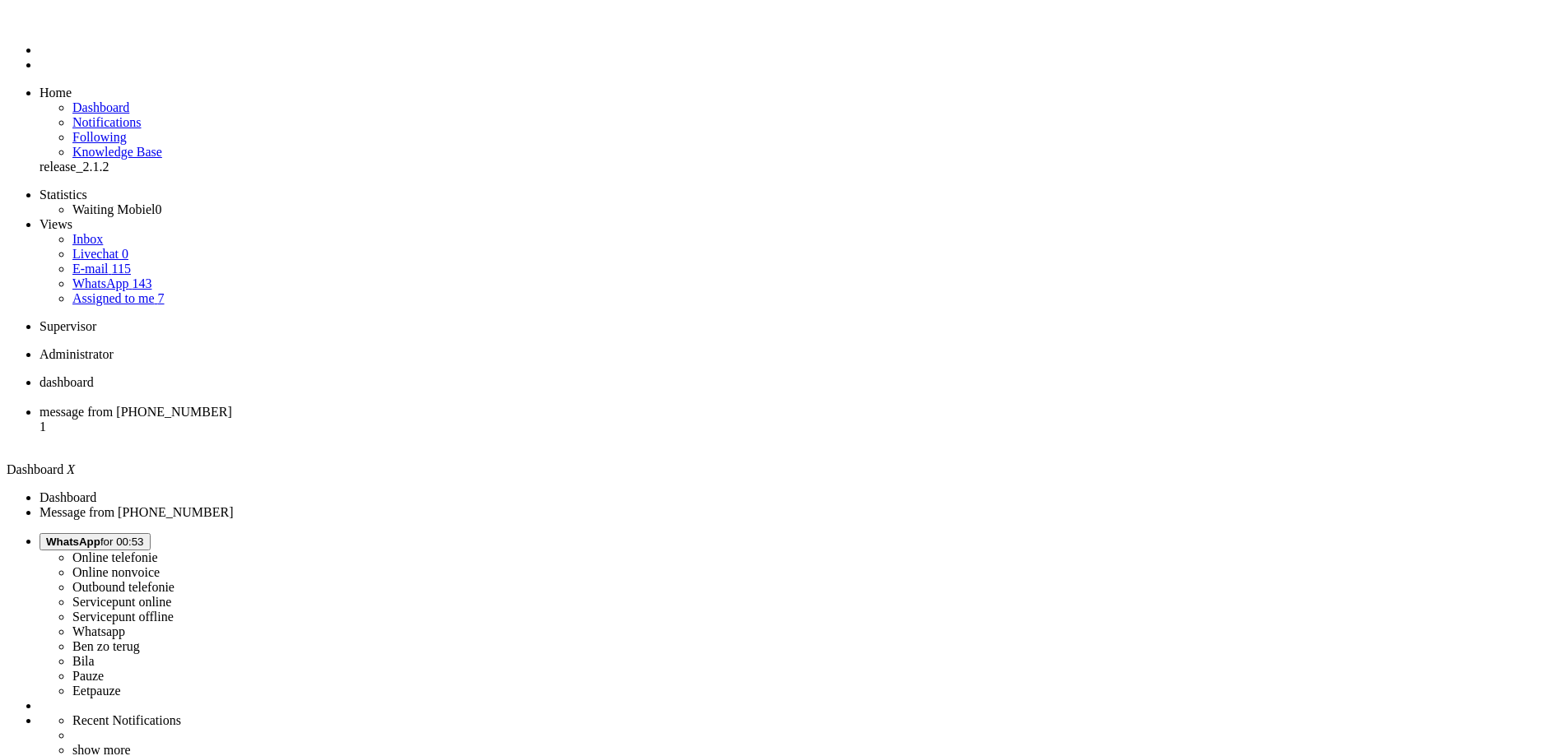
click at [232, 405] on span "message from +31629594993" at bounding box center [135, 411] width 192 height 14
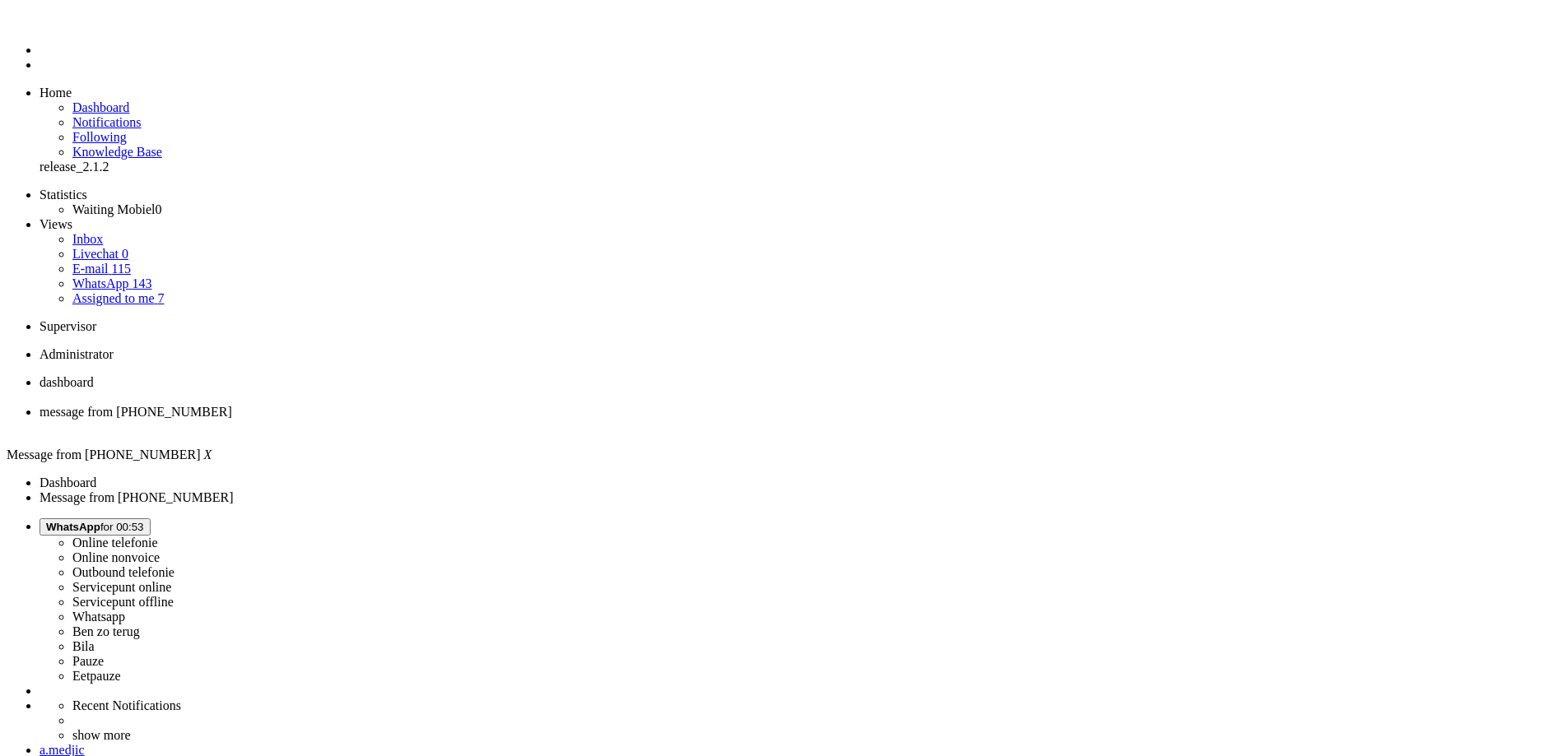
click at [473, 420] on div "Close tab" at bounding box center [800, 427] width 1522 height 15
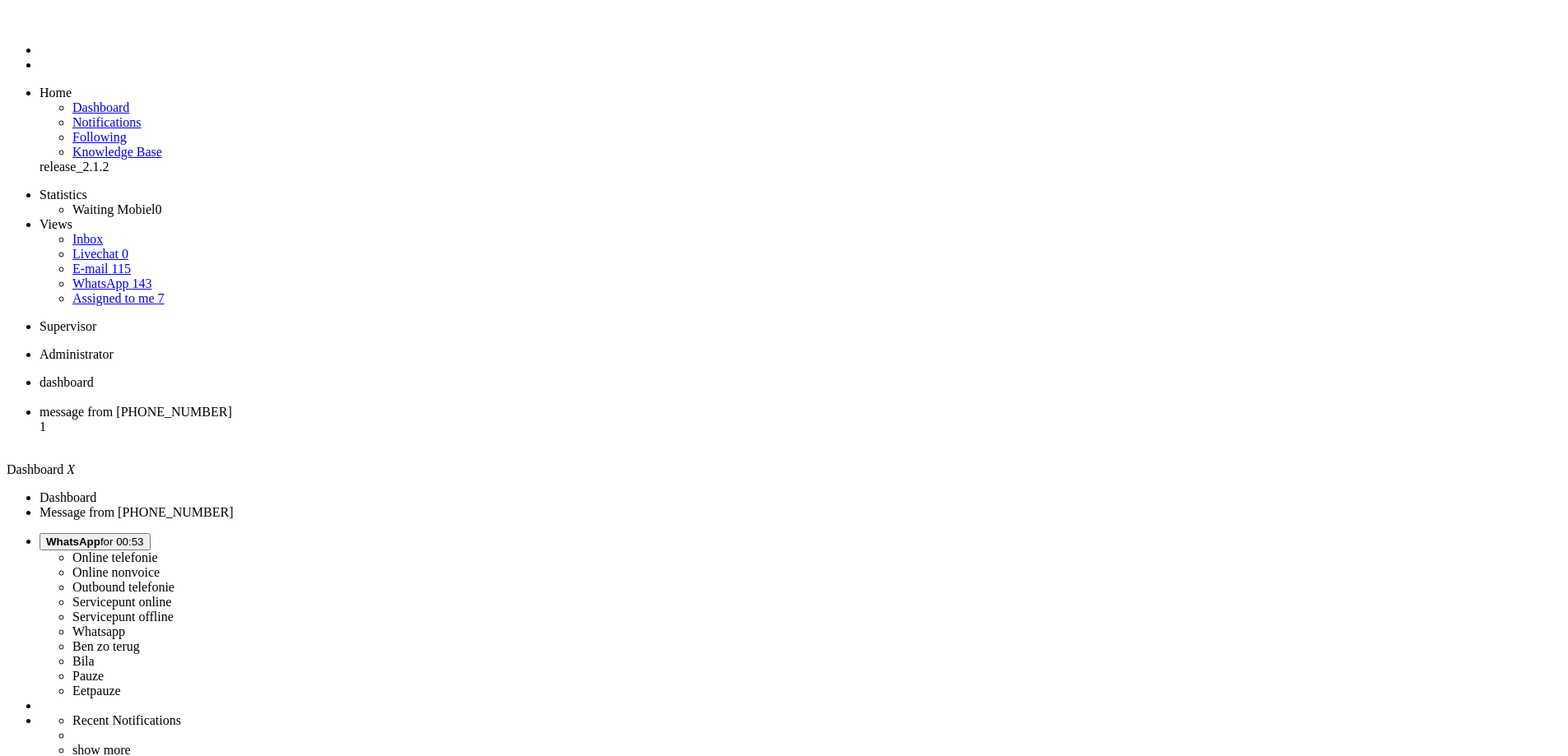
click at [232, 405] on span "message from +31640273255" at bounding box center [135, 411] width 192 height 14
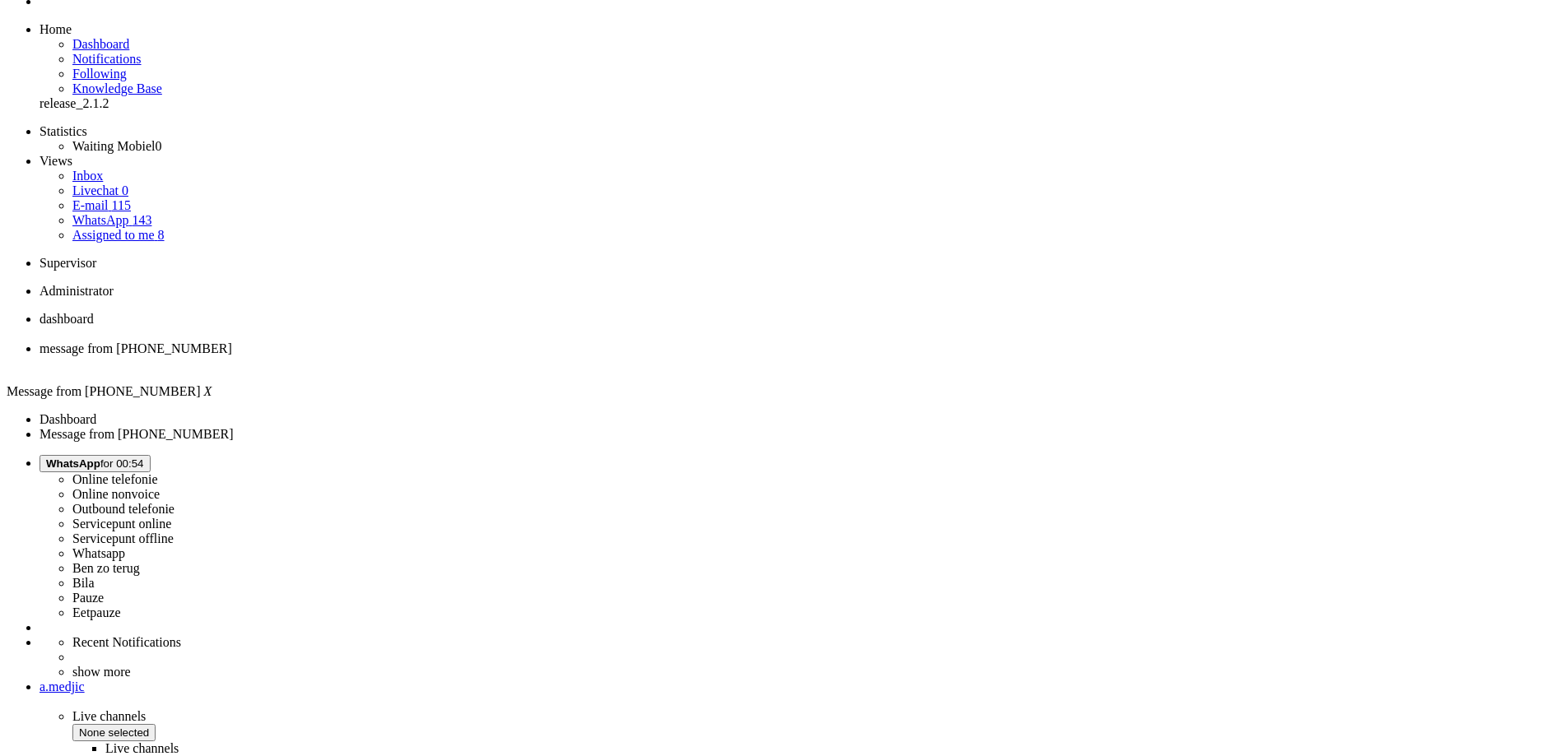
scroll to position [118, 0]
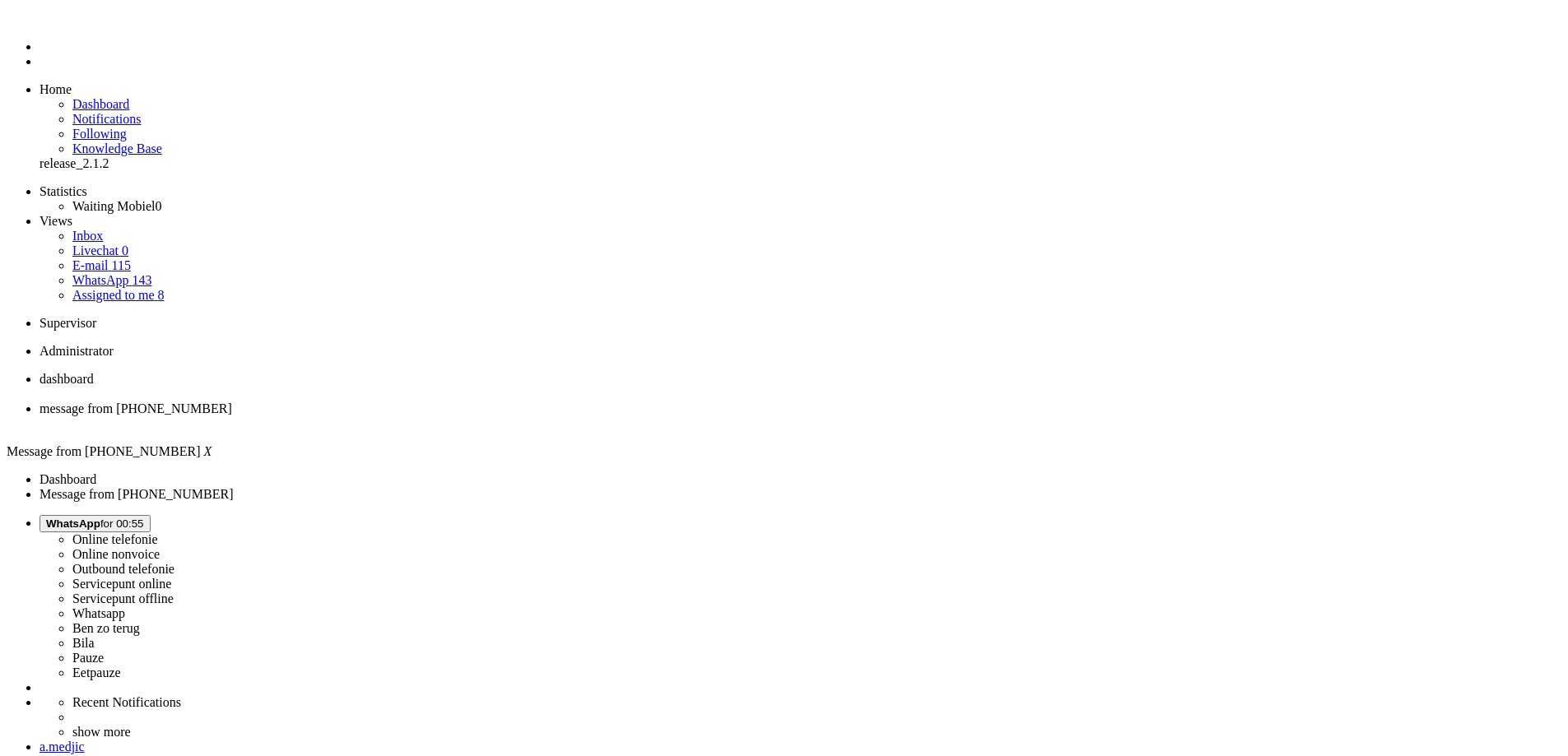
scroll to position [0, 0]
click at [287, 375] on li "dashboard" at bounding box center [800, 390] width 1522 height 30
drag, startPoint x: 261, startPoint y: 134, endPoint x: 314, endPoint y: 143, distance: 53.8
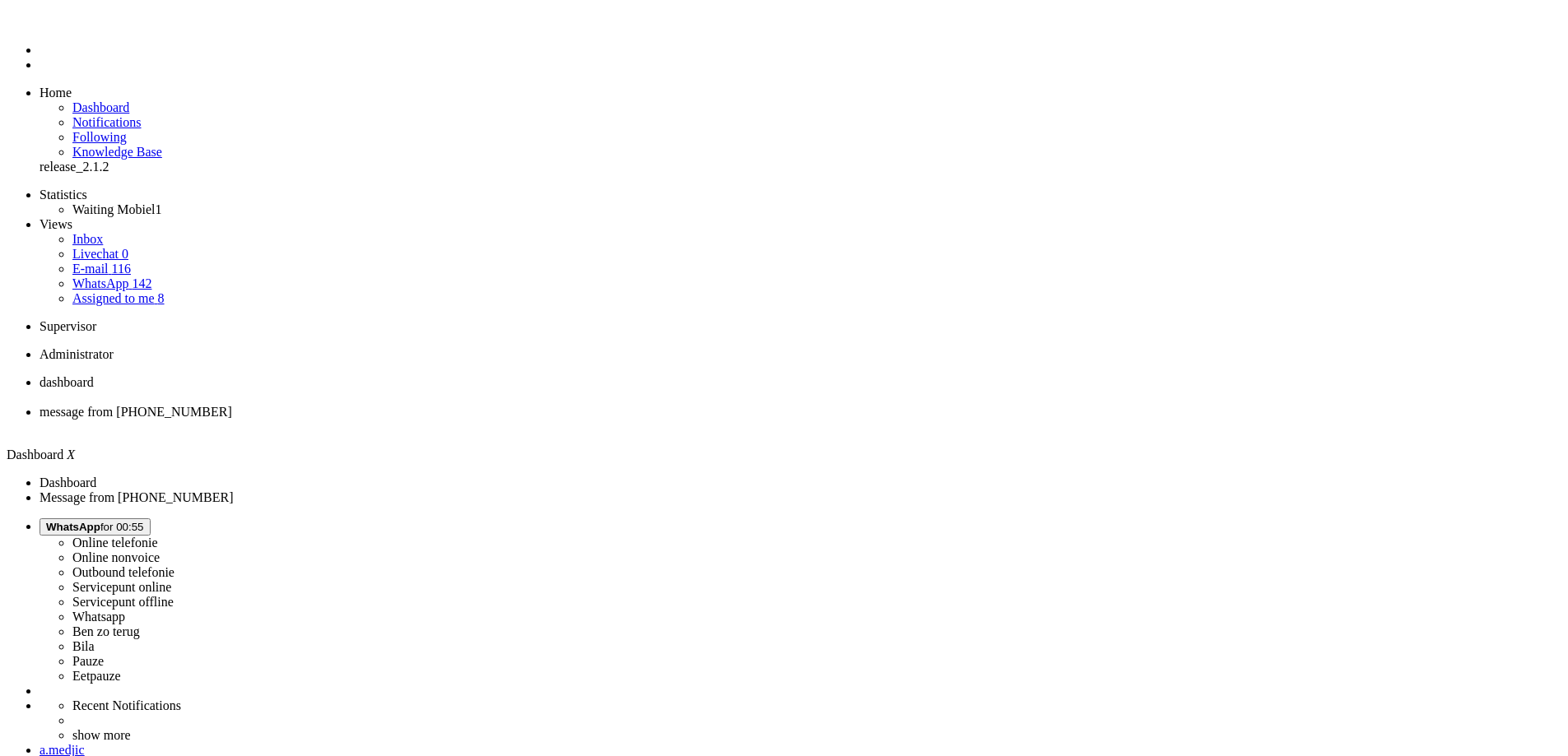
drag, startPoint x: 449, startPoint y: 29, endPoint x: 540, endPoint y: 12, distance: 92.6
click at [232, 405] on span "message from +31640273255" at bounding box center [135, 411] width 192 height 14
click at [144, 521] on span "WhatsApp for 00:55" at bounding box center [95, 527] width 98 height 12
click at [160, 550] on label "Online nonvoice" at bounding box center [116, 556] width 87 height 14
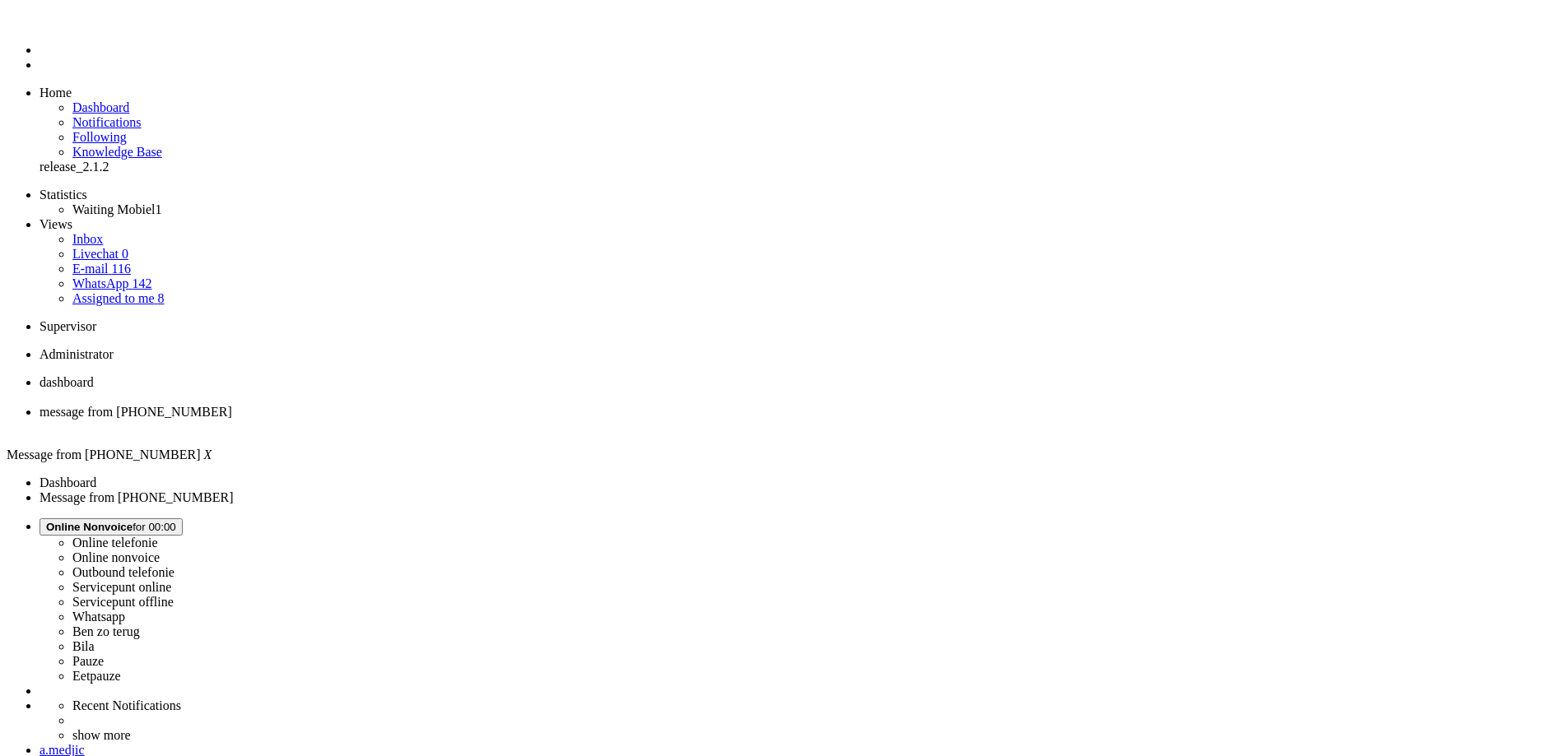
click at [470, 420] on div "Close tab" at bounding box center [800, 427] width 1522 height 15
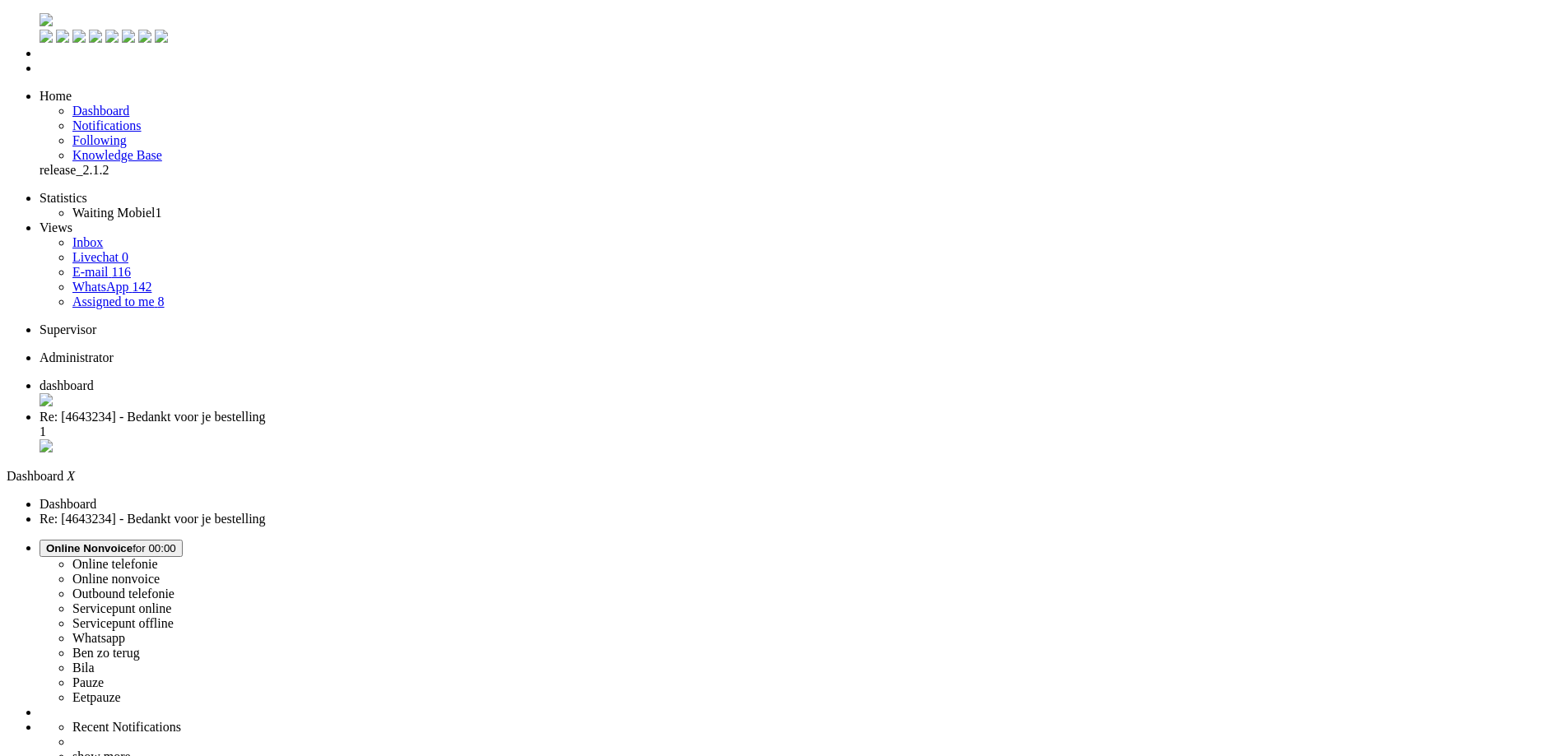
click at [432, 410] on li "Re: [4643234] - Bedankt voor je bestelling 1" at bounding box center [800, 433] width 1522 height 46
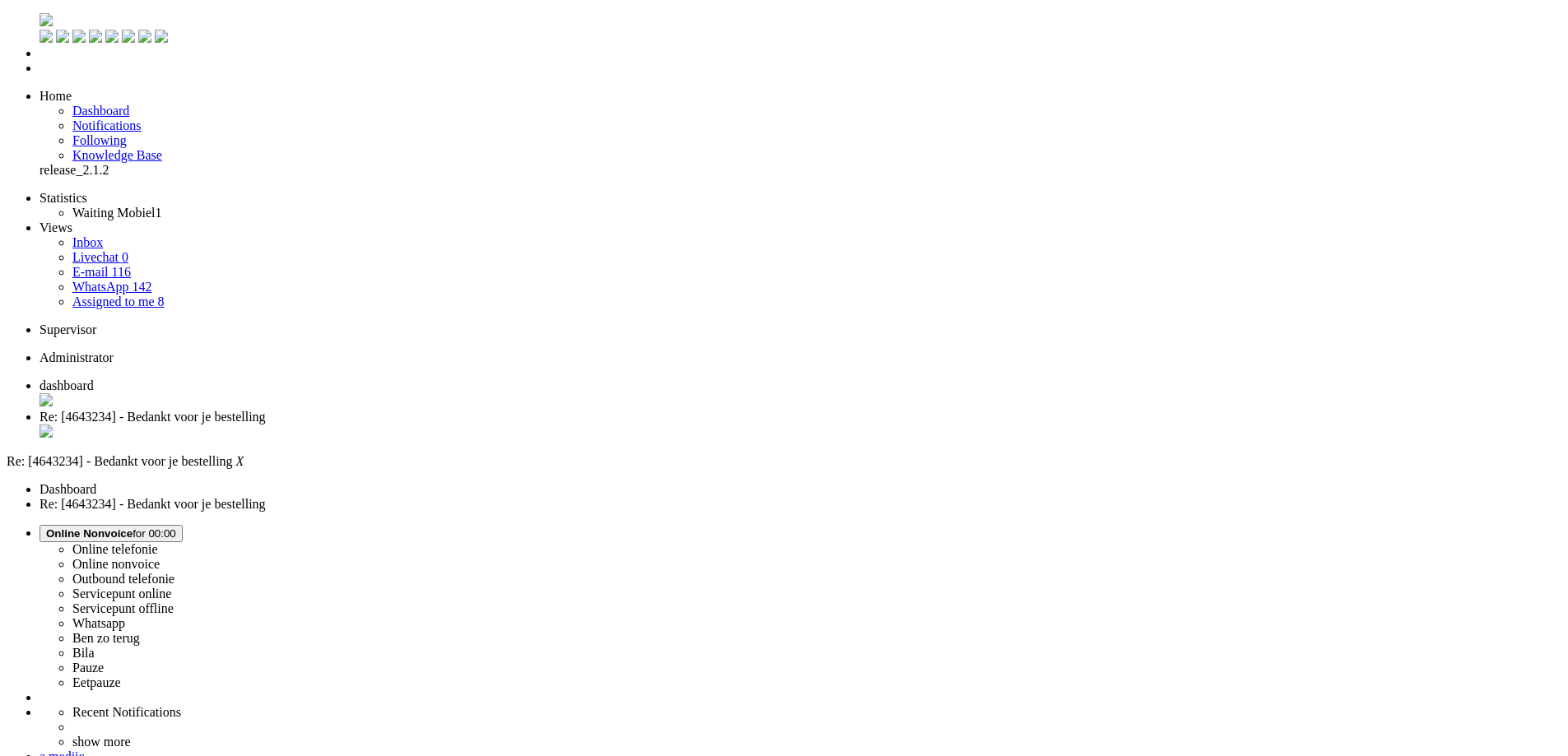
drag, startPoint x: 74, startPoint y: 2952, endPoint x: 64, endPoint y: 2951, distance: 10.0
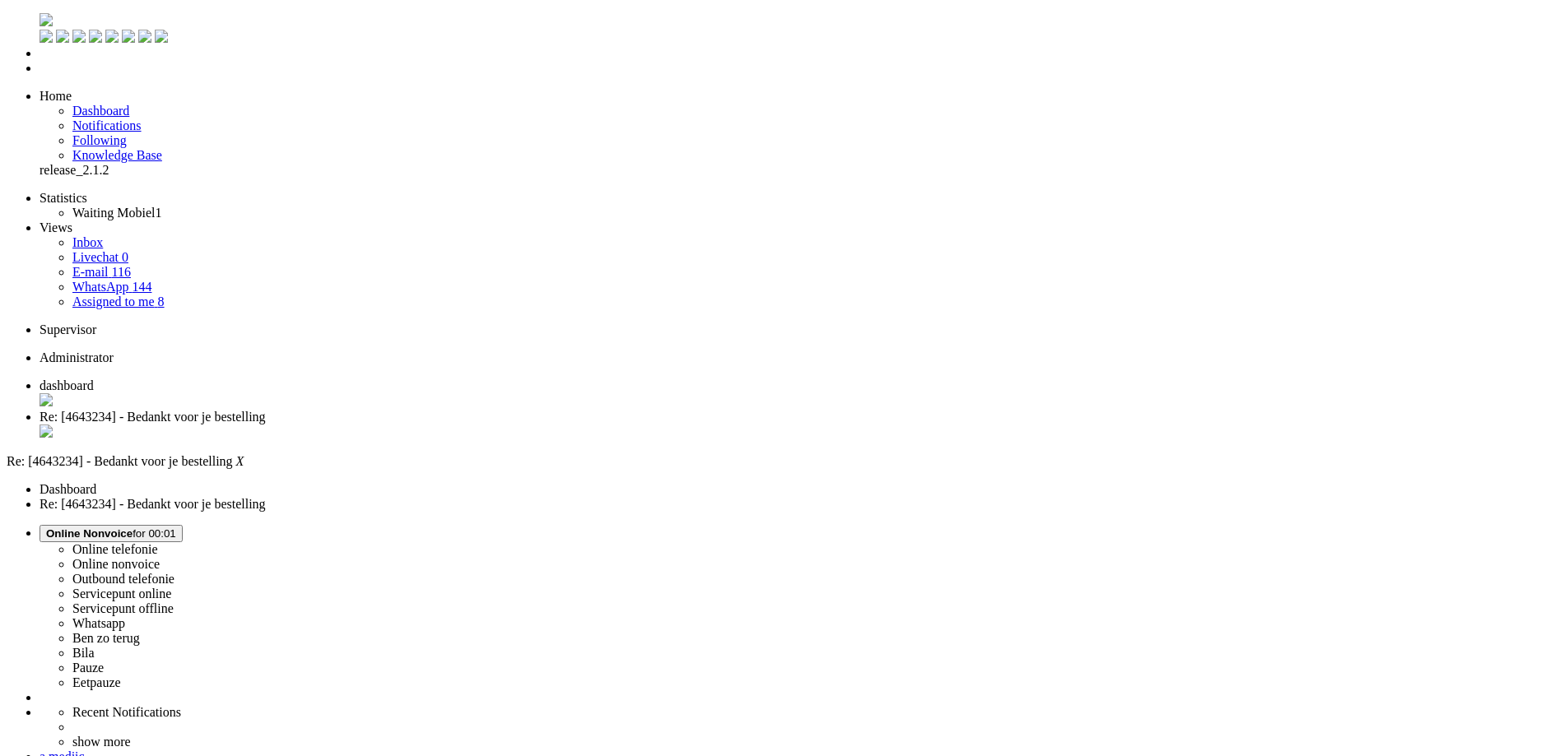
drag, startPoint x: 527, startPoint y: 3022, endPoint x: 510, endPoint y: 3023, distance: 17.0
click at [477, 425] on div "Close tab" at bounding box center [800, 433] width 1522 height 16
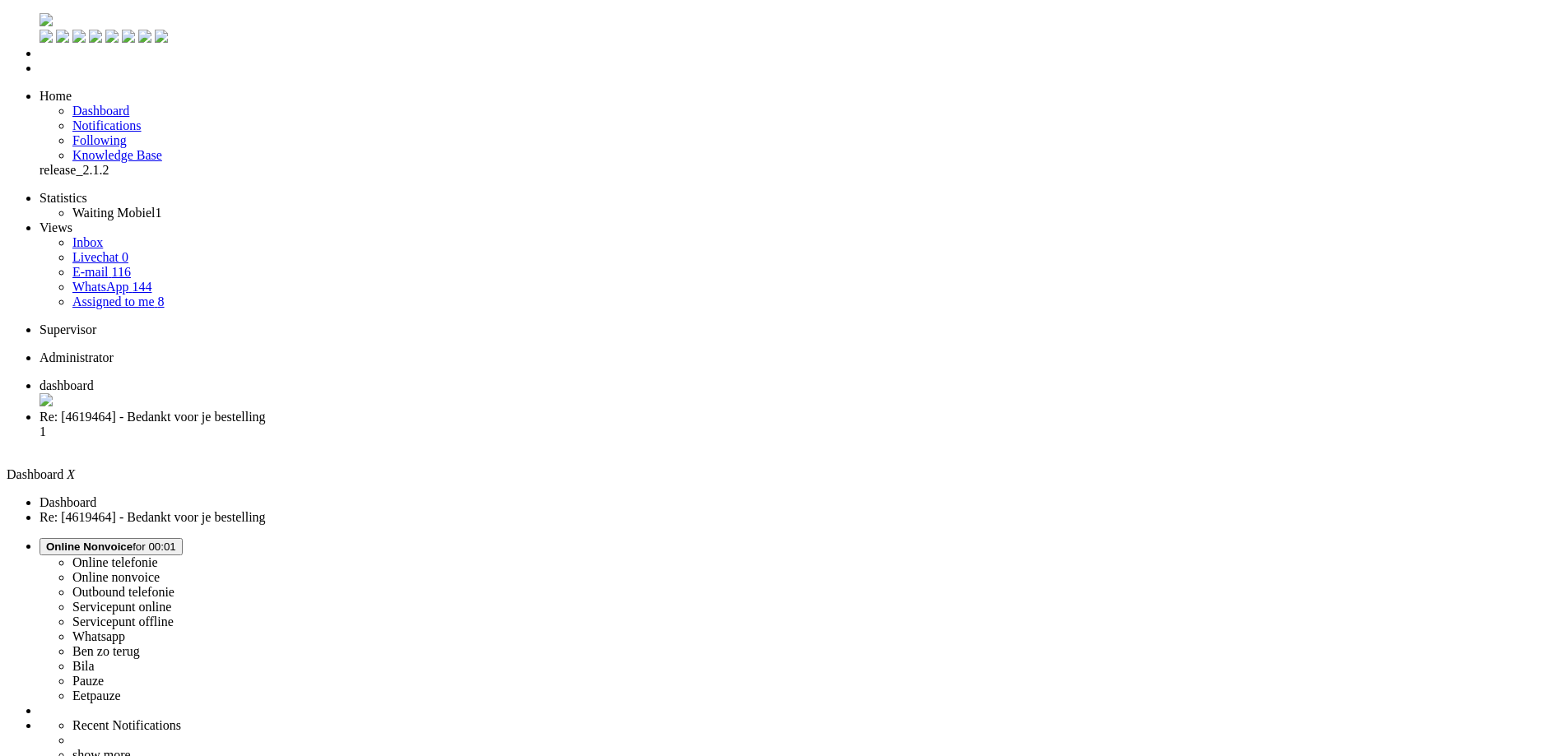
click at [447, 410] on li "Re: [4619464] - Bedankt voor je bestelling 1" at bounding box center [800, 432] width 1522 height 45
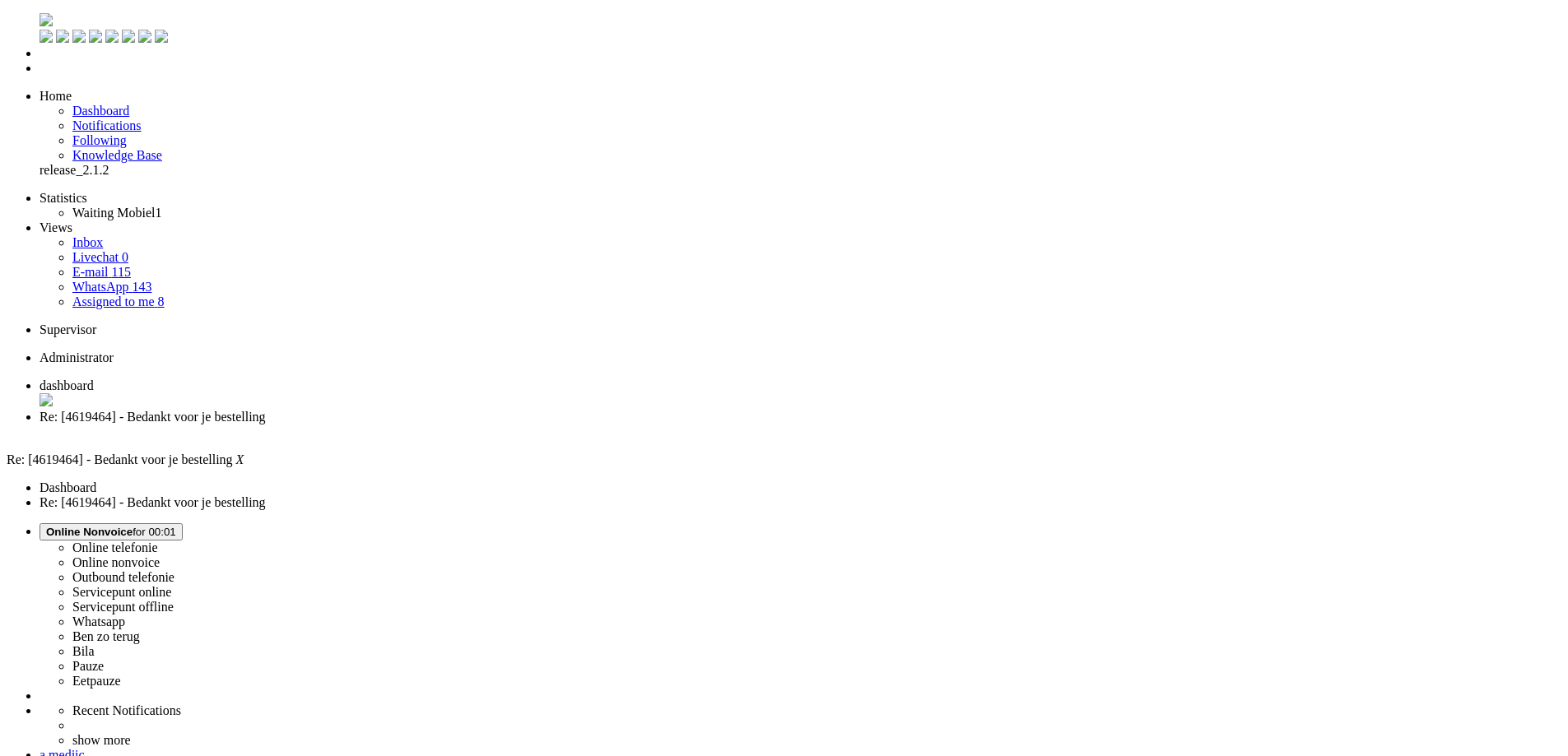
click at [177, 526] on span "Online Nonvoice for 00:01" at bounding box center [111, 532] width 130 height 12
click at [125, 614] on label "Whatsapp" at bounding box center [99, 621] width 53 height 14
click at [473, 425] on div "Close tab" at bounding box center [800, 432] width 1522 height 15
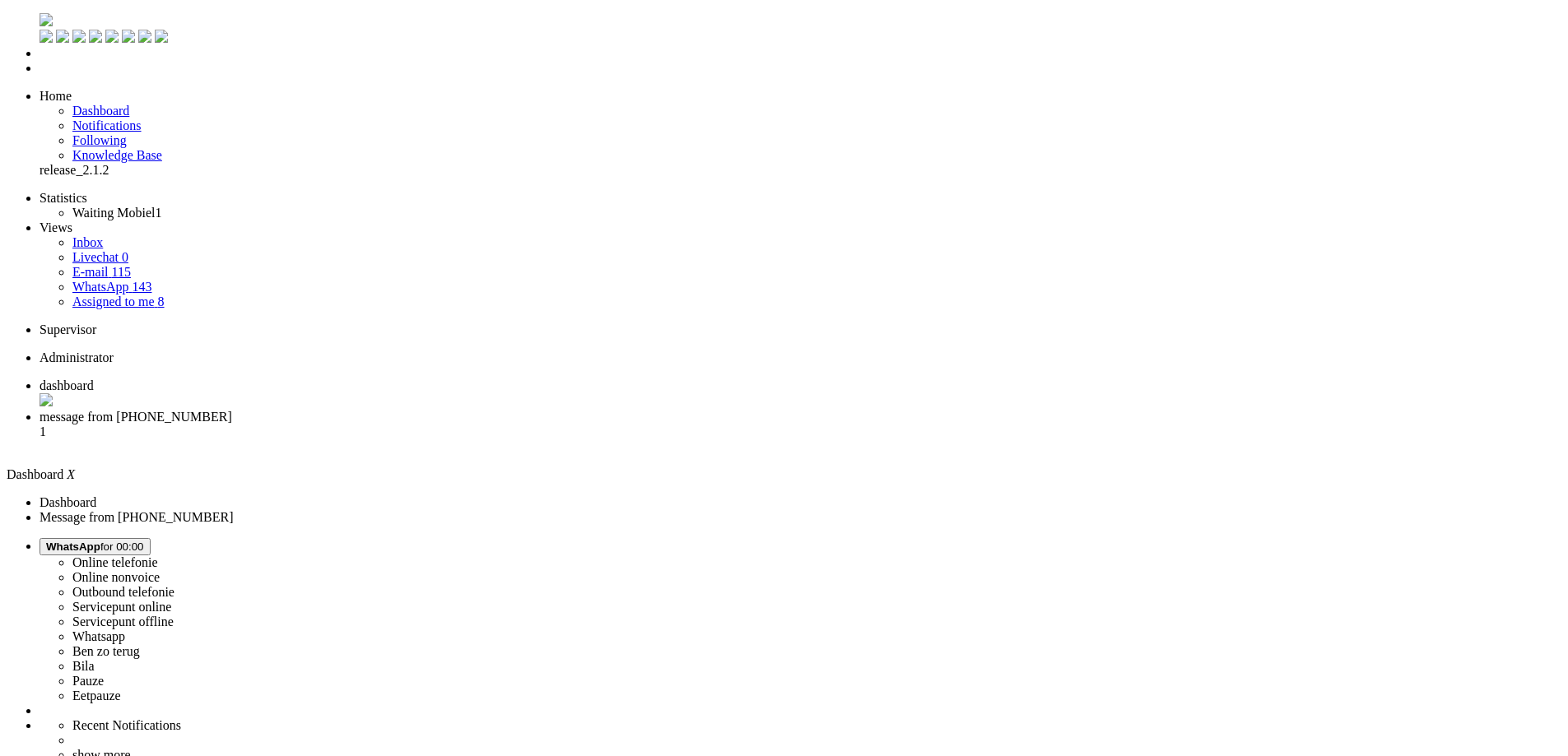
click at [232, 410] on span "message from +31636533336" at bounding box center [135, 416] width 192 height 14
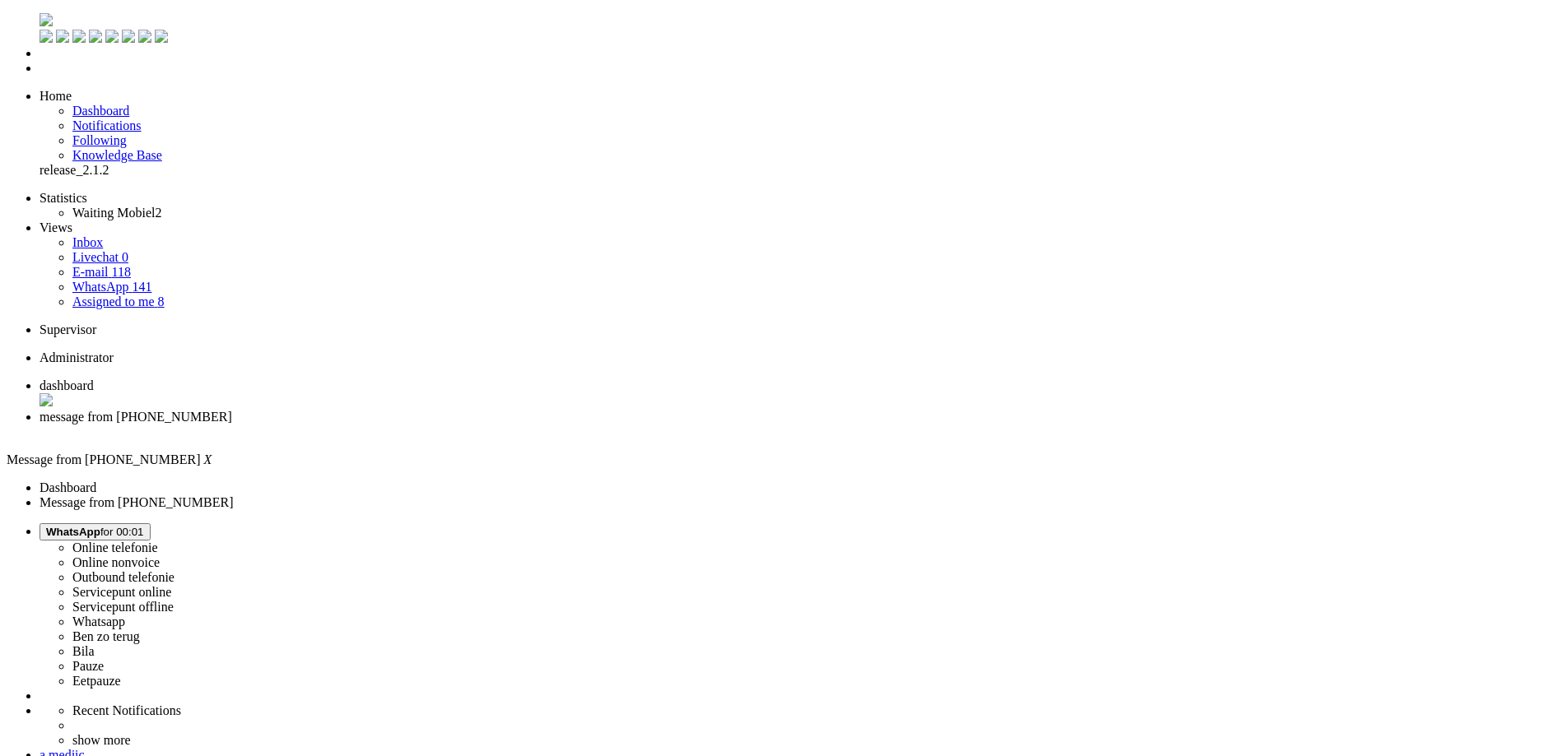
click at [478, 425] on div "Close tab" at bounding box center [800, 432] width 1522 height 15
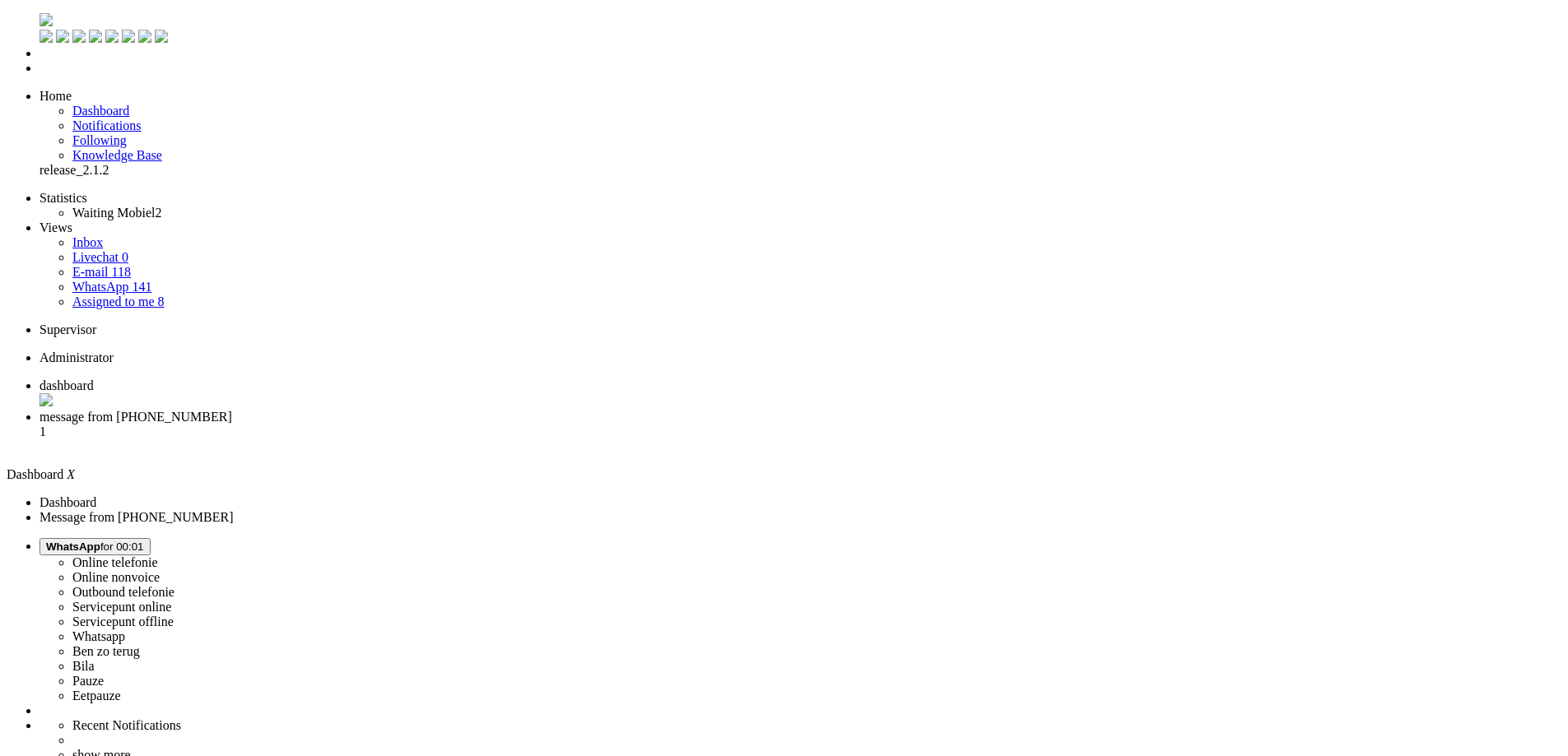
click at [431, 410] on li "message from +31621468227 1" at bounding box center [800, 432] width 1522 height 45
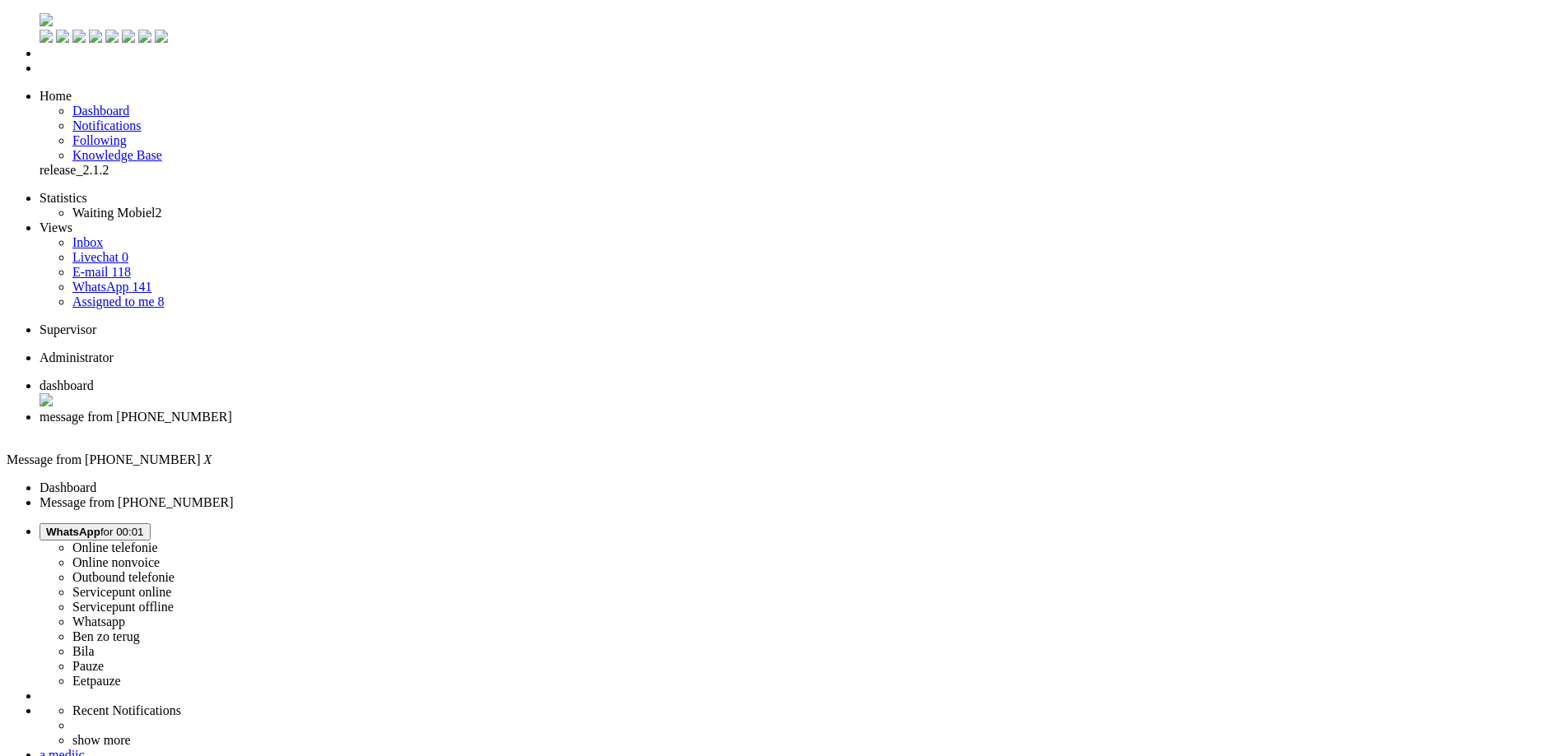
click at [94, 378] on span "dashboard" at bounding box center [67, 385] width 54 height 14
click at [473, 425] on div "Close tab" at bounding box center [800, 432] width 1522 height 15
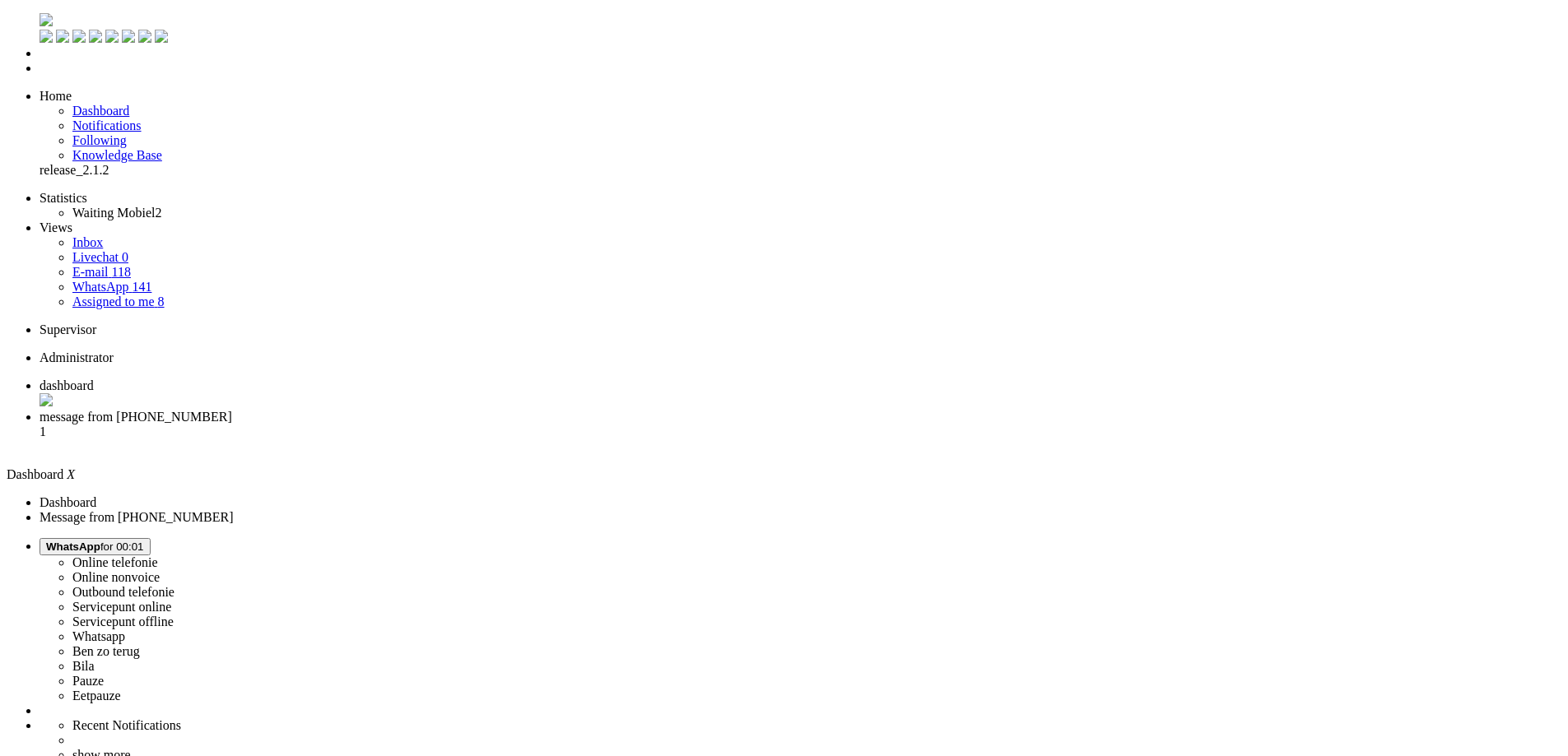
click at [232, 410] on span "message from +31627128535" at bounding box center [135, 416] width 192 height 14
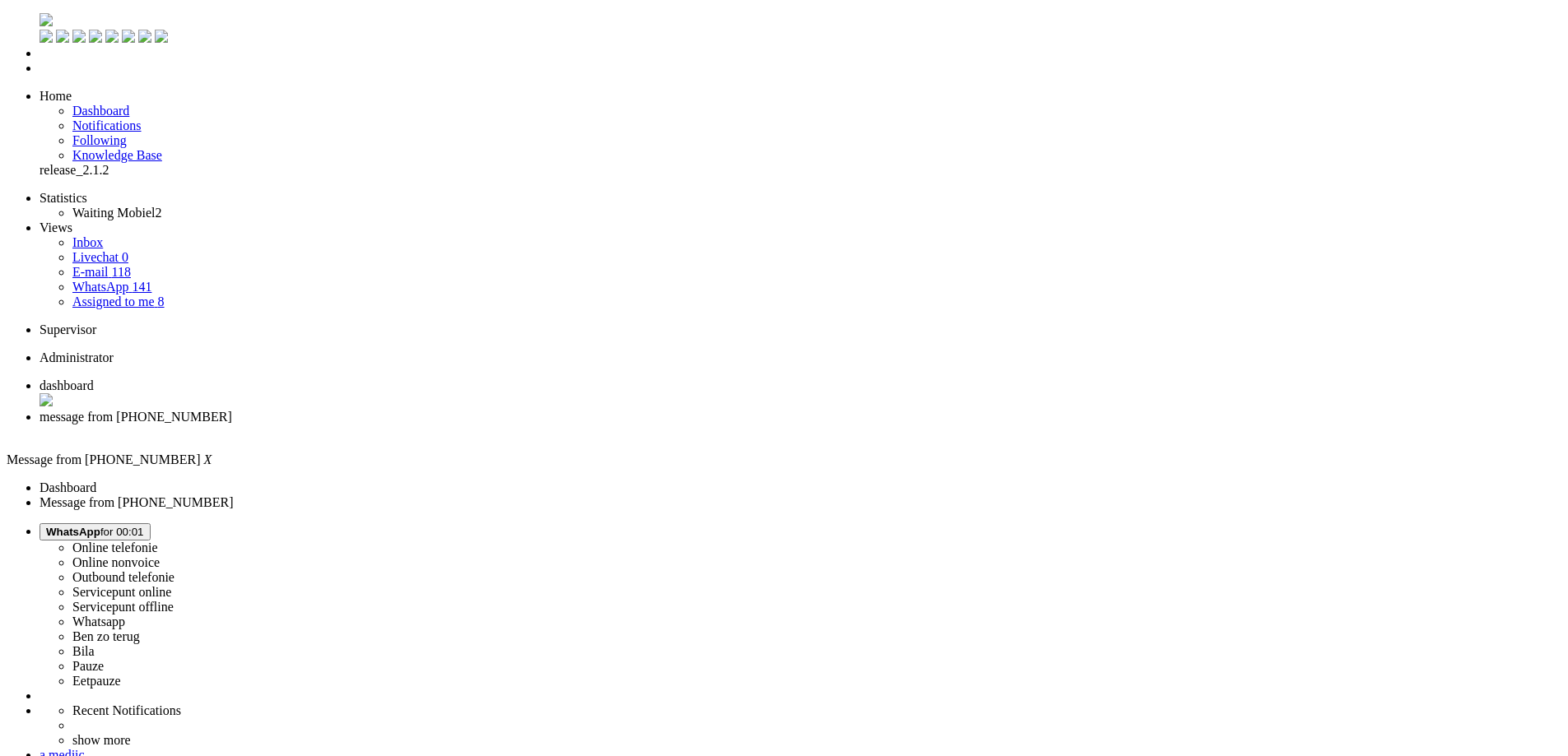
click at [151, 524] on button "WhatsApp for 00:01" at bounding box center [95, 532] width 111 height 17
click at [1495, 748] on div "a.medjic" at bounding box center [800, 755] width 1522 height 15
